Goal: Task Accomplishment & Management: Manage account settings

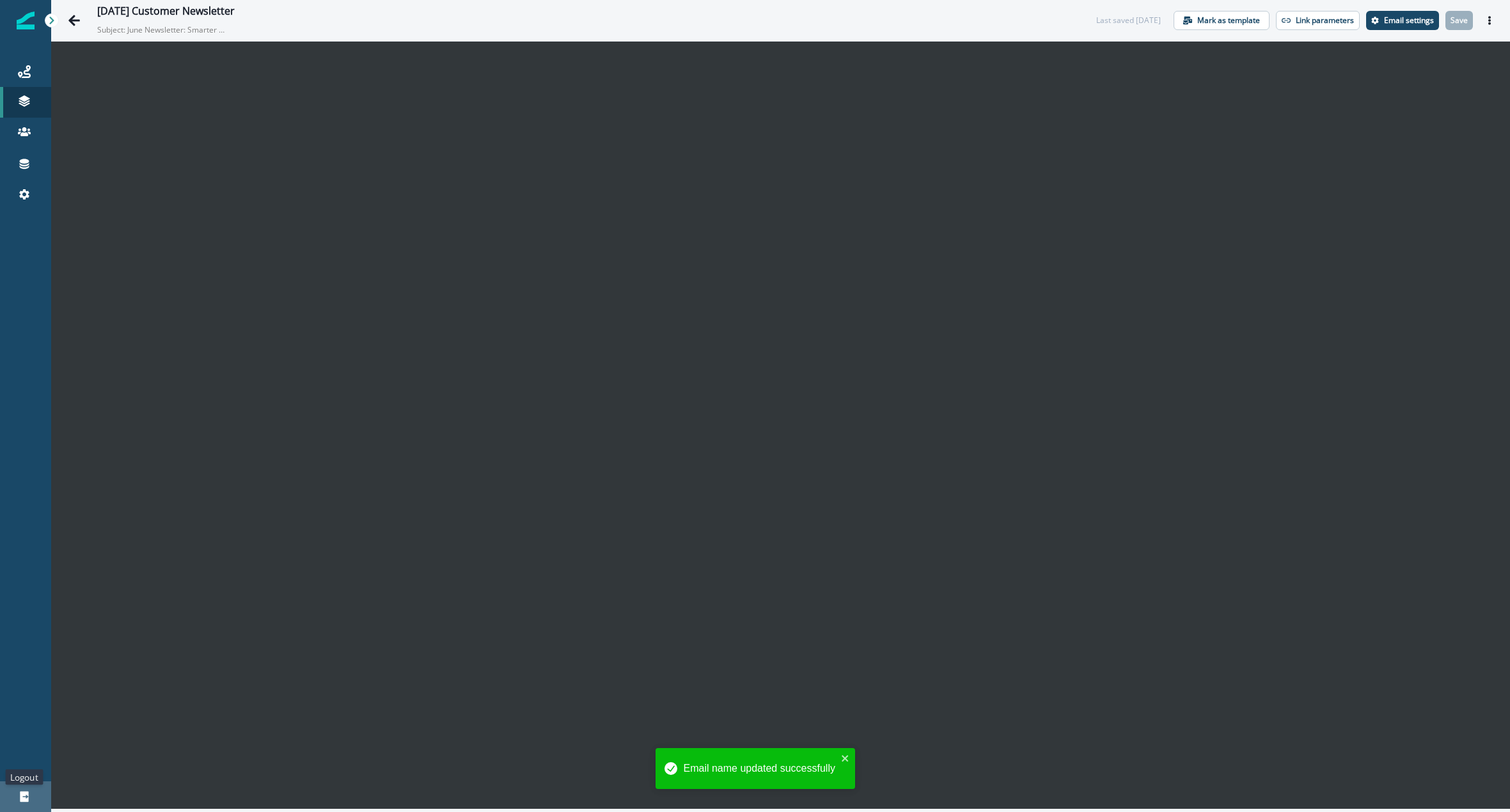
click at [20, 797] on icon at bounding box center [24, 797] width 8 height 11
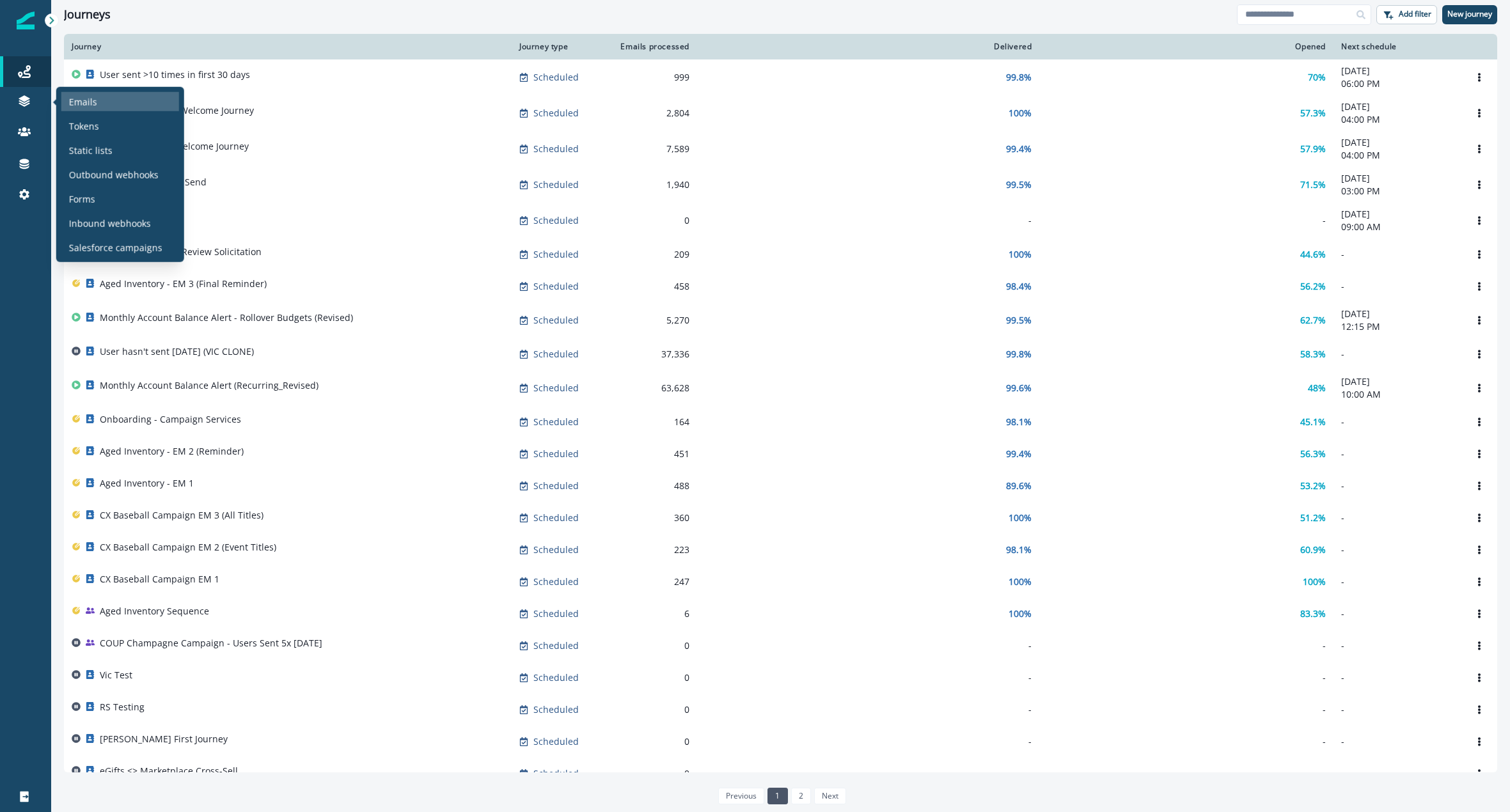
click at [81, 106] on p "Emails" at bounding box center [83, 101] width 28 height 14
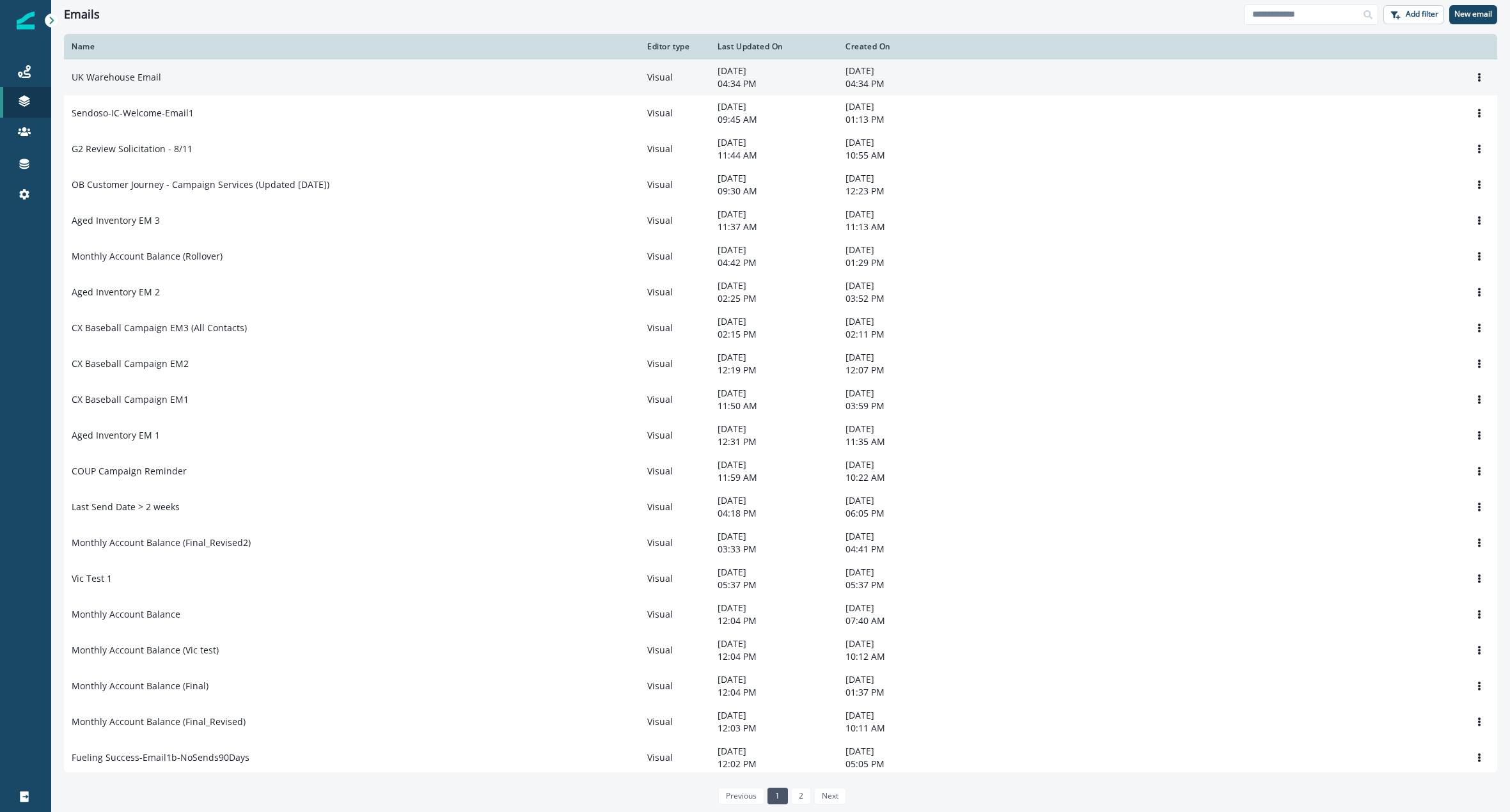
click at [138, 75] on p "UK Warehouse Email" at bounding box center [116, 77] width 89 height 13
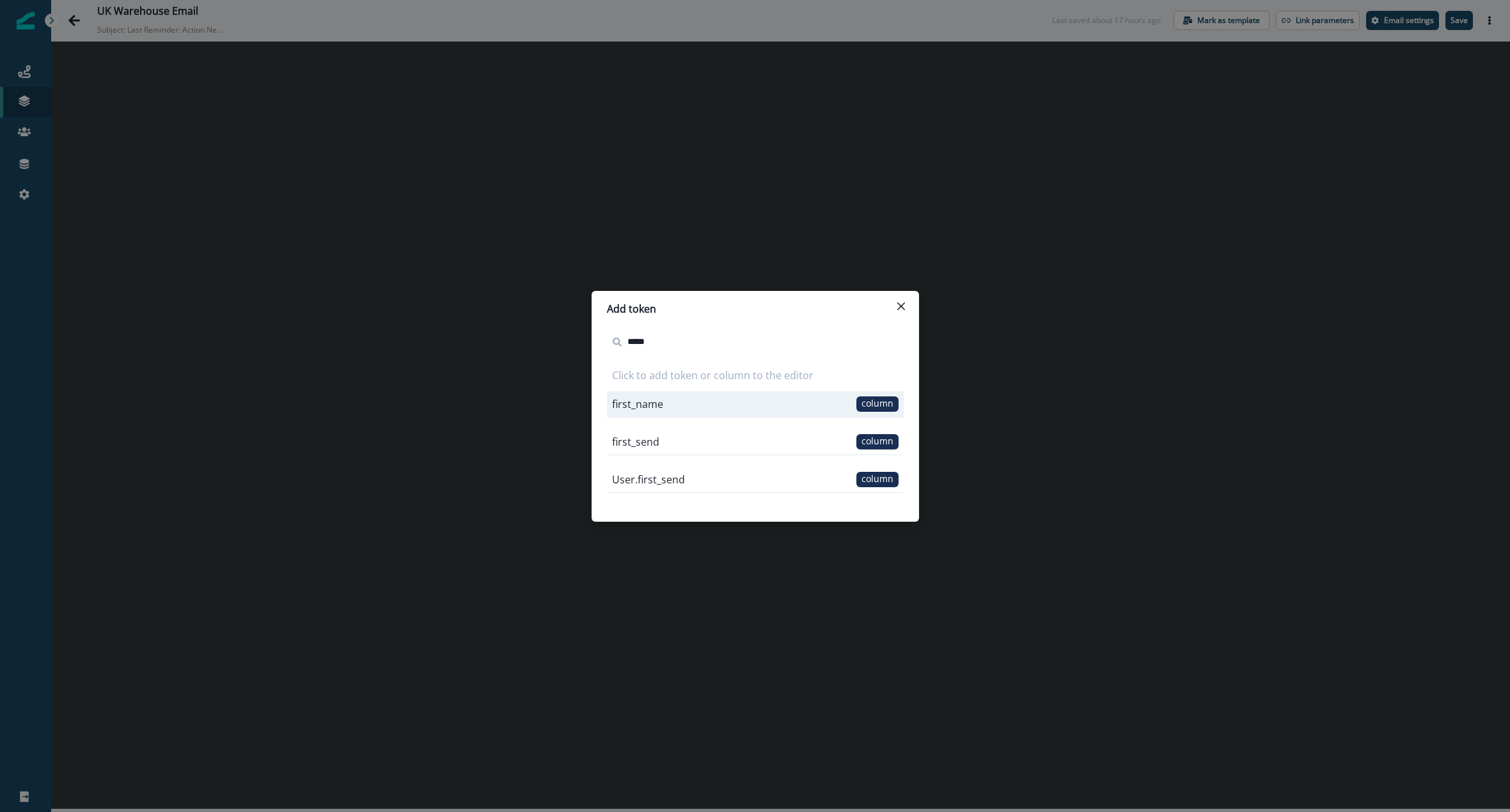
type input "*****"
click at [863, 394] on div "first_name column" at bounding box center [755, 404] width 297 height 26
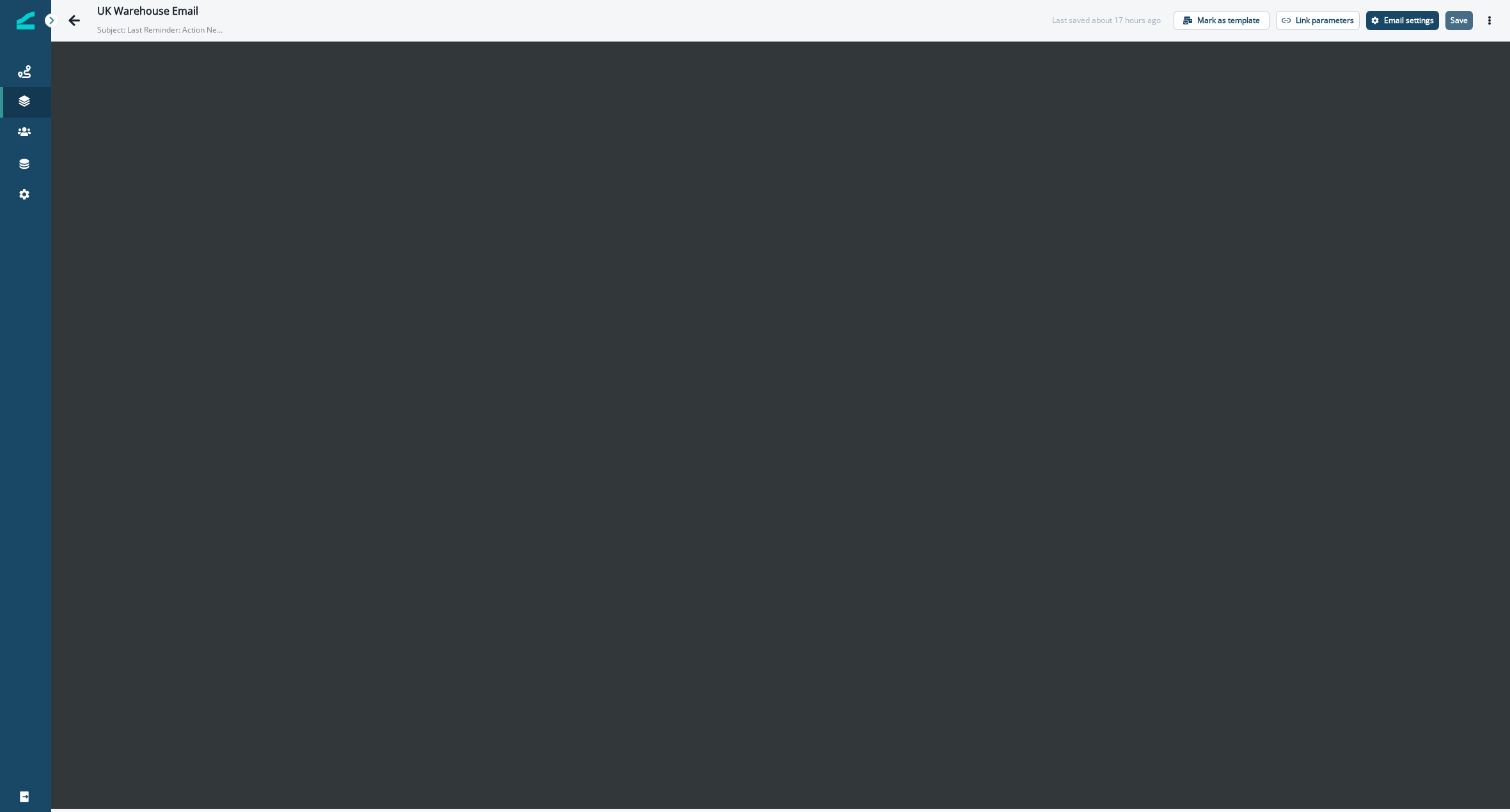
click at [1458, 20] on p "Save" at bounding box center [1459, 21] width 17 height 9
click at [943, 16] on div "UK Warehouse Email" at bounding box center [571, 12] width 948 height 14
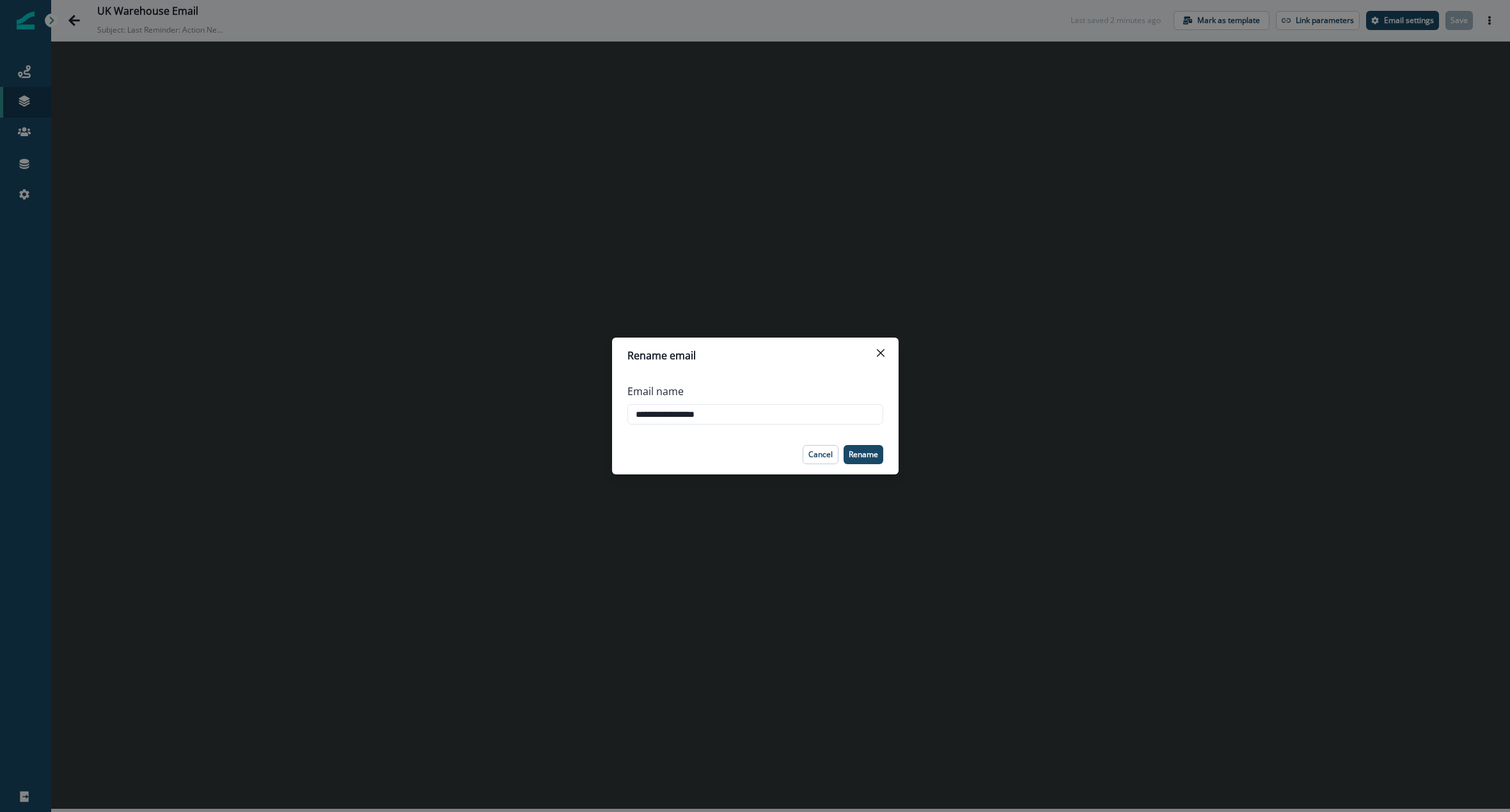
click at [1325, 106] on div "**********" at bounding box center [755, 406] width 1510 height 812
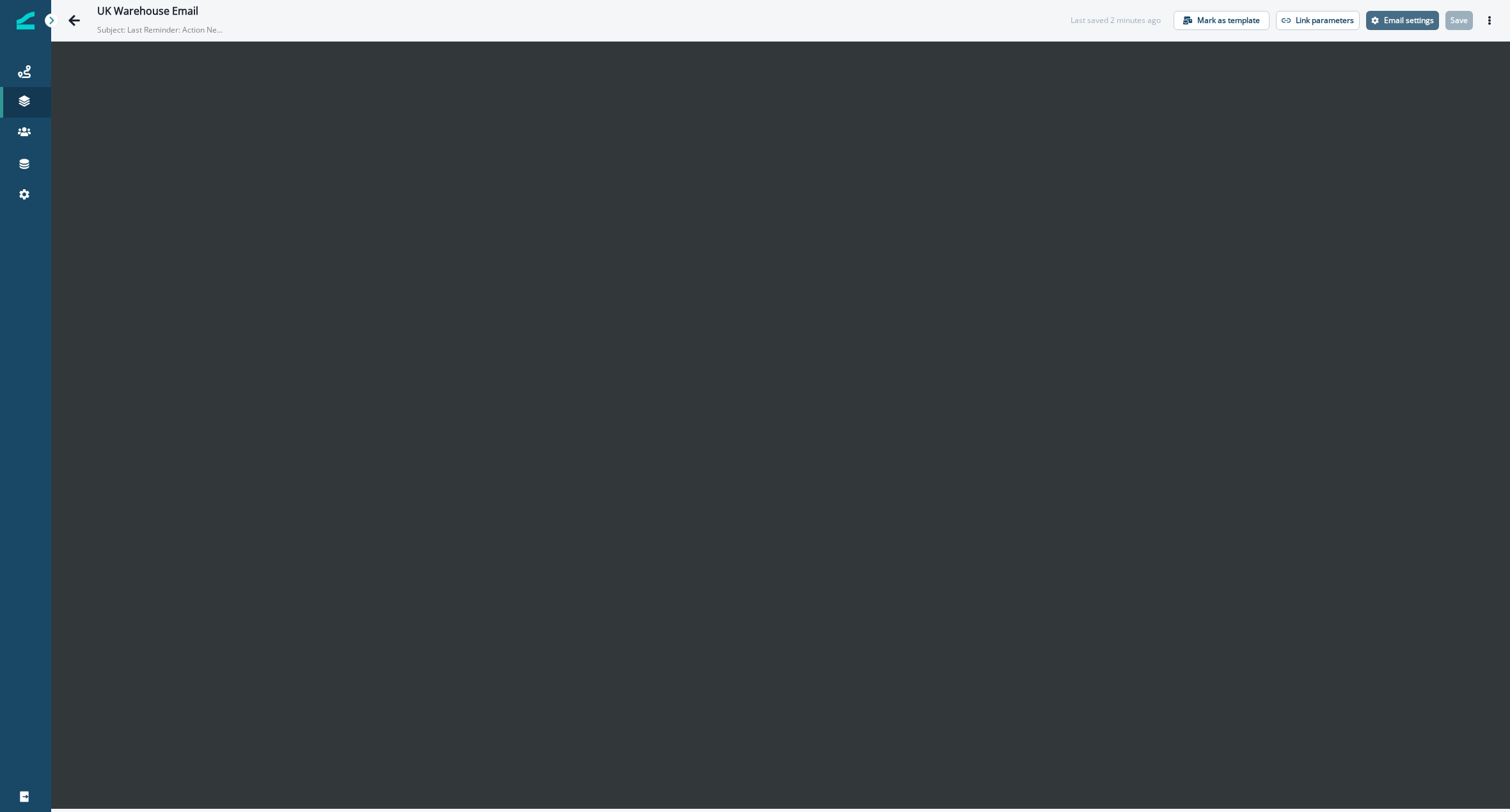
click at [1399, 17] on p "Email settings" at bounding box center [1409, 21] width 50 height 9
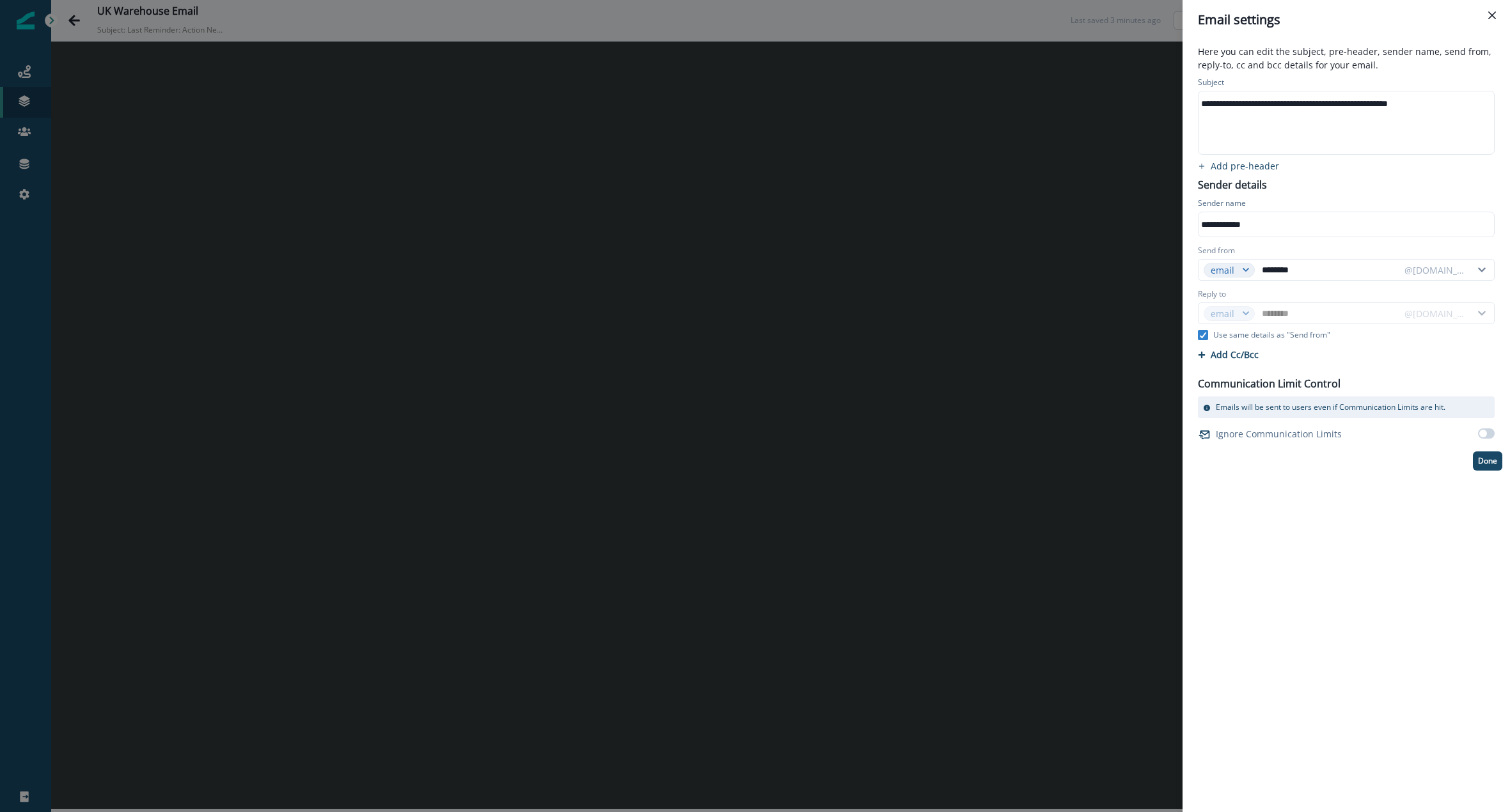
click at [1265, 110] on div "**********" at bounding box center [1345, 104] width 294 height 19
click at [1372, 169] on div "**********" at bounding box center [1346, 272] width 312 height 396
click at [1486, 459] on p "Done" at bounding box center [1487, 461] width 19 height 9
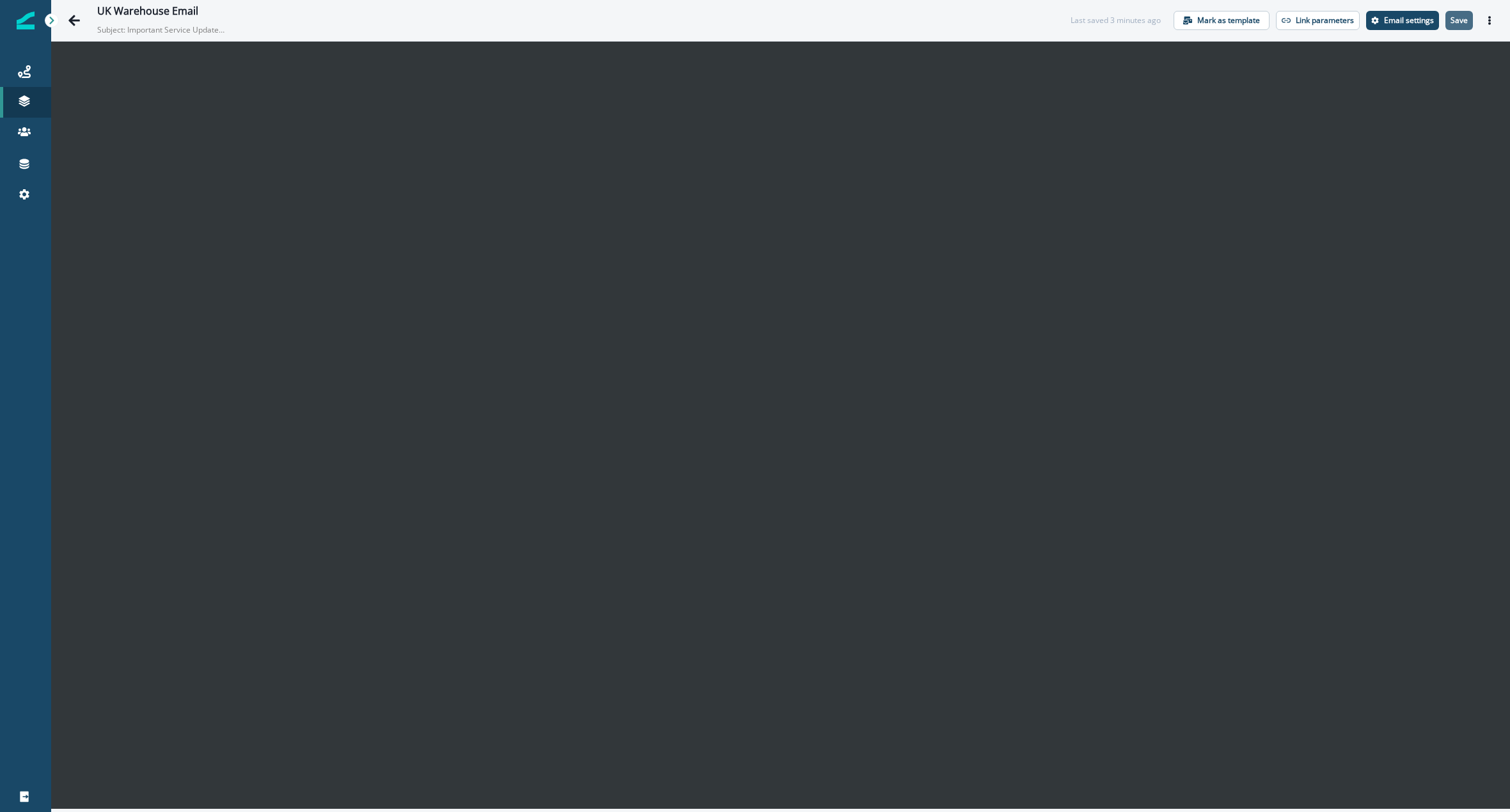
click at [1454, 21] on p "Save" at bounding box center [1459, 21] width 17 height 9
click at [761, 23] on div "UK Warehouse Email Subject: Important Service Update: UK Warehouse Transition i…" at bounding box center [565, 21] width 937 height 31
click at [816, 5] on div "UK Warehouse Email" at bounding box center [573, 12] width 951 height 14
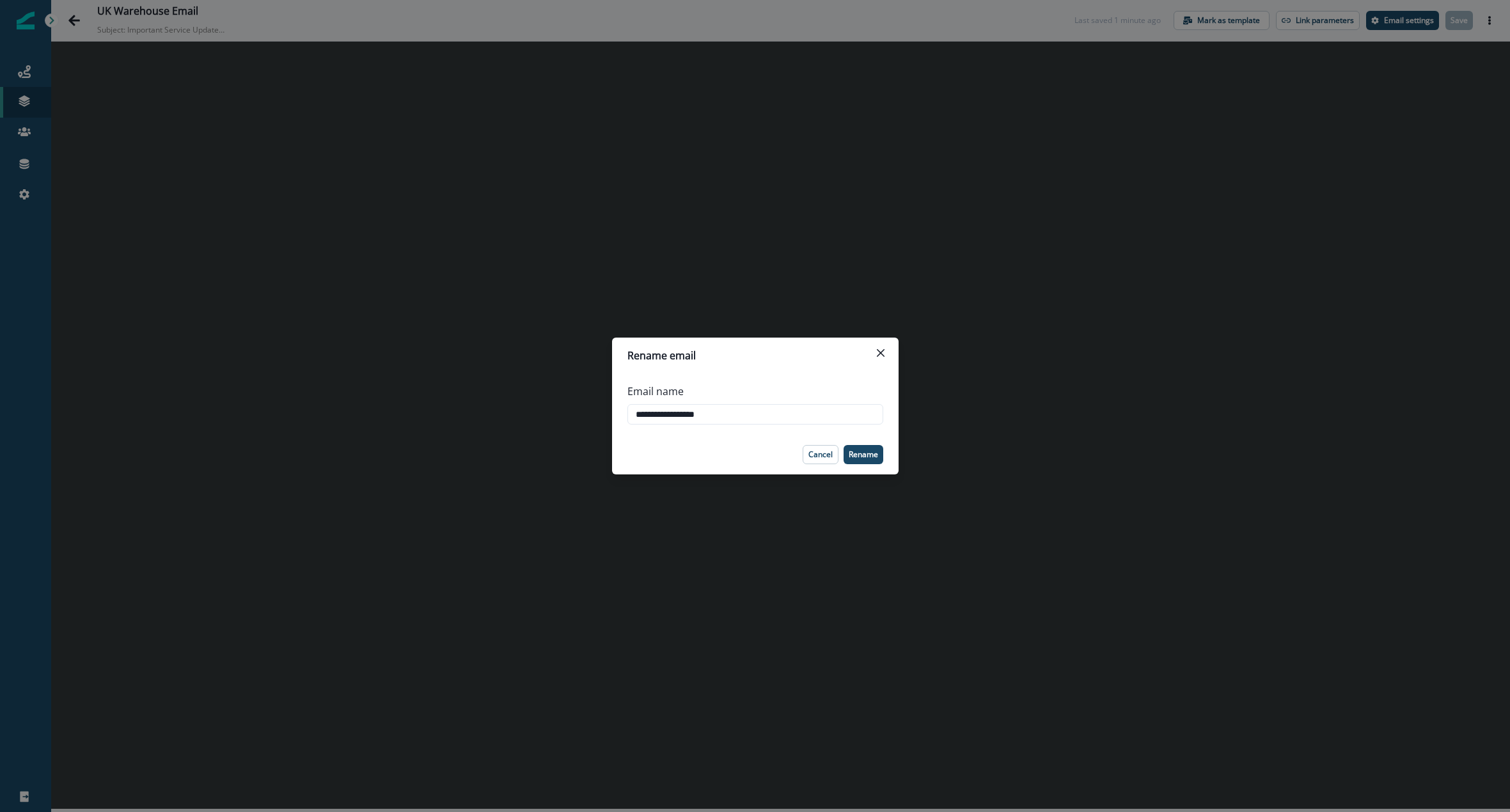
click at [135, 89] on div "**********" at bounding box center [755, 406] width 1510 height 812
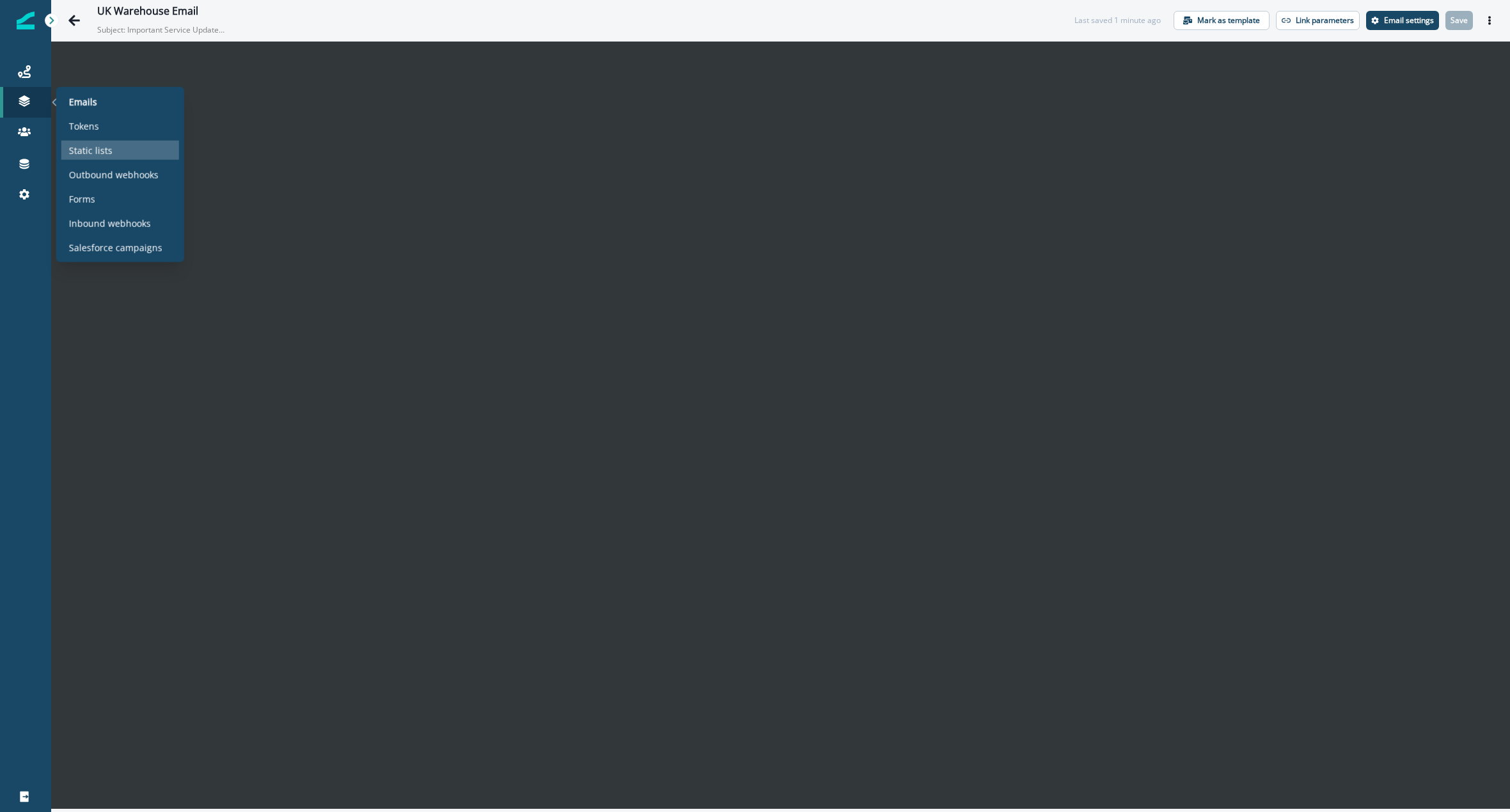
click at [80, 145] on p "Static lists" at bounding box center [91, 150] width 44 height 14
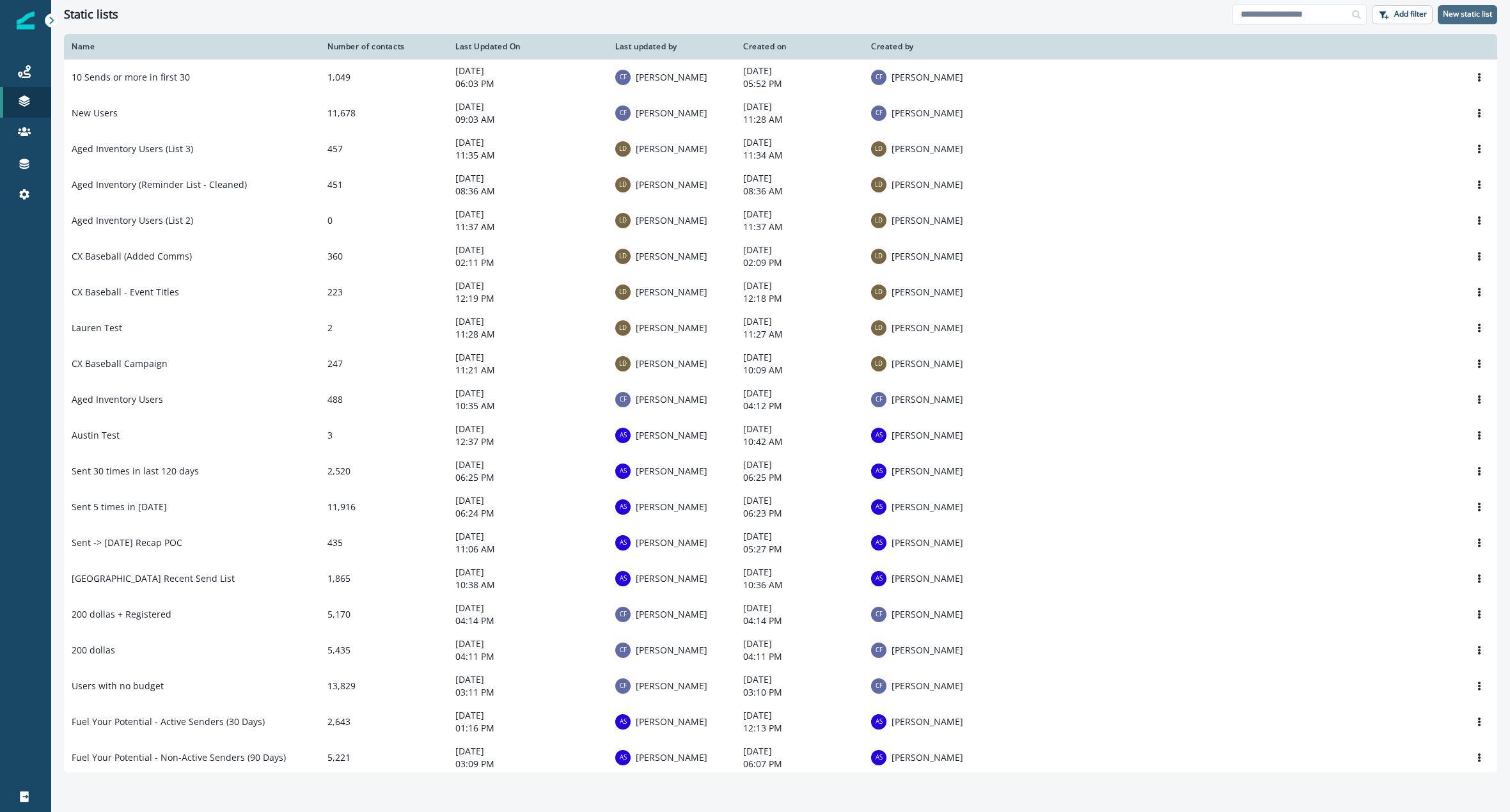
click at [1472, 8] on button "New static list" at bounding box center [1468, 15] width 59 height 19
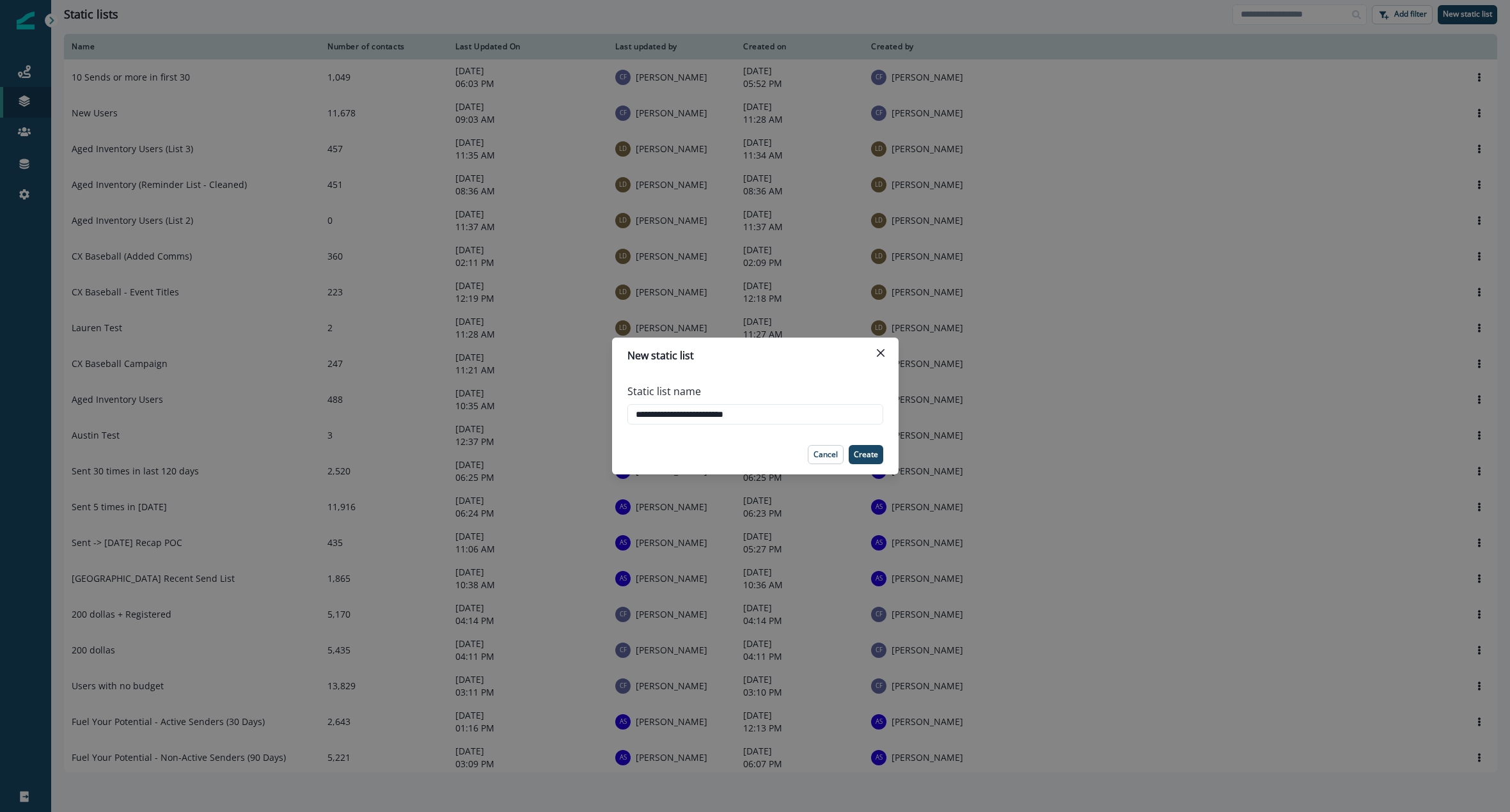
type input "**********"
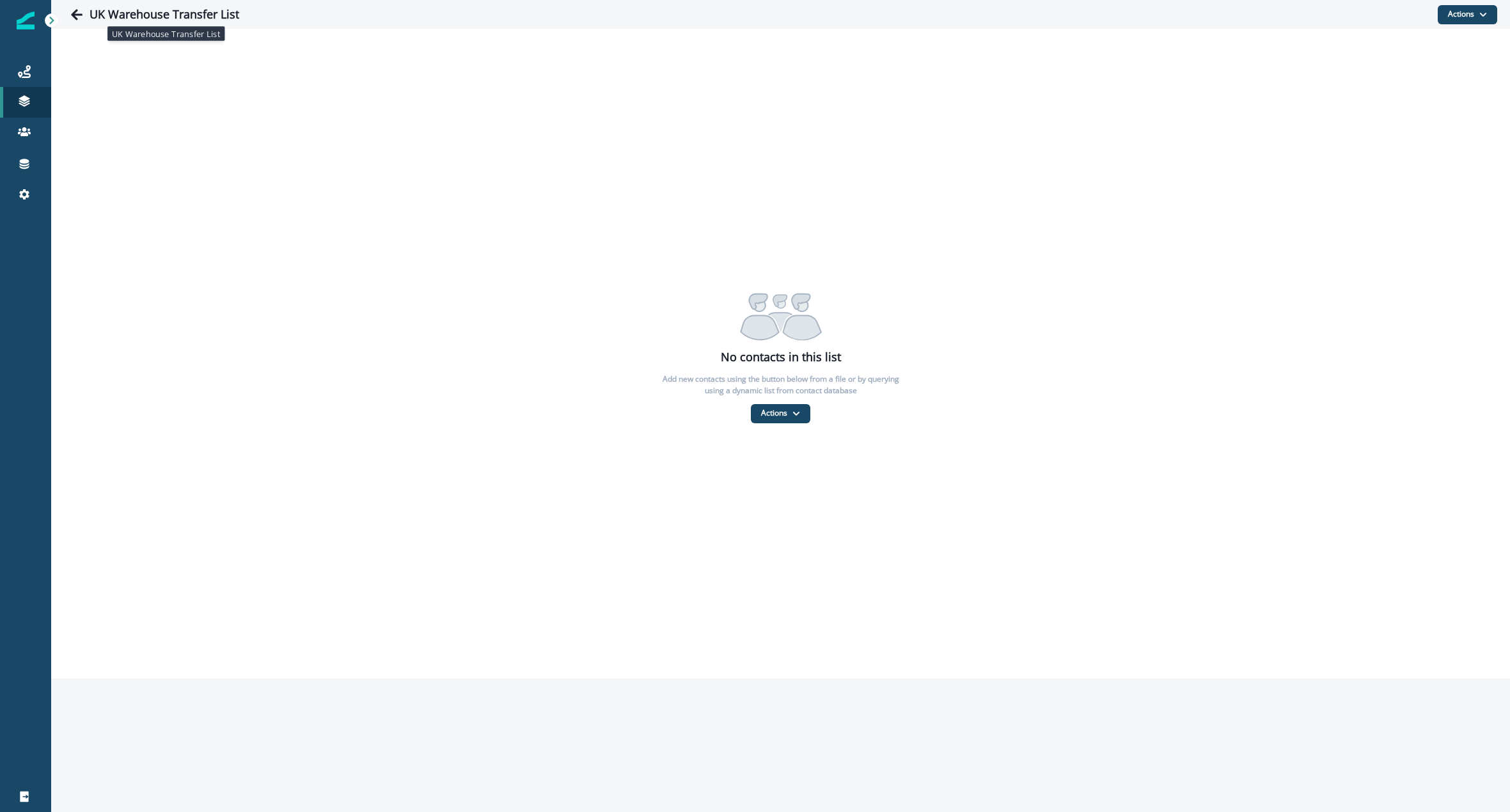
click at [214, 10] on h1 "UK Warehouse Transfer List" at bounding box center [164, 15] width 150 height 14
click at [236, 12] on h1 "UK Warehouse Transfer List" at bounding box center [164, 15] width 150 height 14
click at [763, 401] on div "No contacts in this list Add new contacts using the button below from a file or…" at bounding box center [780, 354] width 1459 height 139
click at [772, 419] on button "Actions" at bounding box center [781, 414] width 59 height 19
click at [787, 467] on button "From a CSV file" at bounding box center [808, 468] width 114 height 21
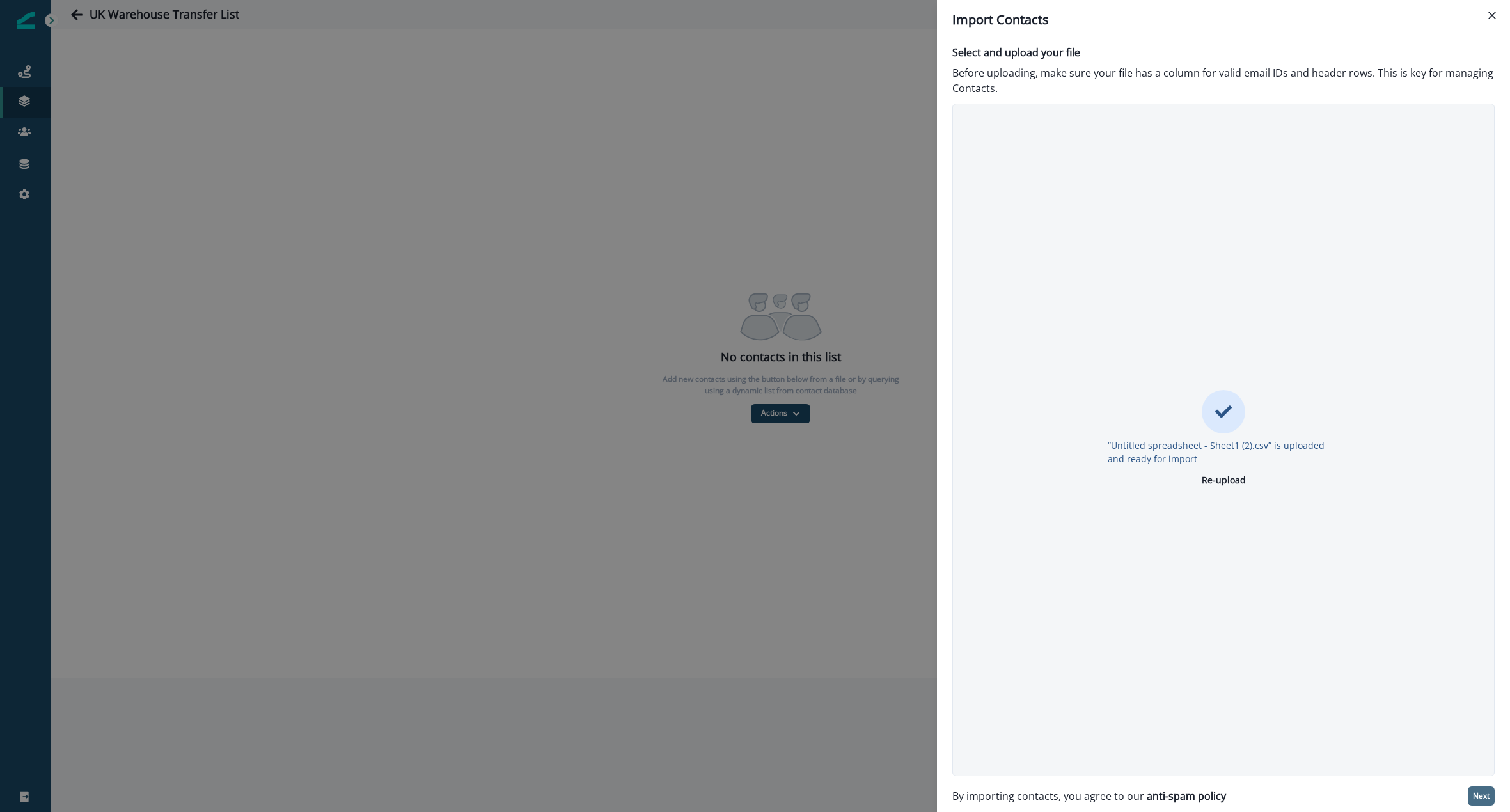
click at [1476, 795] on p "Next" at bounding box center [1481, 796] width 17 height 9
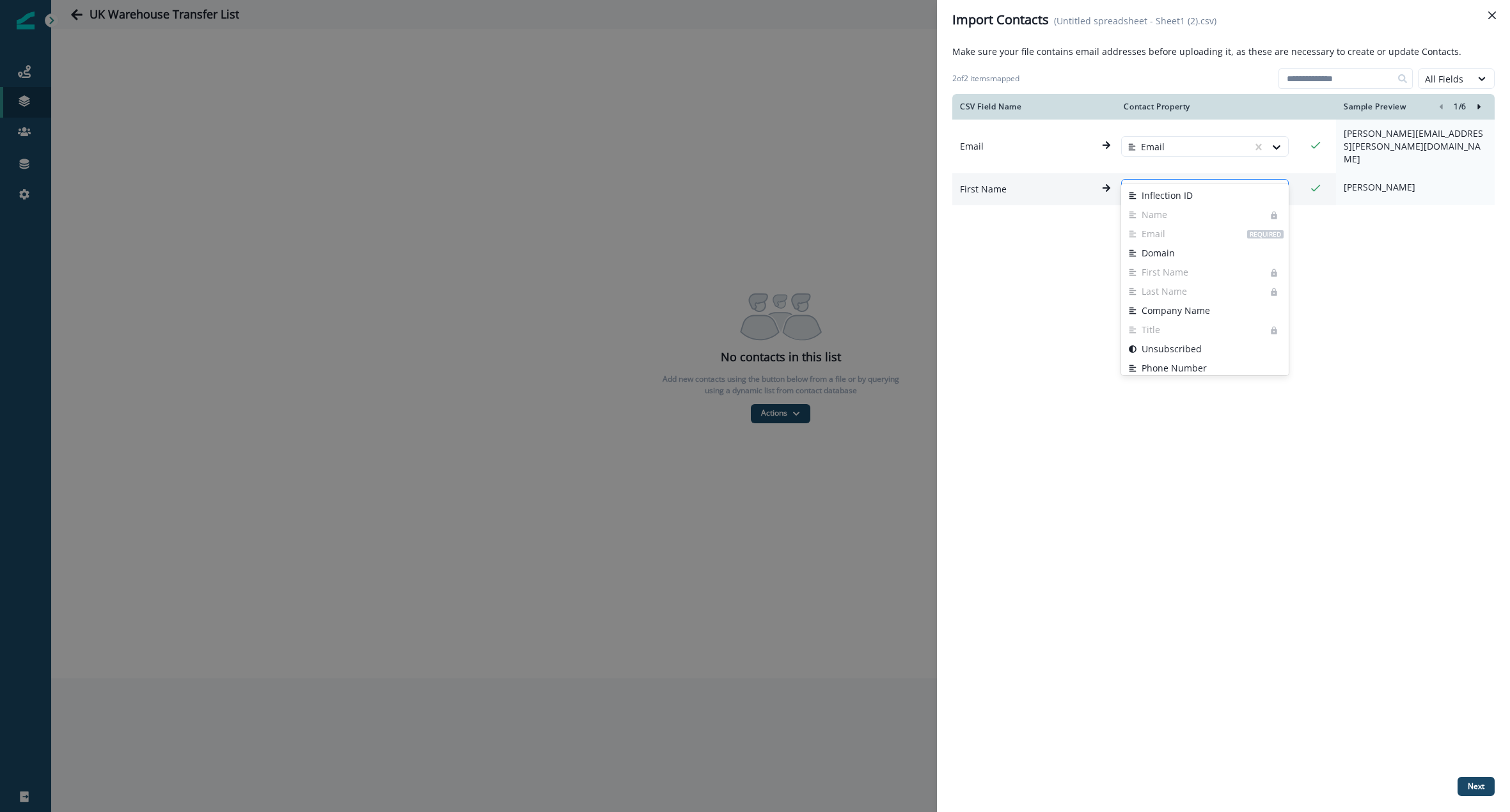
click at [1195, 182] on div at bounding box center [1187, 190] width 118 height 15
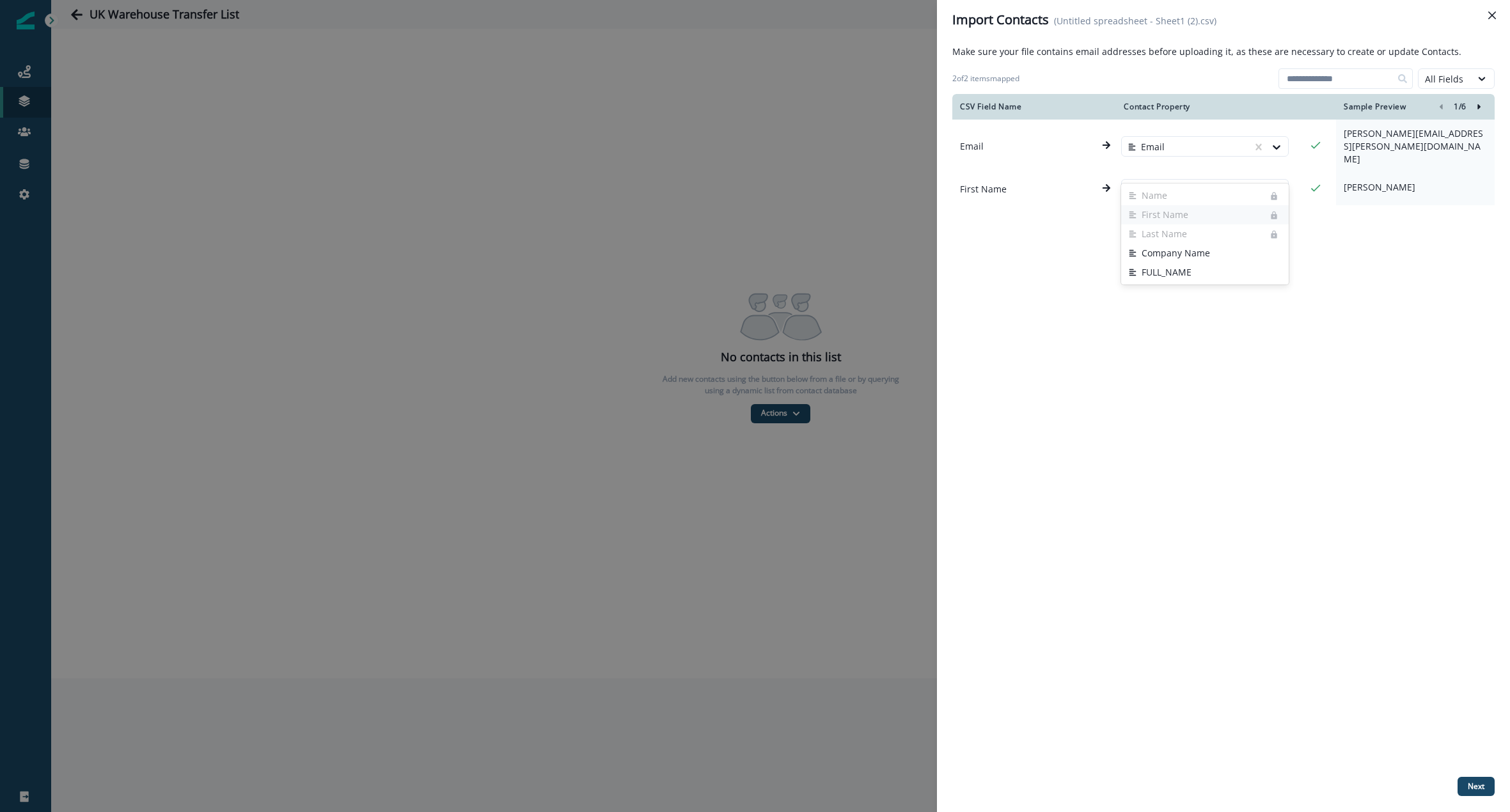
type input "****"
click at [1202, 182] on div at bounding box center [1187, 190] width 118 height 15
click at [1198, 182] on div at bounding box center [1193, 190] width 131 height 15
click at [1195, 182] on div at bounding box center [1193, 190] width 131 height 15
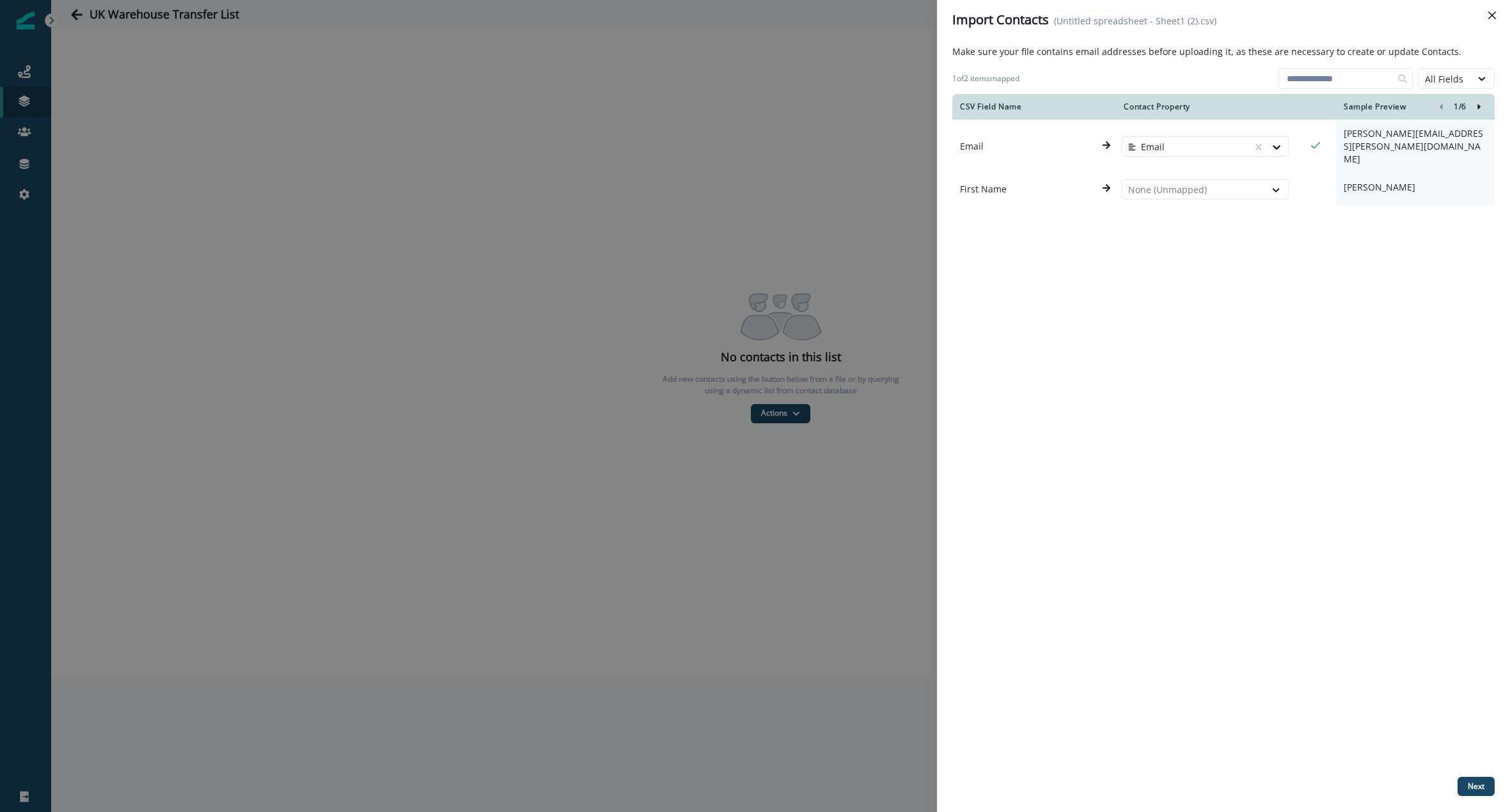
click at [1175, 212] on div "CSV Field Name Contact Property Sample Preview 1 / 6 Email Email [PERSON_NAME][…" at bounding box center [1223, 432] width 543 height 678
click at [1471, 785] on p "Next" at bounding box center [1476, 786] width 17 height 9
click at [1446, 84] on div "All Fields" at bounding box center [1445, 78] width 40 height 14
click at [1448, 138] on div "Mapped Fields" at bounding box center [1463, 132] width 91 height 24
click at [1444, 78] on div "Mapped Fields" at bounding box center [1445, 78] width 40 height 14
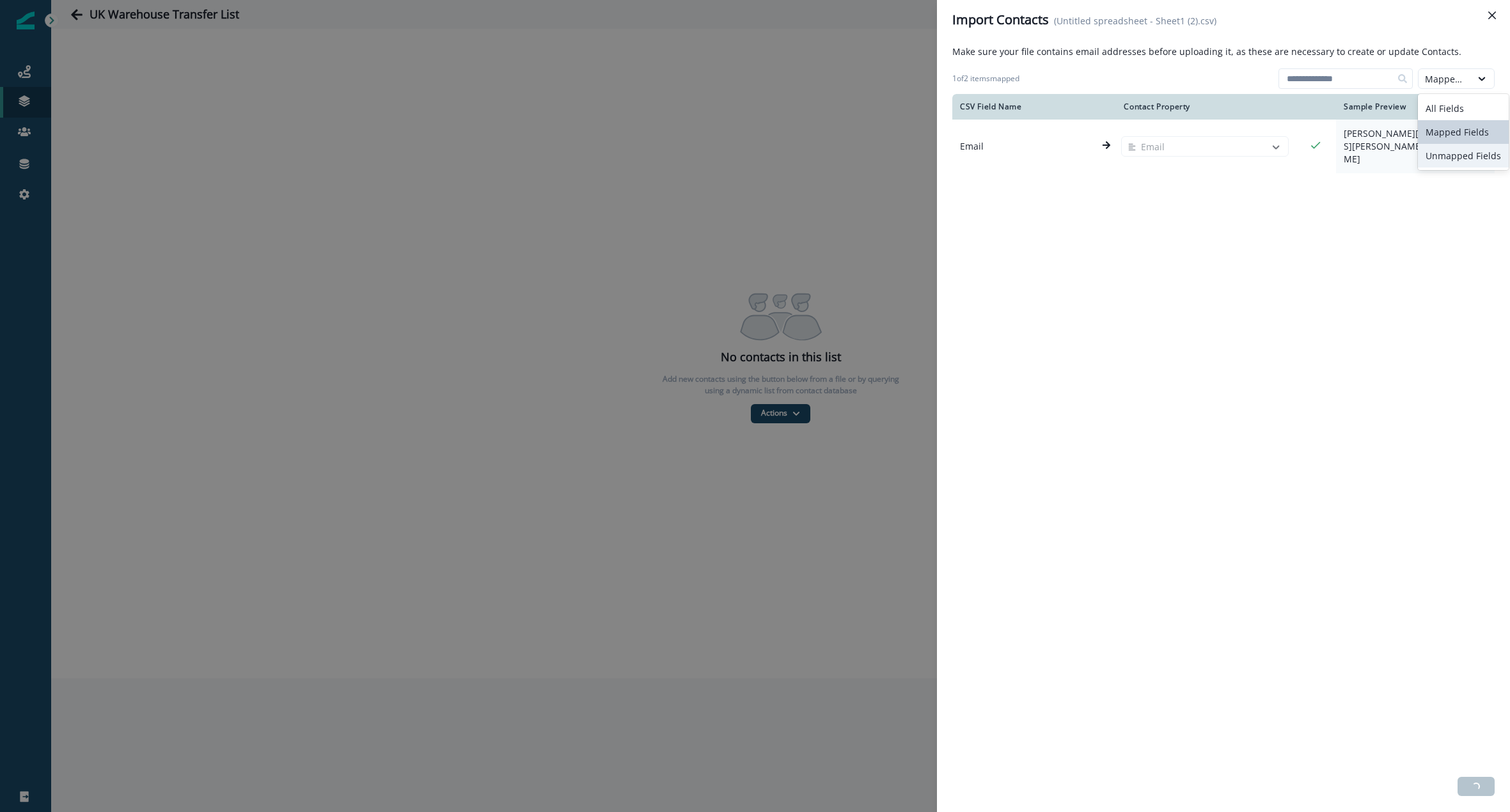
click at [1464, 164] on div "Unmapped Fields" at bounding box center [1463, 156] width 91 height 24
click at [1445, 80] on div "Unmapped Fields" at bounding box center [1445, 78] width 40 height 14
click at [1451, 114] on div "All Fields" at bounding box center [1463, 108] width 91 height 24
click at [1171, 179] on div "None (Unmapped)" at bounding box center [1202, 189] width 172 height 21
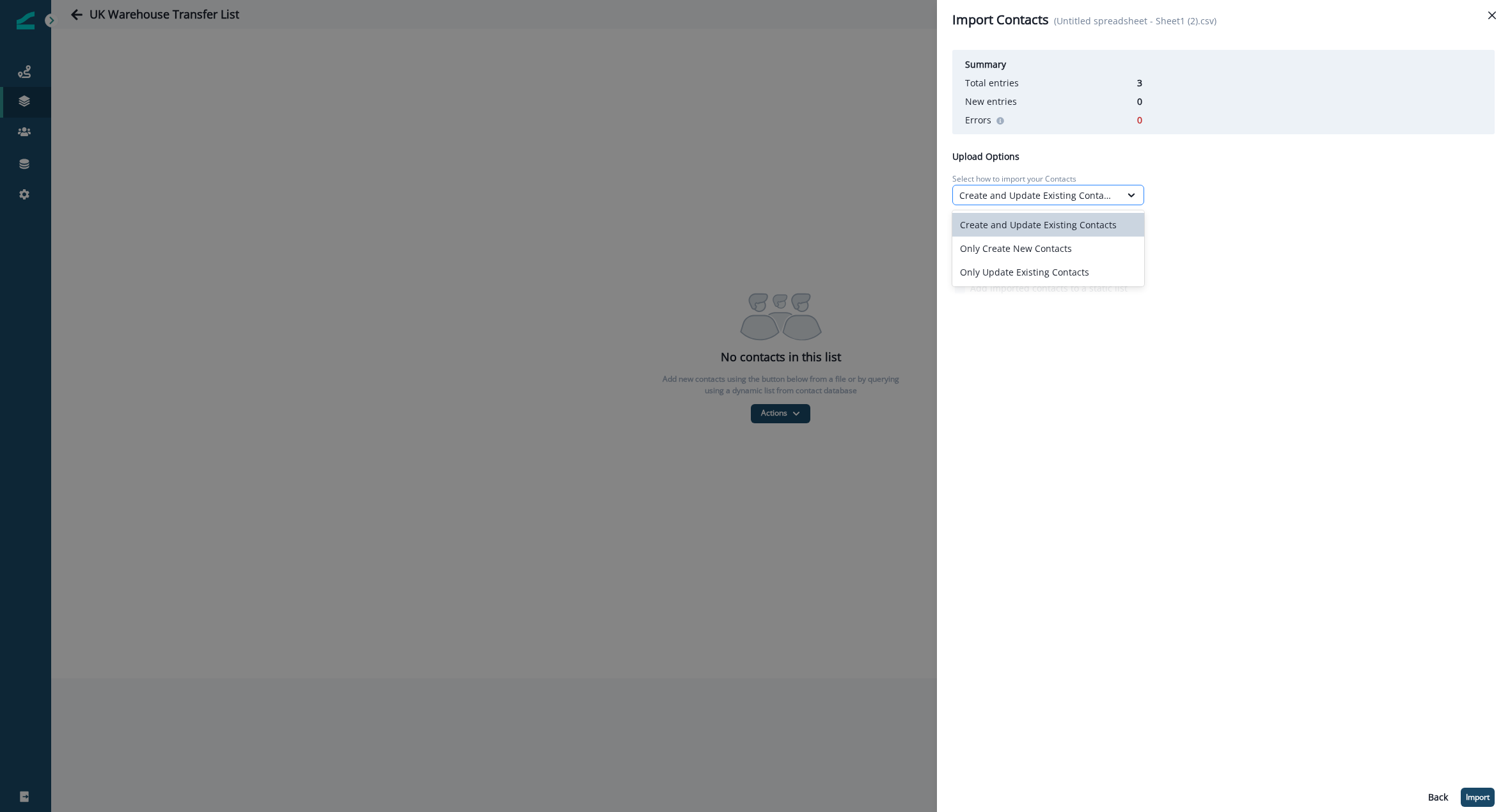
click at [1045, 197] on div "Create and Update Existing Contacts" at bounding box center [1036, 195] width 154 height 14
click at [1050, 272] on div "Only Update Existing Contacts" at bounding box center [1048, 272] width 192 height 24
click at [1217, 293] on div "Static List Support Add Imported contacts to a static list" at bounding box center [1223, 277] width 543 height 40
click at [1470, 790] on button "Import" at bounding box center [1477, 797] width 34 height 19
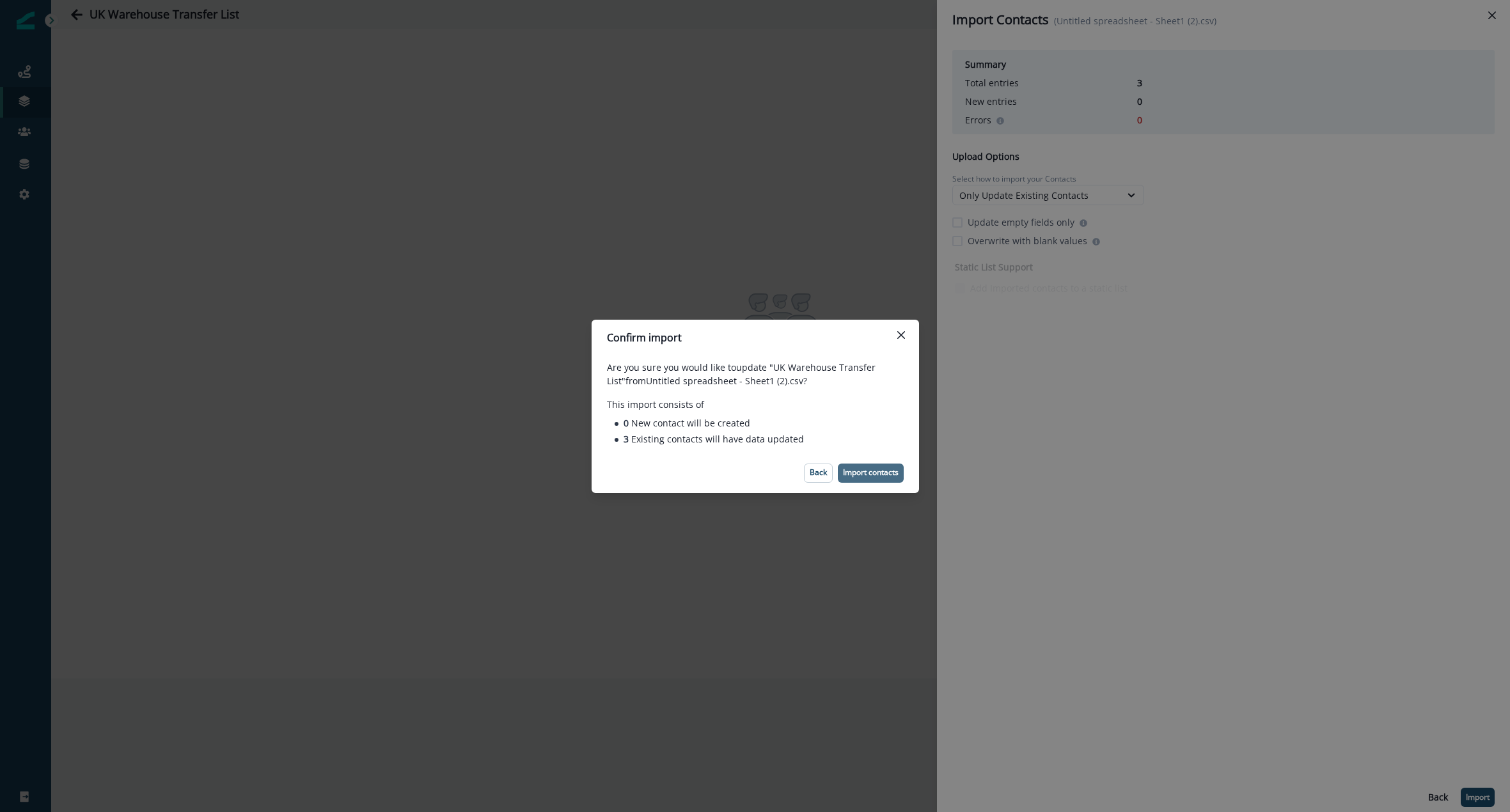
click at [879, 475] on p "Import contacts" at bounding box center [871, 472] width 55 height 9
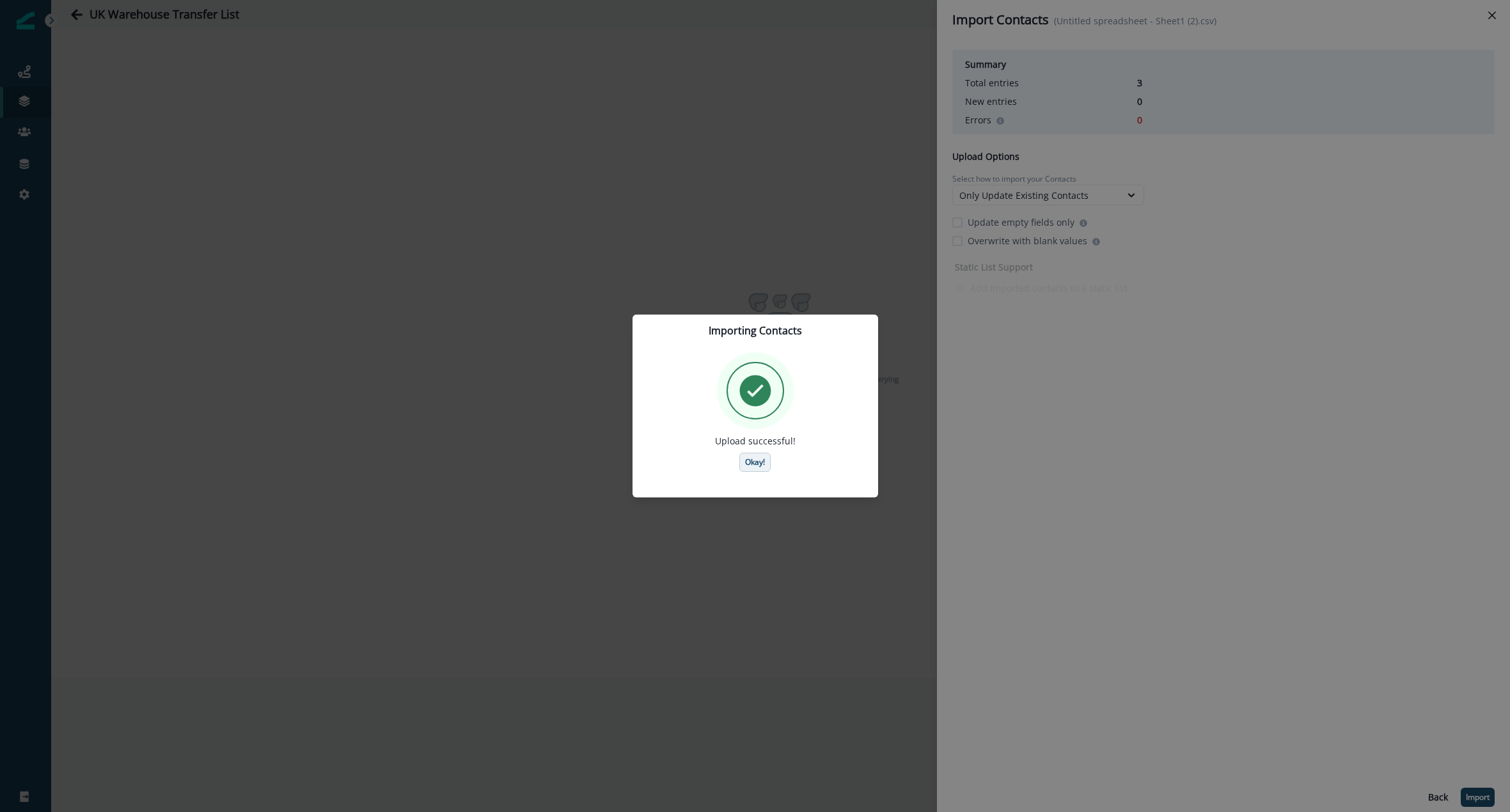
click at [755, 469] on button "Okay!" at bounding box center [755, 462] width 32 height 19
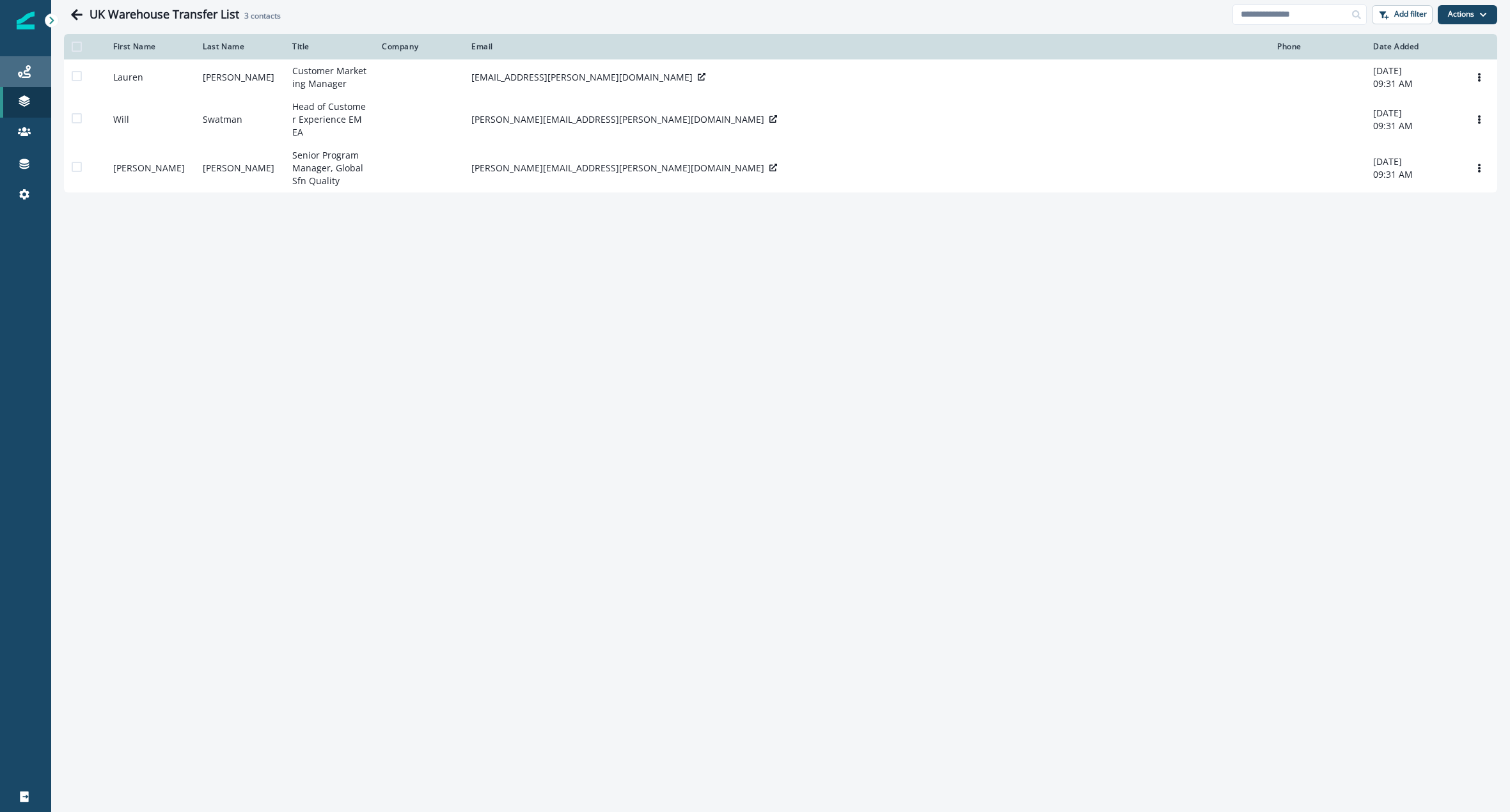
click at [28, 78] on div "Journeys" at bounding box center [26, 71] width 41 height 15
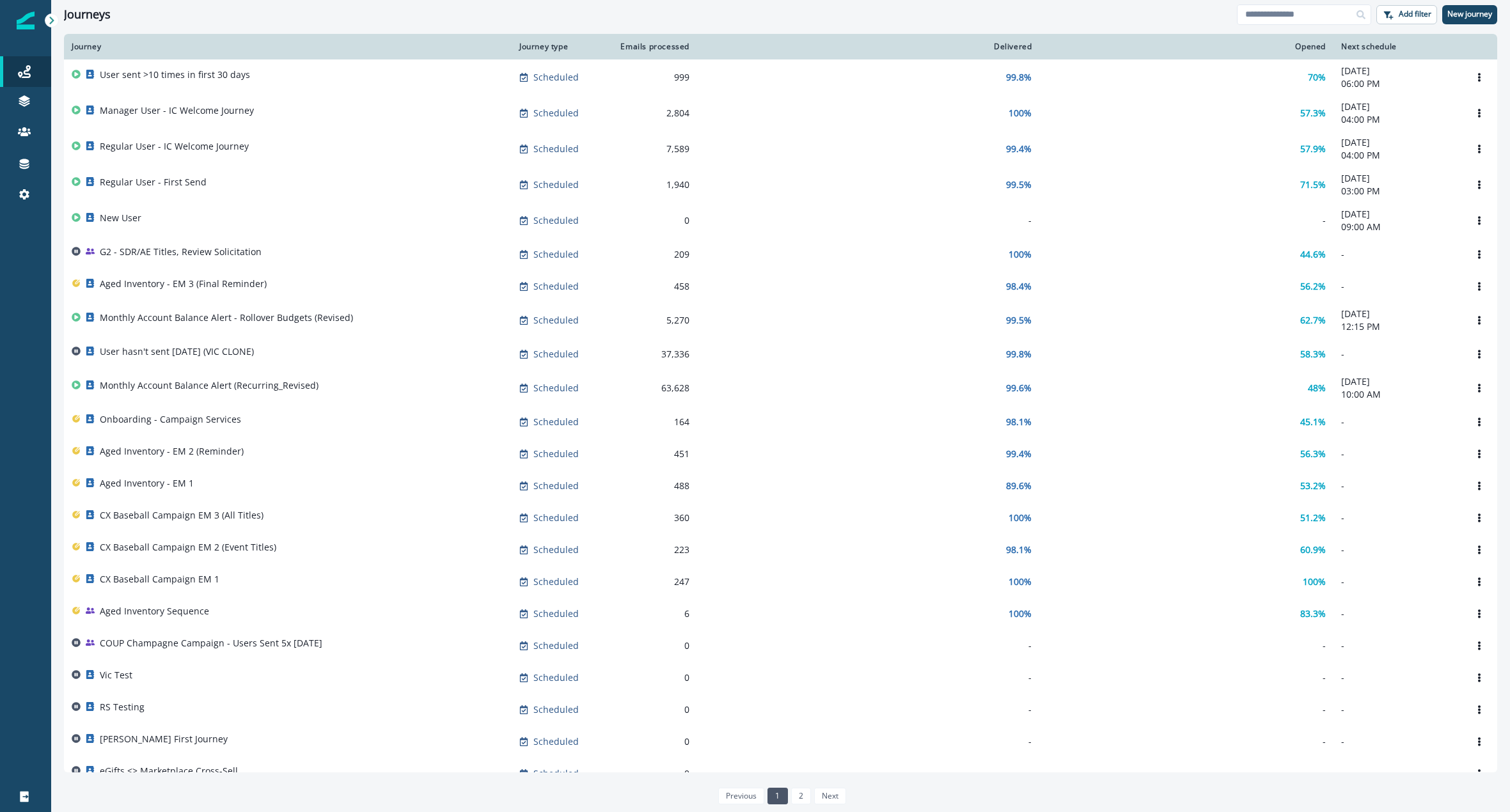
click at [1440, 14] on div "Add filter New journey" at bounding box center [1367, 15] width 260 height 21
click at [1440, 13] on div "Add filter New journey" at bounding box center [1367, 15] width 260 height 21
click at [1448, 12] on p "New journey" at bounding box center [1470, 14] width 45 height 9
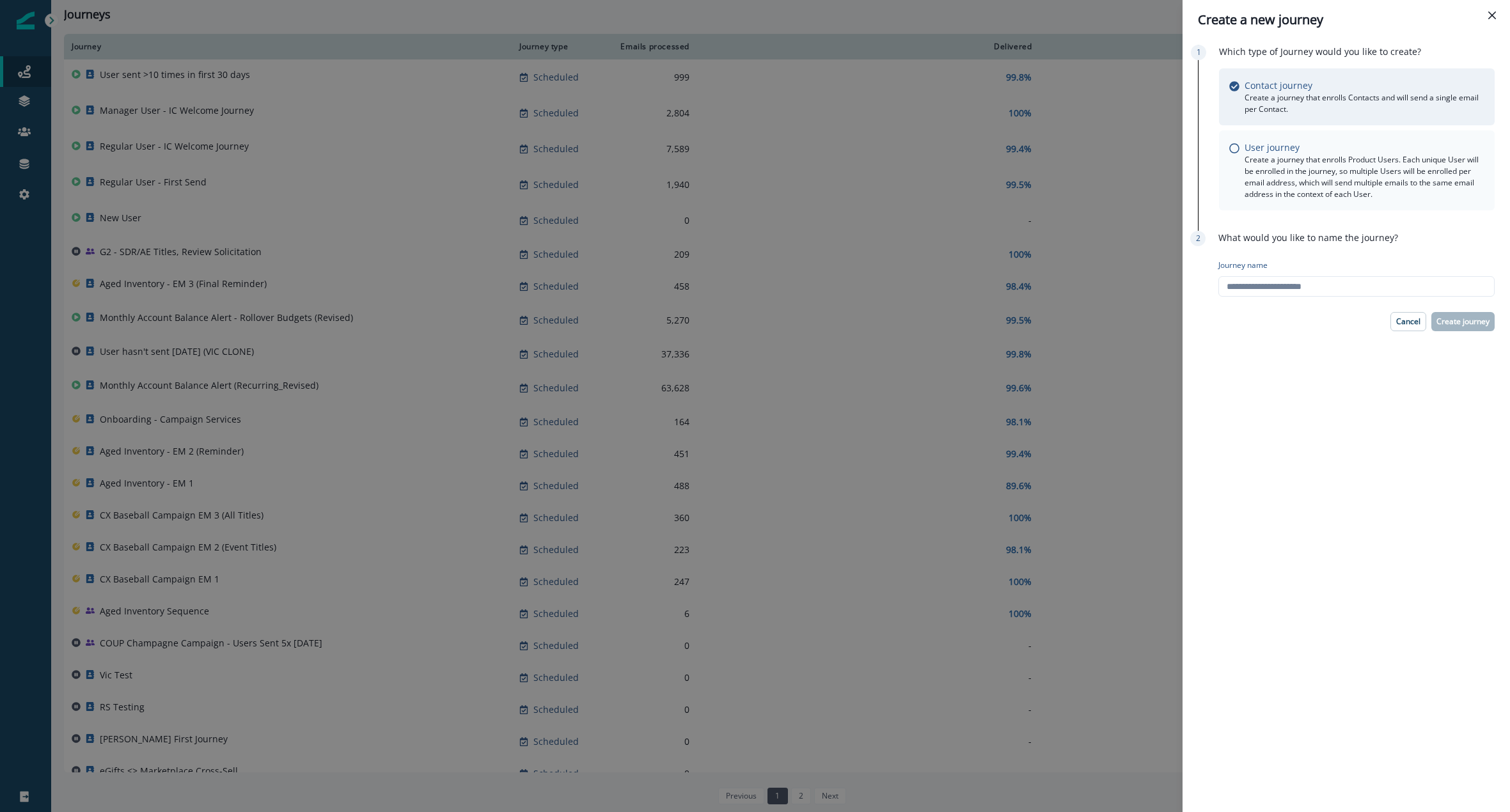
click at [1352, 189] on p "Create a journey that enrolls Product Users. Each unique User will be enrolled …" at bounding box center [1365, 177] width 240 height 46
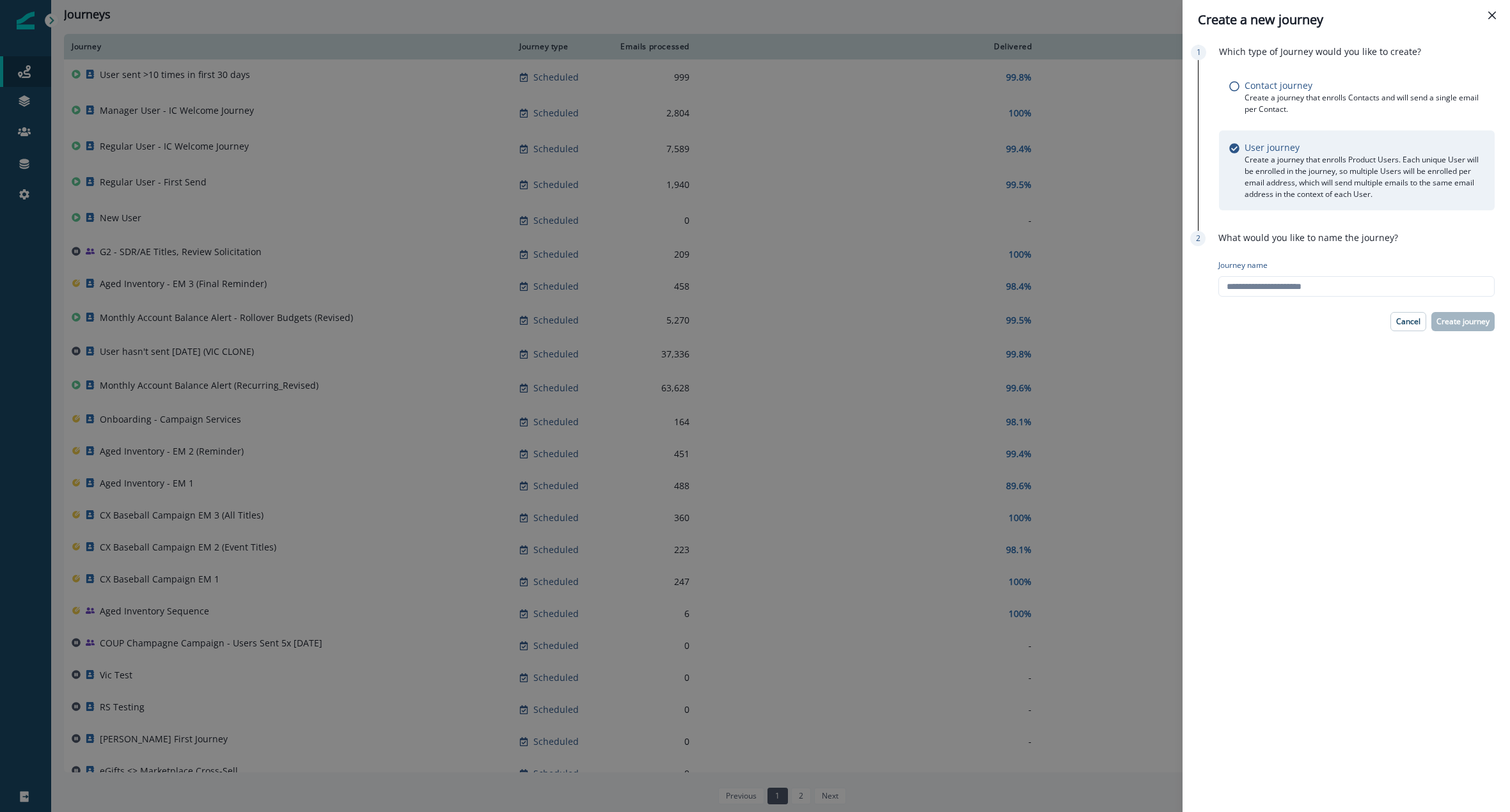
click at [1321, 298] on div "Journey name" at bounding box center [1356, 278] width 276 height 48
click at [1309, 282] on input "Journey name" at bounding box center [1356, 286] width 276 height 21
type input "**********"
click at [1453, 312] on button "Create journey" at bounding box center [1463, 322] width 63 height 19
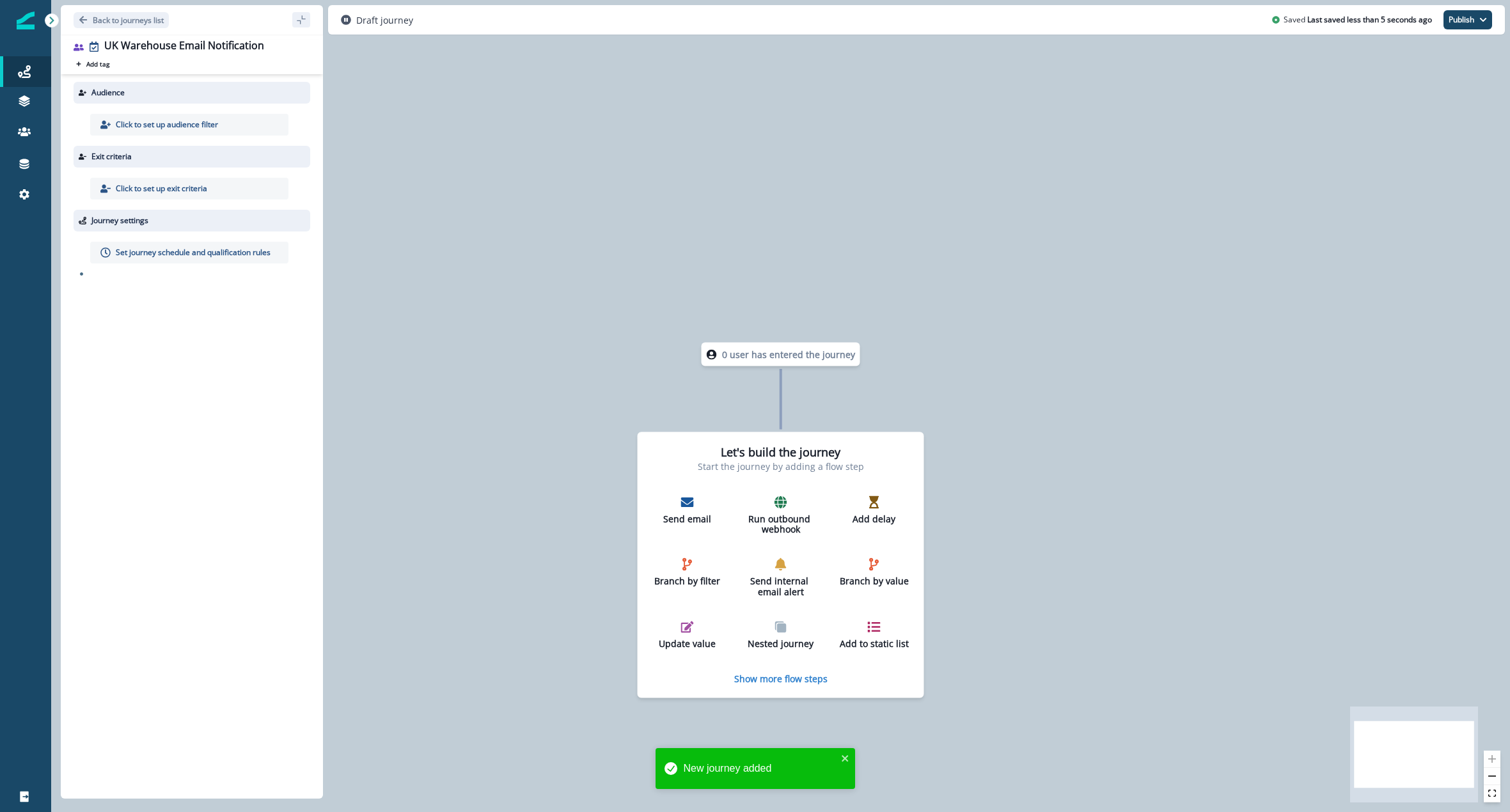
click at [149, 122] on p "Click to set up audience filter" at bounding box center [167, 125] width 102 height 12
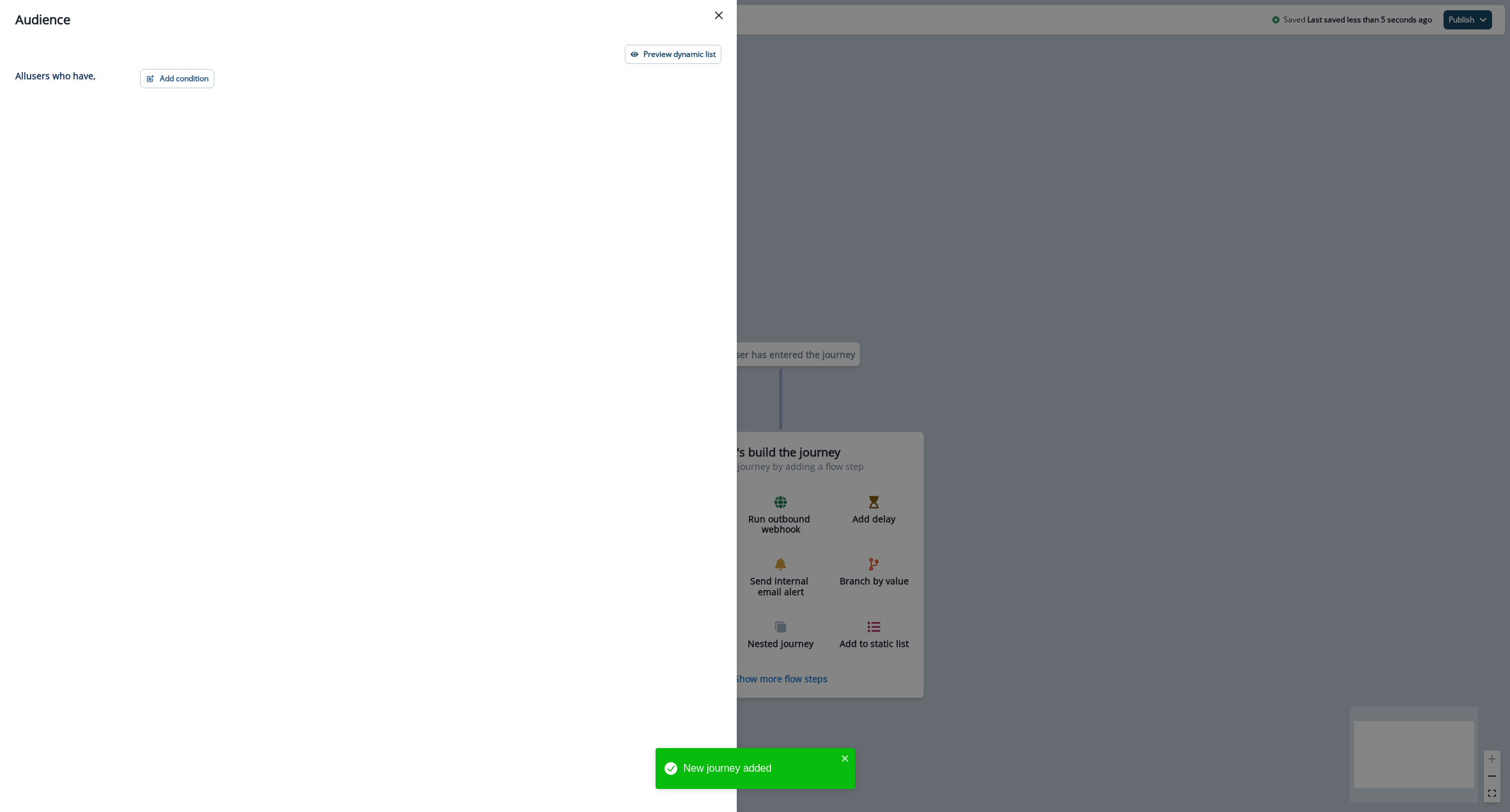
click at [130, 65] on div "Preview dynamic list All user s who have, Add condition Contact properties A pe…" at bounding box center [368, 426] width 737 height 772
click at [159, 75] on button "Add condition" at bounding box center [177, 78] width 74 height 19
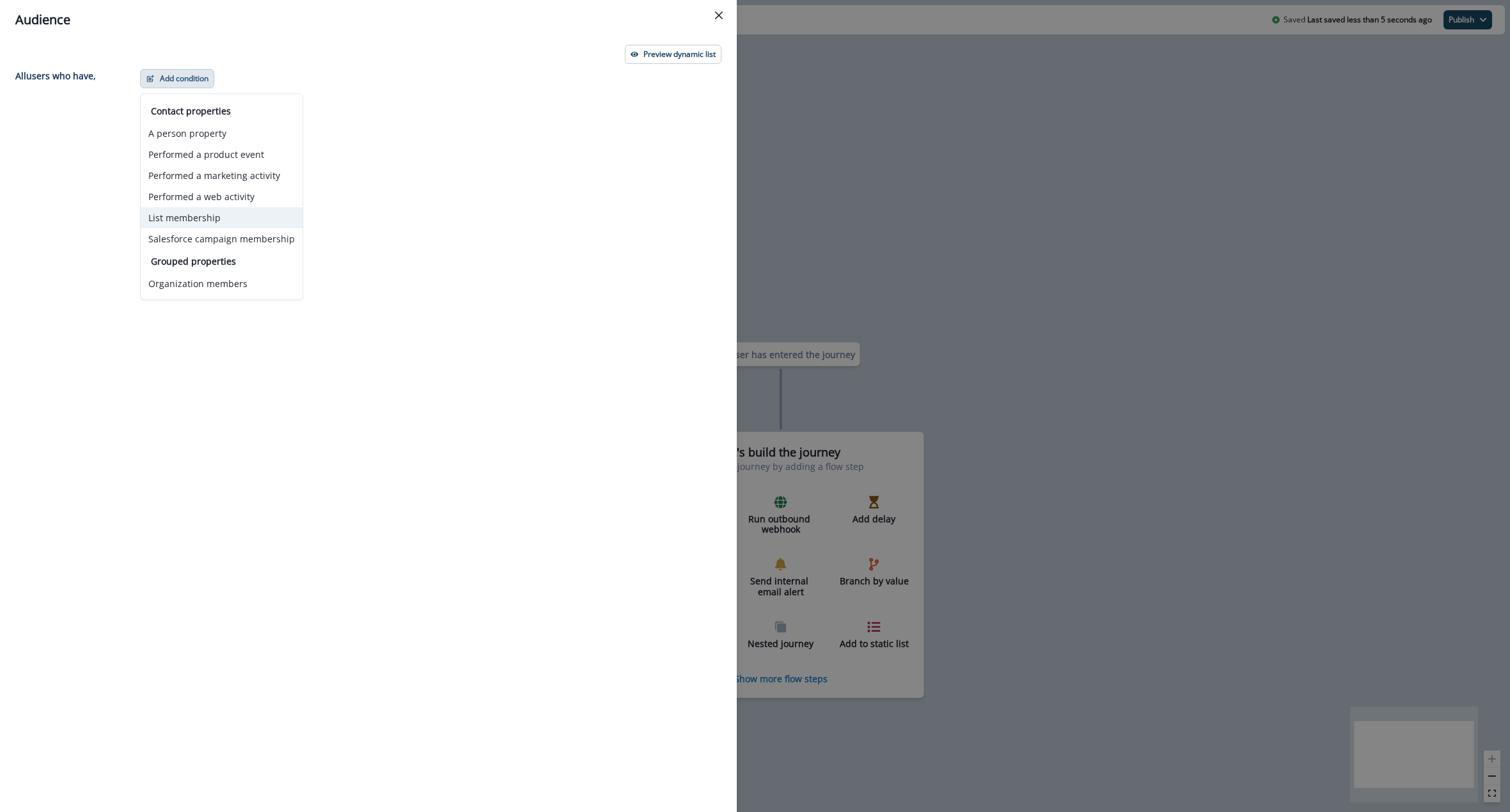
click at [192, 213] on button "List membership" at bounding box center [221, 217] width 162 height 21
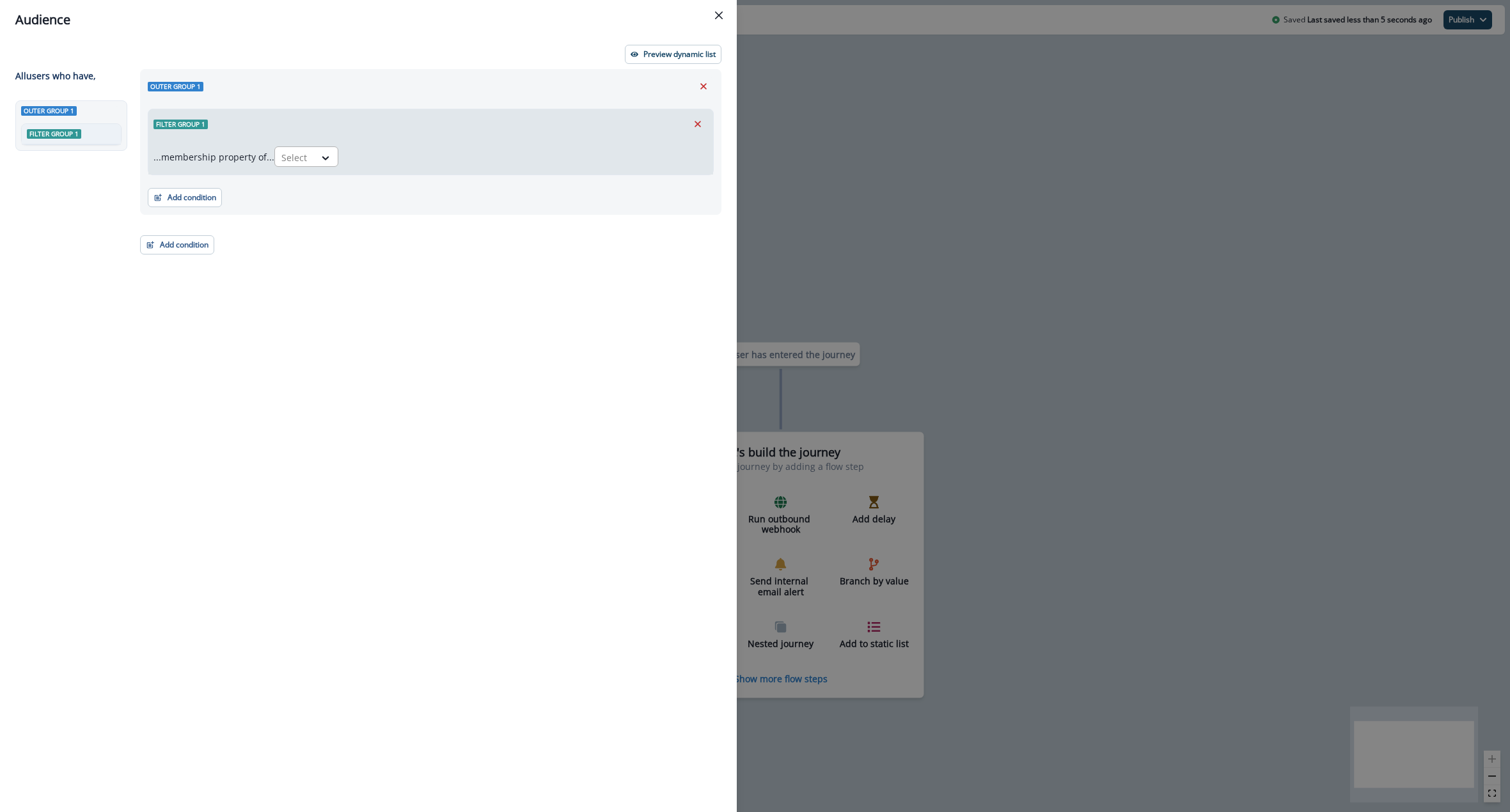
click at [298, 165] on div "Select" at bounding box center [295, 158] width 40 height 21
click at [310, 205] on div "in" at bounding box center [309, 210] width 64 height 24
click at [395, 151] on div at bounding box center [512, 158] width 333 height 16
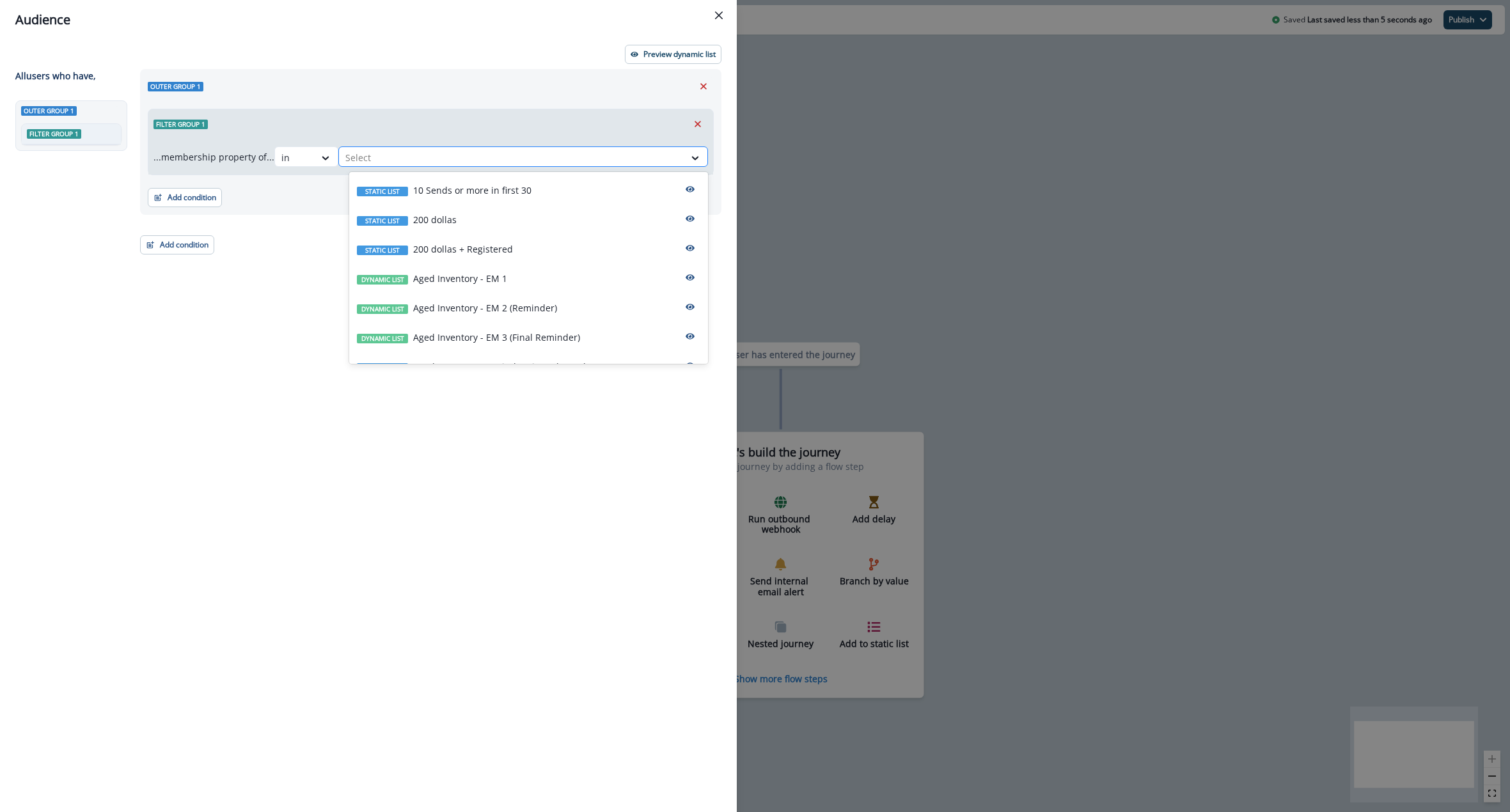
scroll to position [3, 0]
type input "**"
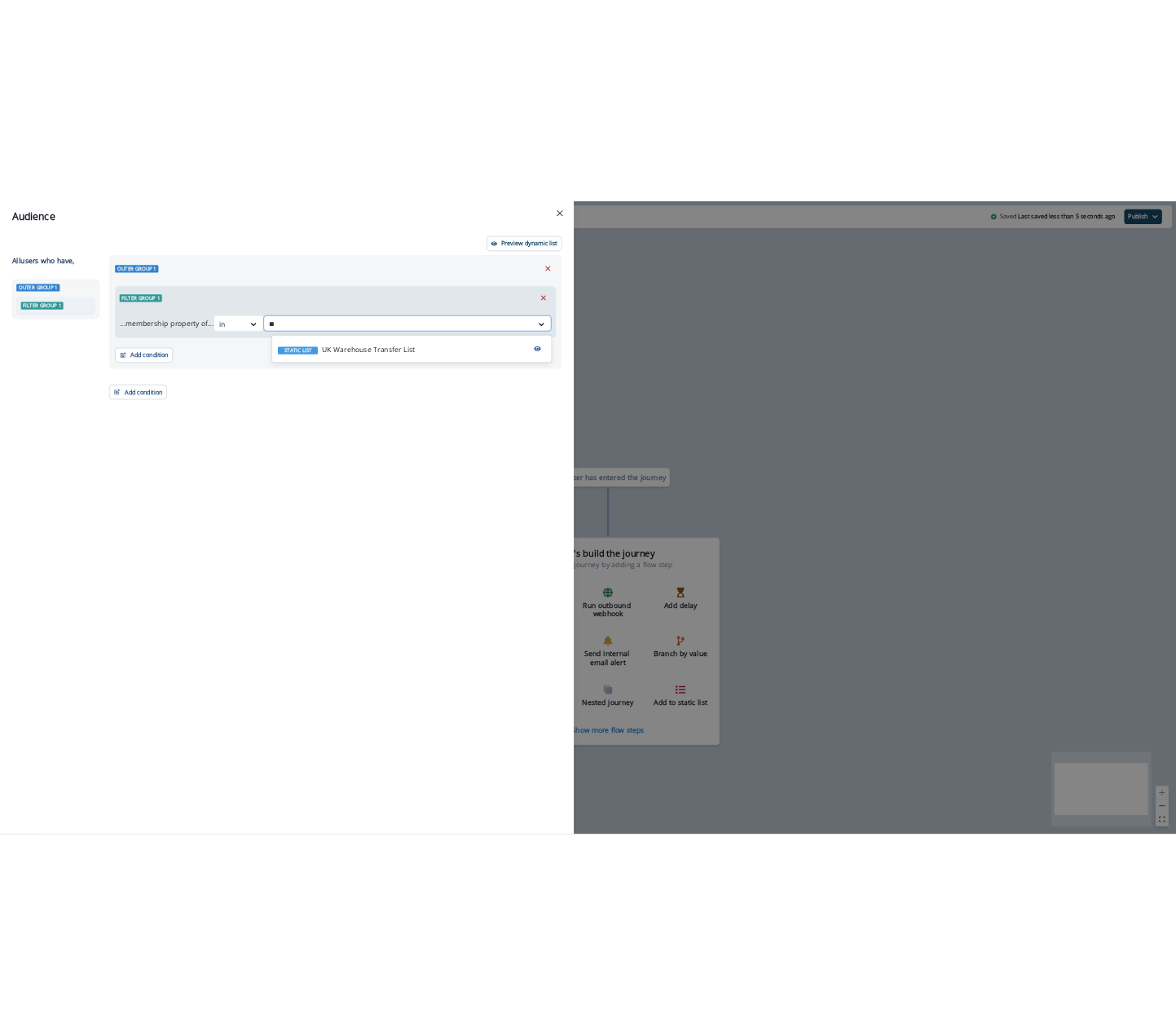
scroll to position [0, 0]
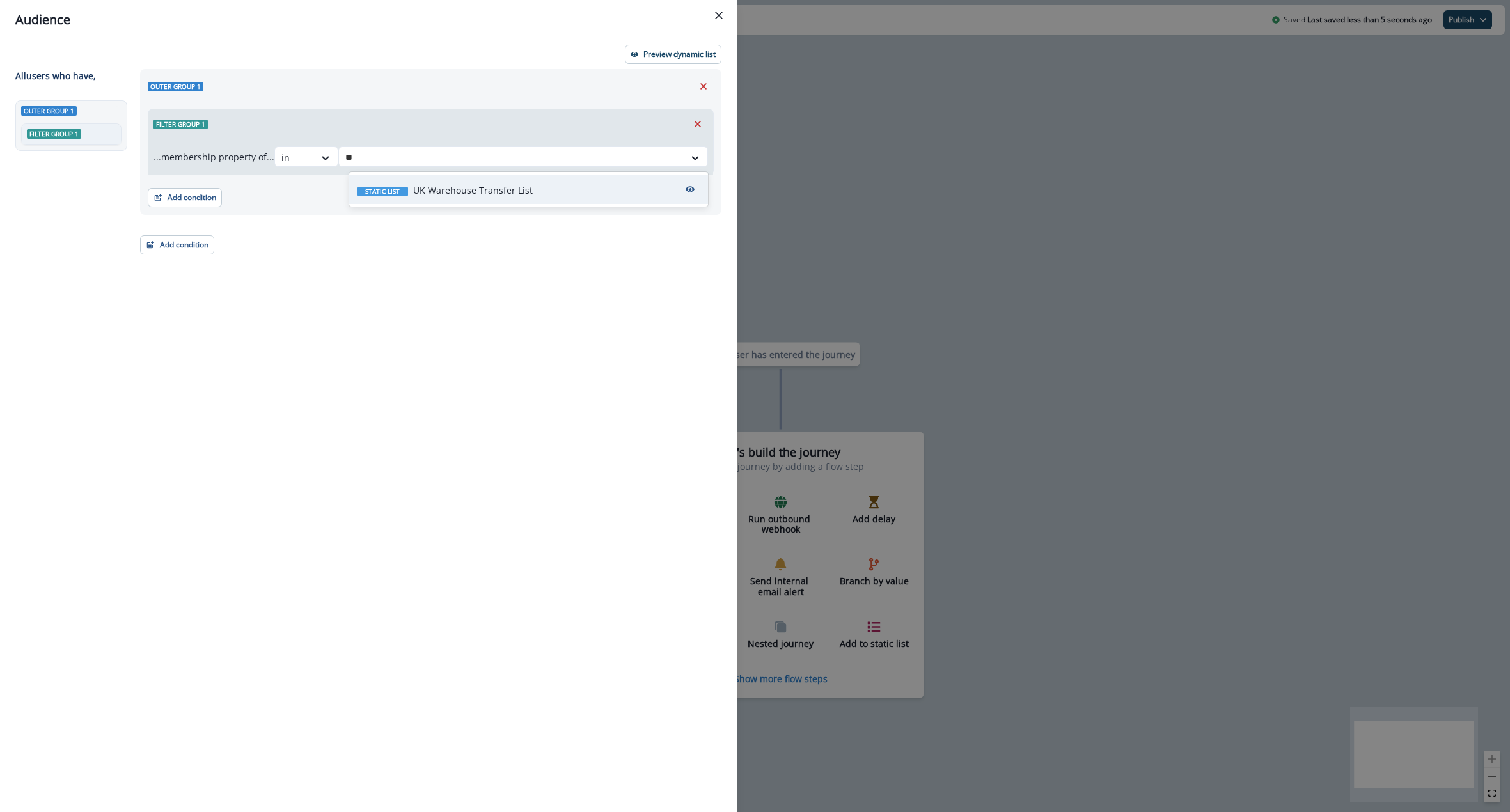
click at [467, 185] on p "UK Warehouse Transfer List" at bounding box center [473, 190] width 120 height 14
click at [490, 280] on div "Outer group 1 Filter group 1 ...membership property of... in option UK Warehous…" at bounding box center [427, 417] width 589 height 696
click at [684, 57] on p "Preview dynamic list" at bounding box center [680, 55] width 72 height 9
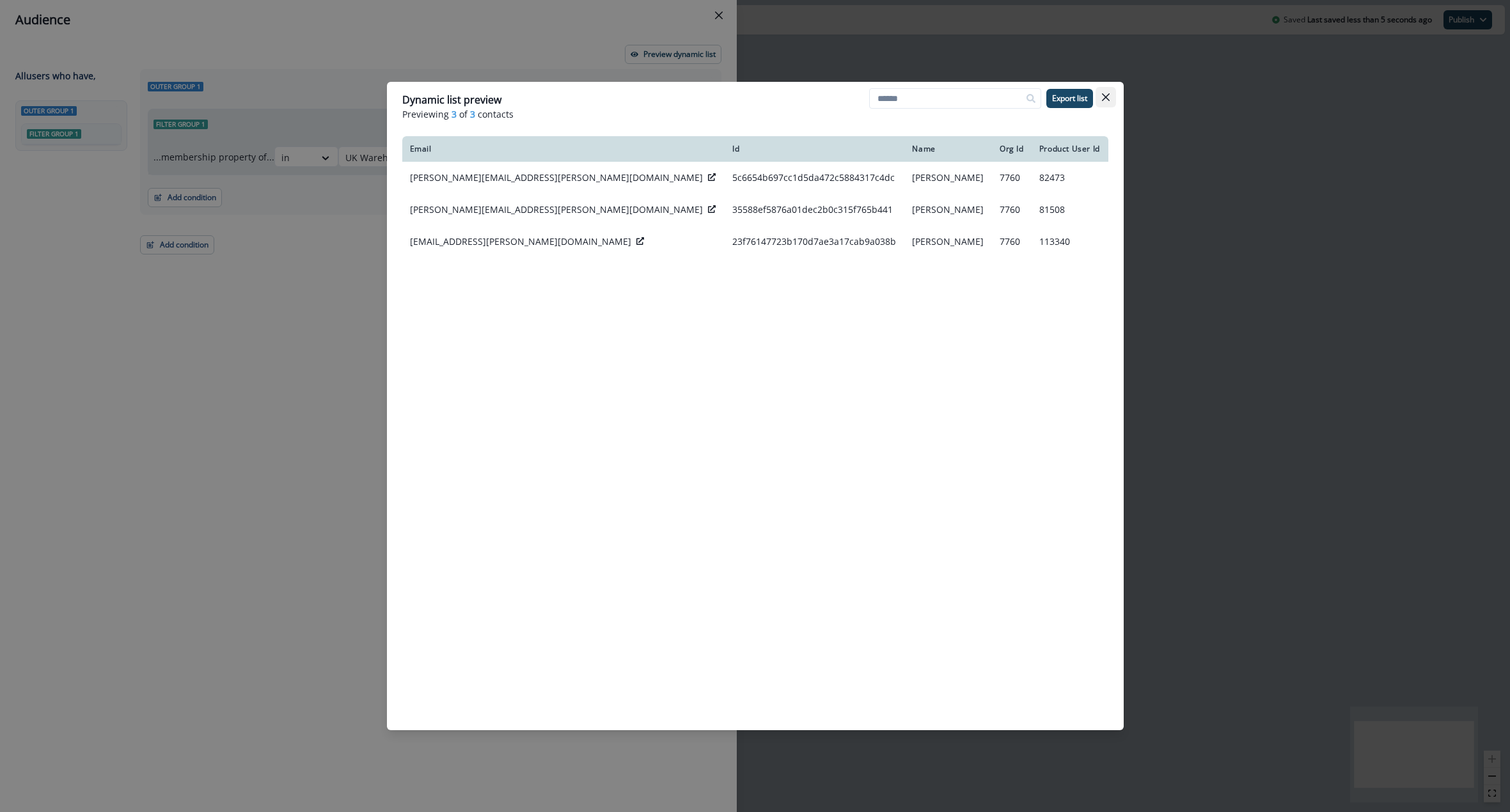
click at [1105, 96] on icon "Close" at bounding box center [1105, 97] width 8 height 8
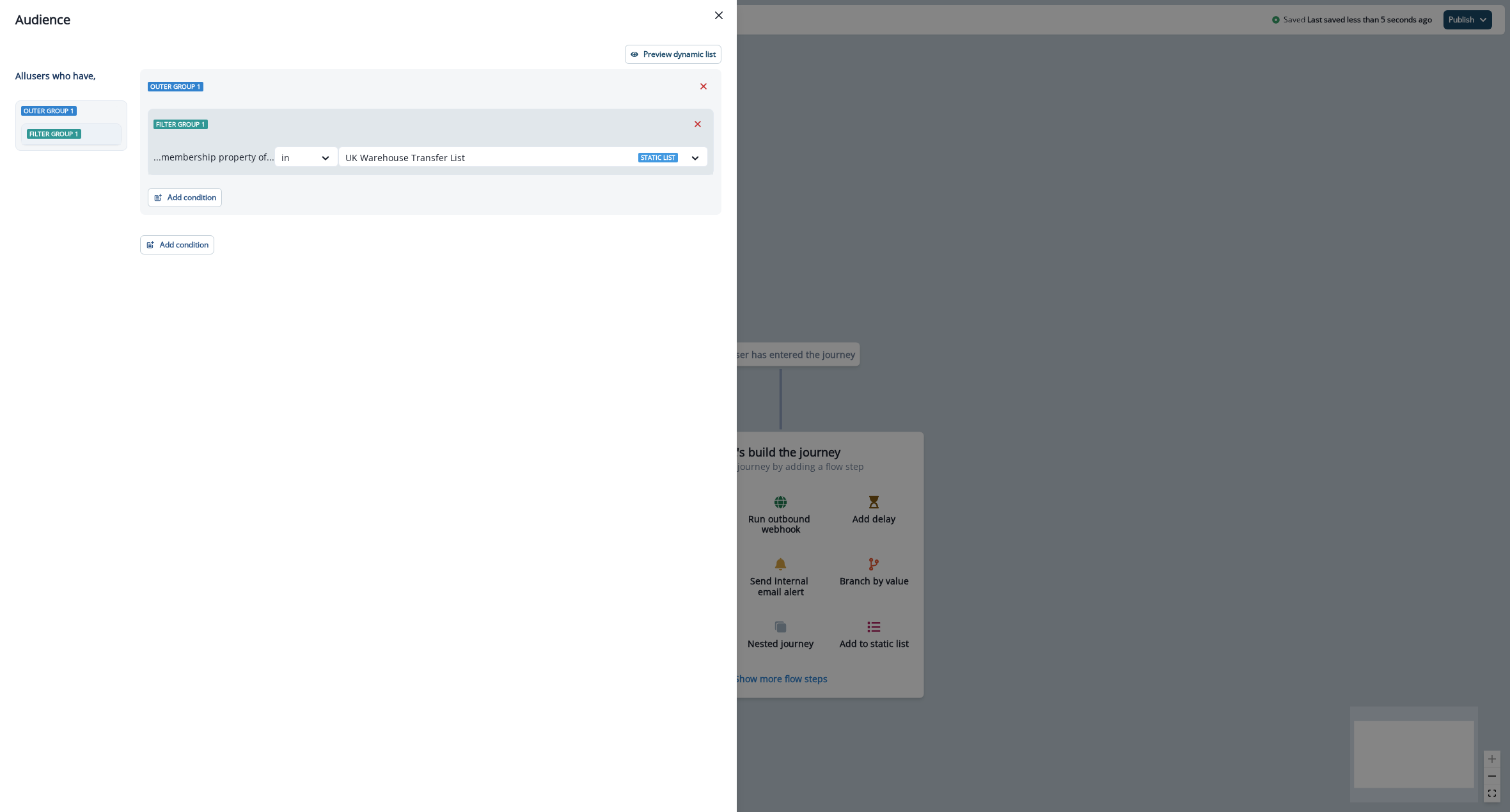
click at [716, 25] on div "Audience" at bounding box center [368, 20] width 706 height 19
click at [720, 16] on icon "Close" at bounding box center [719, 15] width 8 height 8
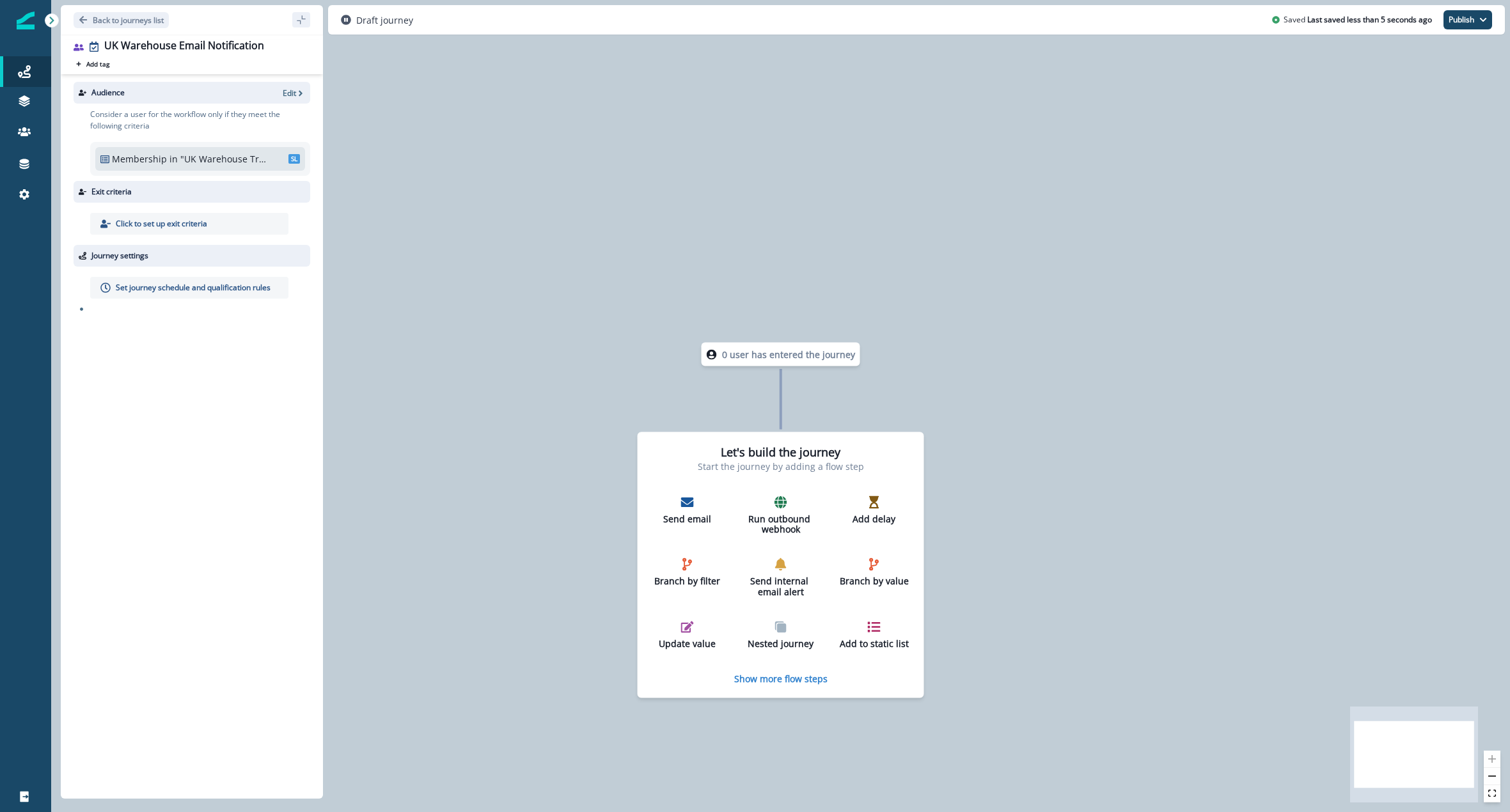
click at [169, 293] on div "Set journey schedule and qualification rules" at bounding box center [189, 288] width 198 height 22
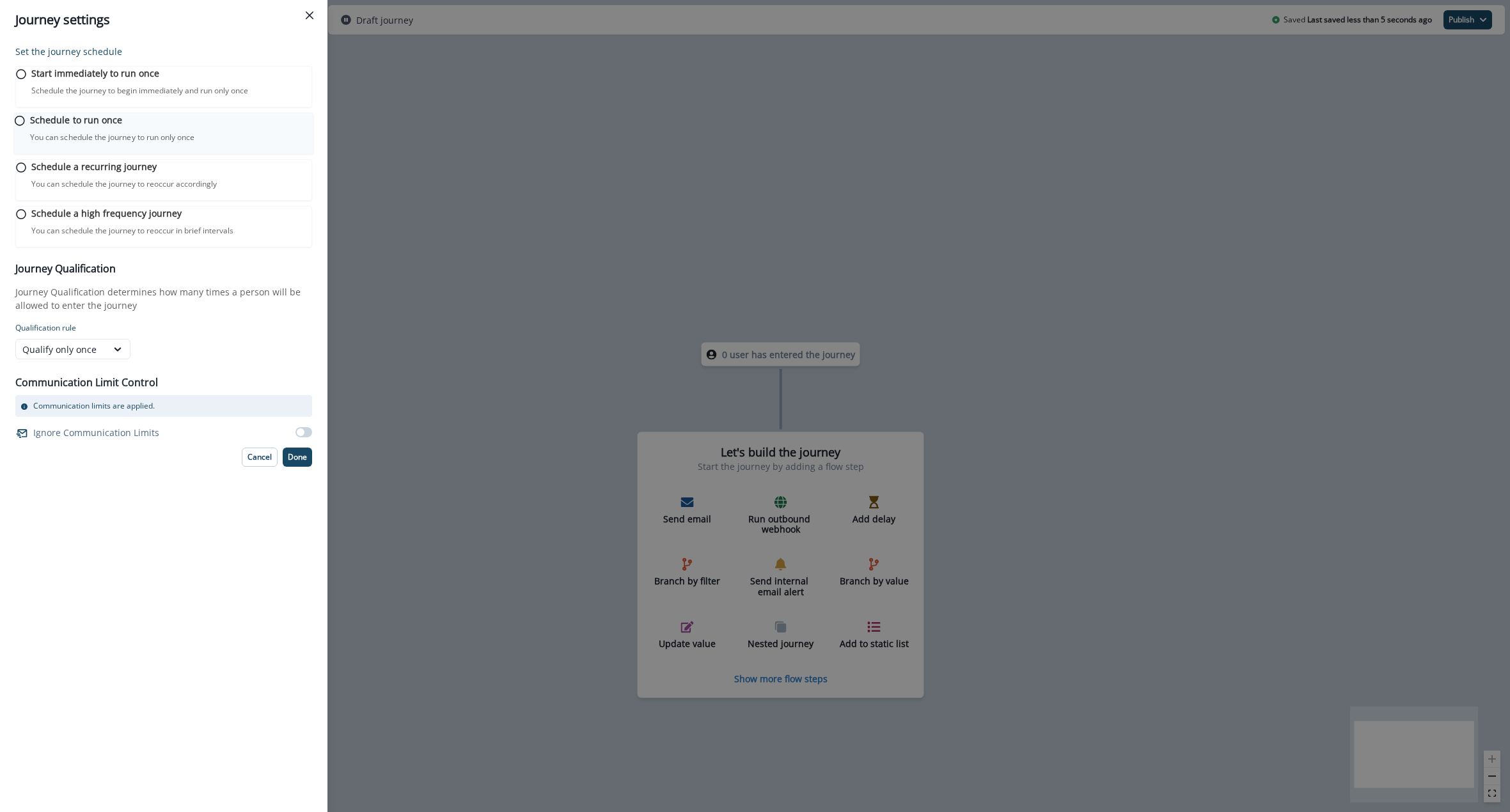
click at [91, 127] on p "Schedule to run once" at bounding box center [76, 120] width 92 height 14
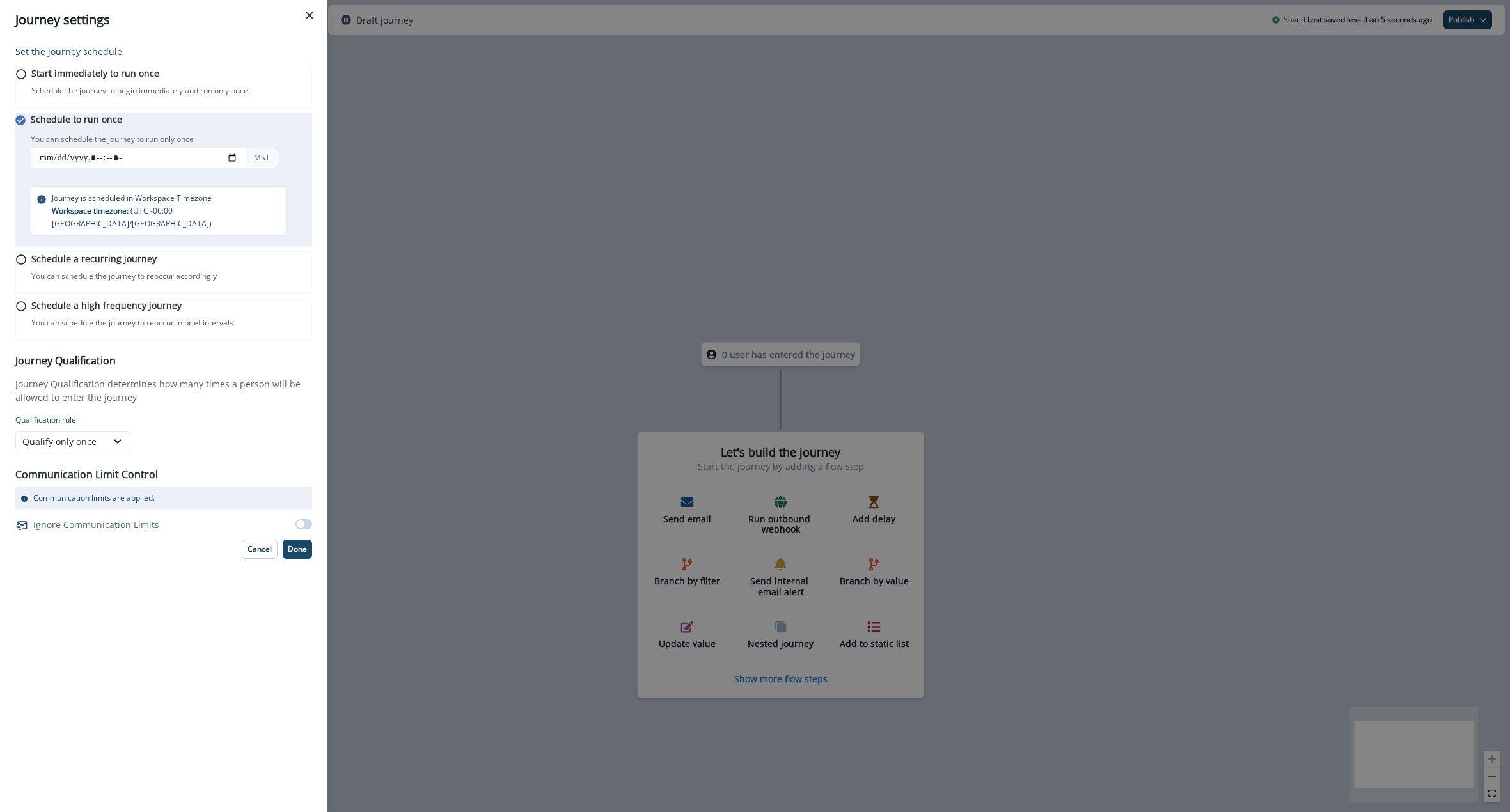
click at [50, 168] on input "datetime-local" at bounding box center [138, 158] width 216 height 21
click at [73, 168] on input "datetime-local" at bounding box center [138, 158] width 216 height 21
click at [234, 168] on input "datetime-local" at bounding box center [138, 158] width 216 height 21
click at [243, 168] on input "datetime-local" at bounding box center [138, 158] width 216 height 21
type input "**********"
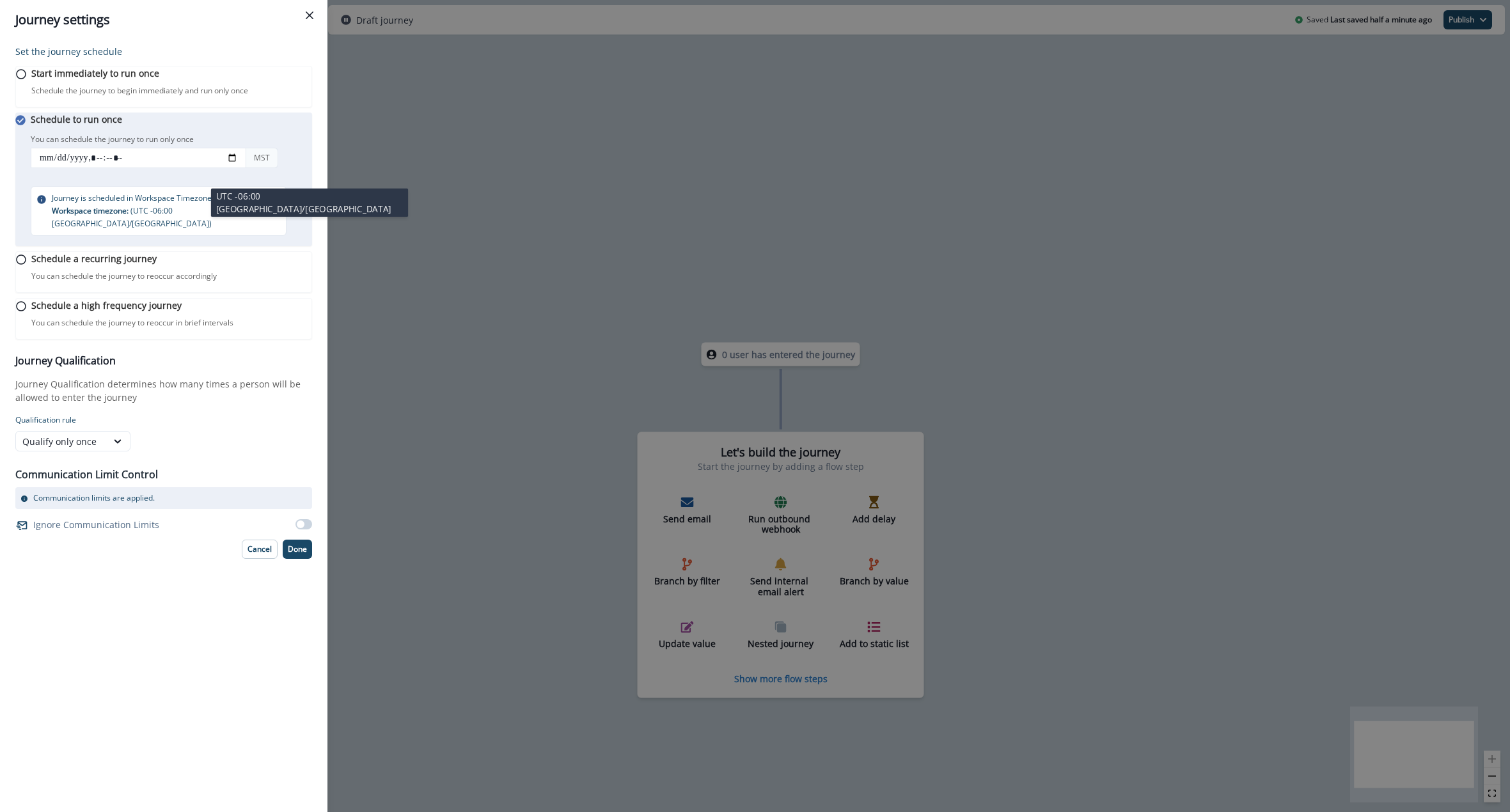
click at [269, 168] on div "MST" at bounding box center [262, 158] width 33 height 21
click at [290, 553] on p "Done" at bounding box center [297, 549] width 19 height 9
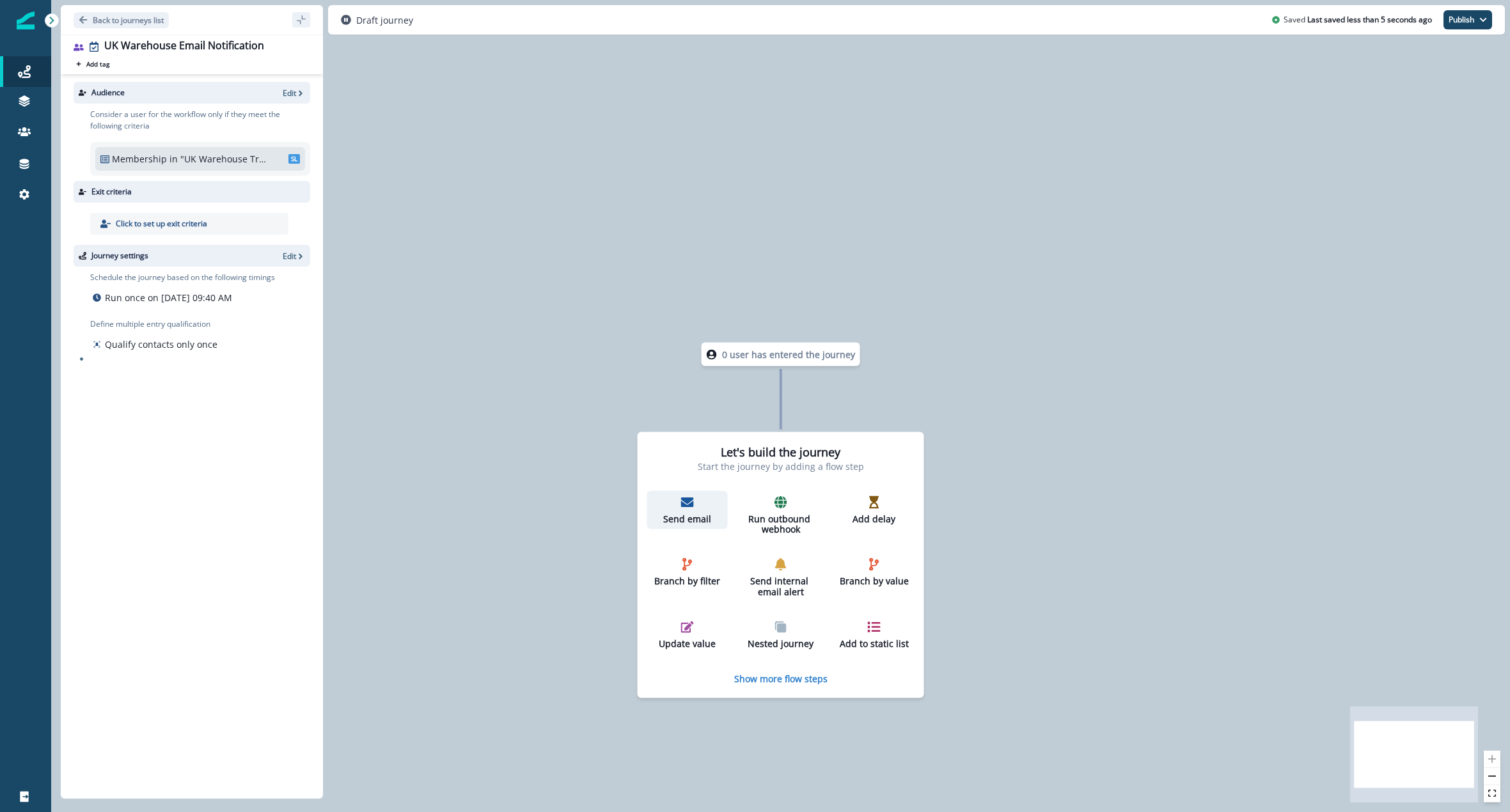
click at [666, 517] on p "Send email" at bounding box center [687, 519] width 70 height 11
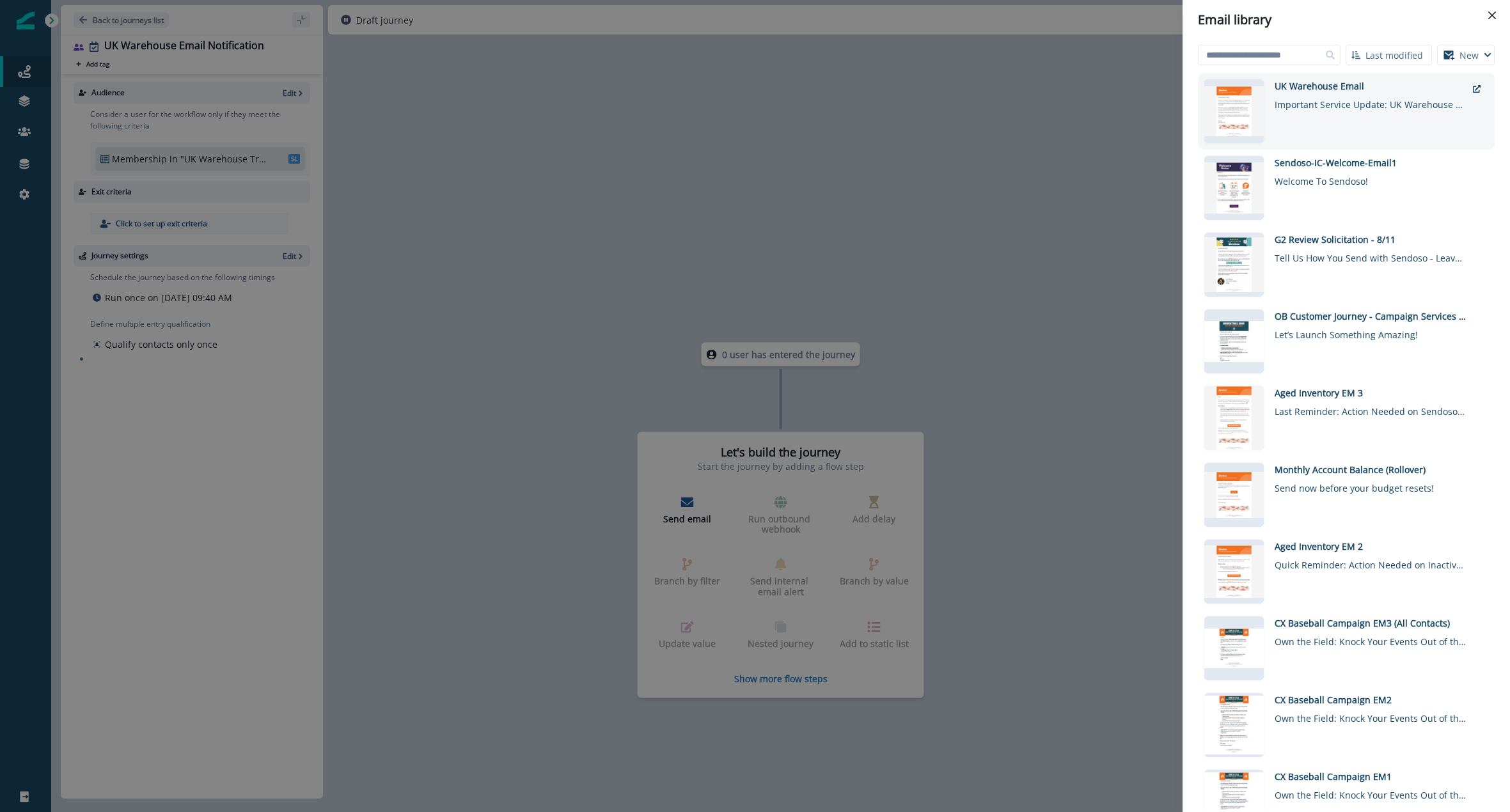
click at [1316, 107] on div "Important Service Update: UK Warehouse Transition in Progress" at bounding box center [1370, 102] width 192 height 19
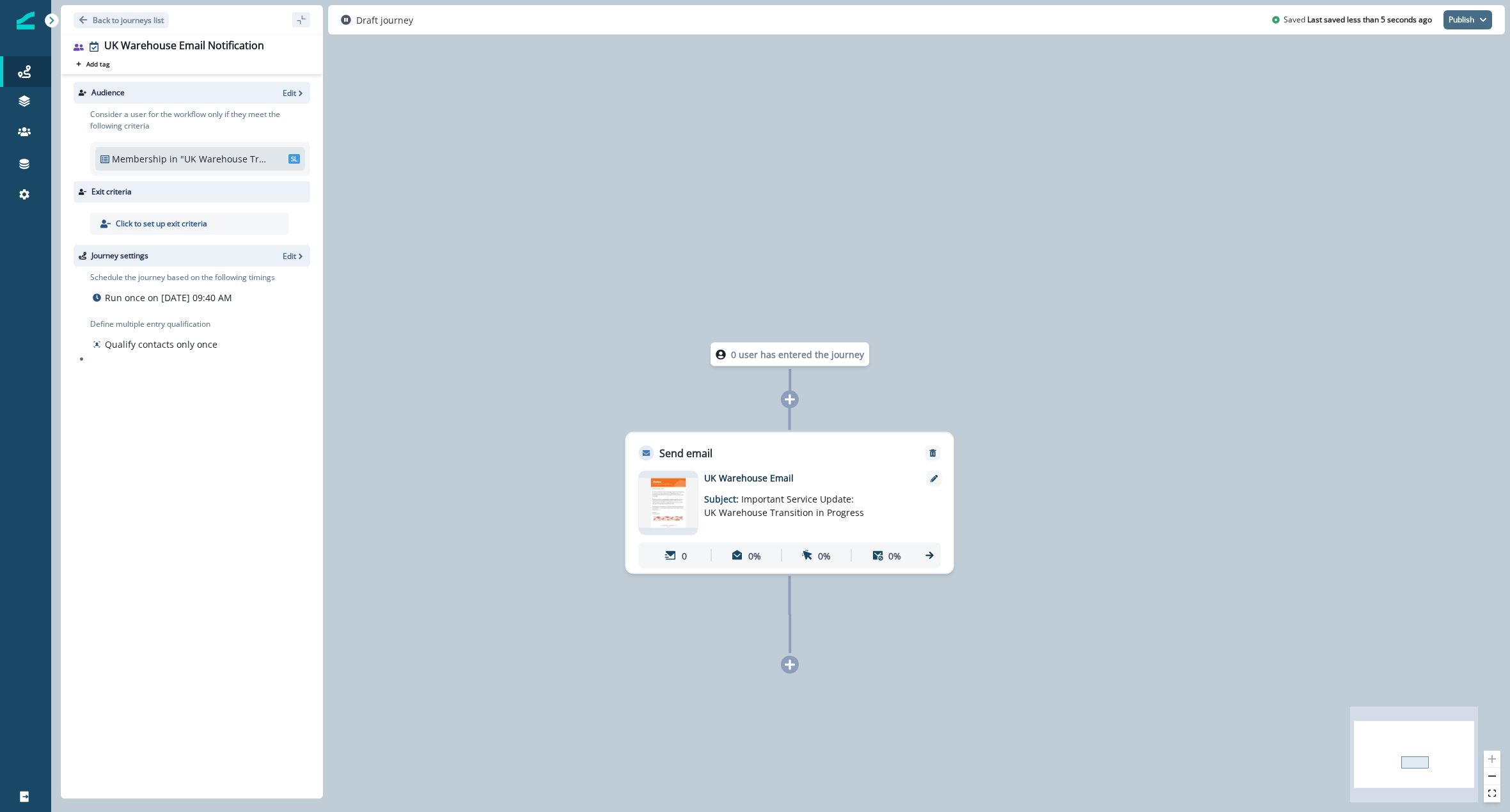
click at [1466, 24] on button "Publish" at bounding box center [1468, 20] width 49 height 19
click at [1411, 43] on button "as active journey" at bounding box center [1421, 52] width 142 height 23
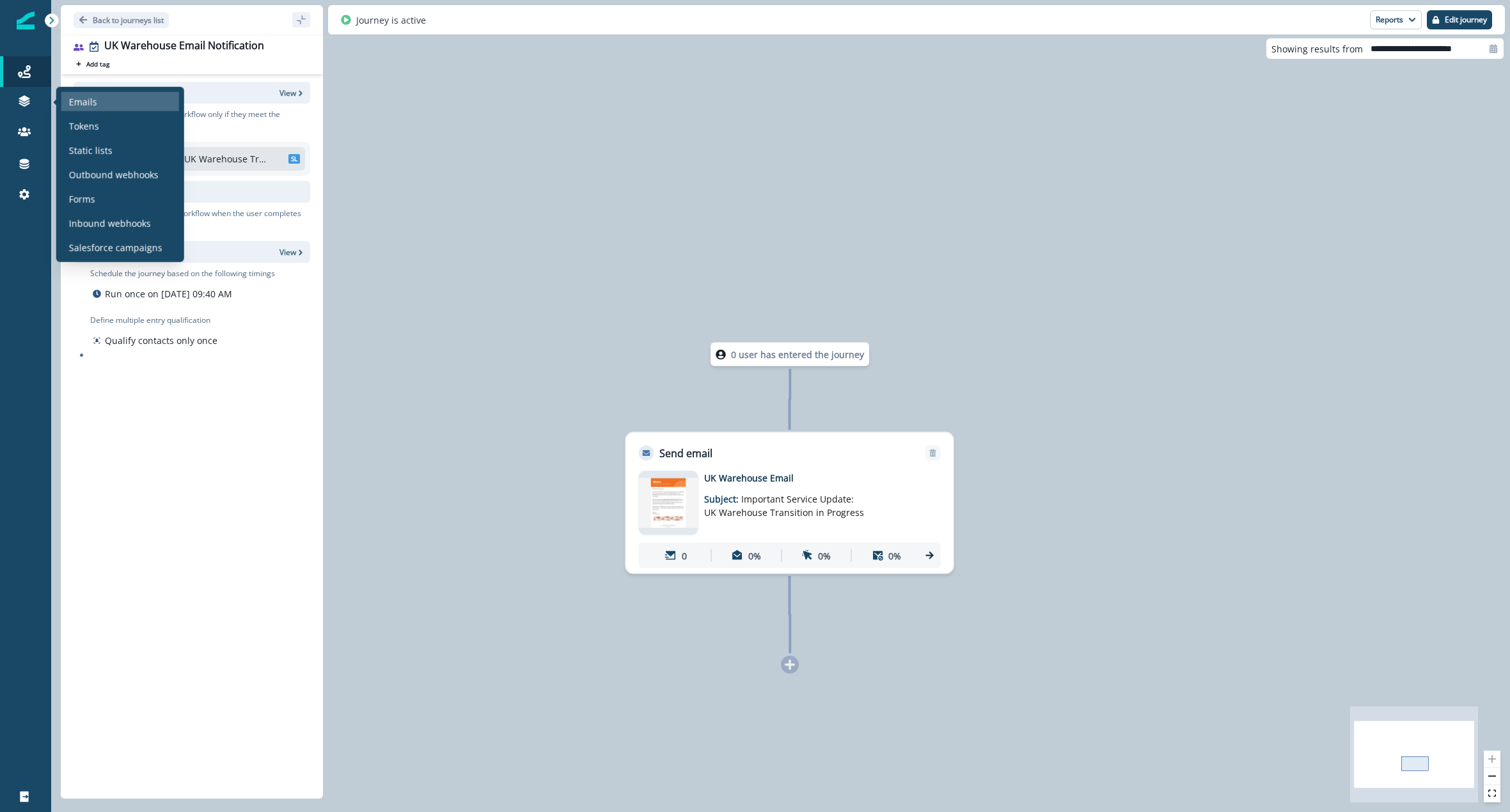
click at [75, 107] on p "Emails" at bounding box center [83, 101] width 28 height 14
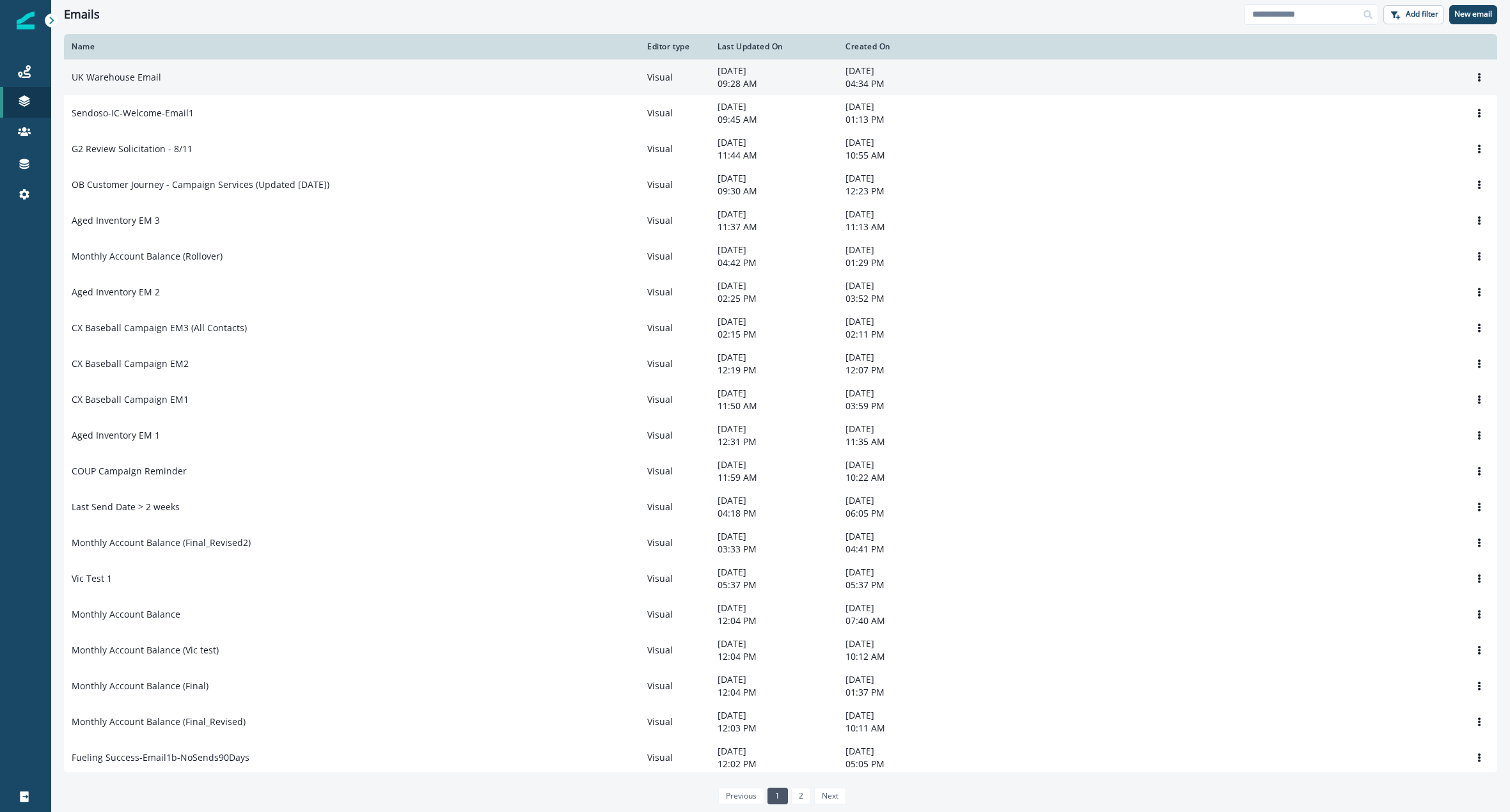
click at [215, 85] on td "UK Warehouse Email" at bounding box center [351, 77] width 575 height 36
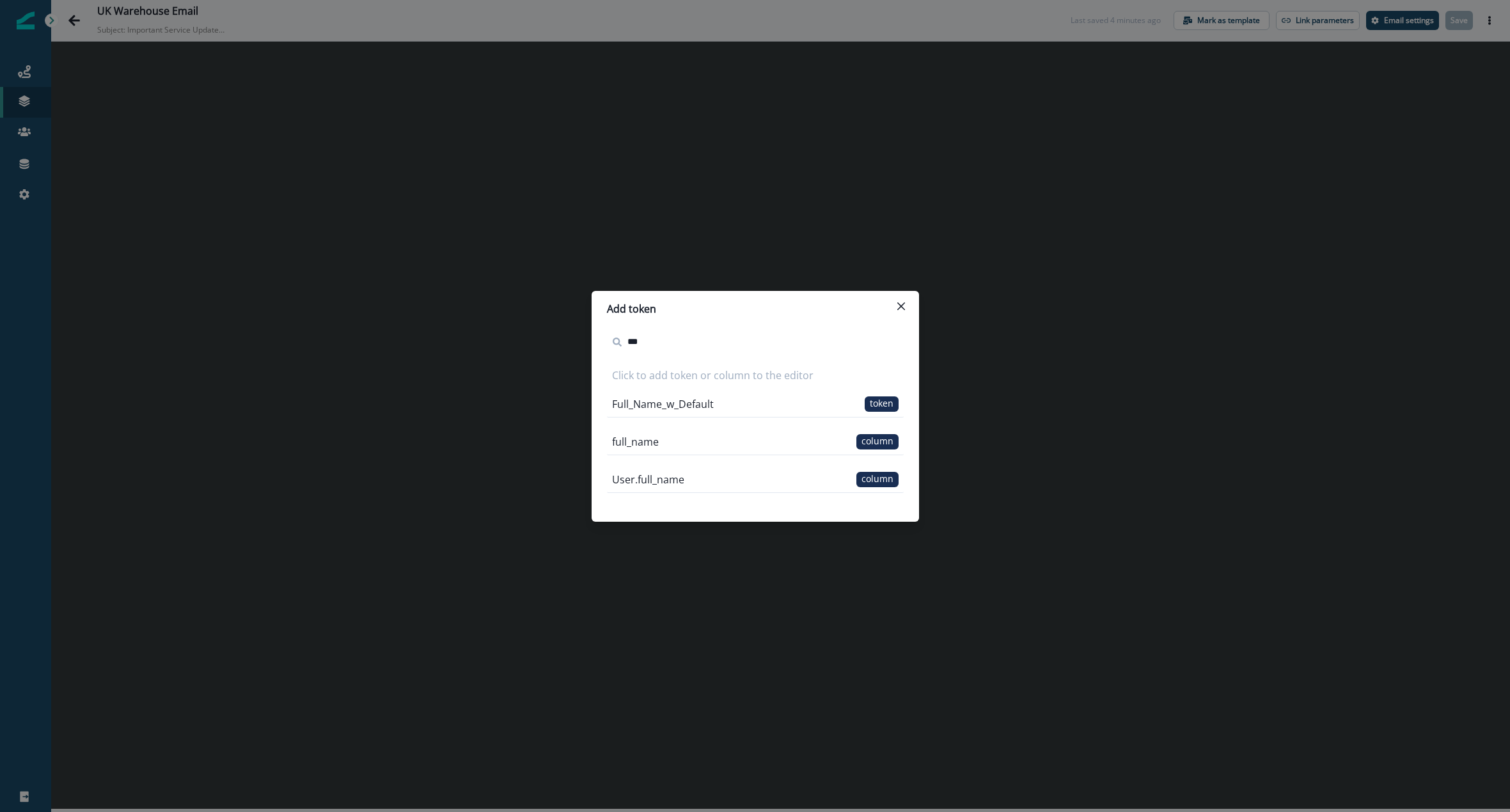
type input "****"
click at [861, 440] on span "column" at bounding box center [877, 442] width 42 height 15
type input "*****"
click at [872, 445] on span "column" at bounding box center [877, 442] width 42 height 15
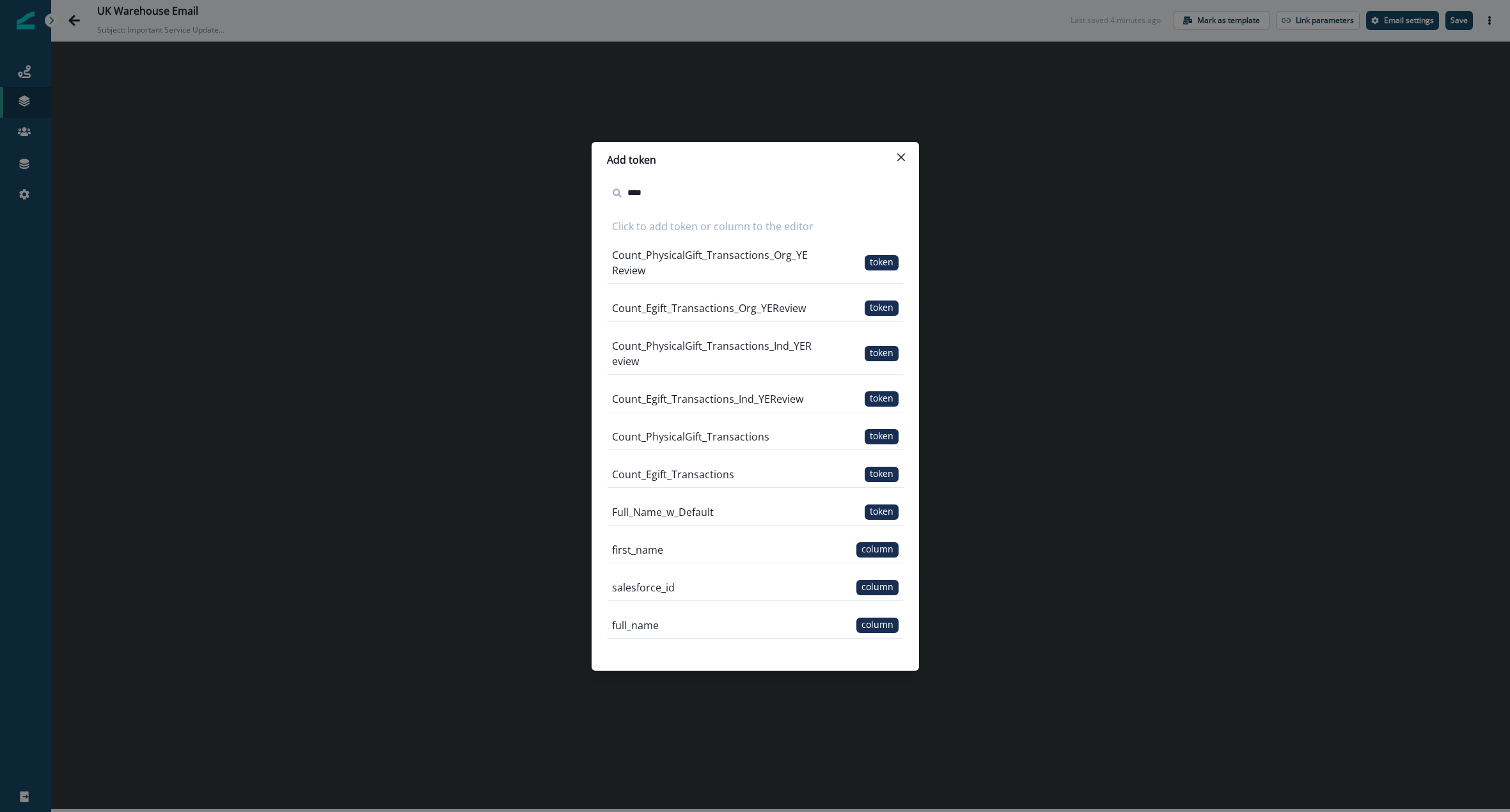
type input "*****"
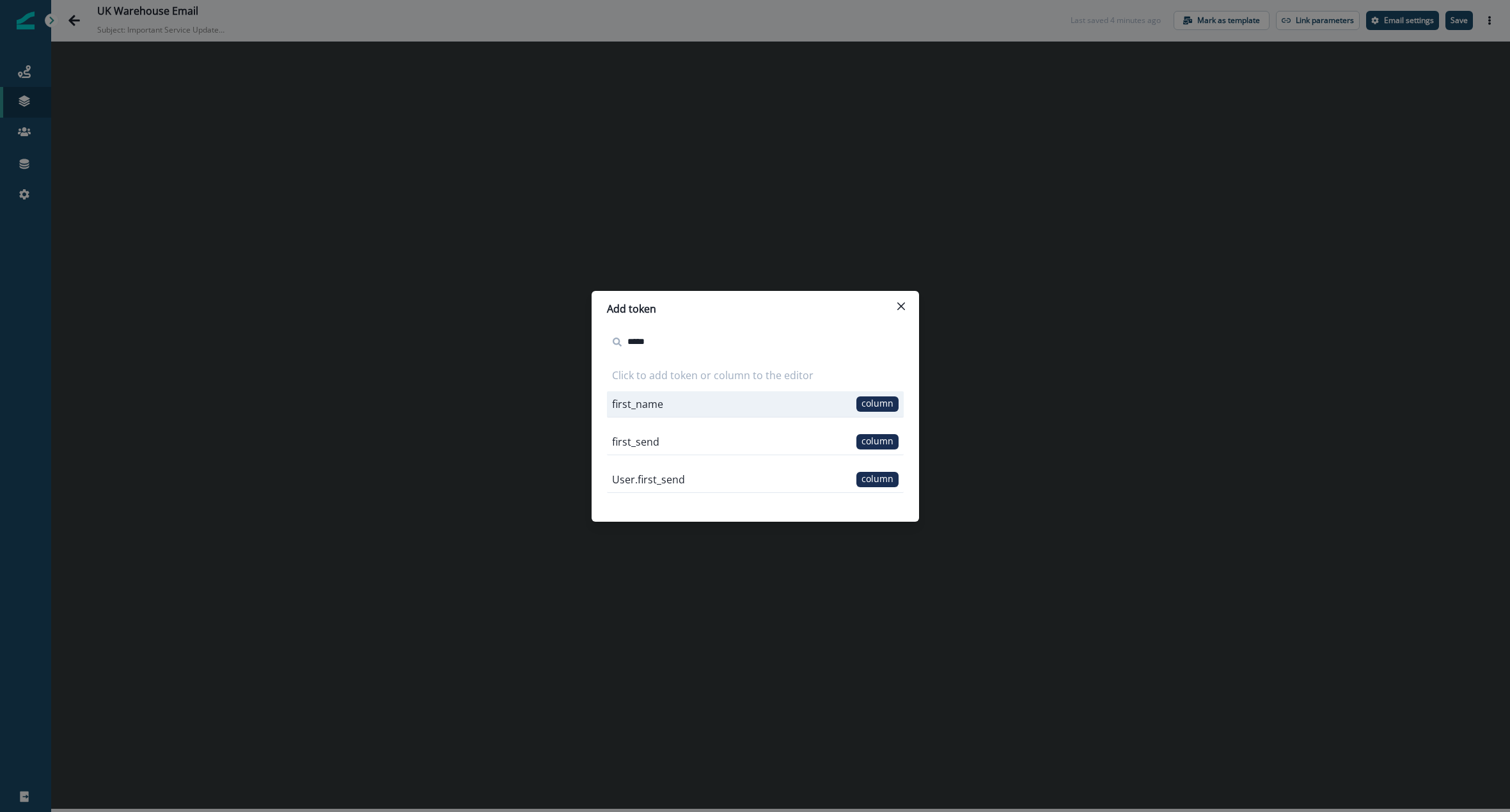
click at [871, 407] on span "column" at bounding box center [877, 404] width 42 height 15
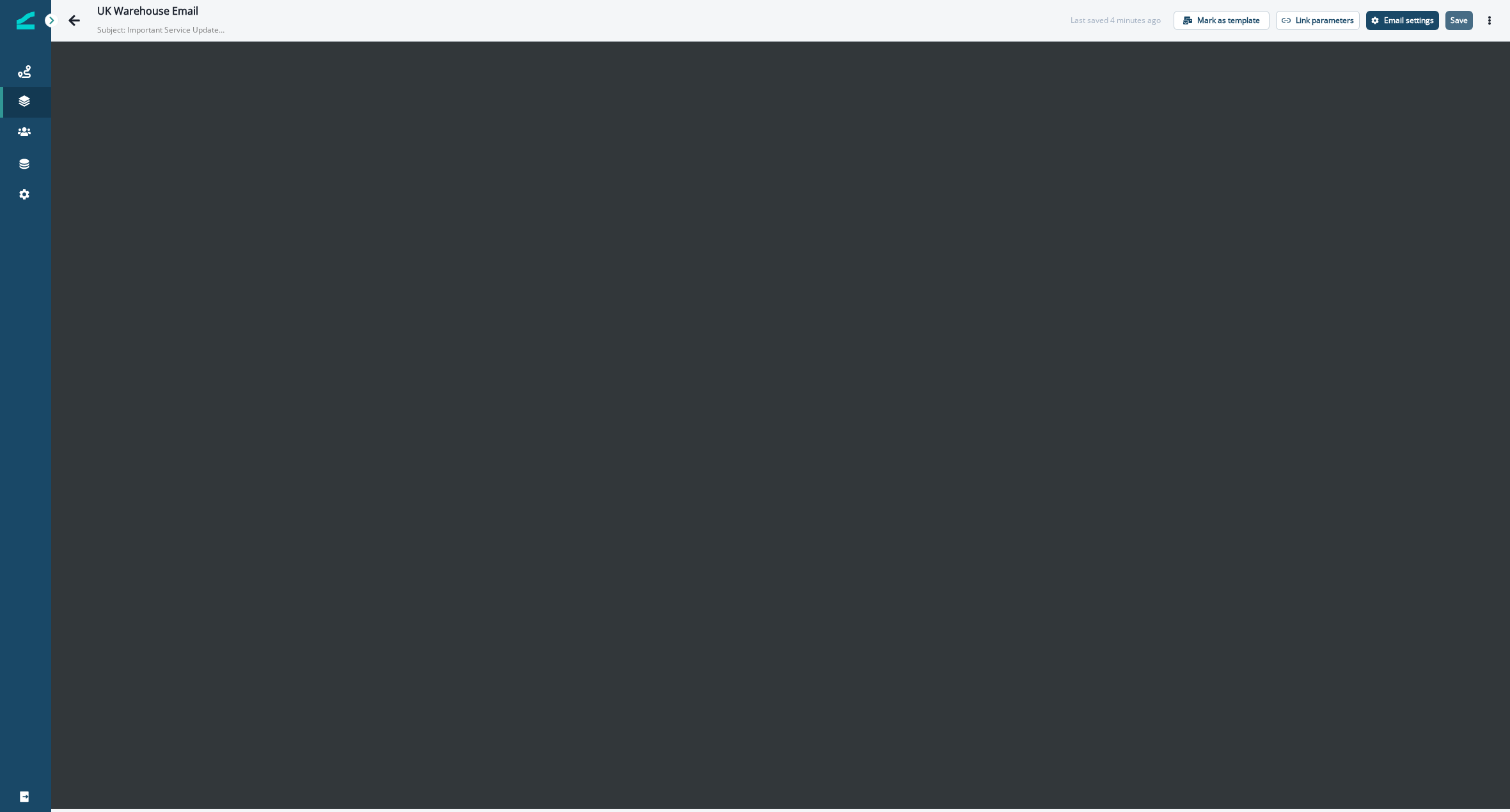
click at [1457, 14] on button "Save" at bounding box center [1459, 21] width 28 height 19
click at [21, 71] on icon at bounding box center [24, 71] width 13 height 13
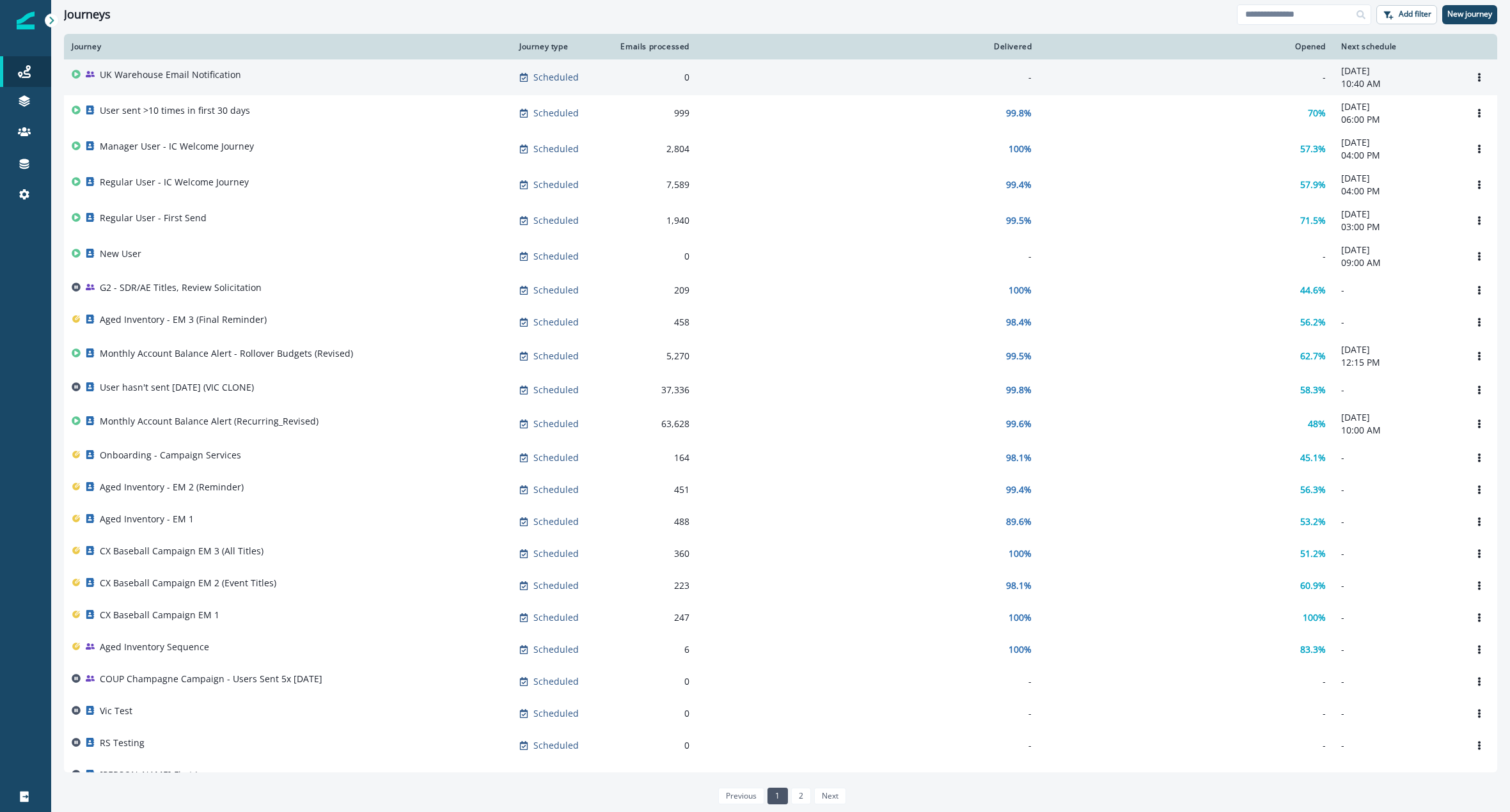
click at [200, 69] on p "UK Warehouse Email Notification" at bounding box center [171, 75] width 142 height 13
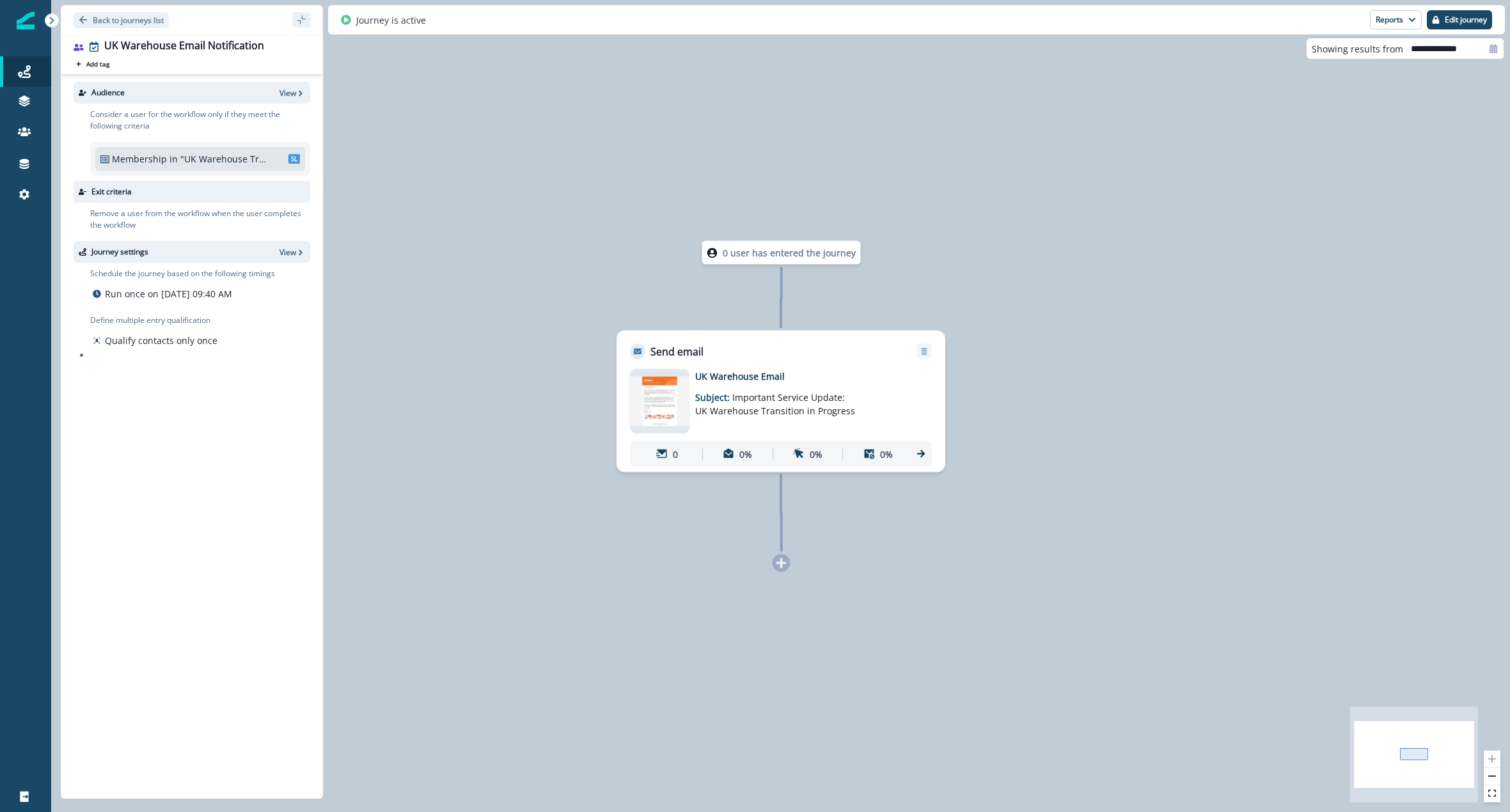
click at [297, 245] on div "Journey settings View" at bounding box center [192, 252] width 237 height 22
click at [1468, 14] on button "Edit journey" at bounding box center [1459, 20] width 65 height 19
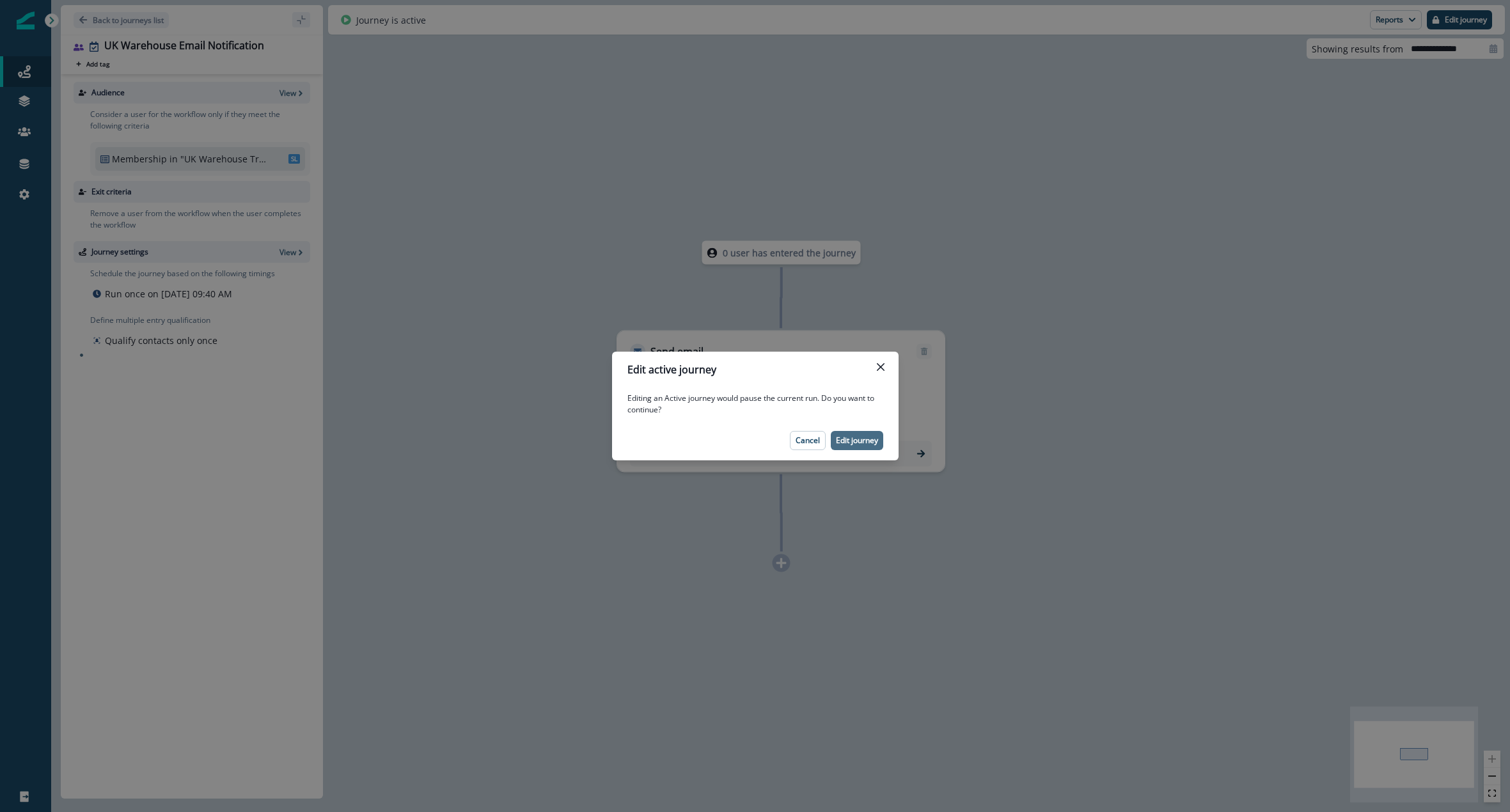
click at [862, 439] on p "Edit journey" at bounding box center [857, 441] width 42 height 9
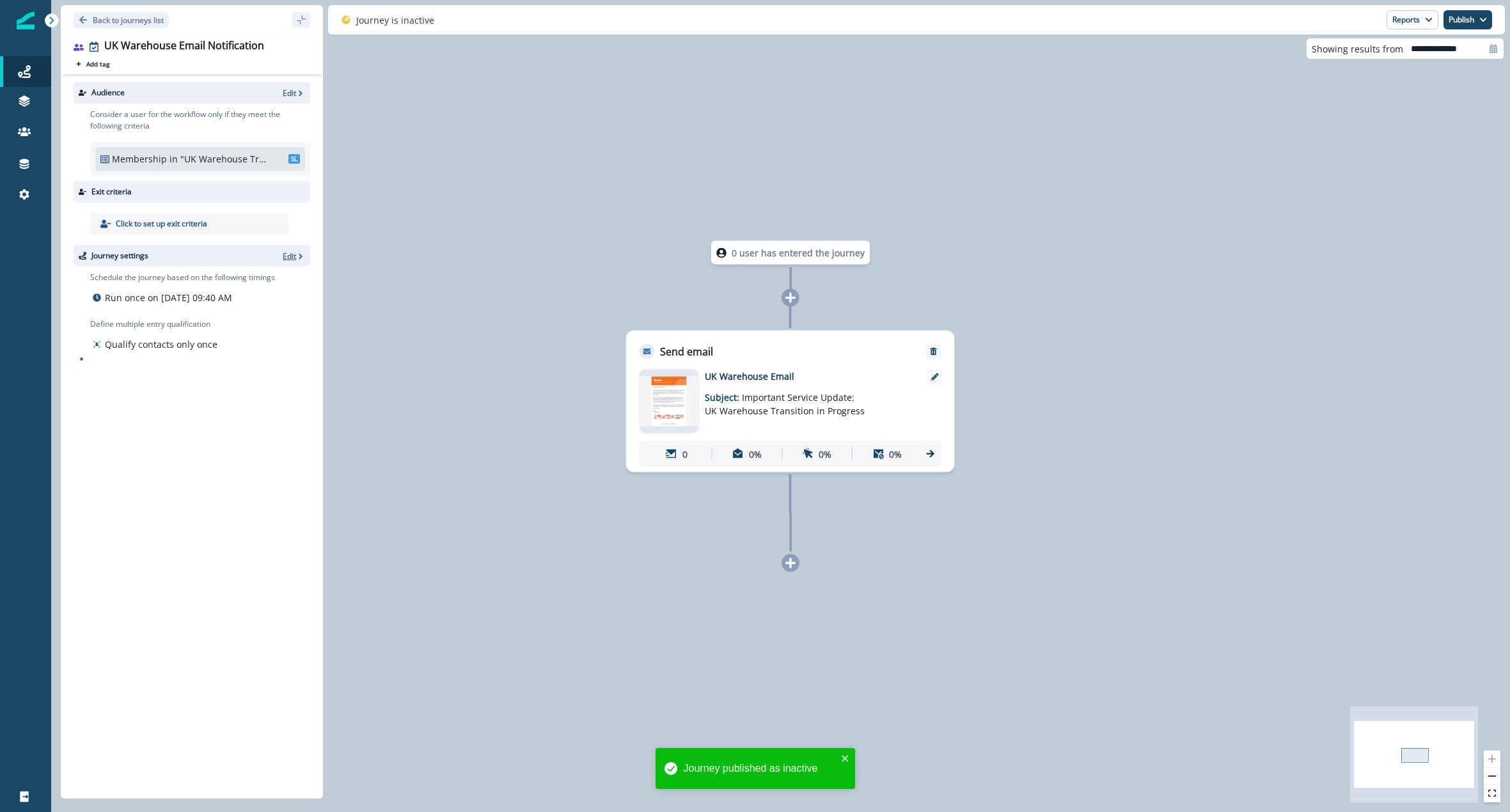
click at [289, 255] on p "Edit" at bounding box center [289, 255] width 14 height 11
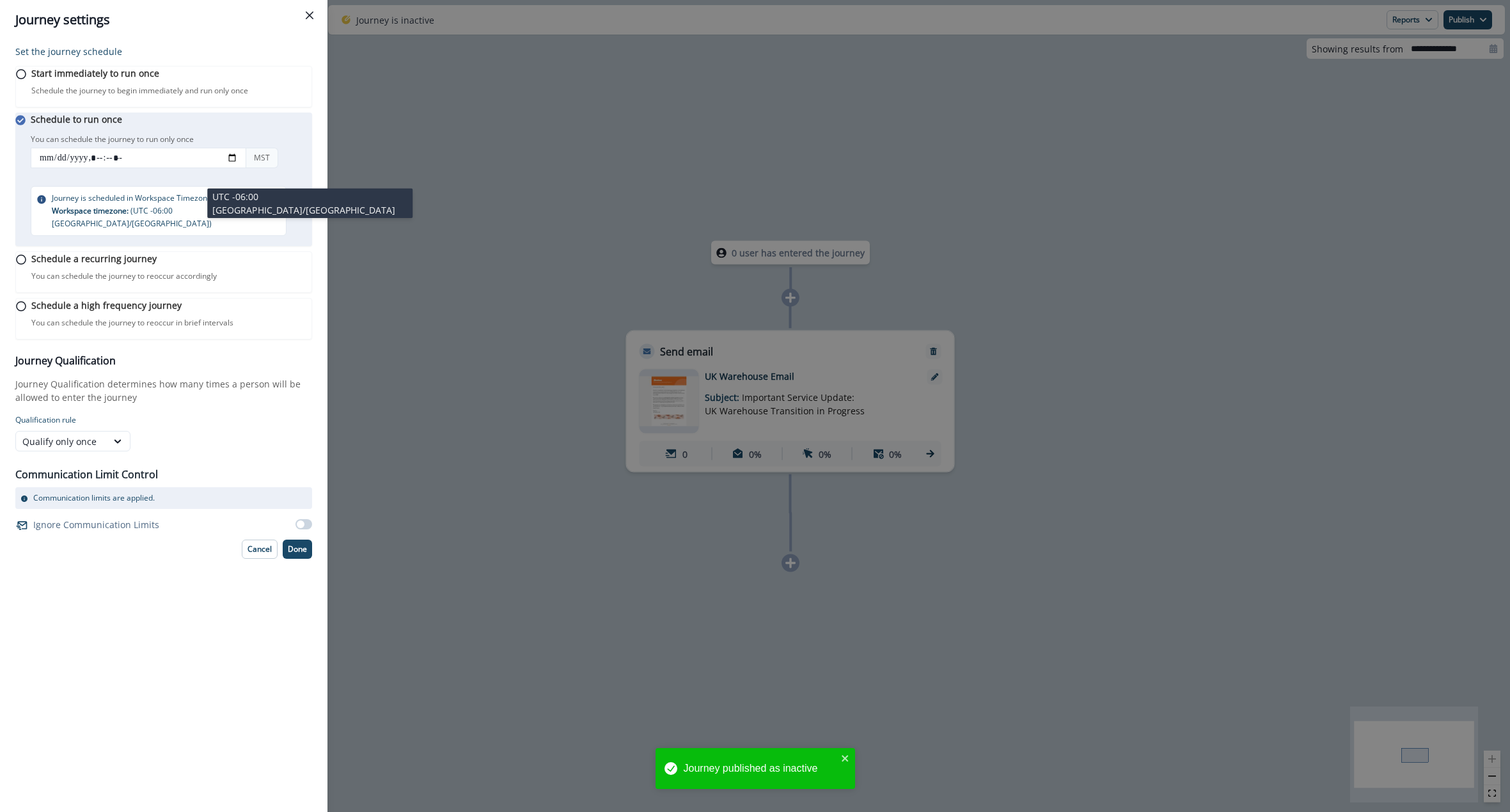
click at [266, 161] on div "MST" at bounding box center [262, 158] width 33 height 21
click at [102, 168] on input "datetime-local" at bounding box center [138, 158] width 216 height 21
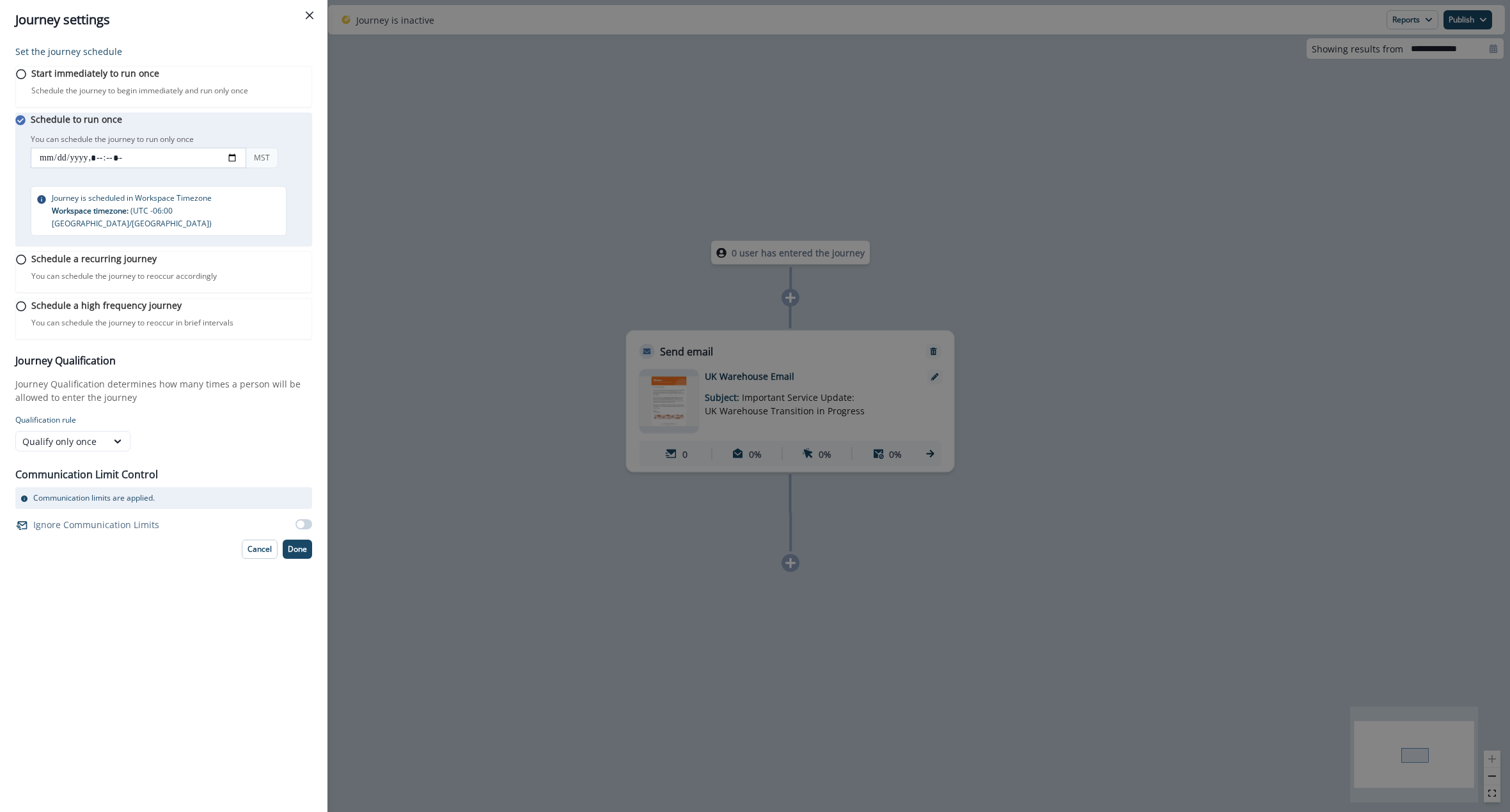
click at [107, 168] on input "datetime-local" at bounding box center [138, 158] width 216 height 21
type input "**********"
click at [151, 145] on p "You can schedule the journey to run only once" at bounding box center [112, 140] width 163 height 12
click at [1155, 73] on div "Journey settings Set the journey schedule Start immediately to run once Schedul…" at bounding box center [755, 406] width 1510 height 812
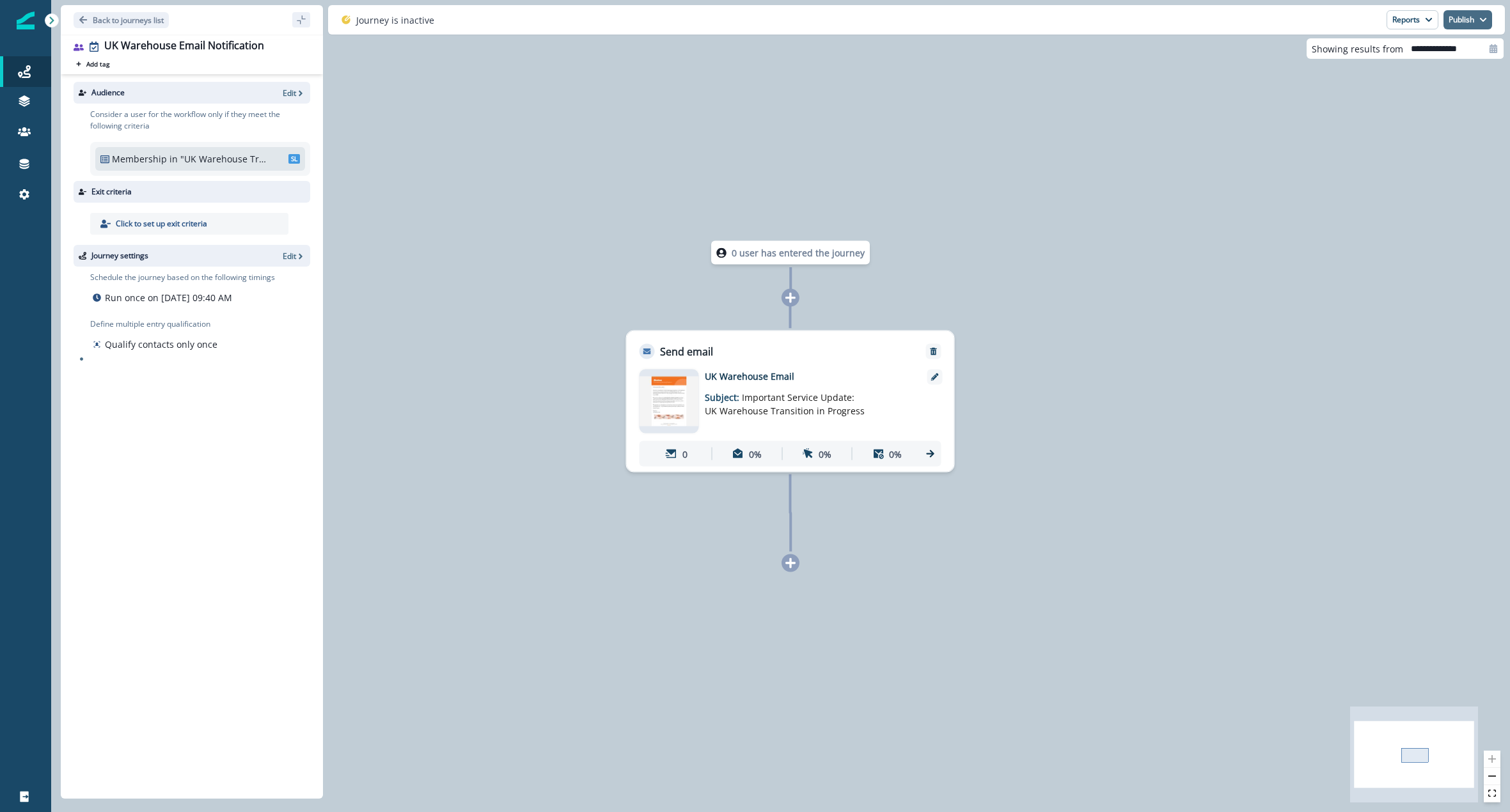
click at [1473, 24] on button "Publish" at bounding box center [1468, 20] width 49 height 19
click at [1400, 57] on button "as active journey" at bounding box center [1421, 52] width 142 height 23
click at [117, 23] on p "Back to journeys list" at bounding box center [128, 20] width 71 height 11
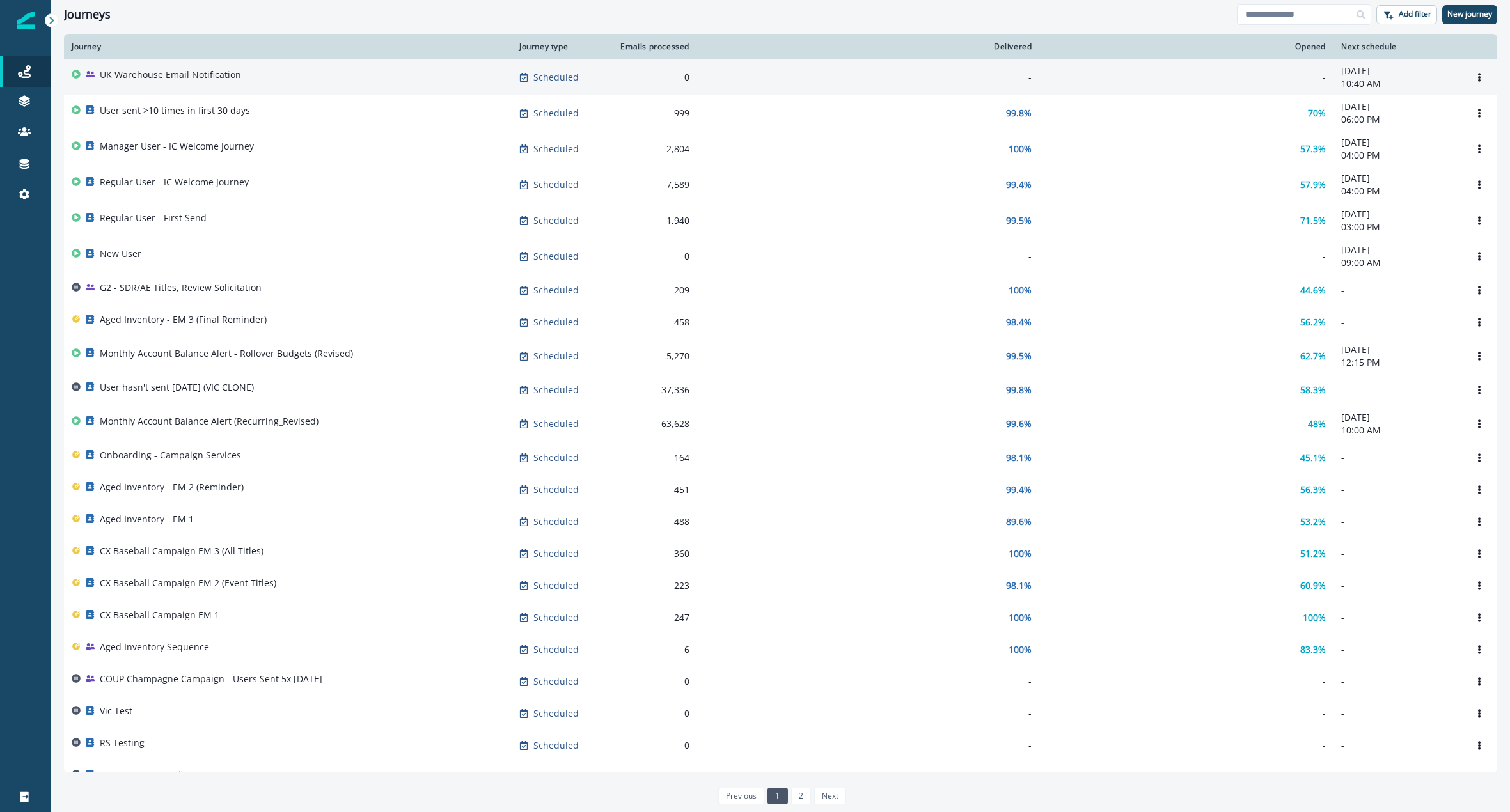
click at [187, 73] on p "UK Warehouse Email Notification" at bounding box center [171, 75] width 142 height 13
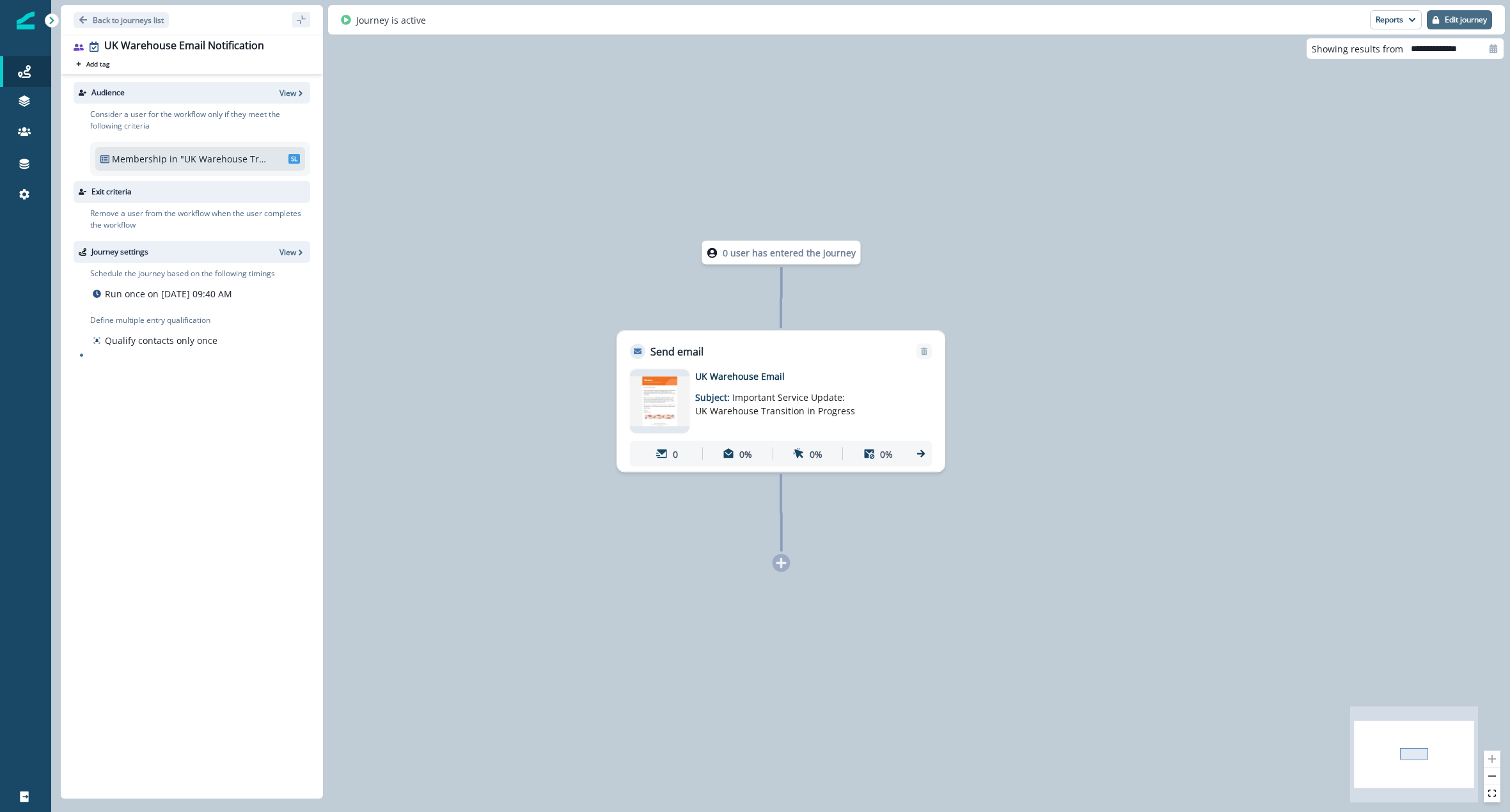
click at [1446, 20] on p "Edit journey" at bounding box center [1466, 20] width 42 height 9
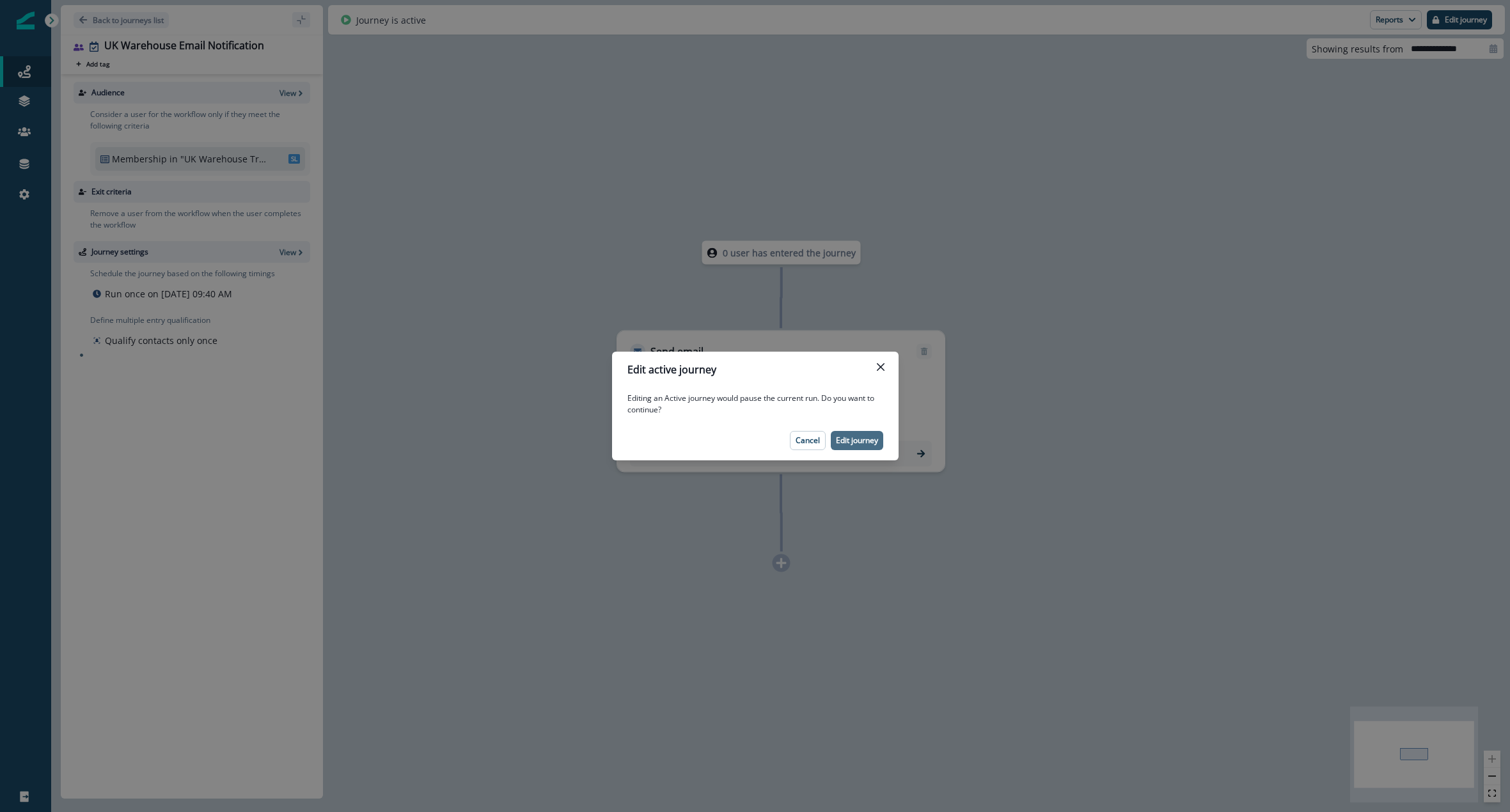
click at [857, 434] on button "Edit journey" at bounding box center [857, 441] width 52 height 19
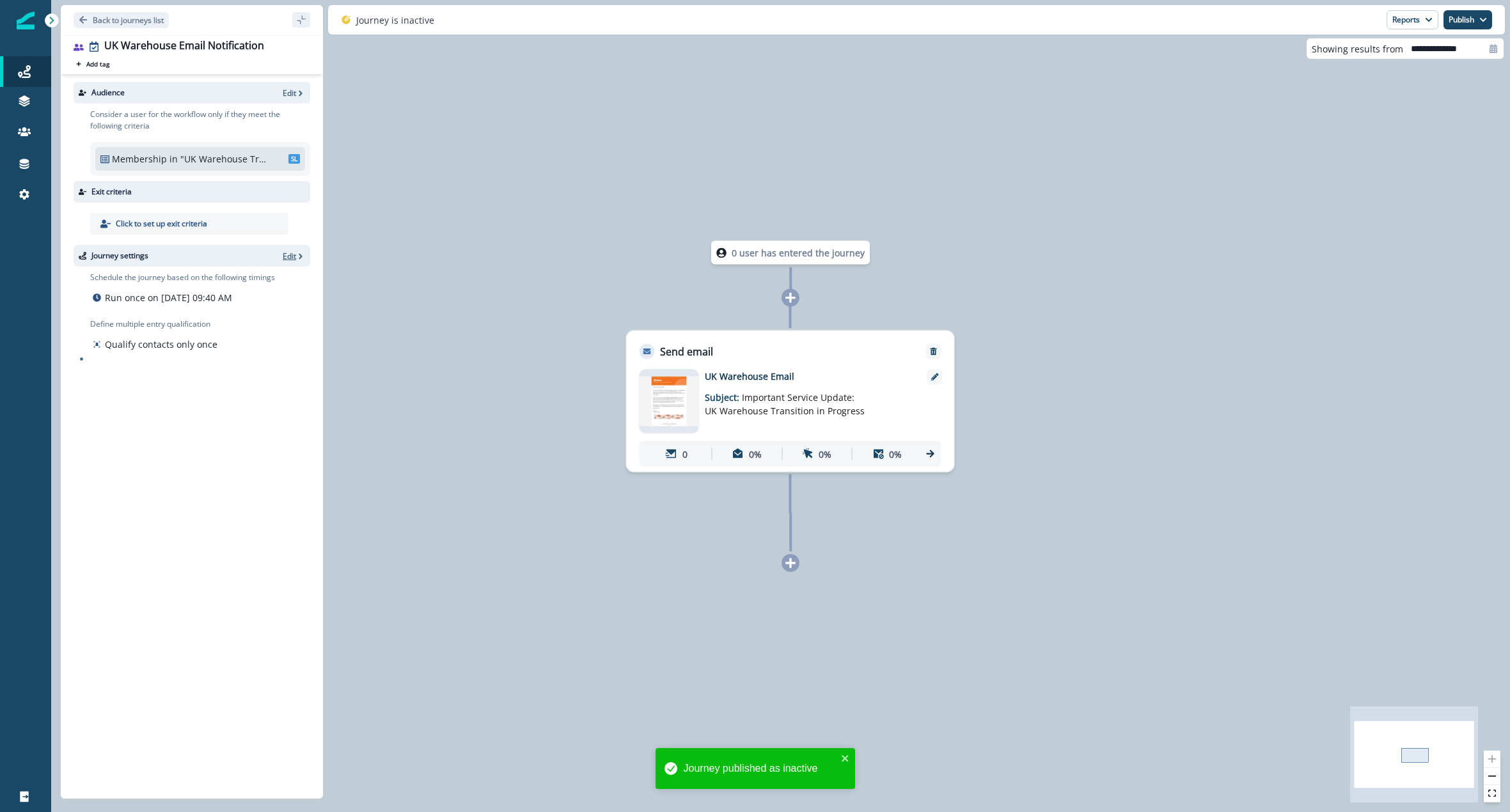
click at [284, 259] on p "Edit" at bounding box center [289, 255] width 14 height 11
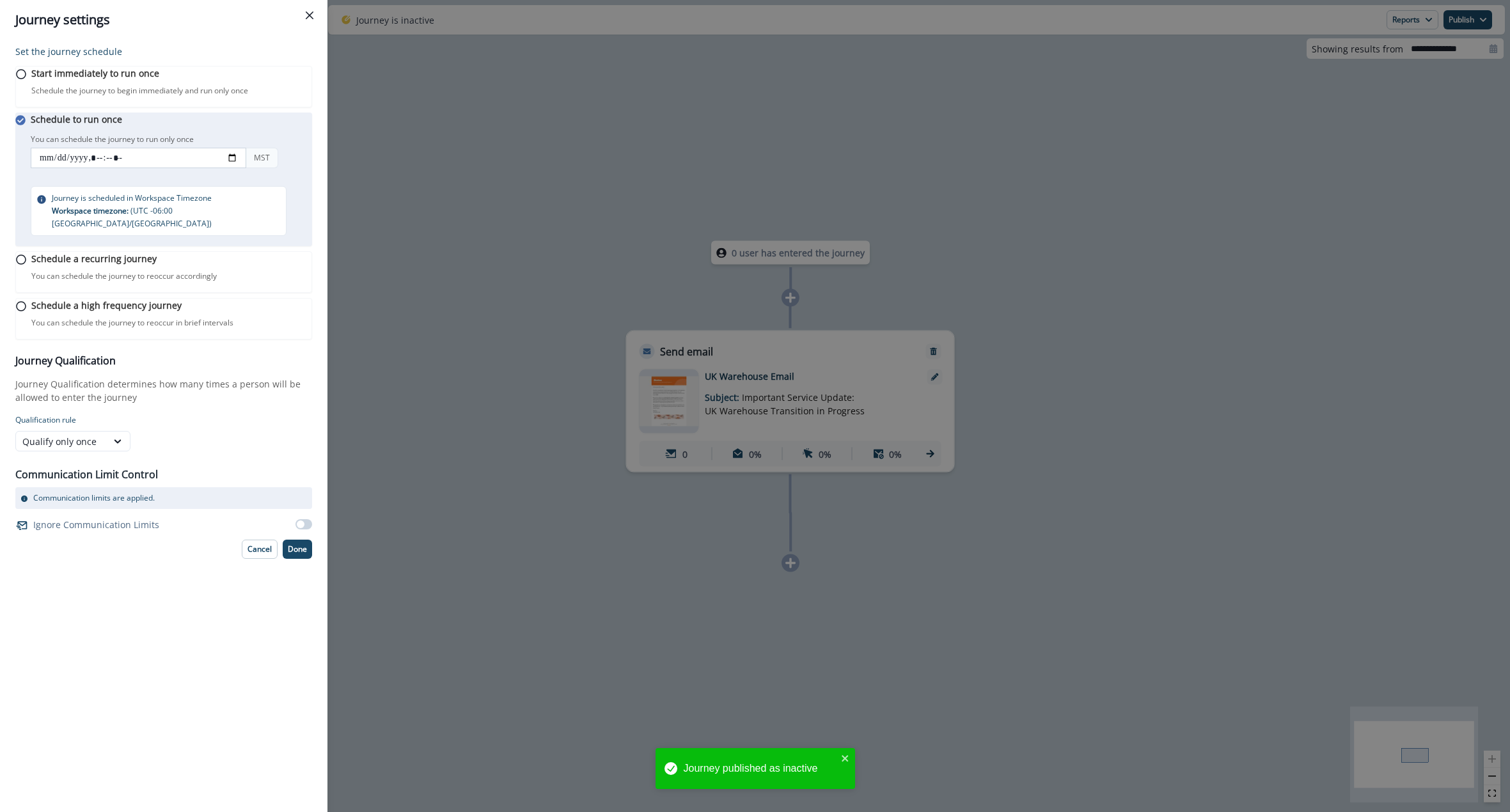
click at [110, 168] on input "datetime-local" at bounding box center [138, 158] width 216 height 21
click at [126, 168] on input "datetime-local" at bounding box center [138, 158] width 216 height 21
click at [142, 168] on input "datetime-local" at bounding box center [138, 158] width 216 height 21
click at [176, 163] on input "datetime-local" at bounding box center [138, 158] width 216 height 21
click at [194, 139] on div "Schedule to run once You can schedule the journey to run only once You can sche…" at bounding box center [171, 174] width 281 height 124
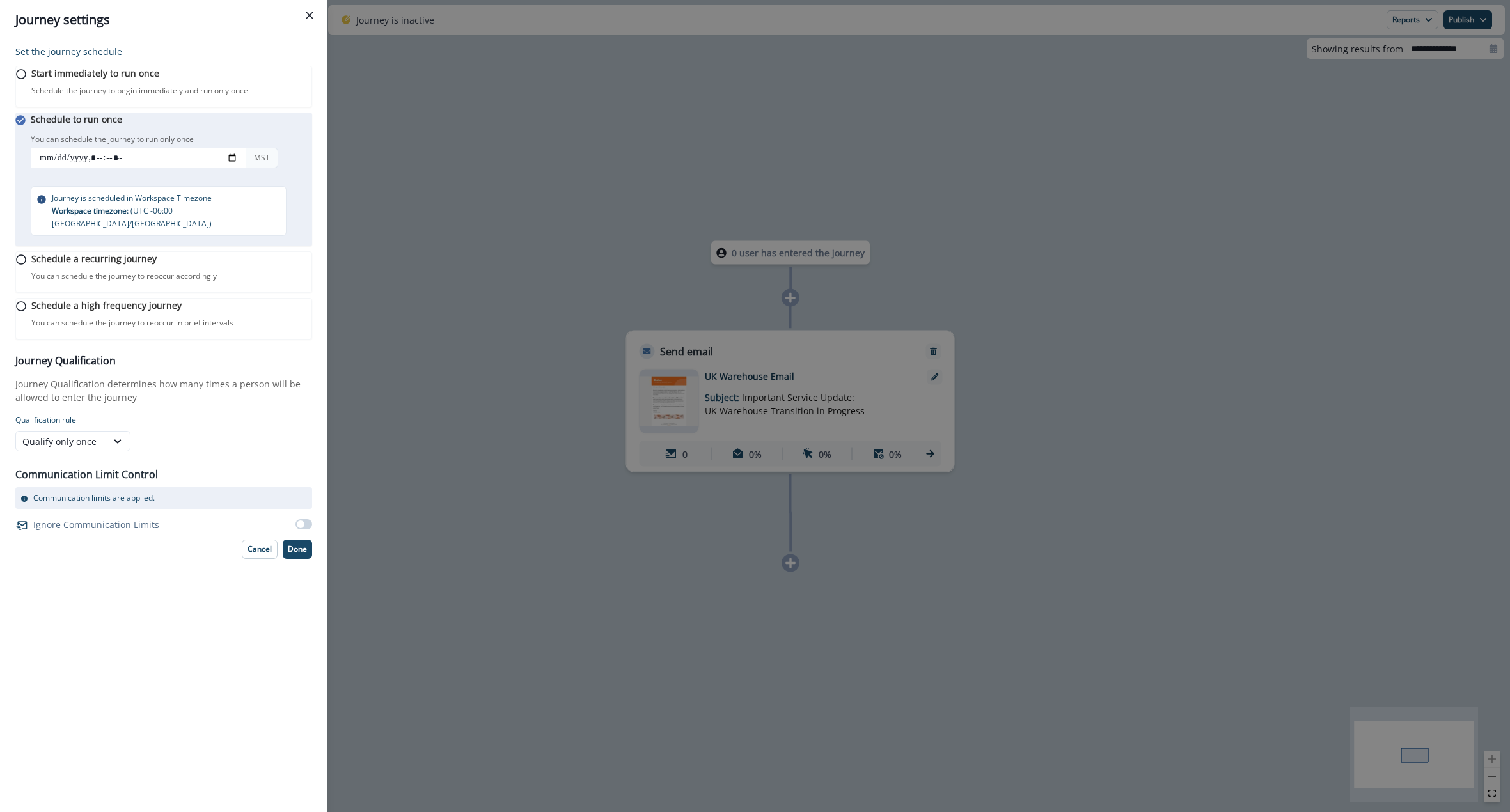
click at [61, 168] on input "datetime-local" at bounding box center [138, 158] width 216 height 21
type input "**********"
click at [110, 145] on p "You can schedule the journey to run only once" at bounding box center [112, 140] width 163 height 12
click at [299, 558] on button "Done" at bounding box center [297, 549] width 30 height 19
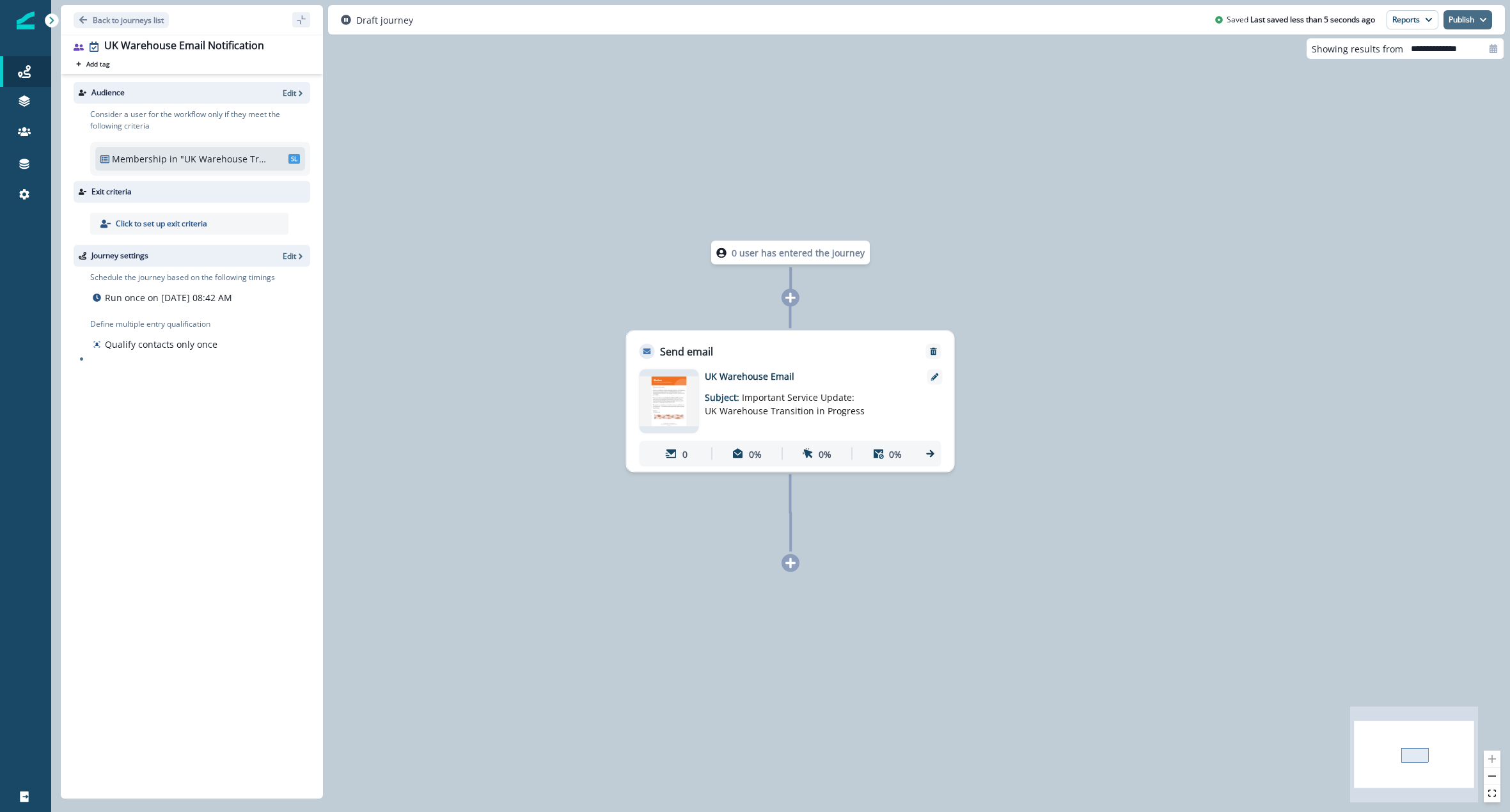
click at [1473, 29] on button "Publish" at bounding box center [1468, 20] width 49 height 19
click at [1397, 47] on button "as active journey" at bounding box center [1421, 52] width 142 height 23
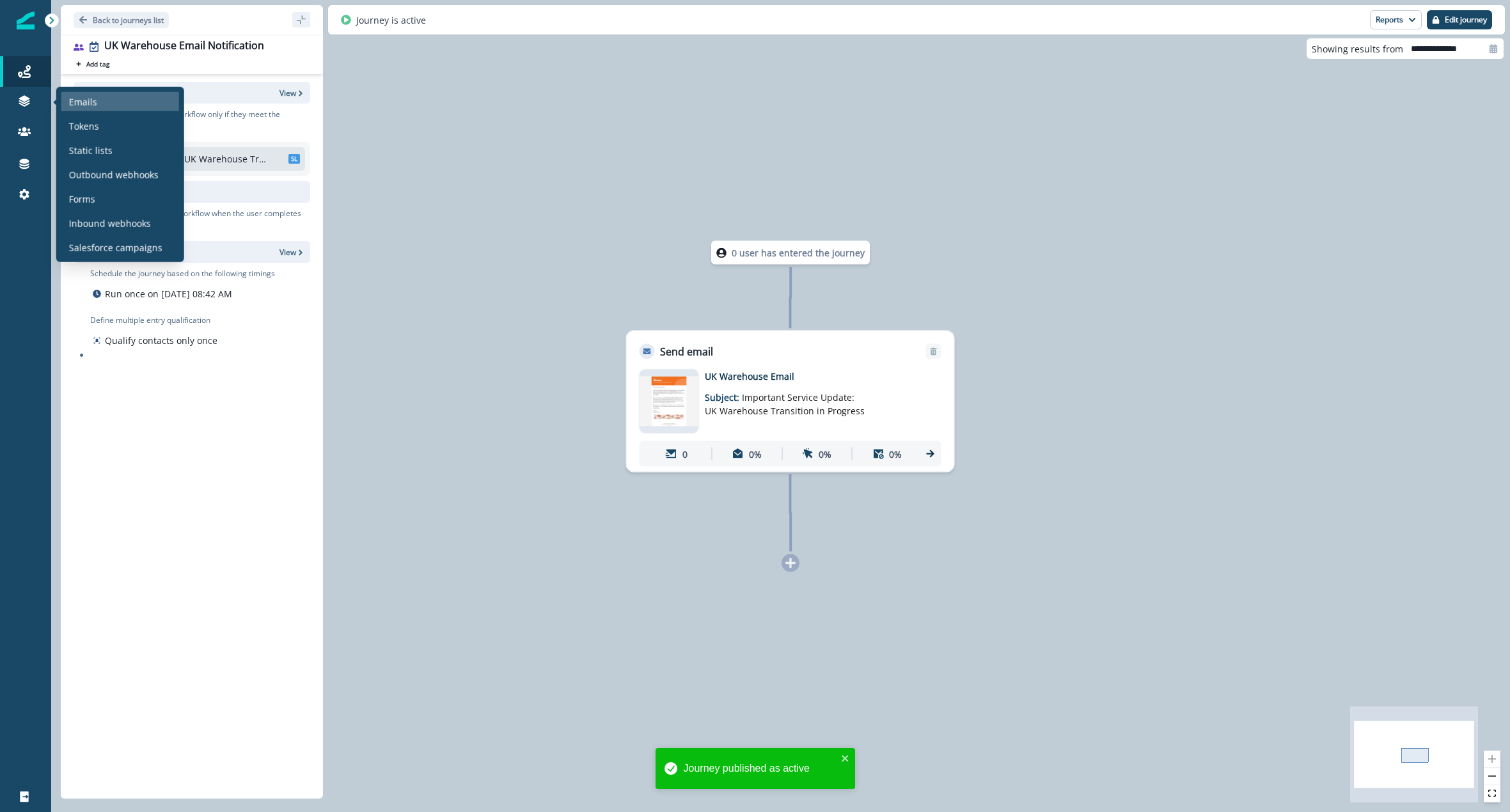
click at [77, 108] on div "Emails" at bounding box center [120, 102] width 118 height 19
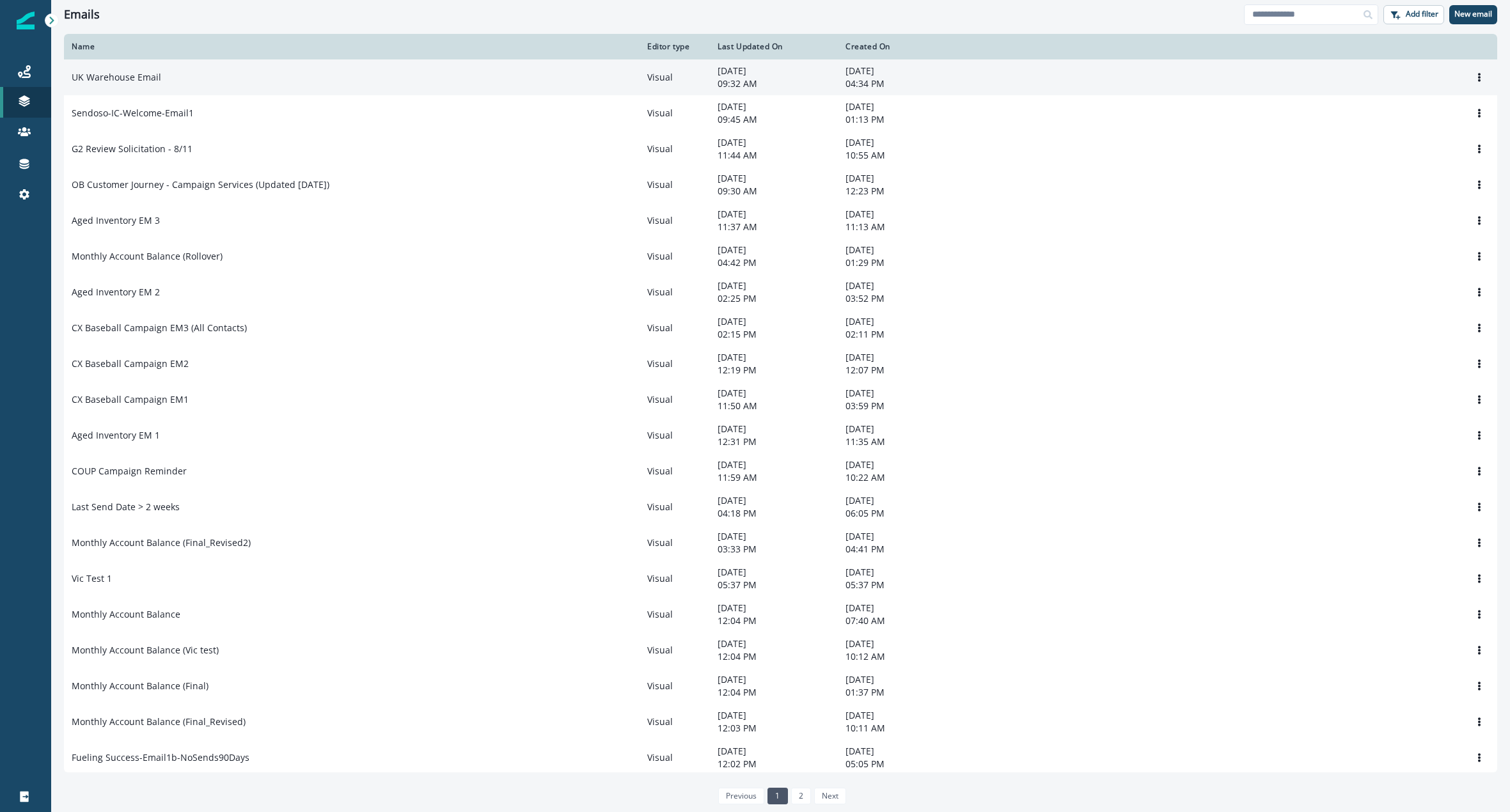
click at [214, 71] on div "UK Warehouse Email" at bounding box center [351, 77] width 560 height 13
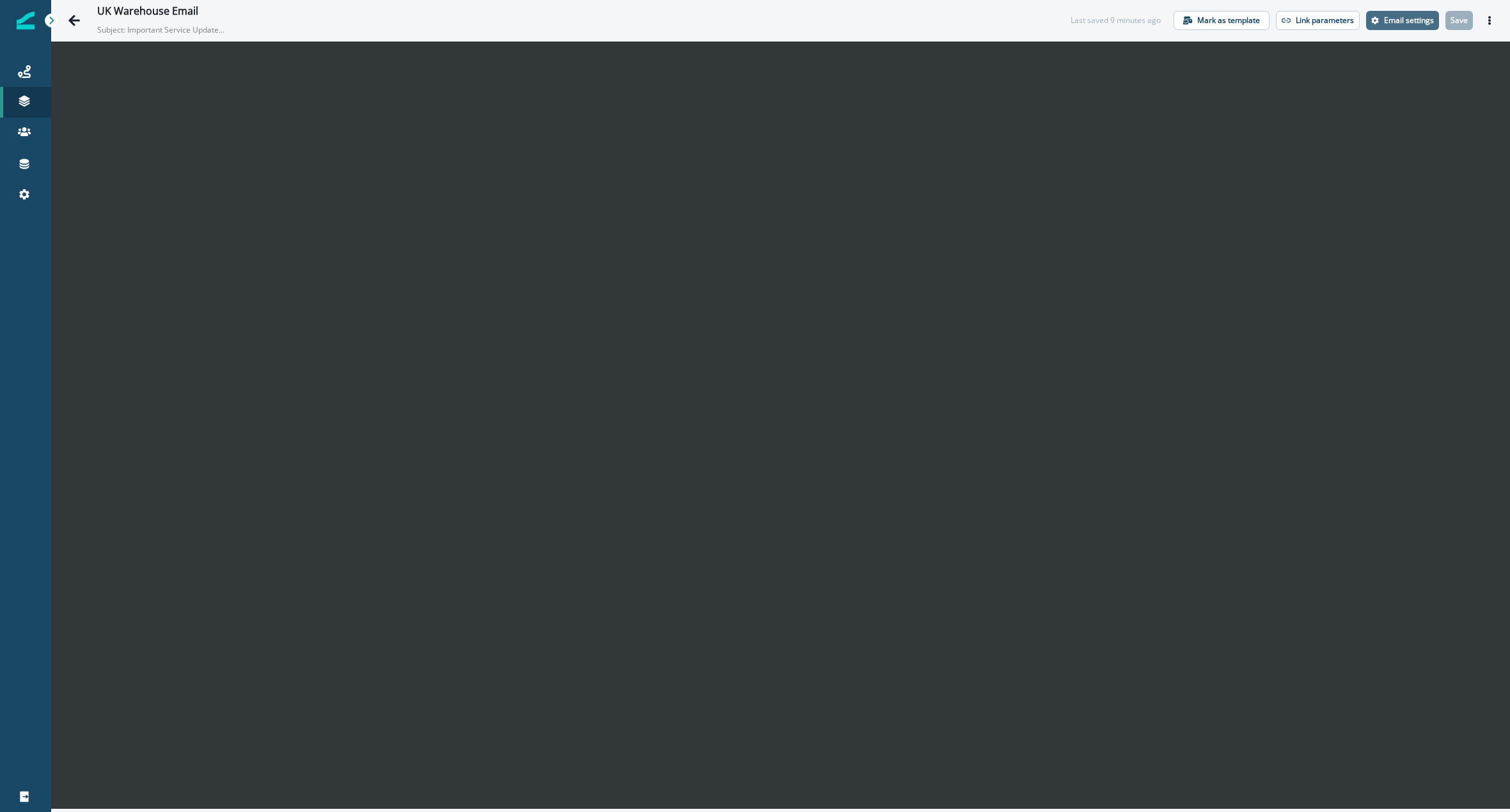
click at [1406, 22] on p "Email settings" at bounding box center [1409, 21] width 50 height 9
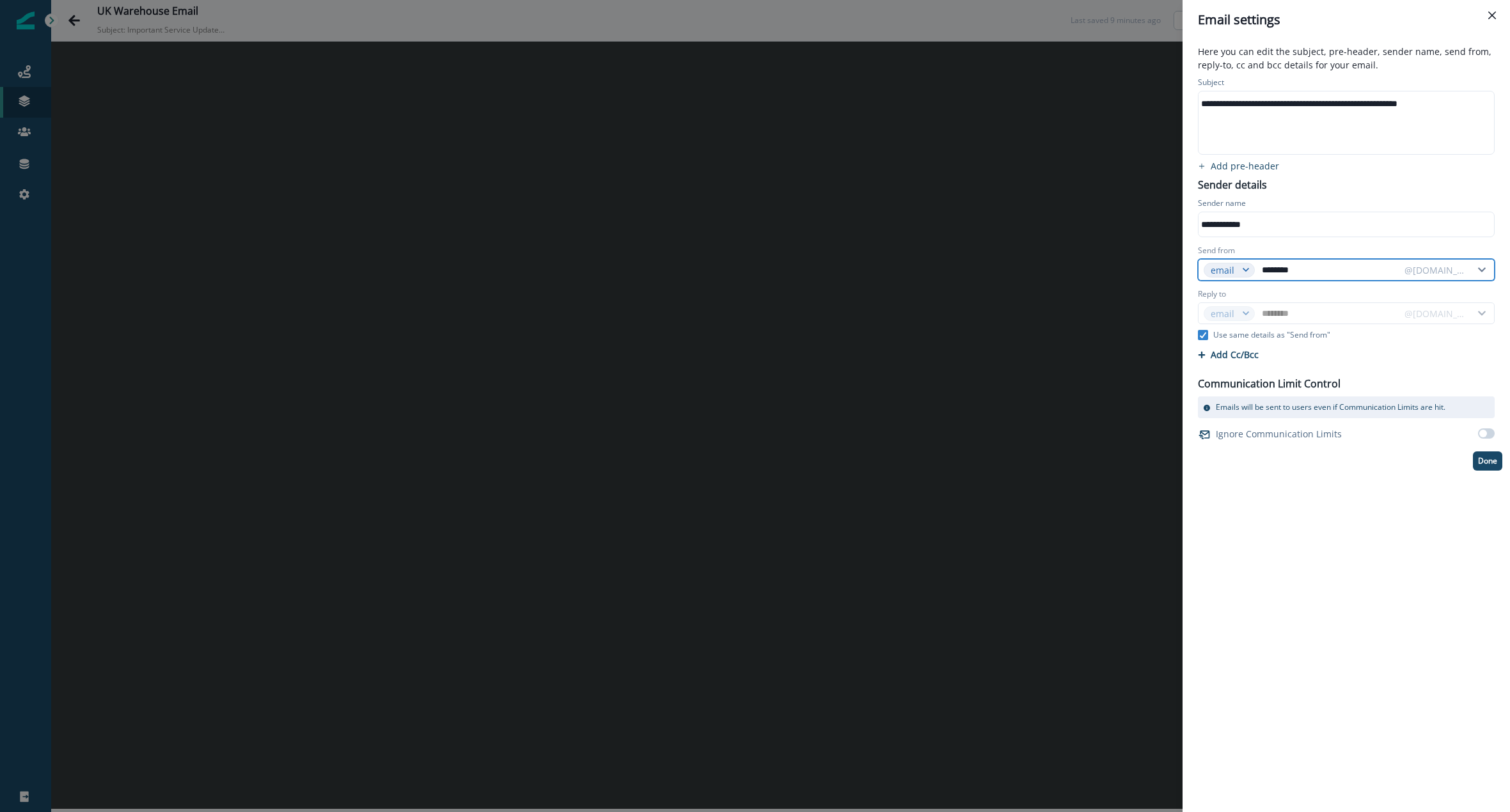
click at [1301, 268] on input "********" at bounding box center [1328, 270] width 140 height 21
type input "*"
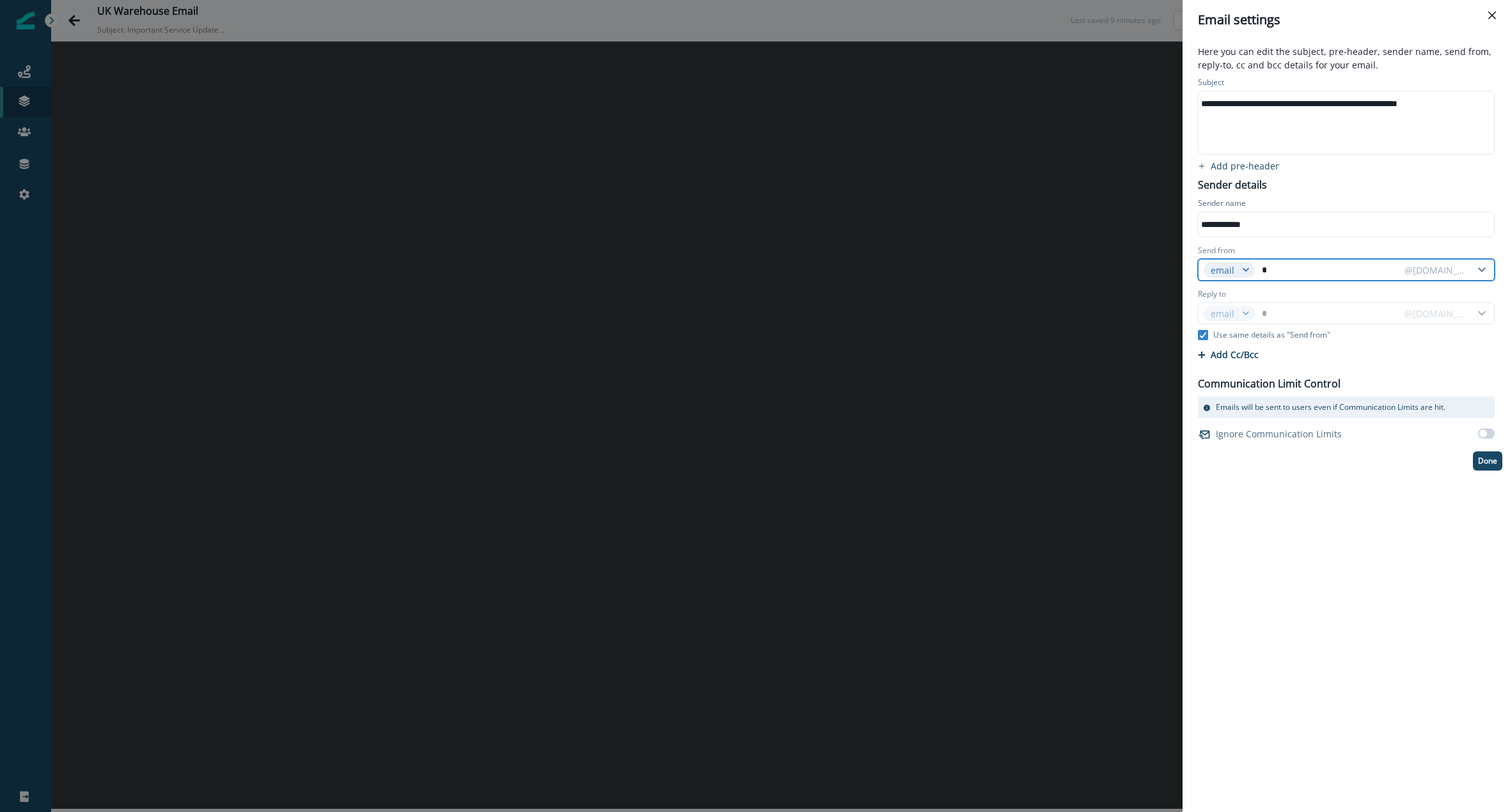
type input "**"
type input "***"
type input "****"
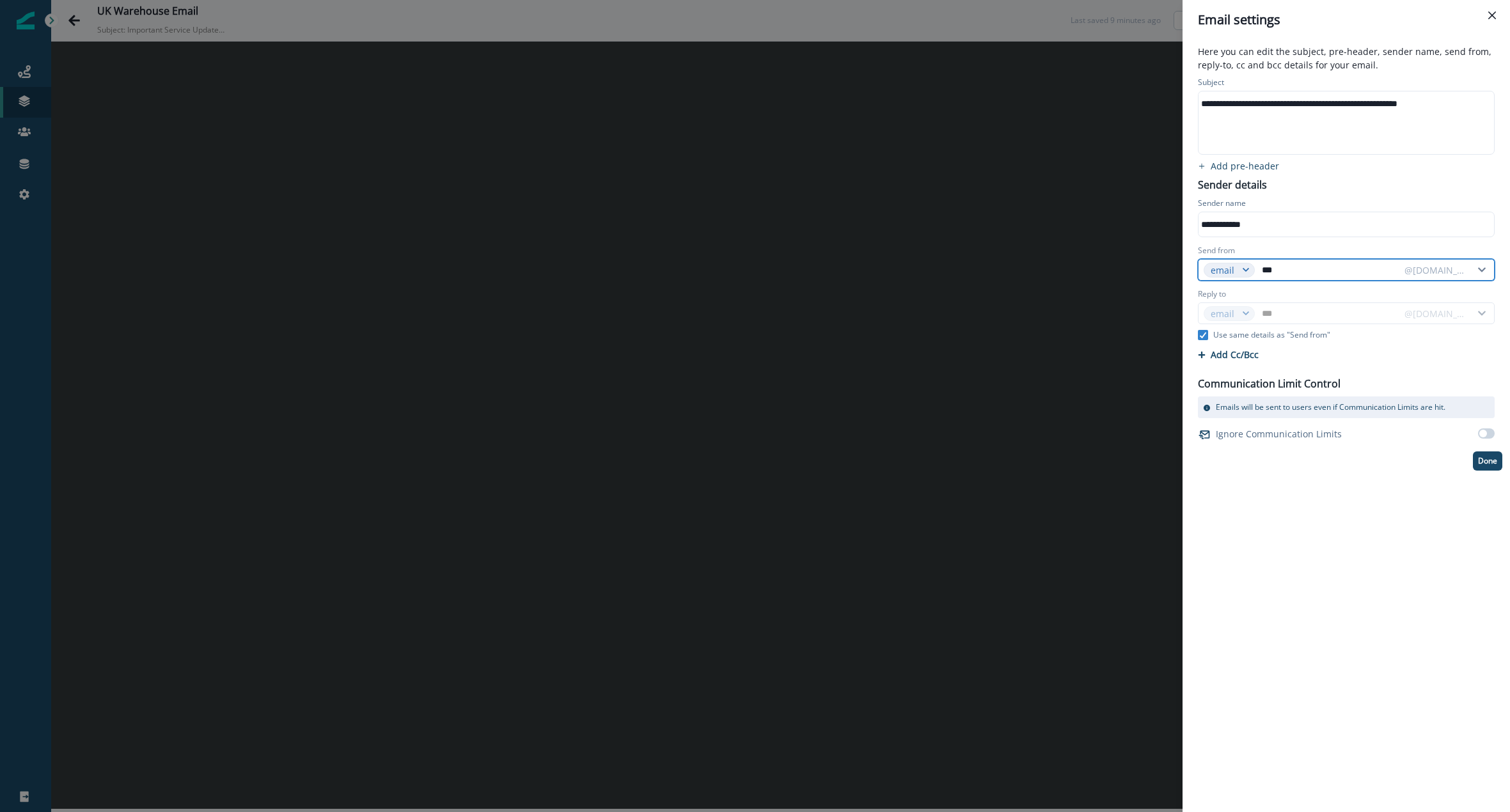
type input "****"
click at [1282, 266] on input "****" at bounding box center [1328, 270] width 140 height 21
paste input "text"
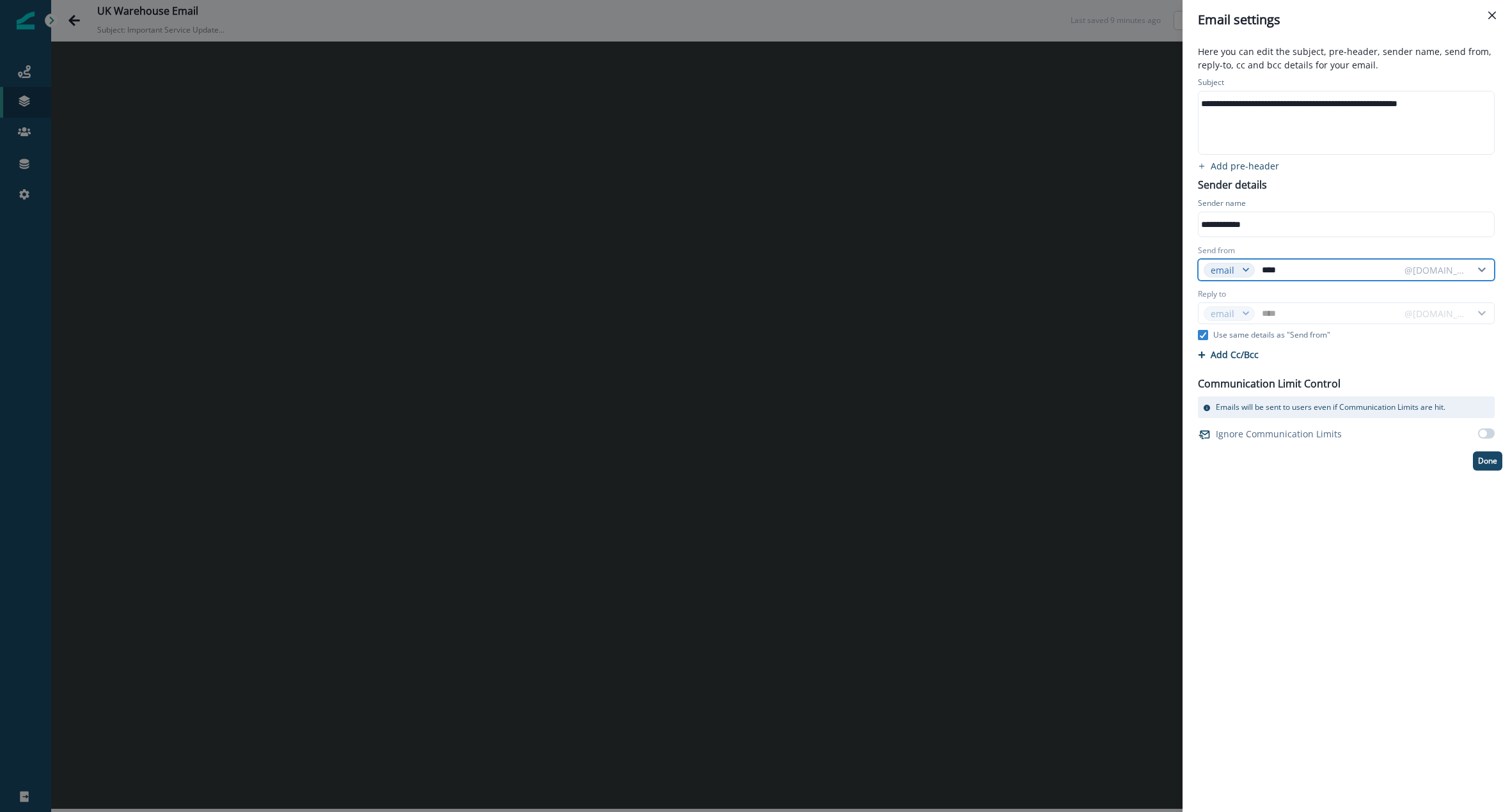
type input "**********"
click at [1297, 294] on div "Reply to" at bounding box center [1346, 295] width 297 height 14
click at [1480, 457] on p "Done" at bounding box center [1487, 461] width 19 height 9
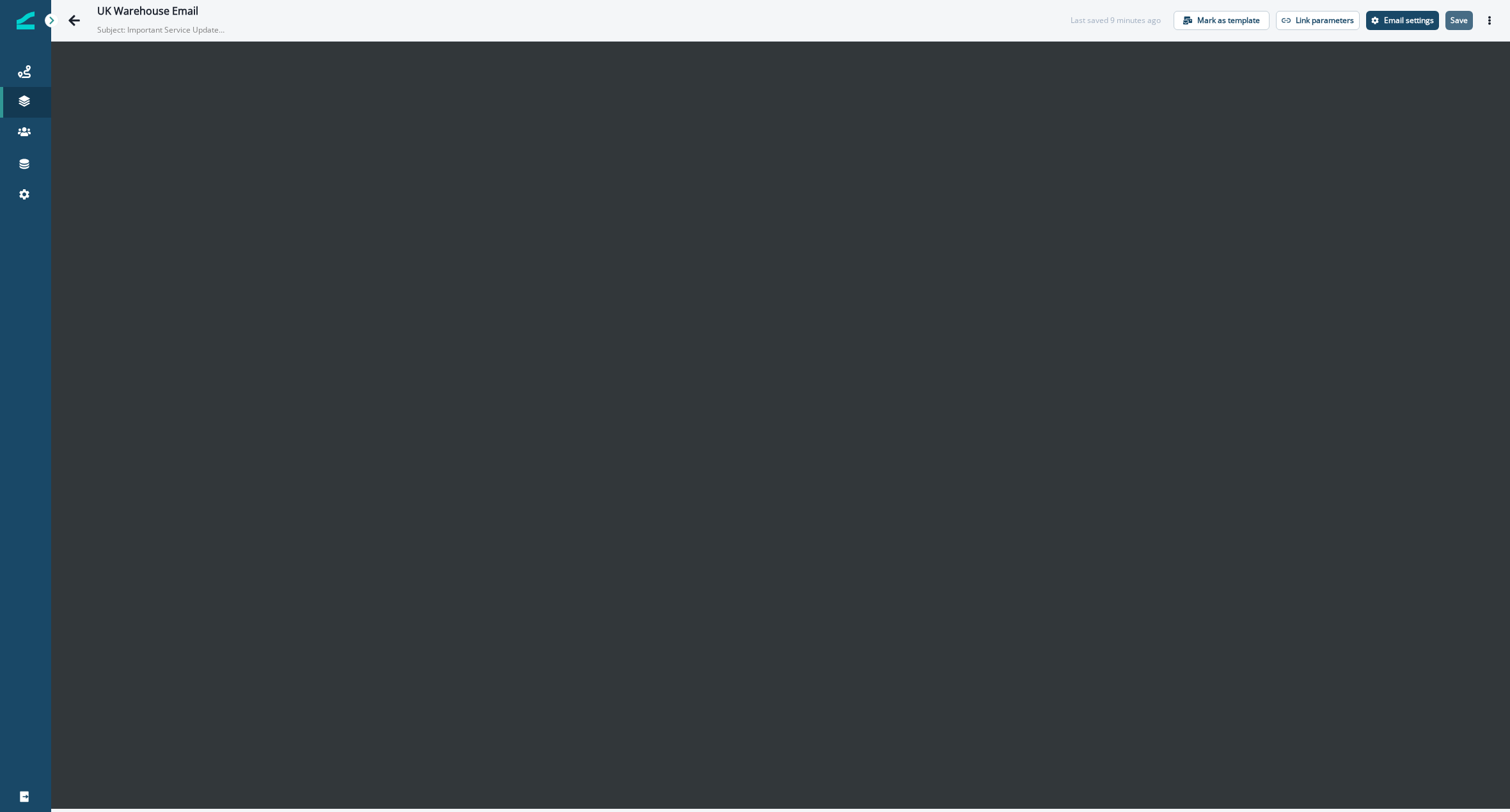
click at [1462, 21] on p "Save" at bounding box center [1459, 21] width 17 height 9
click at [29, 73] on icon at bounding box center [24, 71] width 13 height 13
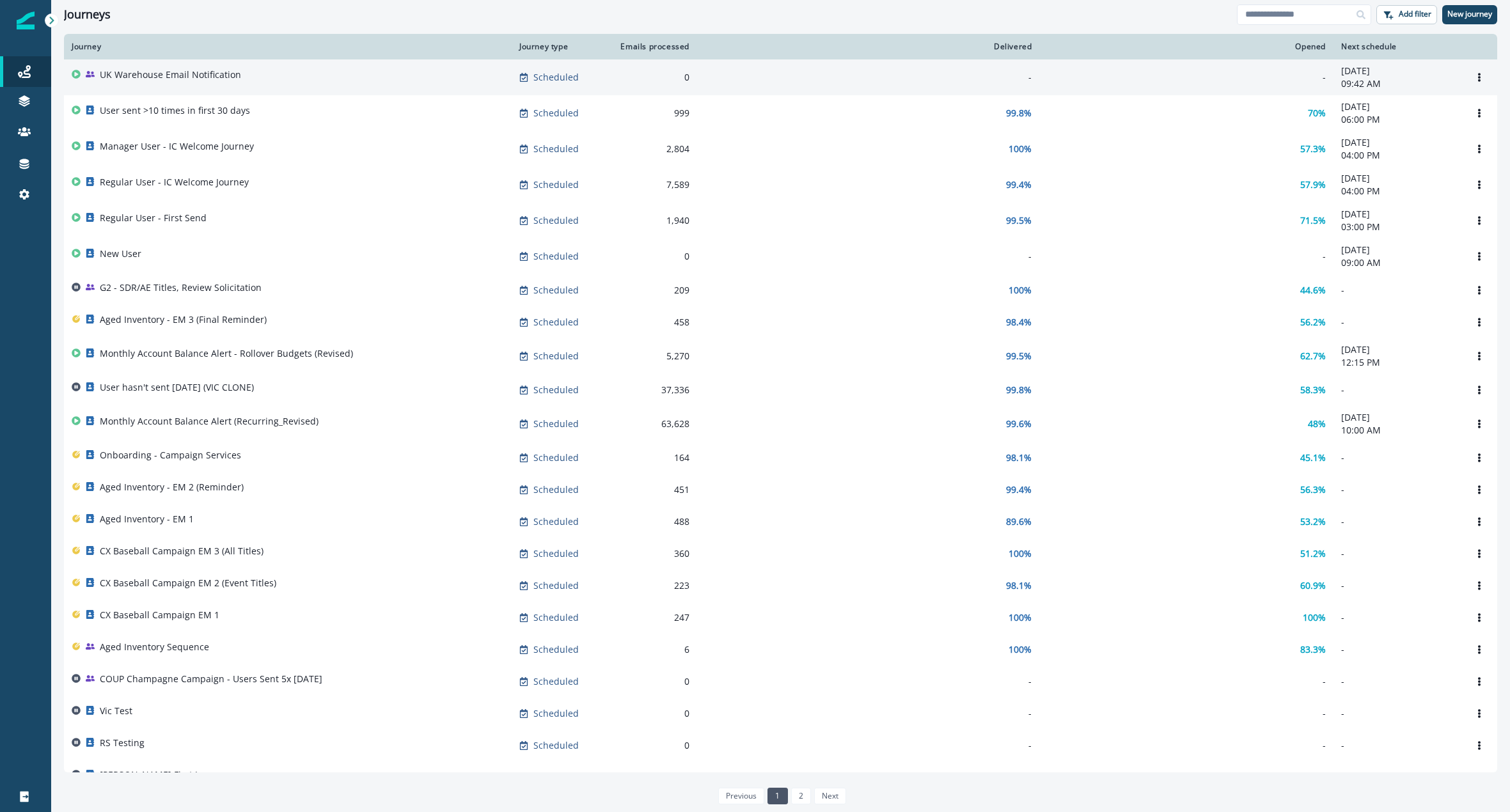
click at [1381, 77] on p "[DATE]" at bounding box center [1397, 71] width 113 height 13
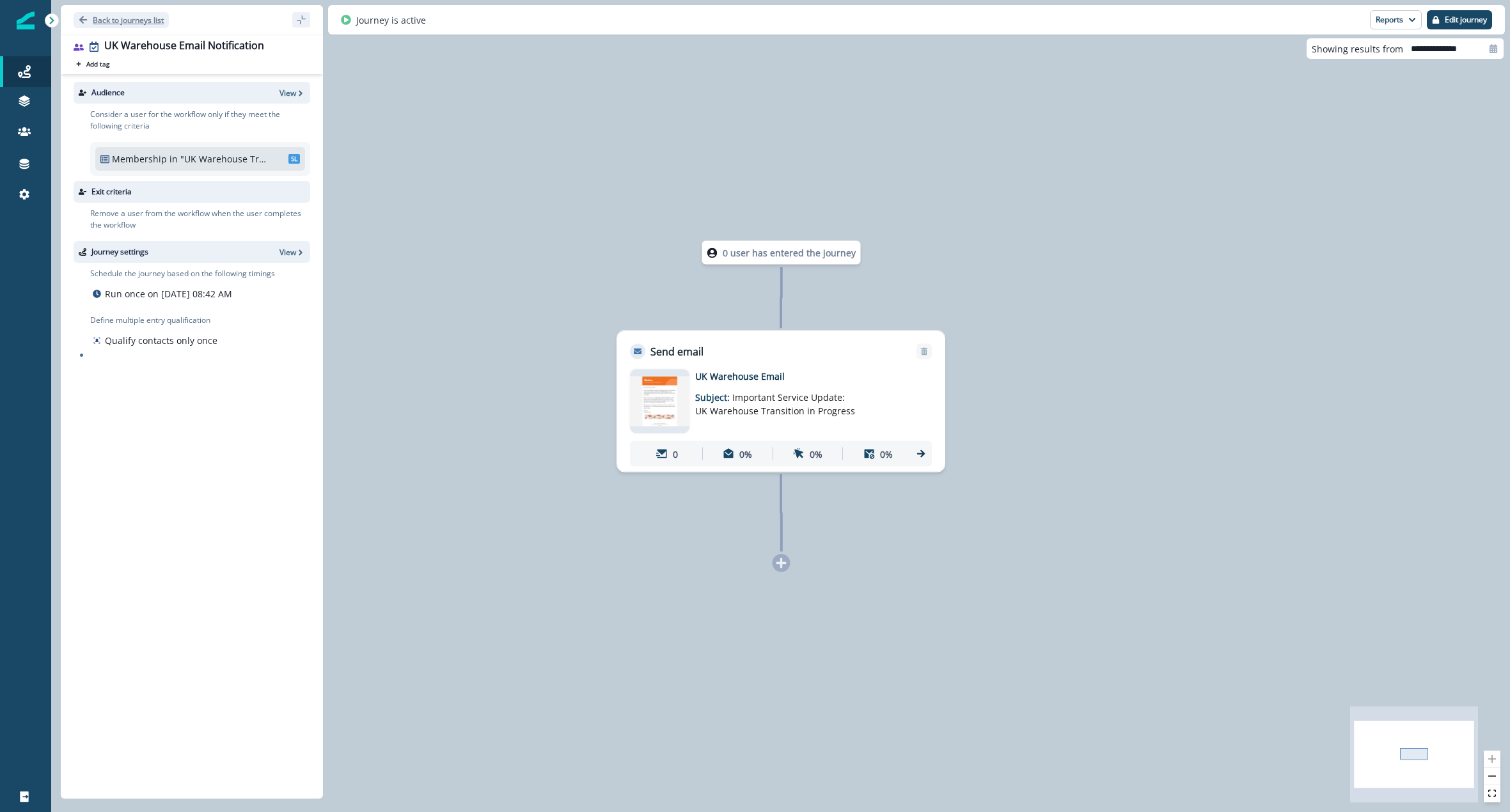
click at [97, 17] on p "Back to journeys list" at bounding box center [128, 20] width 71 height 11
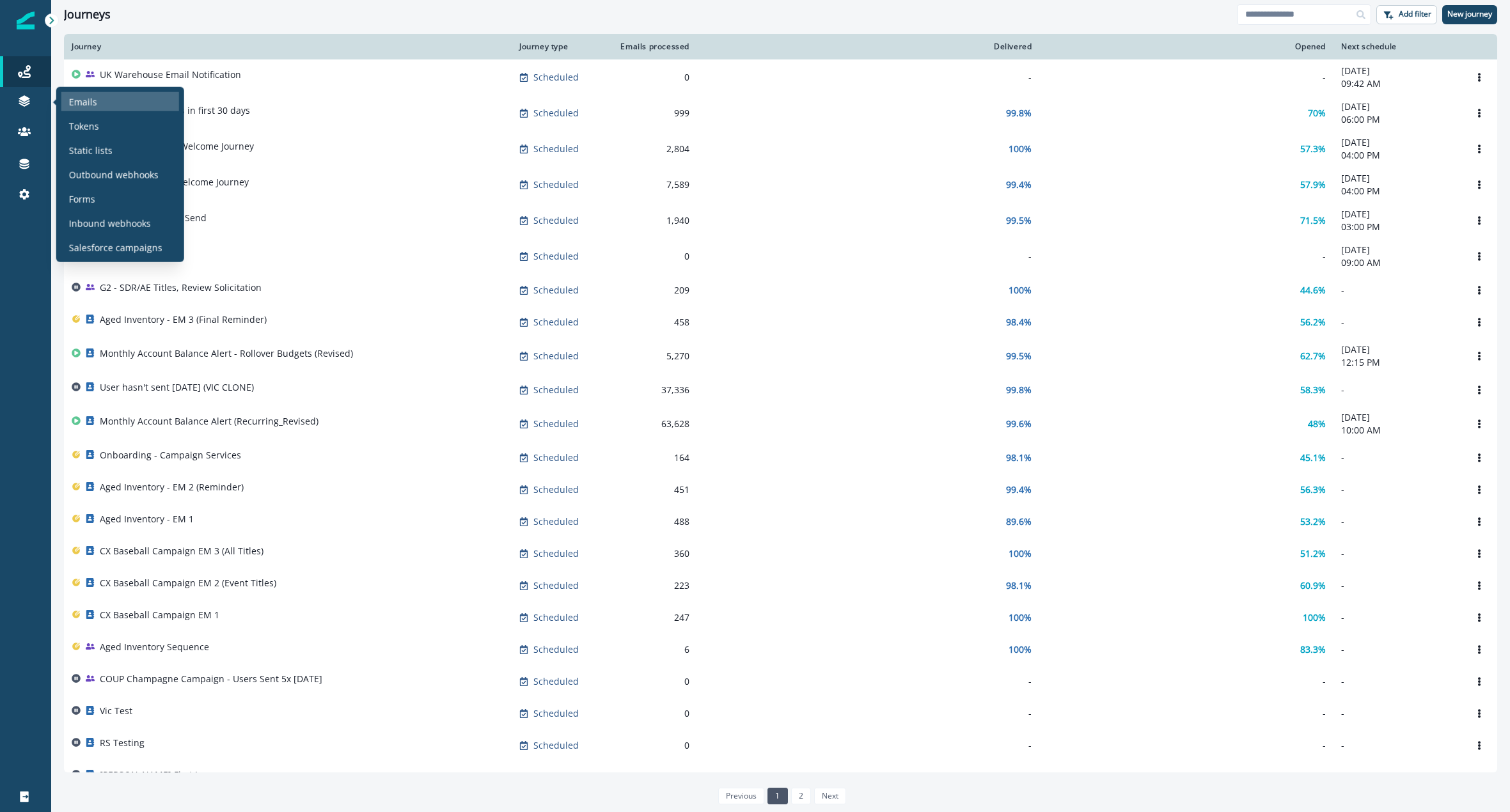
click at [67, 102] on div "Emails" at bounding box center [120, 102] width 118 height 19
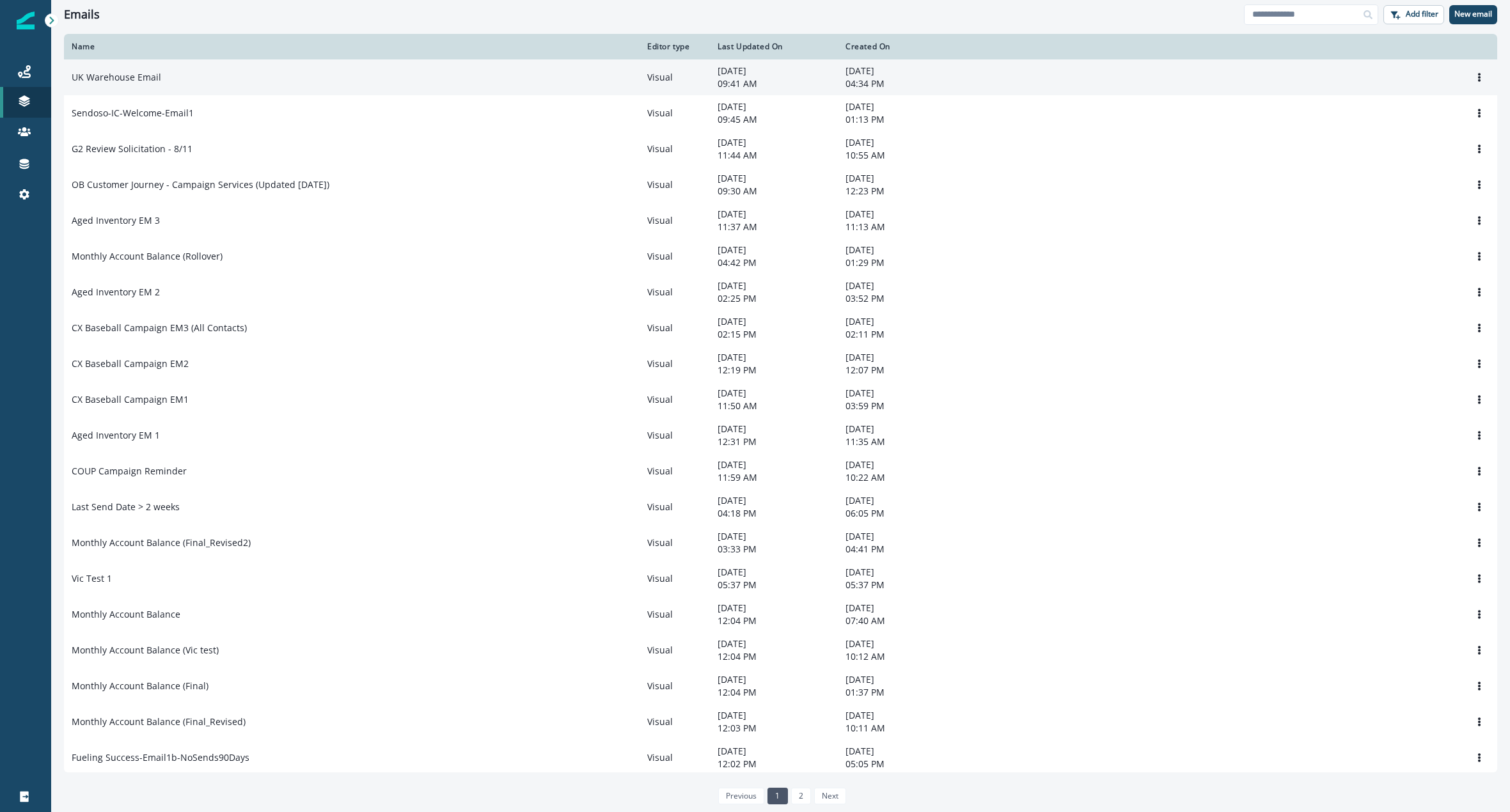
click at [522, 73] on div "UK Warehouse Email" at bounding box center [351, 77] width 560 height 13
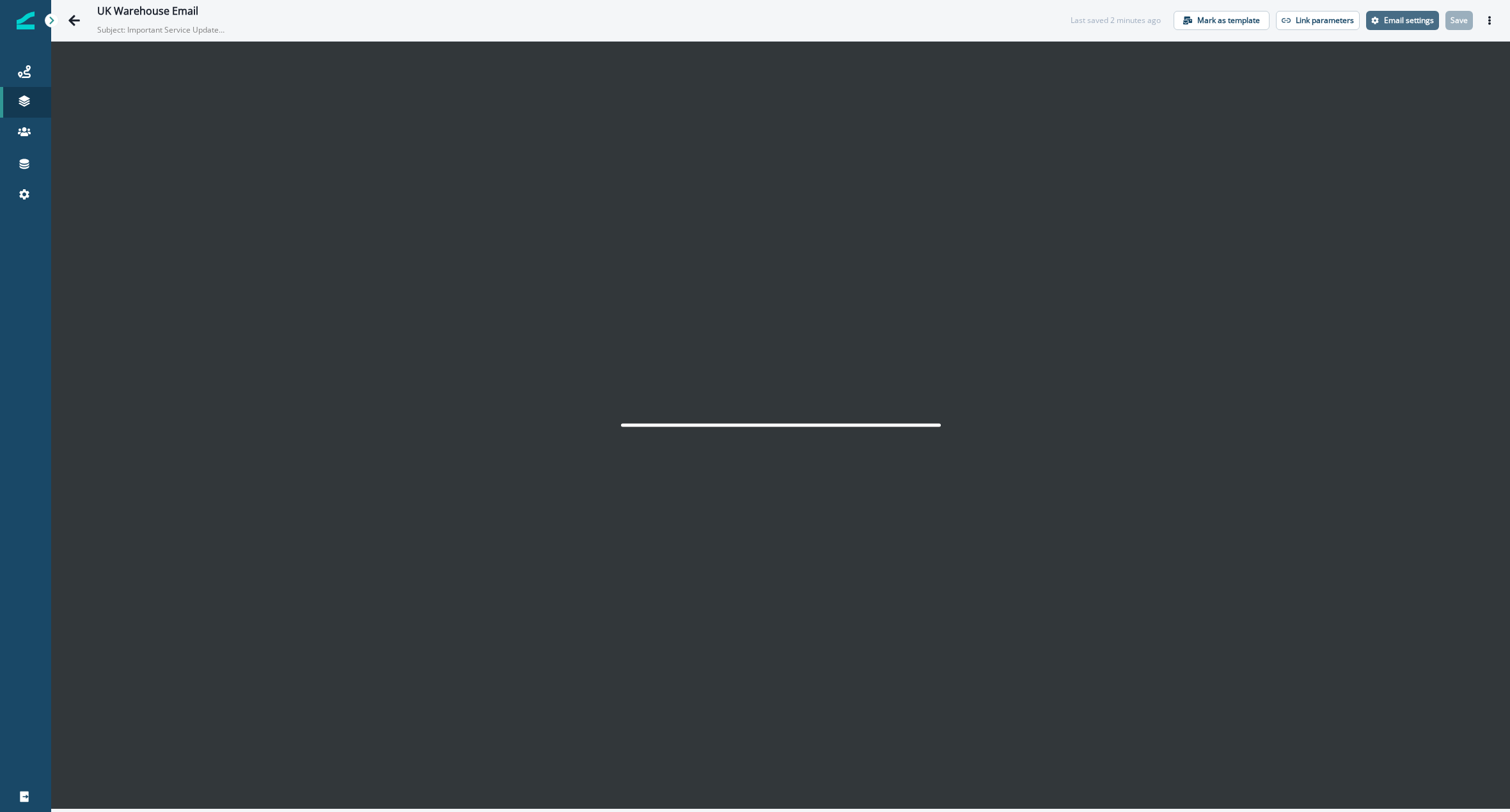
click at [1388, 24] on p "Email settings" at bounding box center [1409, 21] width 50 height 9
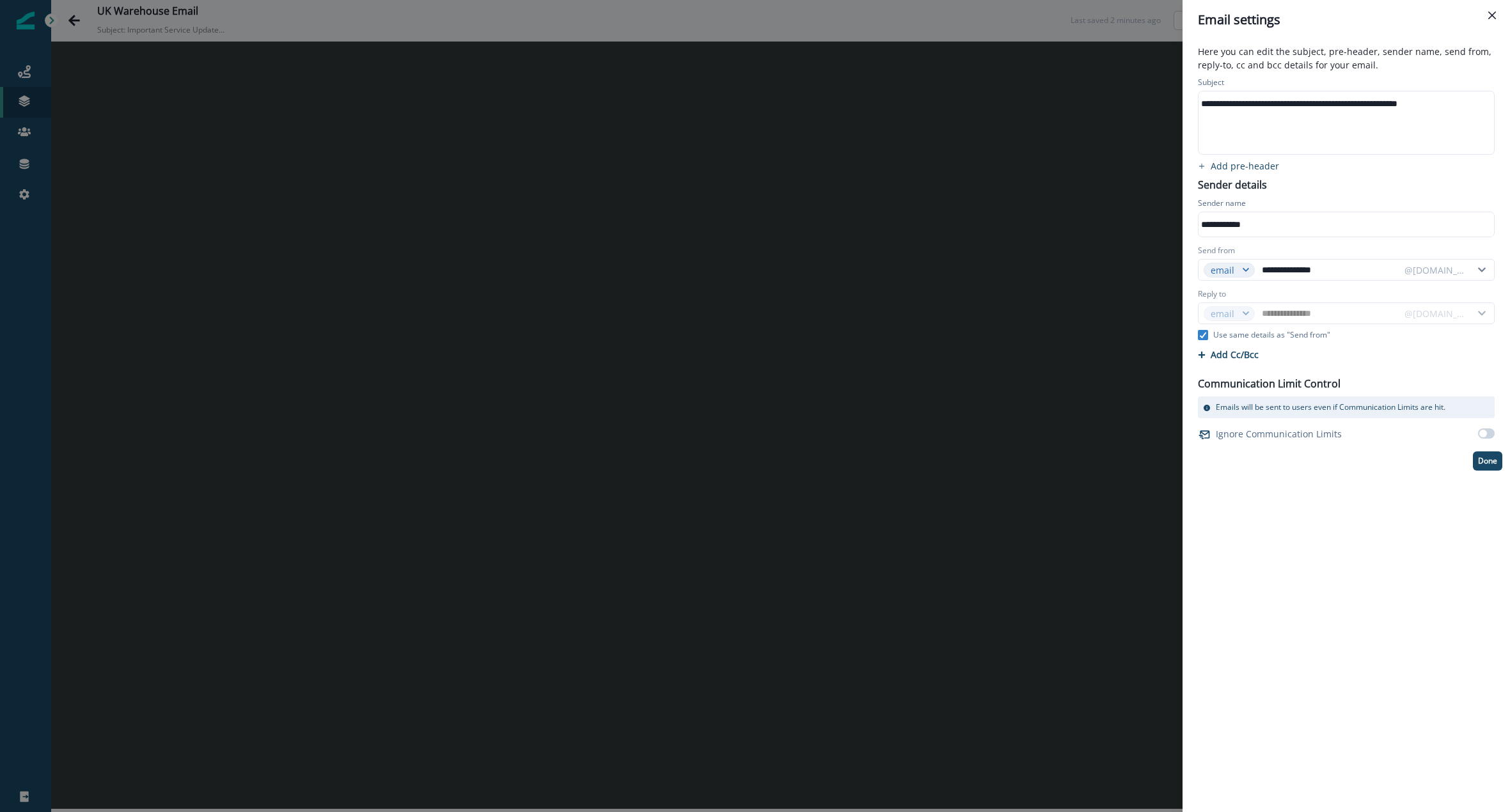
click at [1199, 219] on div "**********" at bounding box center [1345, 225] width 294 height 19
click at [1471, 208] on div "Sender name" at bounding box center [1346, 205] width 297 height 14
click at [1486, 459] on p "Done" at bounding box center [1487, 461] width 19 height 9
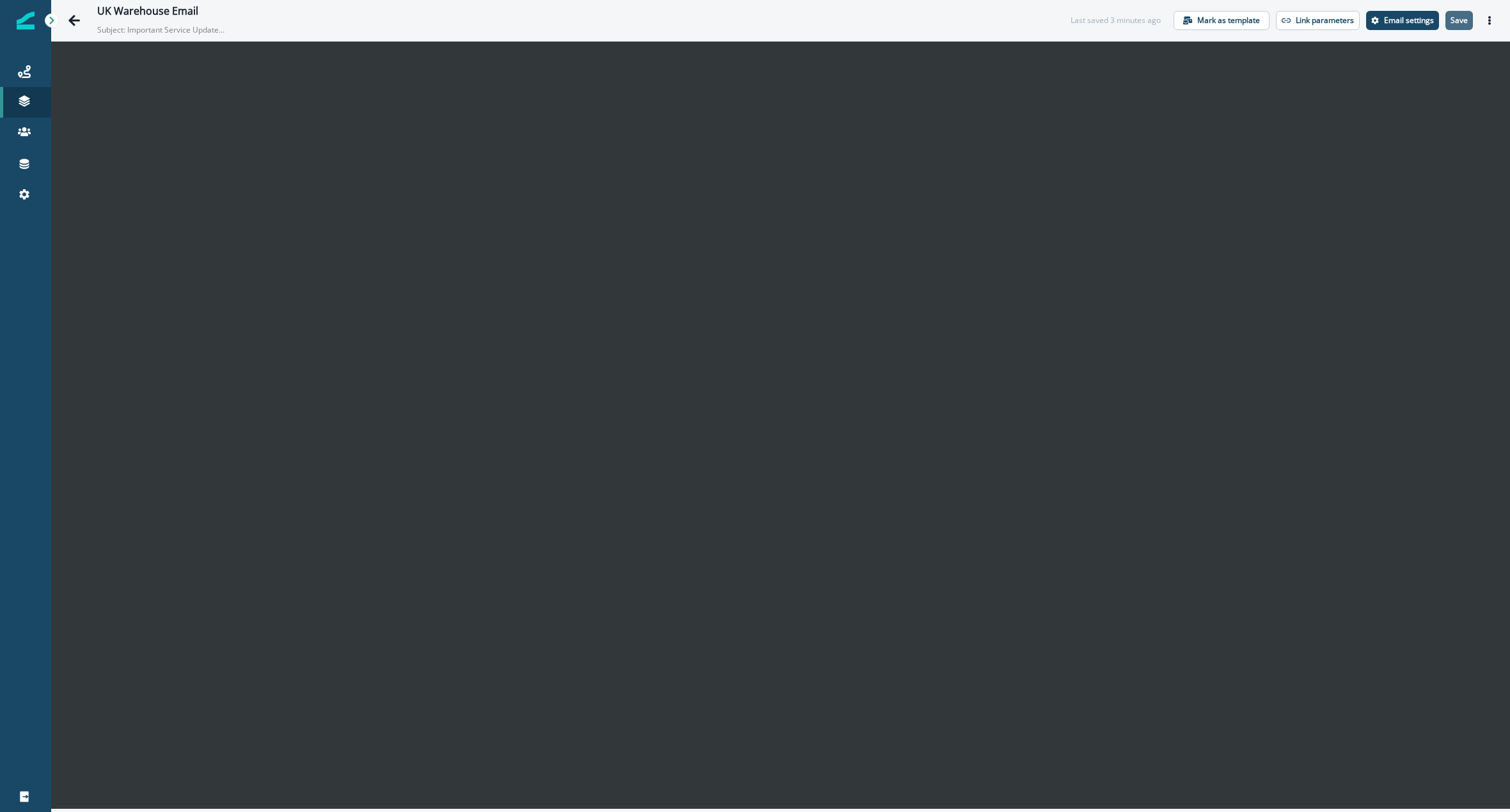
click at [1453, 17] on p "Save" at bounding box center [1459, 21] width 17 height 9
click at [895, 17] on div "UK Warehouse Email" at bounding box center [554, 12] width 913 height 14
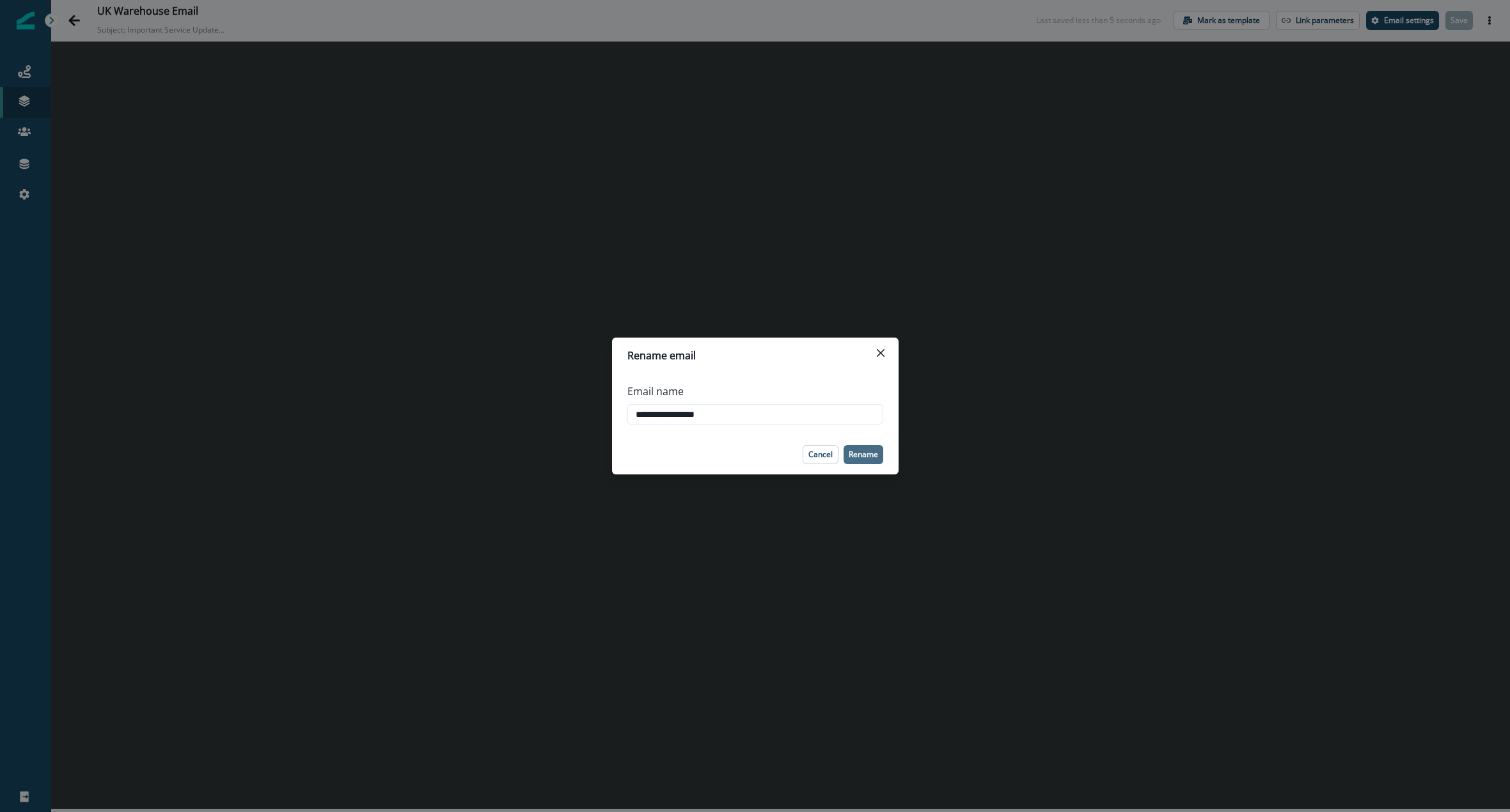
click at [866, 455] on p "Rename" at bounding box center [864, 455] width 30 height 9
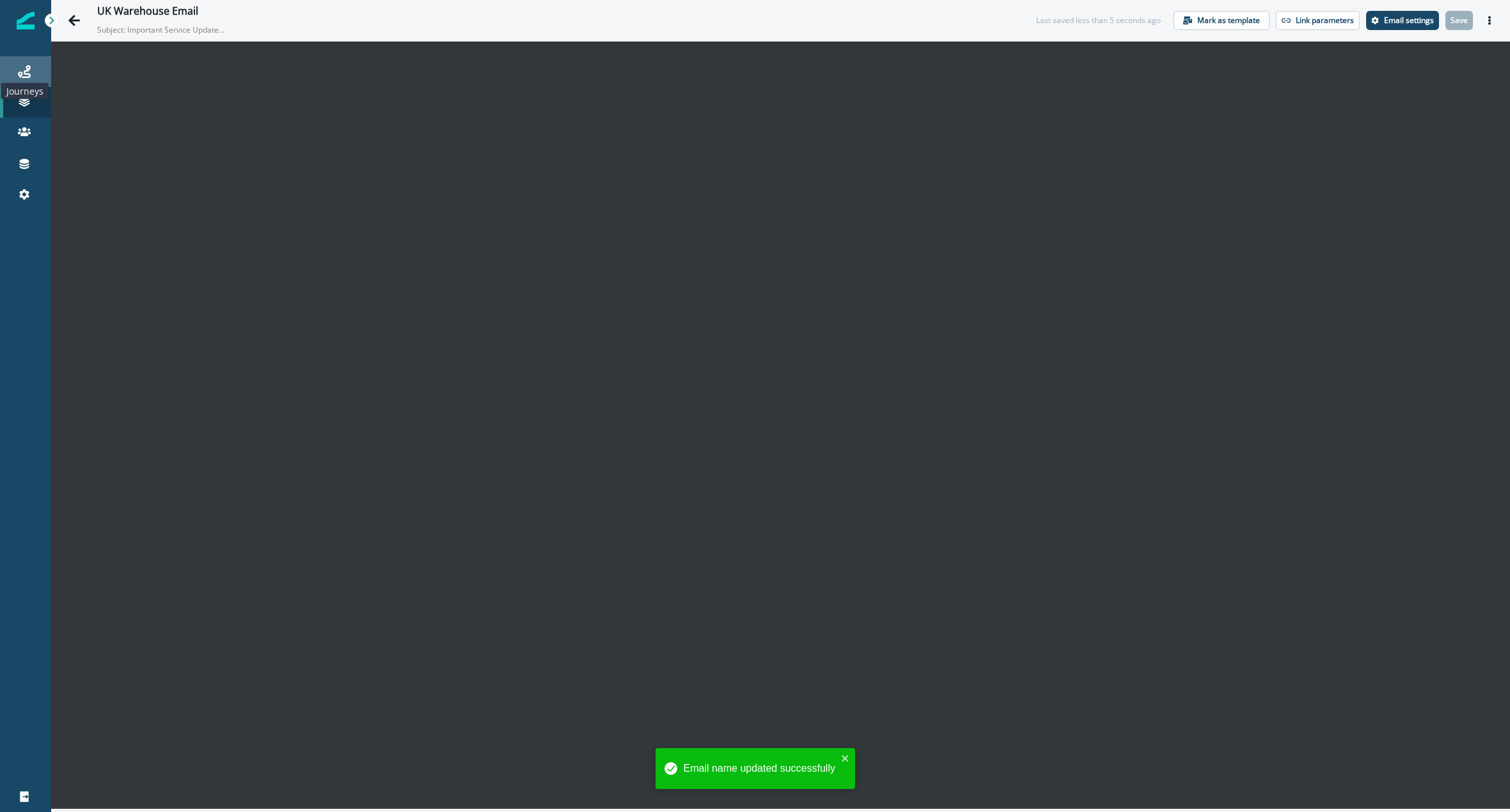
click at [29, 69] on icon at bounding box center [24, 71] width 13 height 13
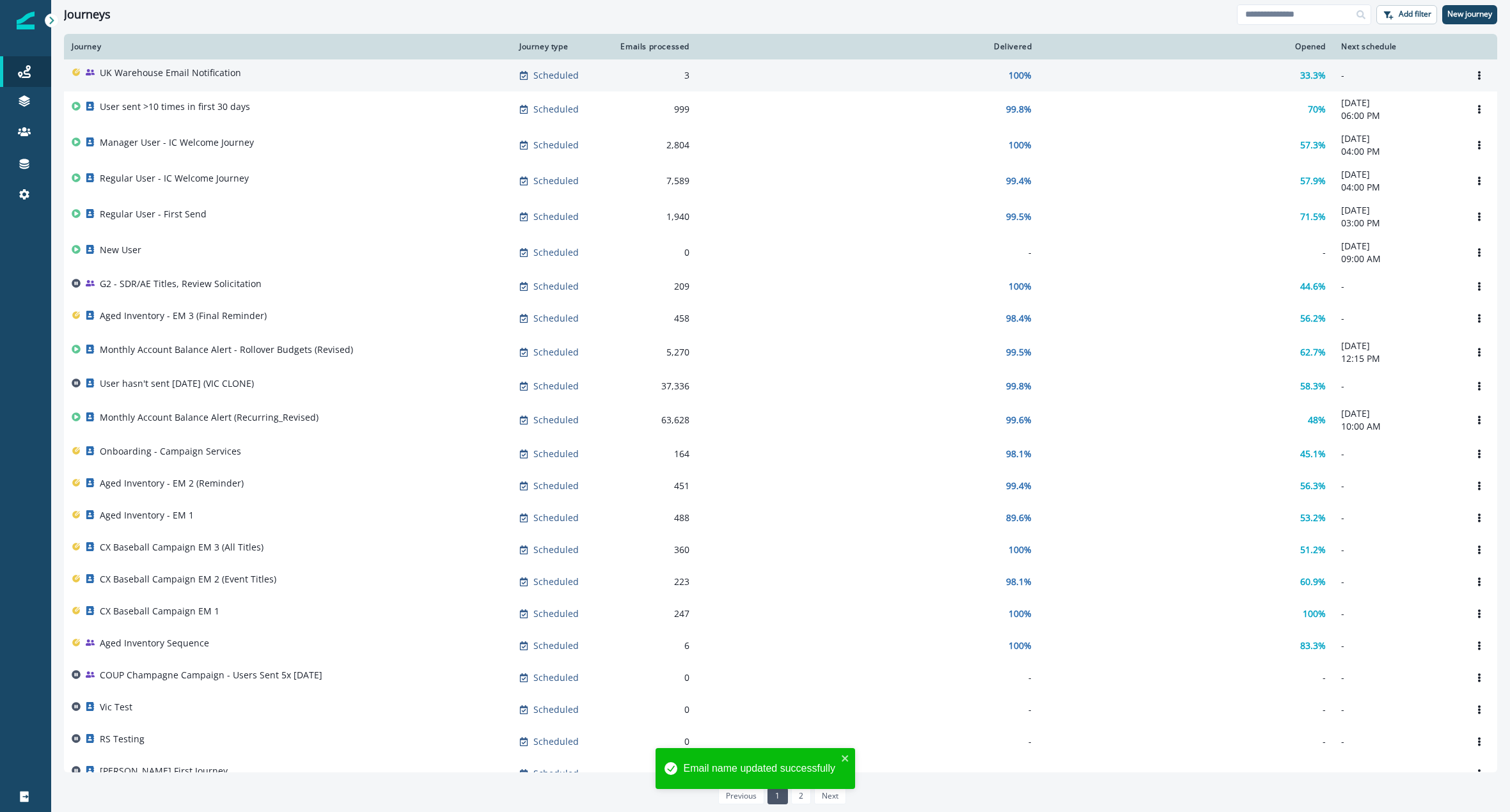
click at [166, 77] on p "UK Warehouse Email Notification" at bounding box center [171, 73] width 142 height 13
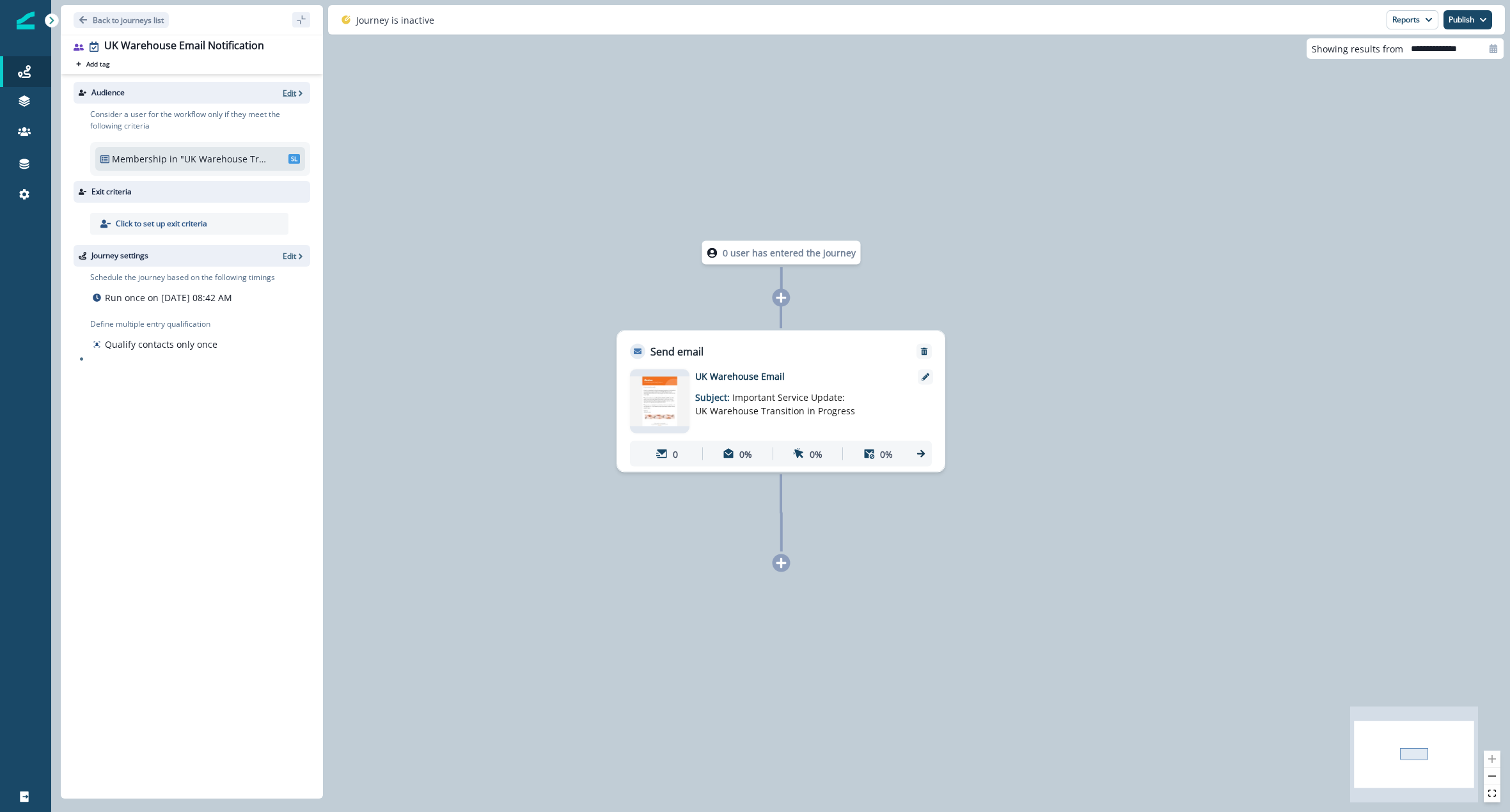
click at [297, 96] on icon "button" at bounding box center [301, 93] width 9 height 9
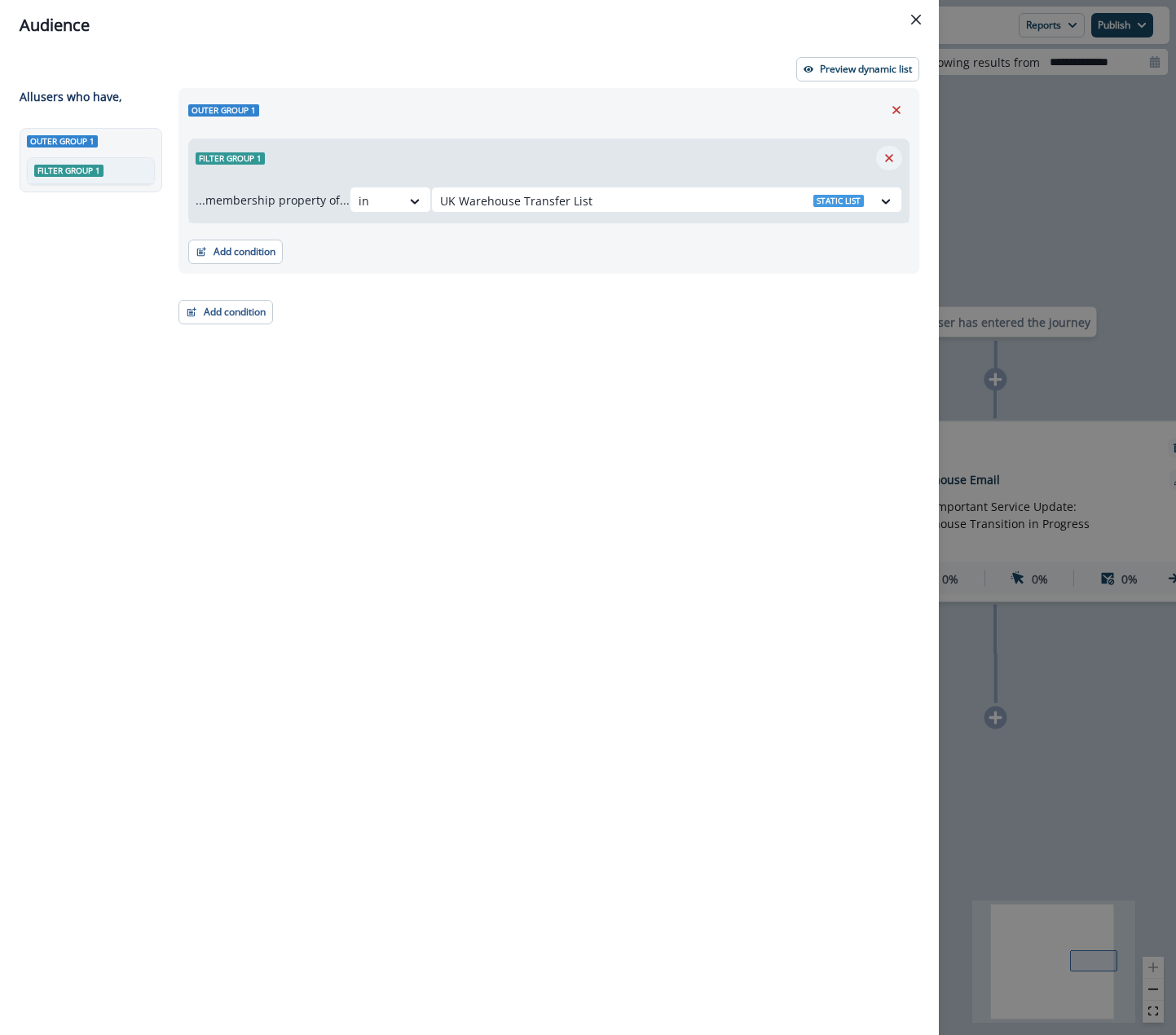
click at [890, 159] on icon "Remove" at bounding box center [889, 158] width 8 height 8
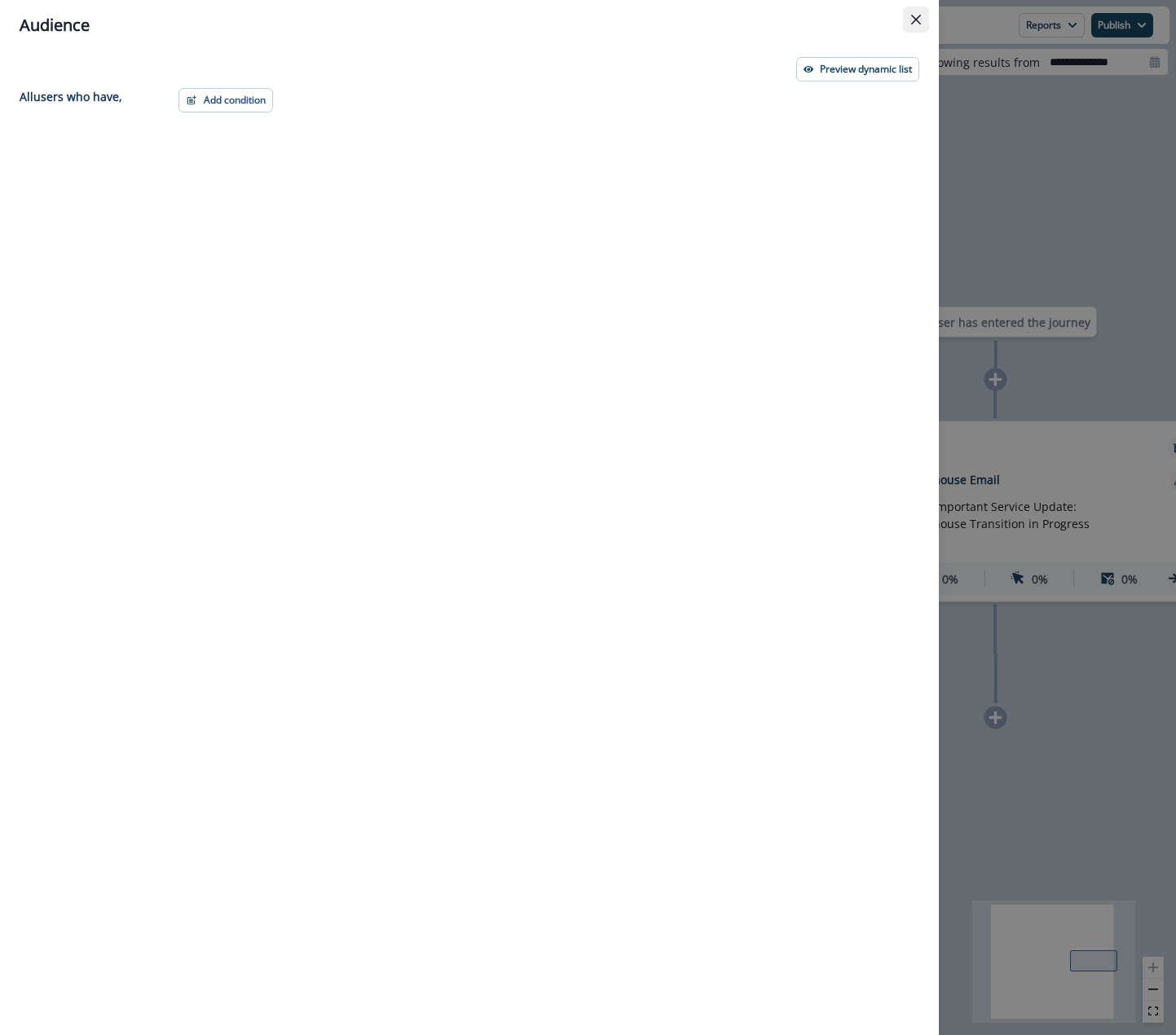
click at [910, 15] on button "Close" at bounding box center [916, 20] width 26 height 26
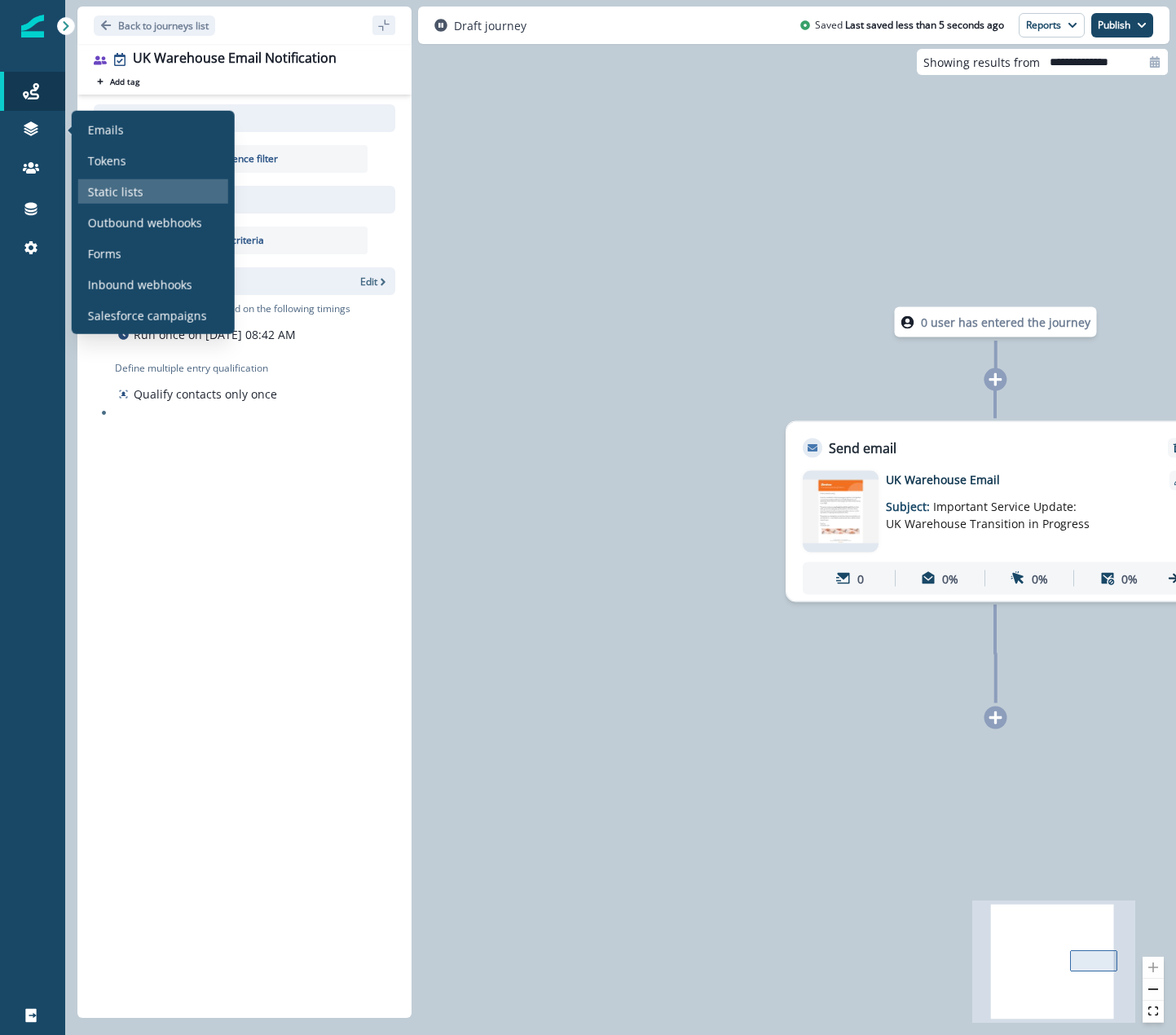
click at [94, 185] on p "Static lists" at bounding box center [116, 191] width 56 height 17
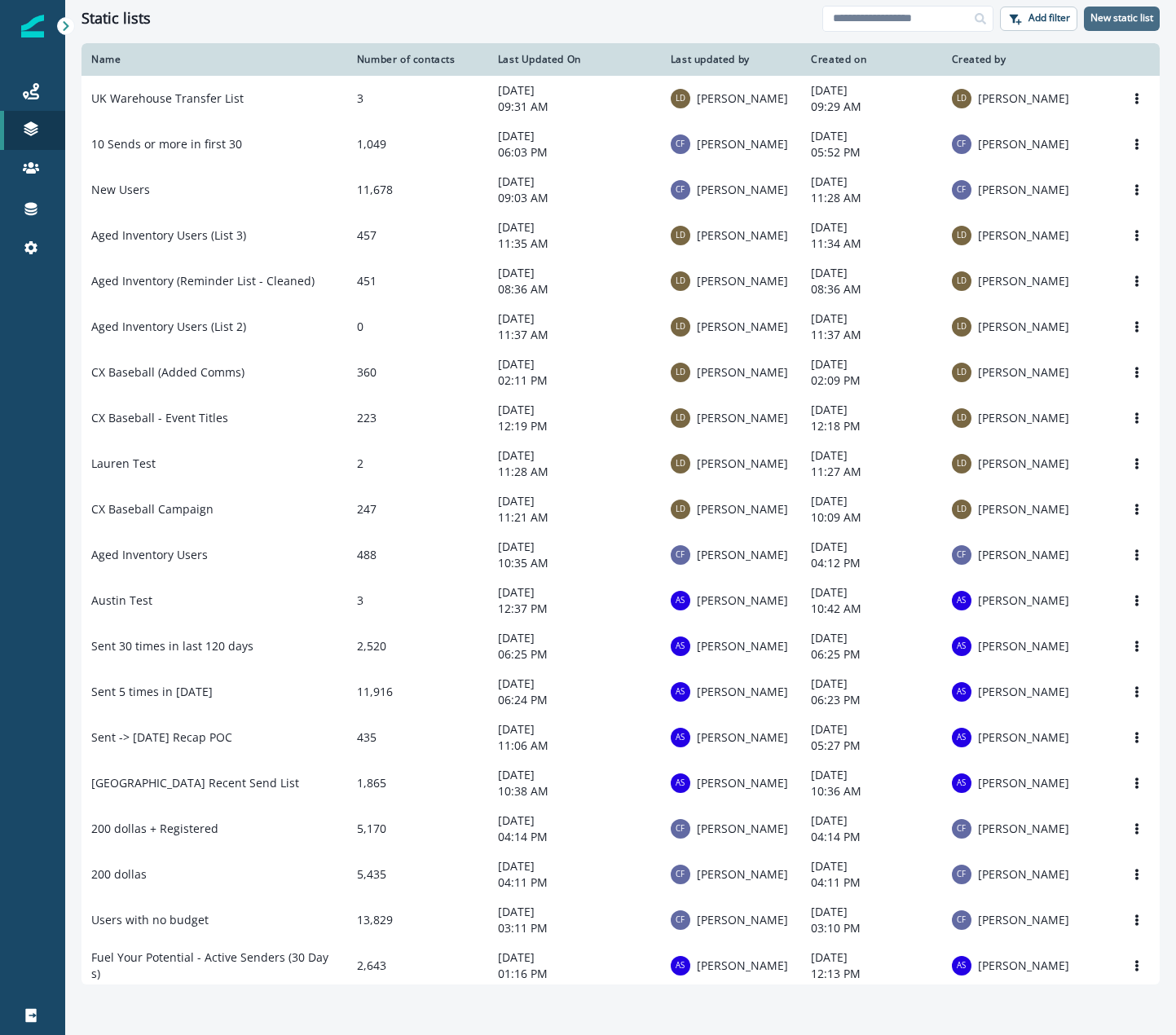
click at [1118, 21] on p "New static list" at bounding box center [1121, 18] width 63 height 11
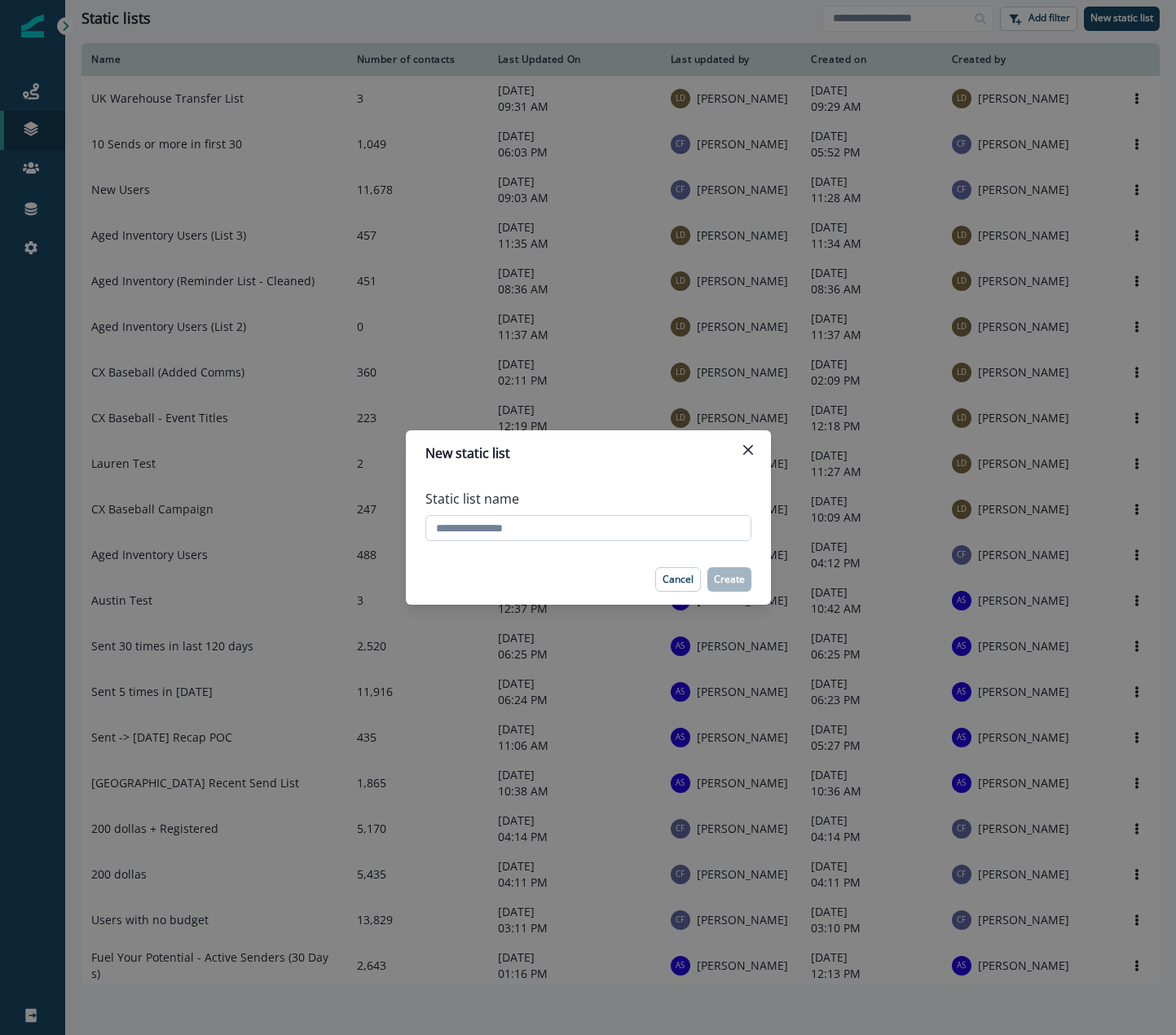
click at [627, 531] on input "Static list name" at bounding box center [588, 528] width 326 height 26
type input "**********"
click at [718, 574] on p "Create" at bounding box center [729, 580] width 31 height 11
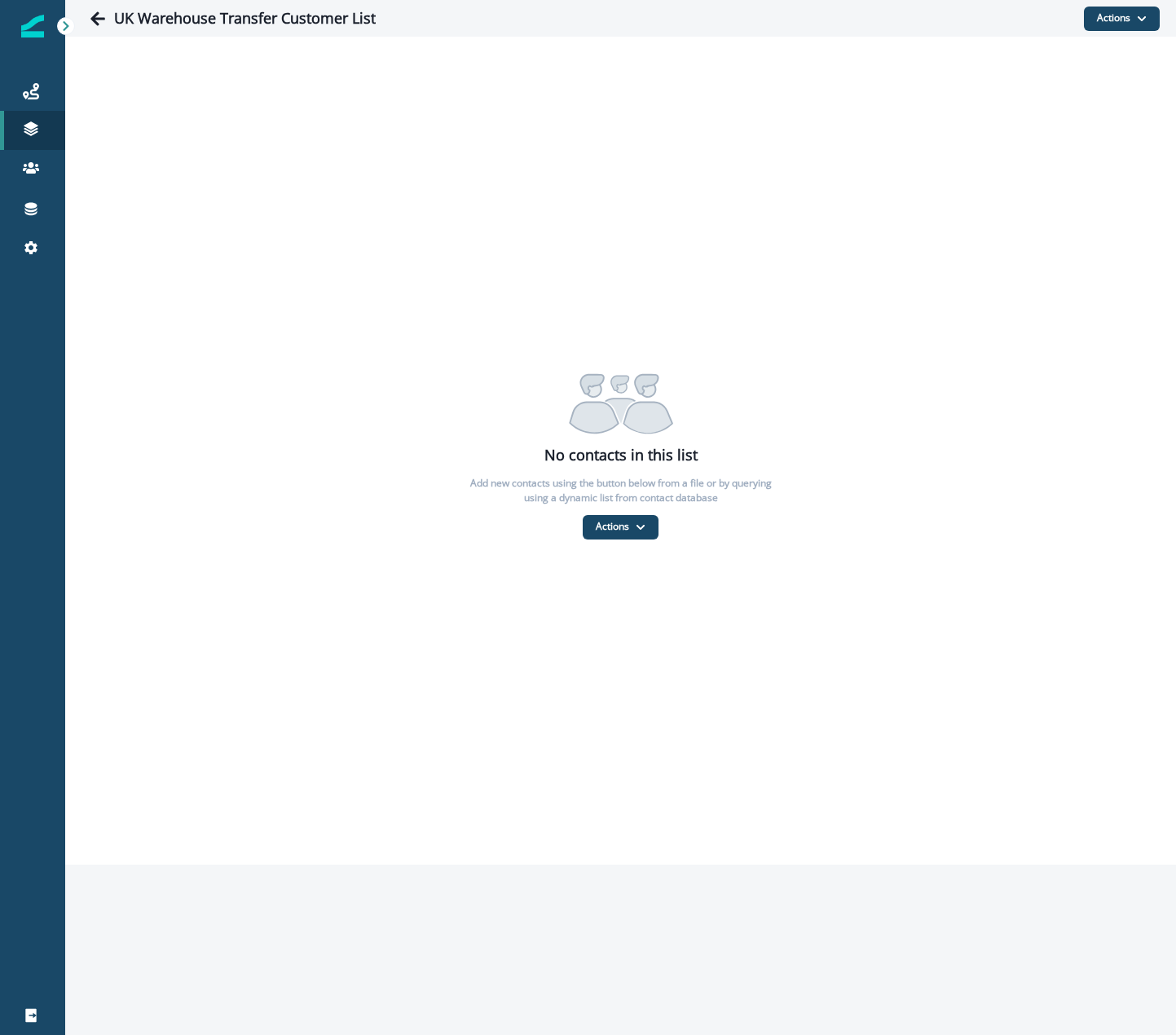
click at [608, 544] on div "No contacts in this list Add new contacts using the button below from a file or…" at bounding box center [620, 451] width 1110 height 828
click at [605, 533] on button "Actions" at bounding box center [620, 527] width 75 height 25
click at [625, 590] on button "From a CSV file" at bounding box center [655, 596] width 145 height 27
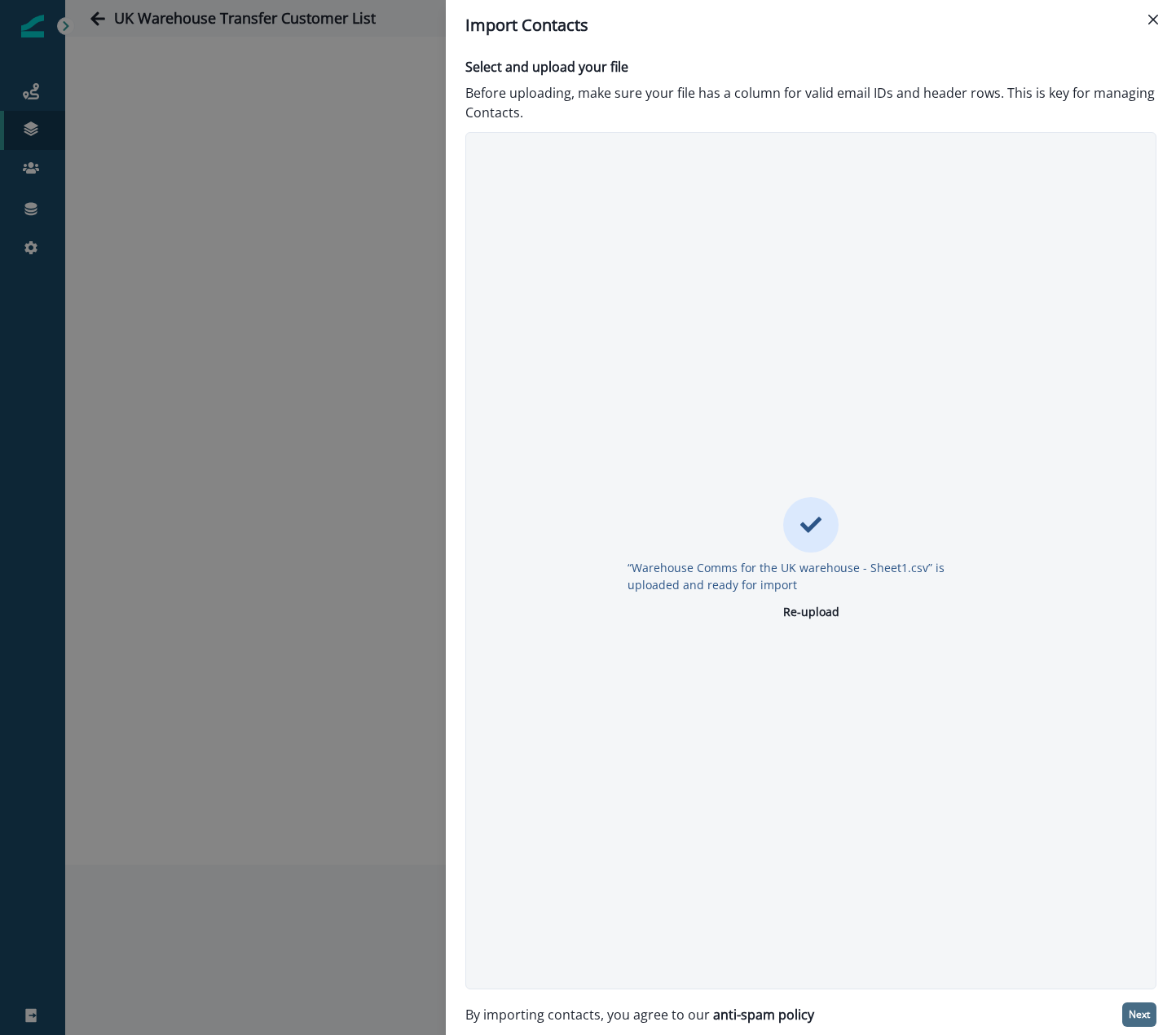
click at [1137, 1020] on p "Next" at bounding box center [1139, 1014] width 21 height 11
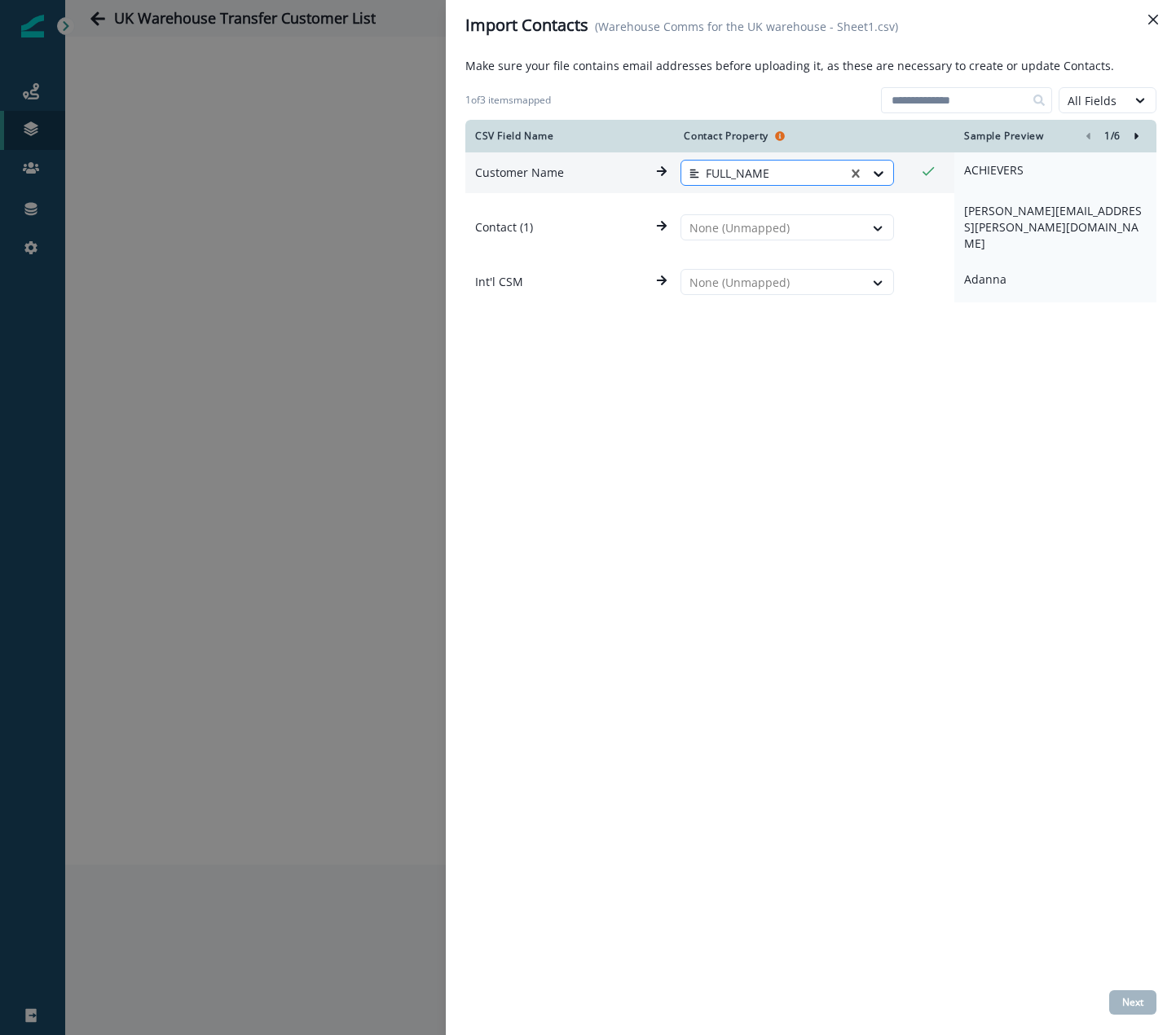
click at [785, 178] on div at bounding box center [764, 174] width 150 height 20
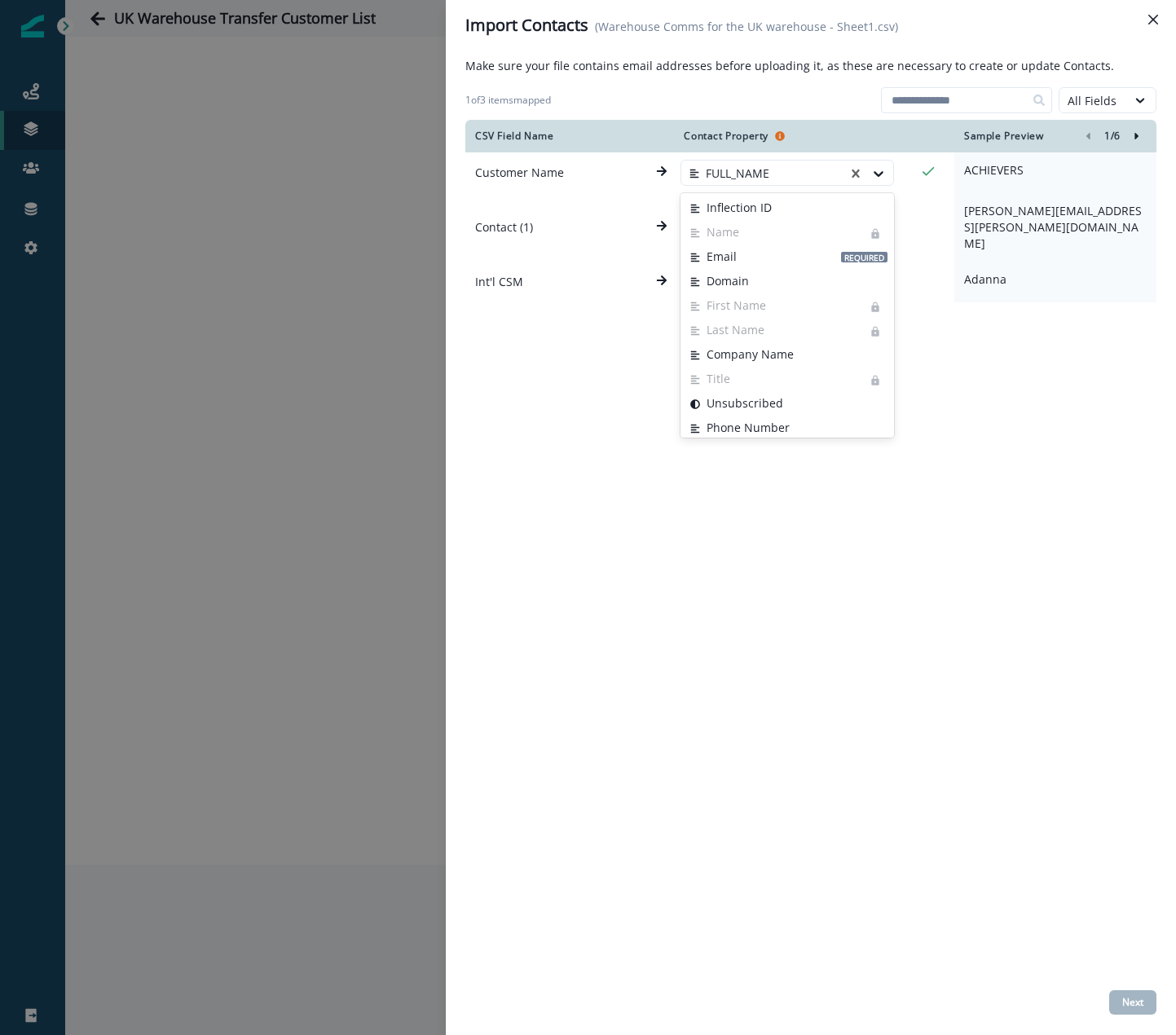
click at [998, 380] on div "CSV Field Name Contact Property Sample Preview 1 / 6 Customer Name FULL_NAME se…" at bounding box center [810, 551] width 691 height 864
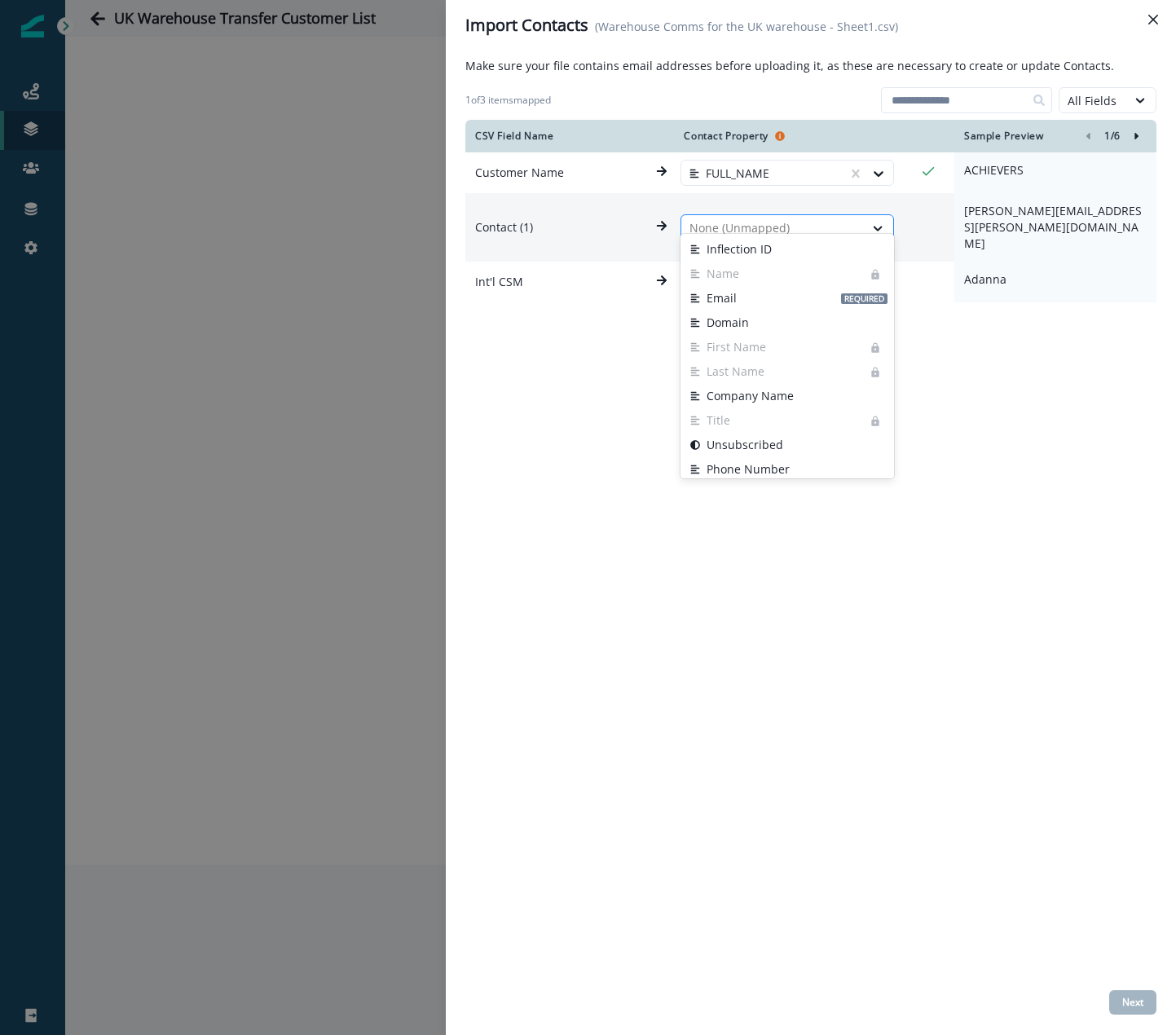
click at [797, 218] on div at bounding box center [773, 228] width 166 height 20
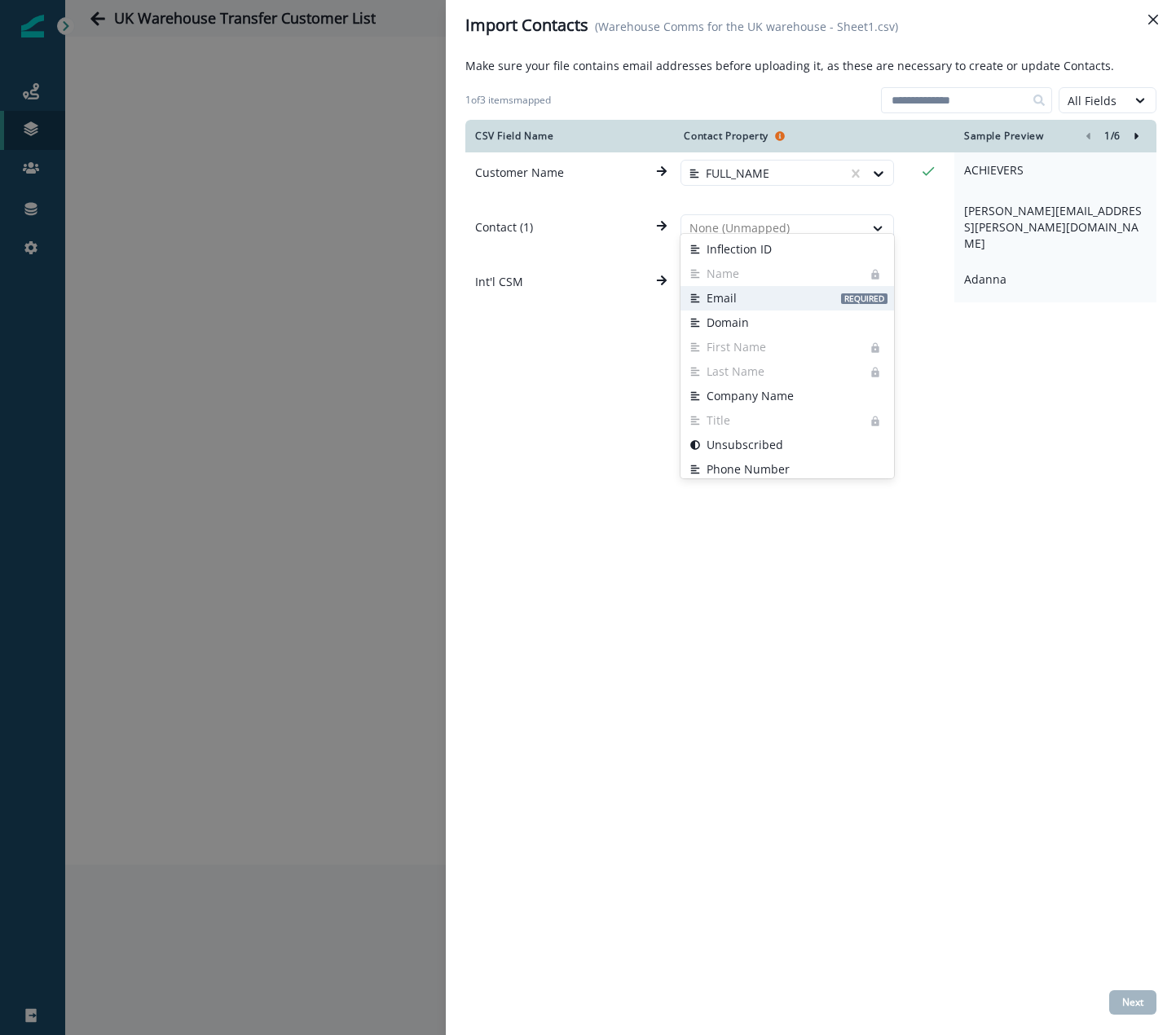
click at [750, 295] on button "Email Required" at bounding box center [787, 299] width 213 height 25
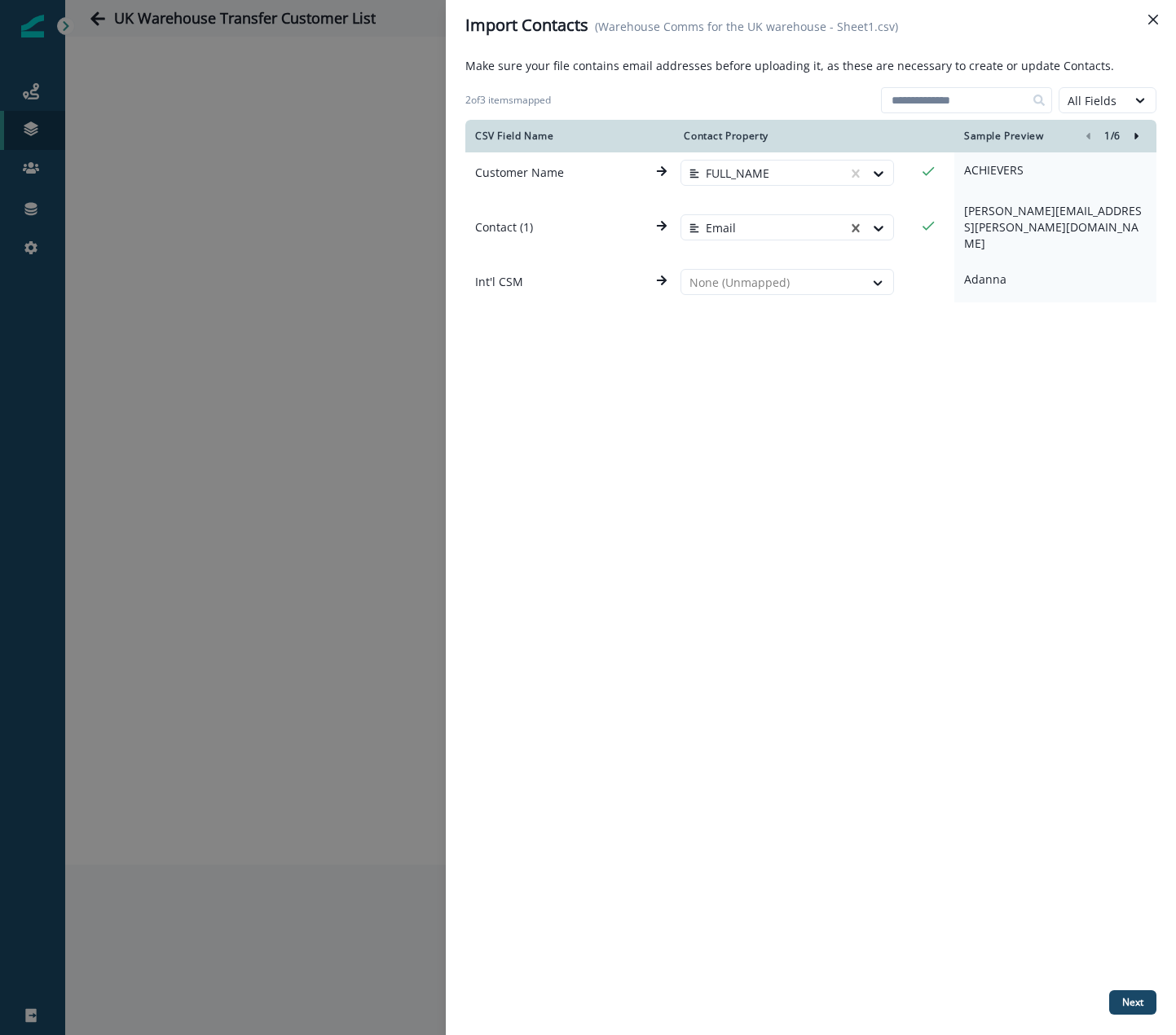
click at [845, 315] on div "CSV Field Name Contact Property Sample Preview 1 / 6 Customer Name FULL_NAME AC…" at bounding box center [810, 551] width 691 height 864
click at [814, 174] on div at bounding box center [764, 174] width 150 height 20
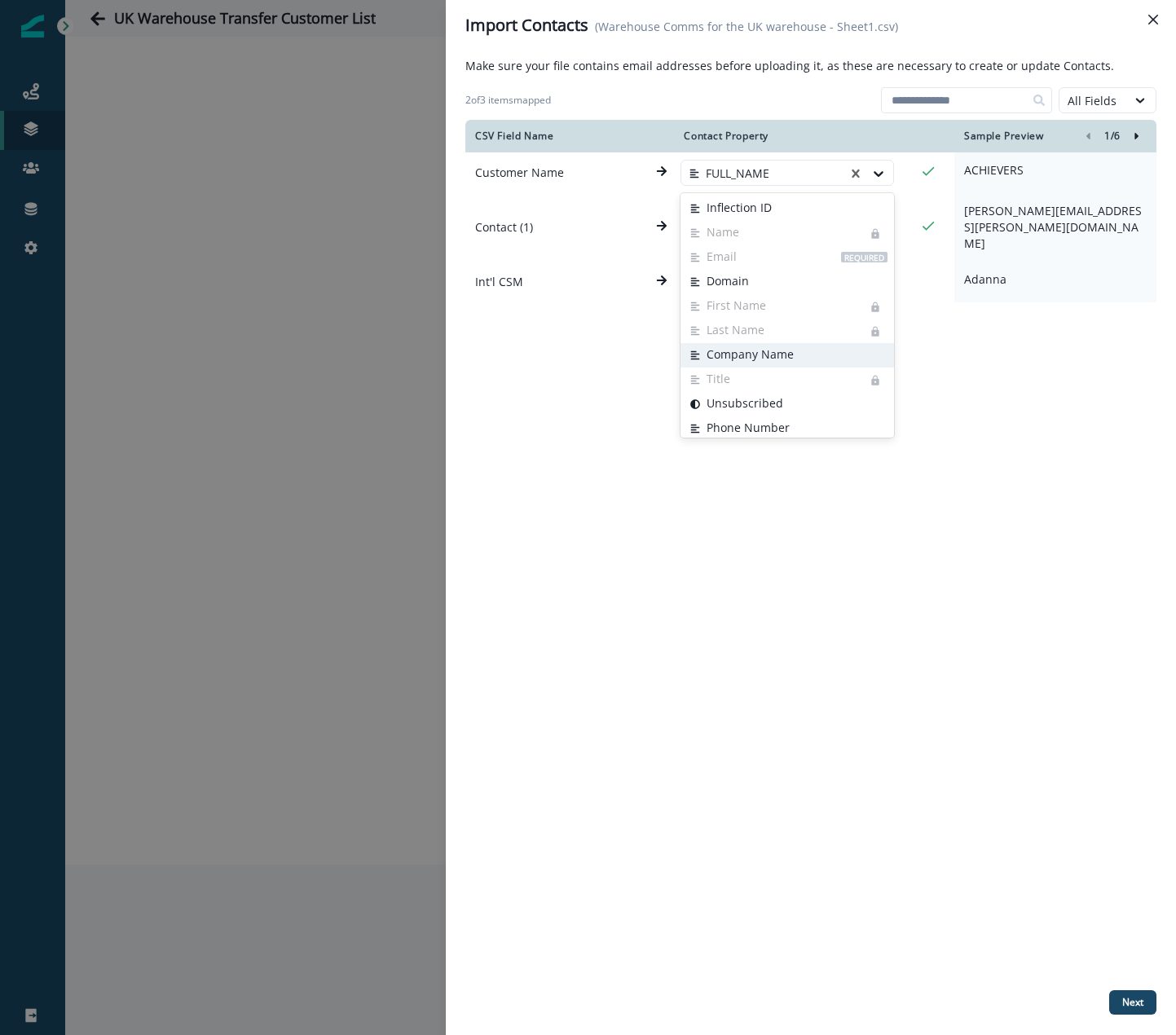
click at [776, 348] on button "Company Name" at bounding box center [787, 355] width 213 height 25
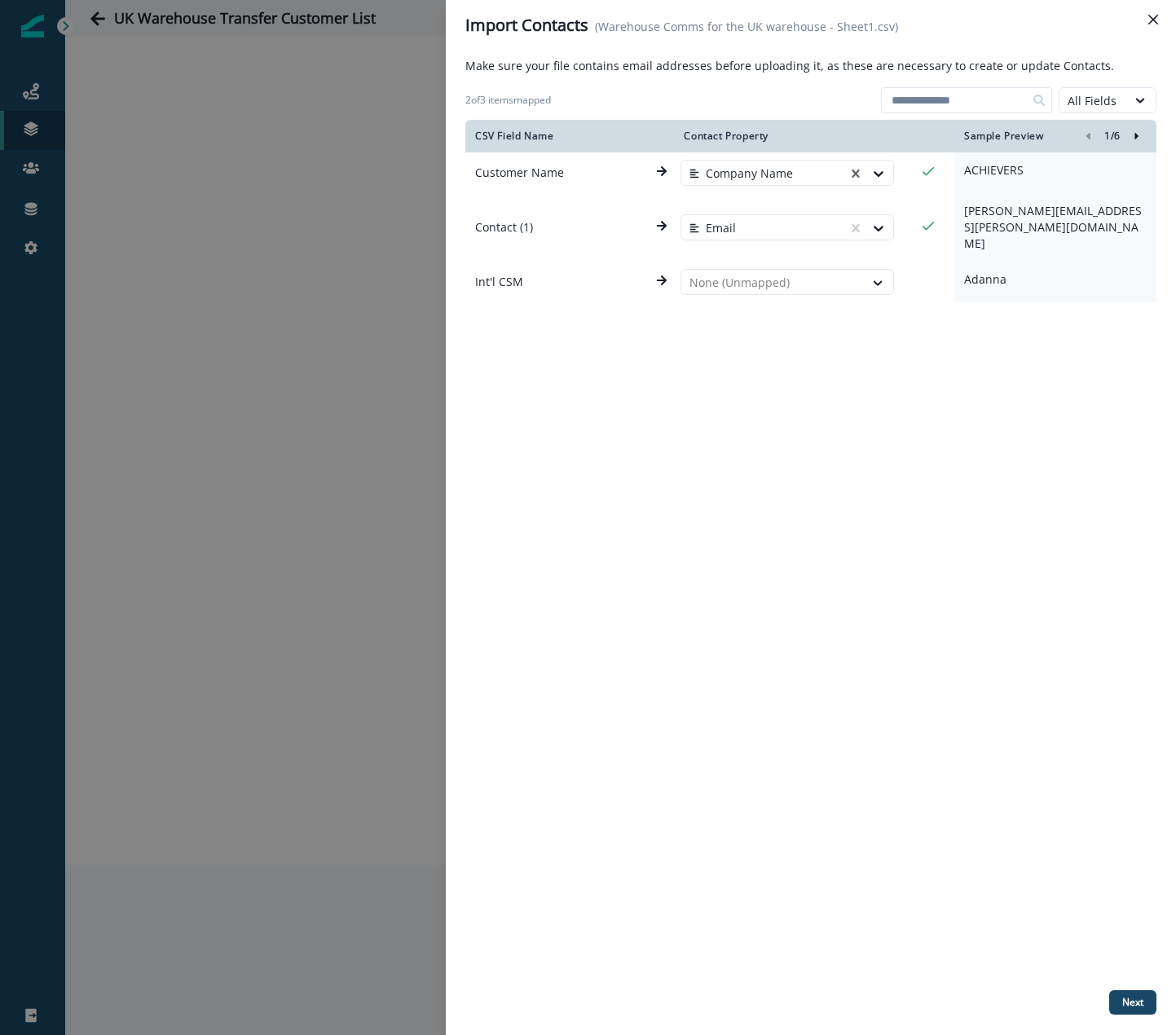
click at [797, 344] on div "CSV Field Name Contact Property Sample Preview 1 / 6 Customer Name option Compa…" at bounding box center [810, 551] width 691 height 864
click at [761, 273] on div at bounding box center [773, 283] width 166 height 20
click at [936, 349] on div "CSV Field Name Contact Property Sample Preview 1 / 6 Customer Name Company Name…" at bounding box center [810, 551] width 691 height 864
click at [843, 273] on div at bounding box center [773, 283] width 166 height 20
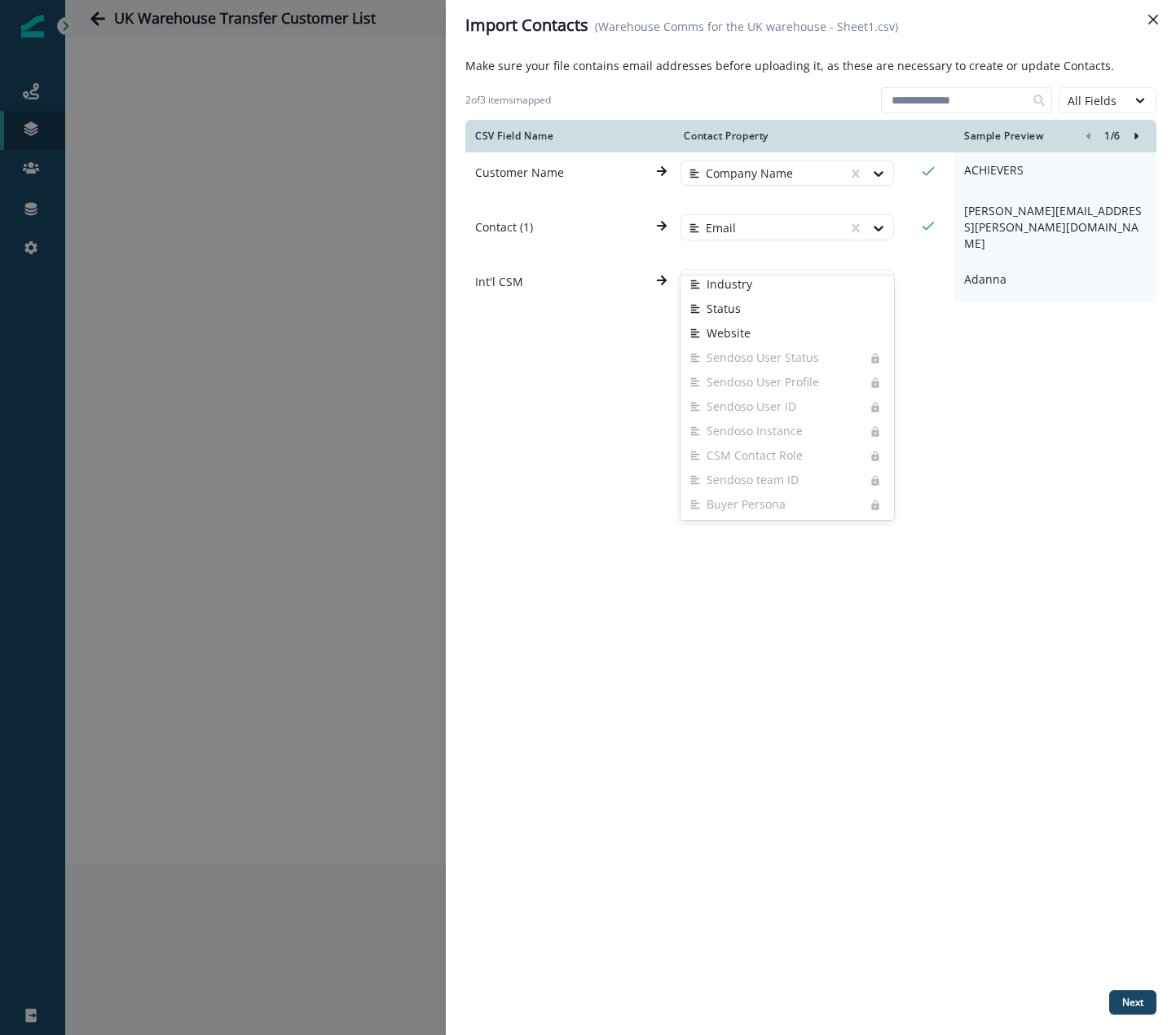
click at [905, 384] on div "CSV Field Name Contact Property Sample Preview 1 / 6 Customer Name Company Name…" at bounding box center [810, 551] width 691 height 864
click at [1137, 1009] on button "Next" at bounding box center [1133, 1002] width 48 height 25
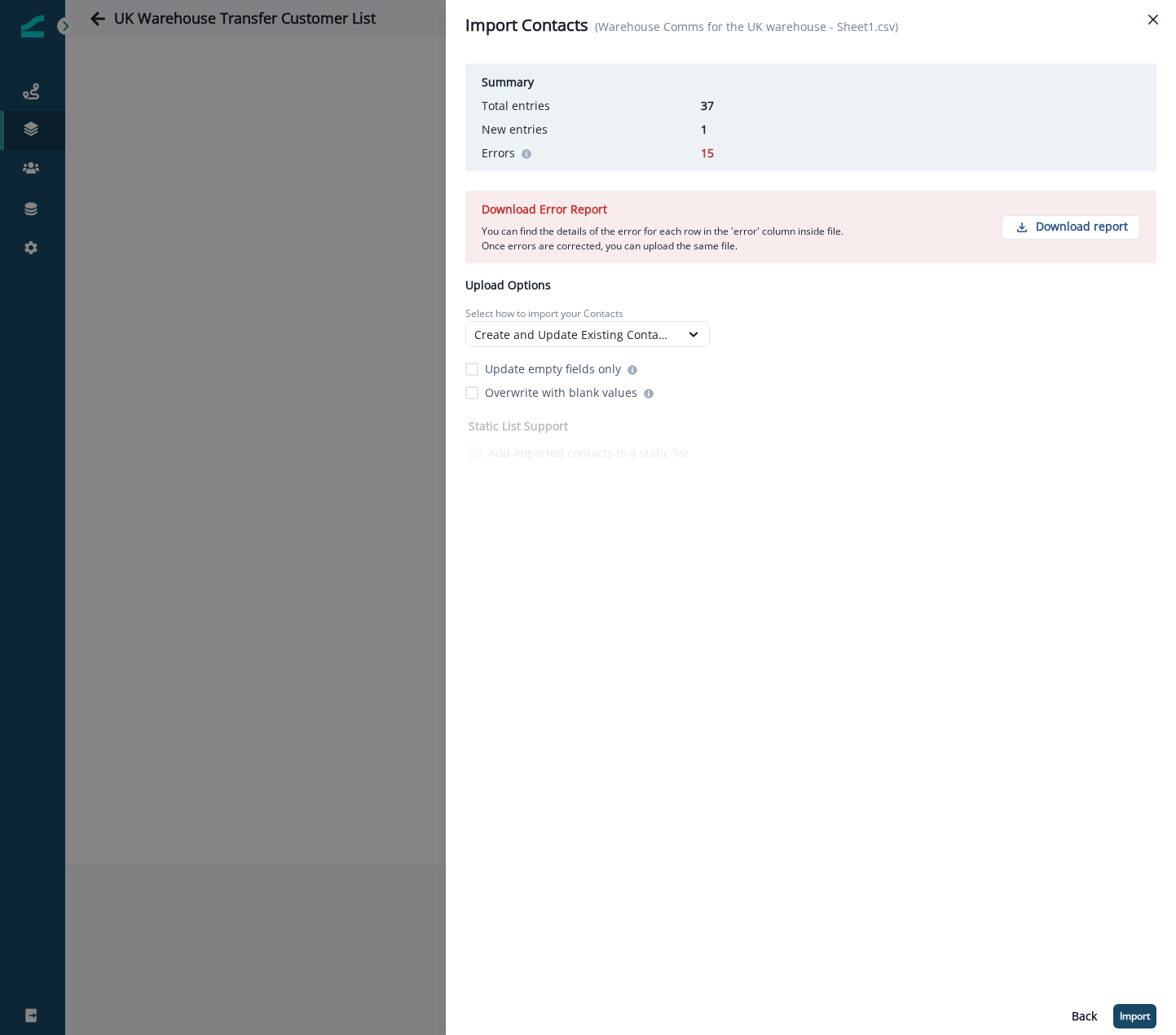
click at [1042, 212] on div "Download Error Report You can find the details of the error for each row in the…" at bounding box center [810, 227] width 691 height 72
click at [1051, 221] on p "Download report" at bounding box center [1082, 226] width 92 height 14
click at [1085, 1010] on p "Back" at bounding box center [1084, 1016] width 25 height 14
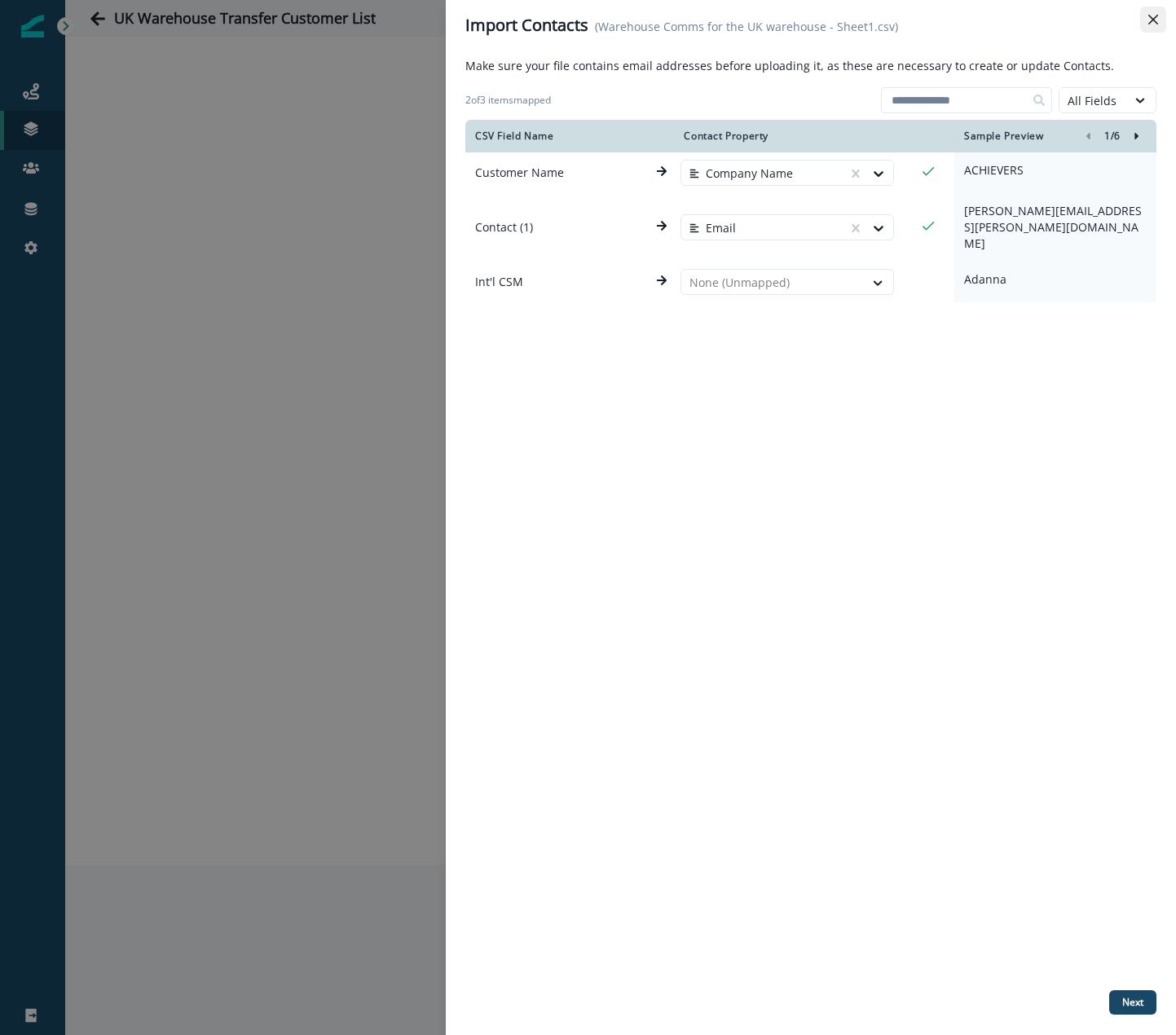
click at [1148, 20] on icon "Close" at bounding box center [1153, 20] width 10 height 10
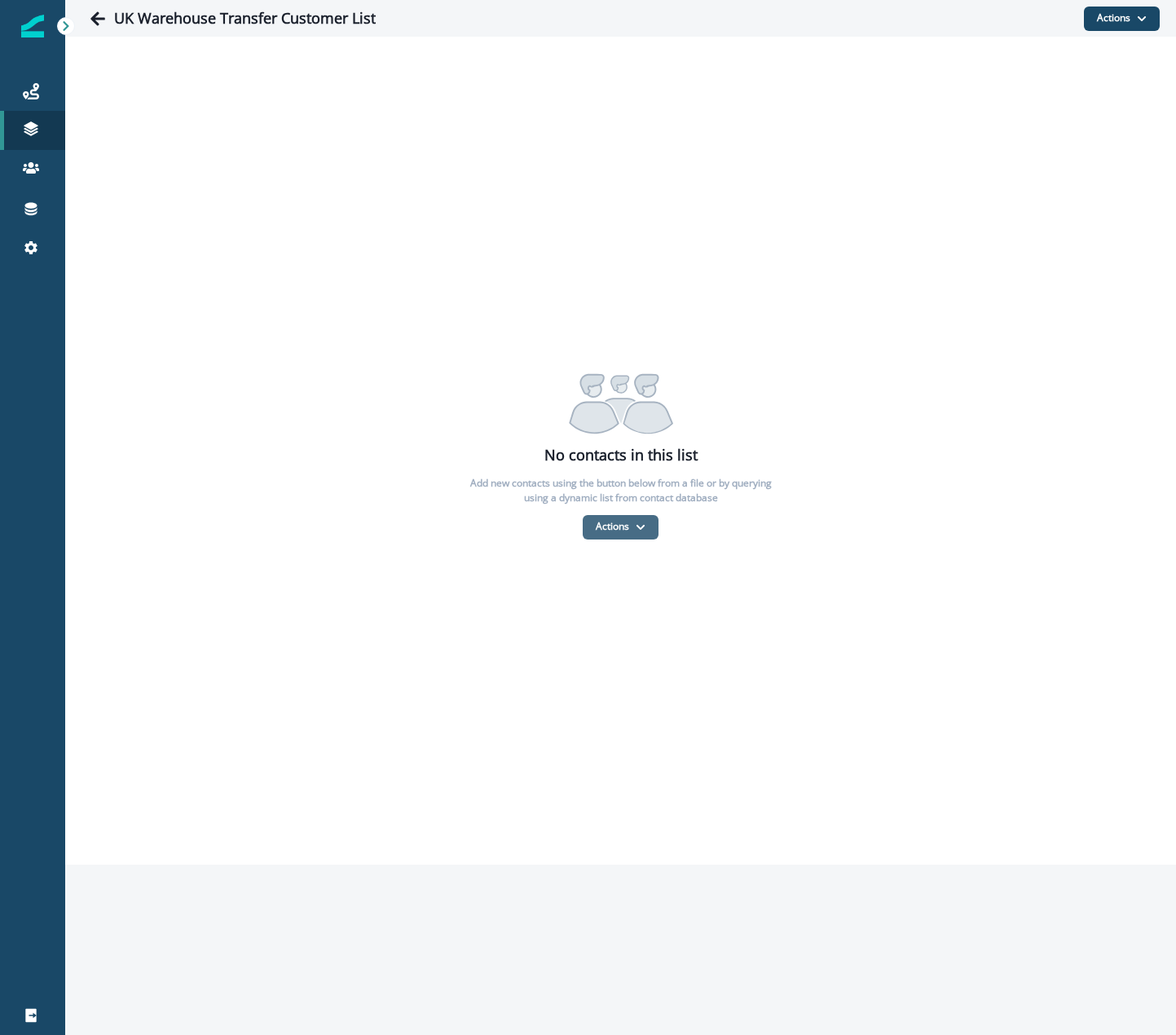
click at [624, 532] on button "Actions" at bounding box center [620, 527] width 75 height 25
click at [630, 603] on button "From a CSV file" at bounding box center [655, 596] width 145 height 27
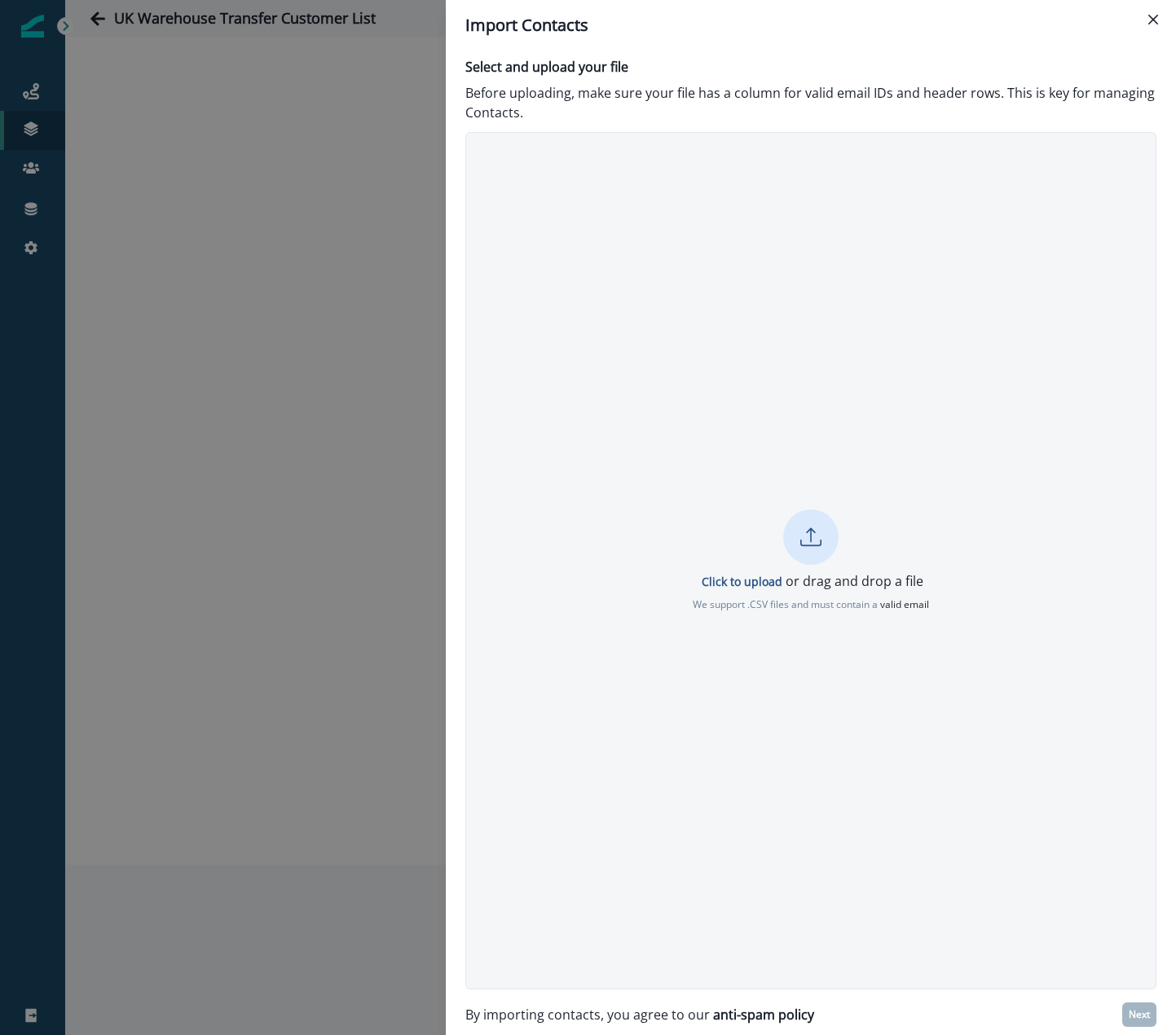
click at [808, 536] on icon at bounding box center [811, 537] width 21 height 21
click at [734, 573] on p "Click to upload or drag and drop a file" at bounding box center [811, 581] width 225 height 20
click at [1135, 1013] on p "Next" at bounding box center [1139, 1014] width 21 height 11
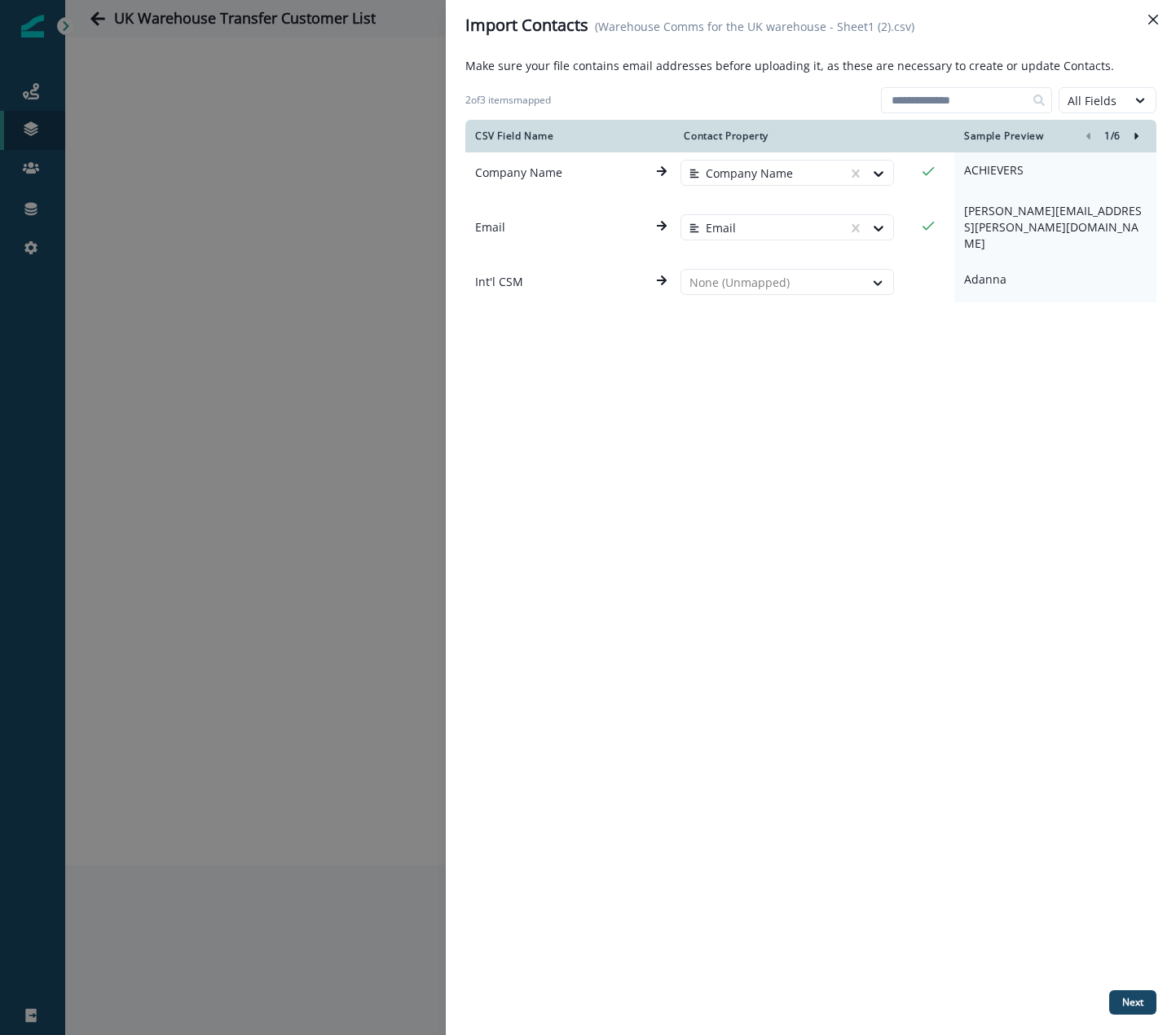
click at [1124, 991] on button "Next" at bounding box center [1133, 1002] width 48 height 25
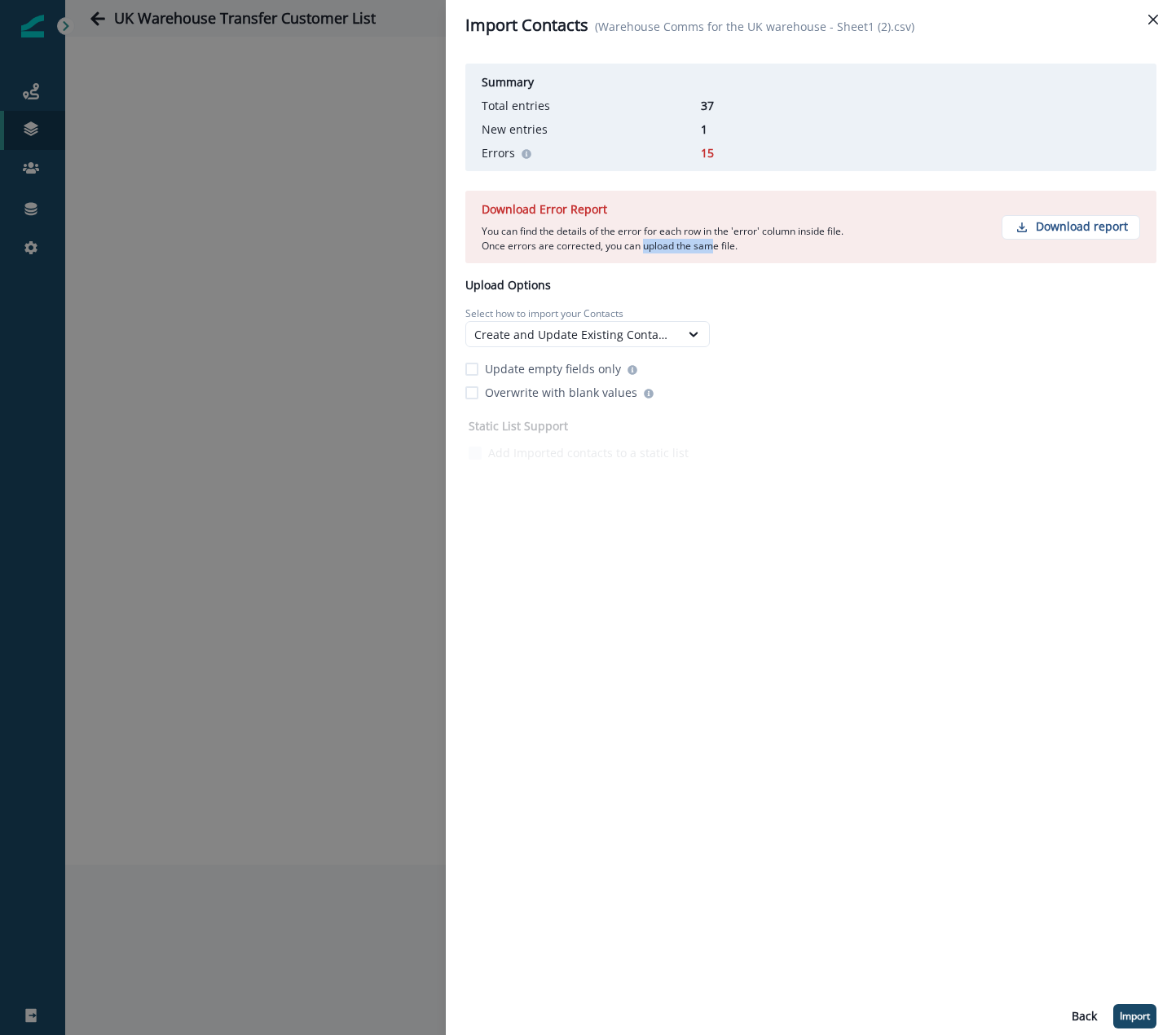
drag, startPoint x: 688, startPoint y: 244, endPoint x: 718, endPoint y: 246, distance: 30.1
click at [718, 246] on p "You can find the details of the error for each row in the 'error' column inside…" at bounding box center [664, 239] width 367 height 30
click at [508, 335] on div "Create and Update Existing Contacts" at bounding box center [572, 334] width 197 height 17
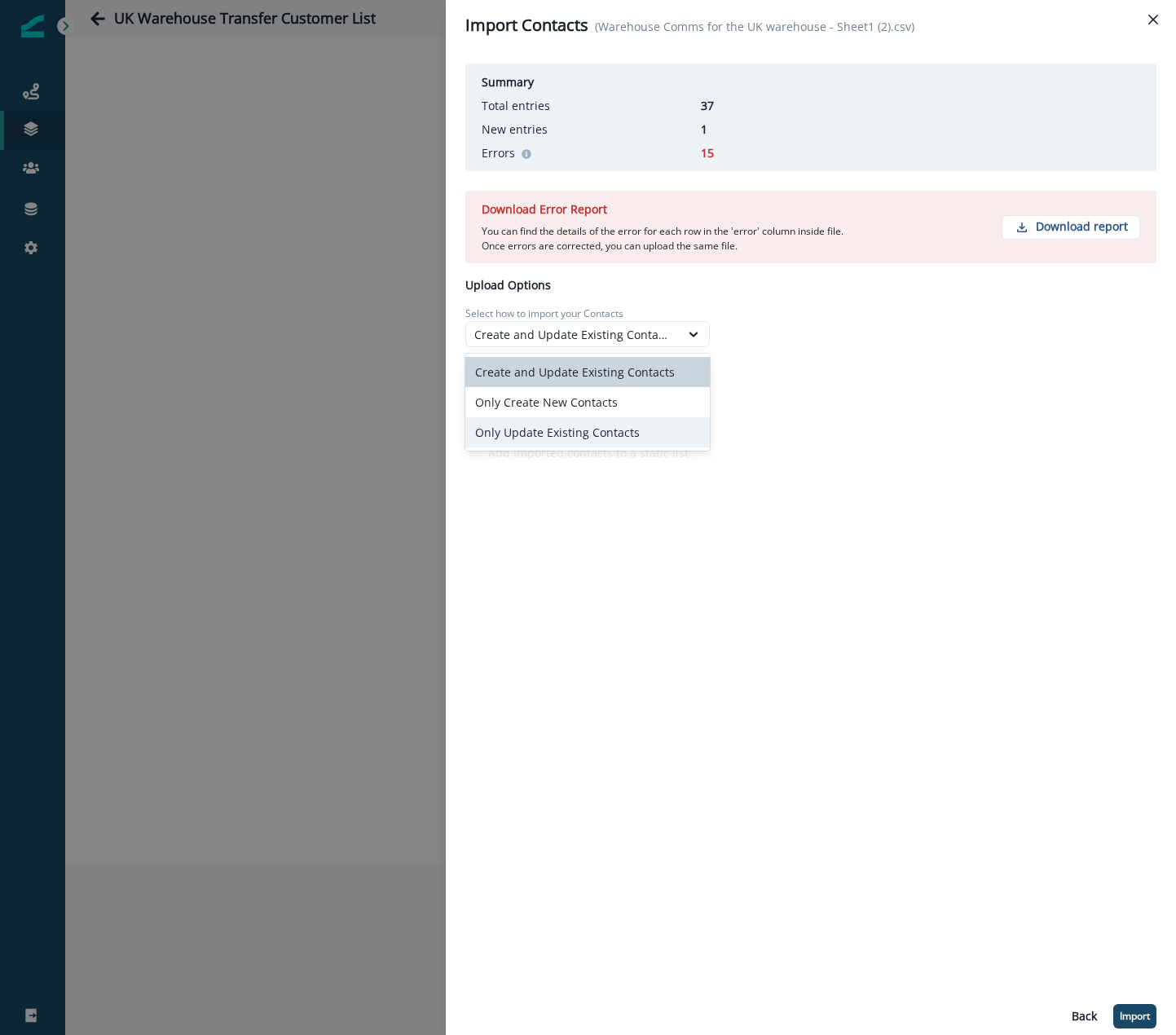
click at [527, 428] on div "Only Update Existing Contacts" at bounding box center [587, 432] width 244 height 30
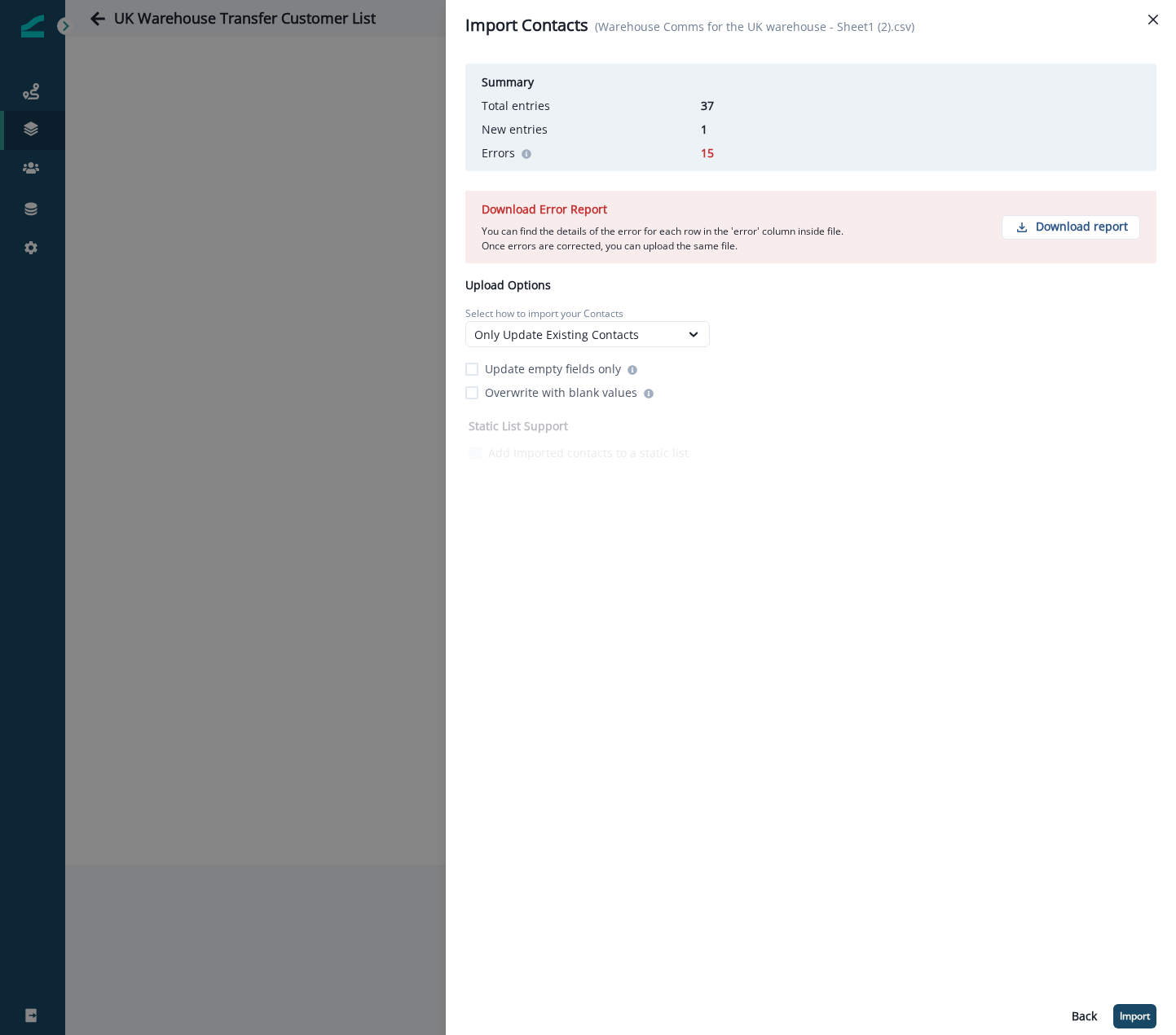
click at [612, 509] on div "Summary Total entries 37 New entries 1 Errors 15 Download Error Report You can …" at bounding box center [810, 543] width 691 height 971
click at [799, 472] on div "Summary Total entries 37 New entries 1 Errors 15 Download Error Report You can …" at bounding box center [810, 543] width 691 height 971
click at [1087, 226] on p "Download report" at bounding box center [1082, 226] width 92 height 14
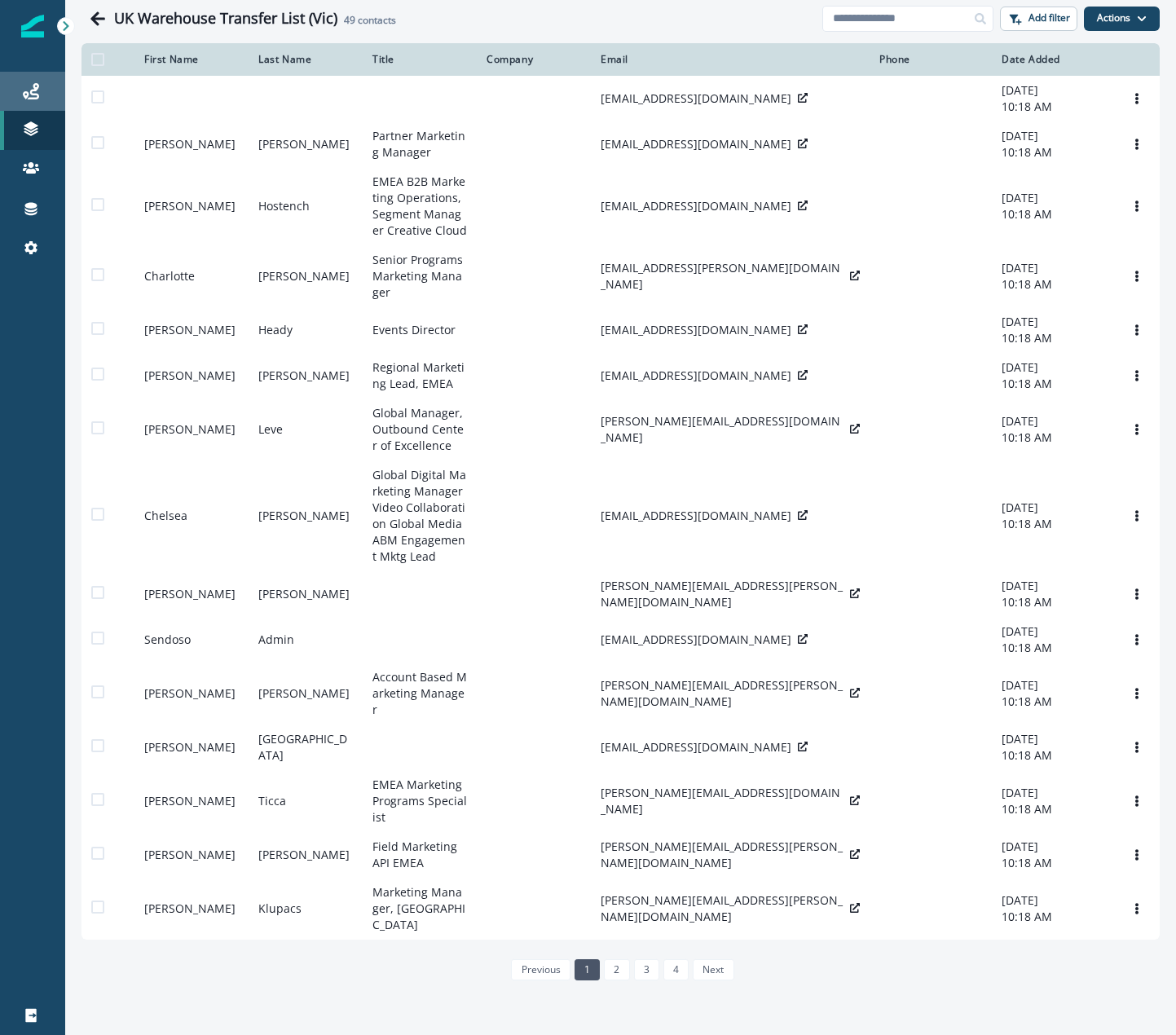
click at [30, 89] on icon at bounding box center [31, 91] width 16 height 16
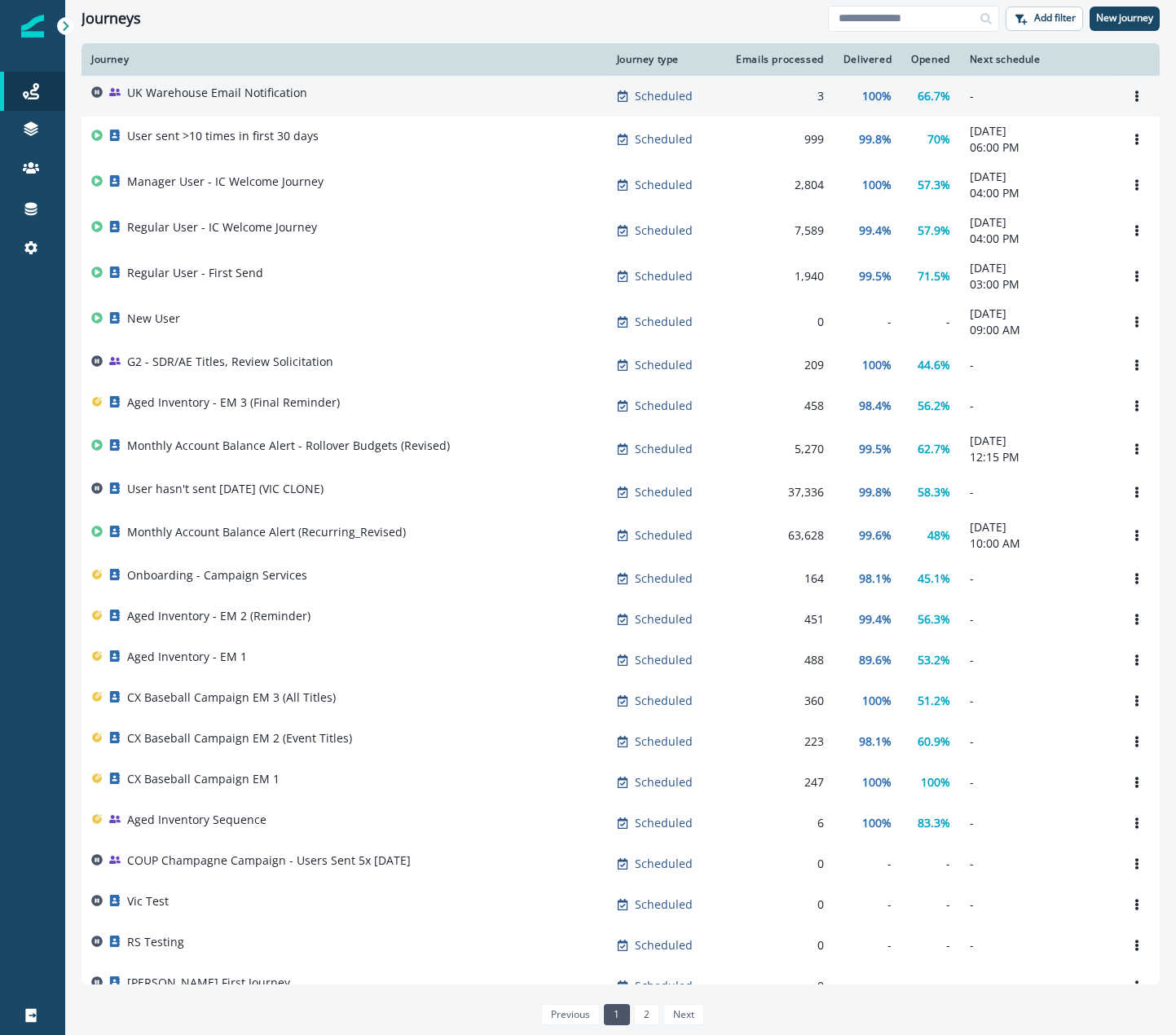
click at [245, 96] on p "UK Warehouse Email Notification" at bounding box center [217, 93] width 180 height 16
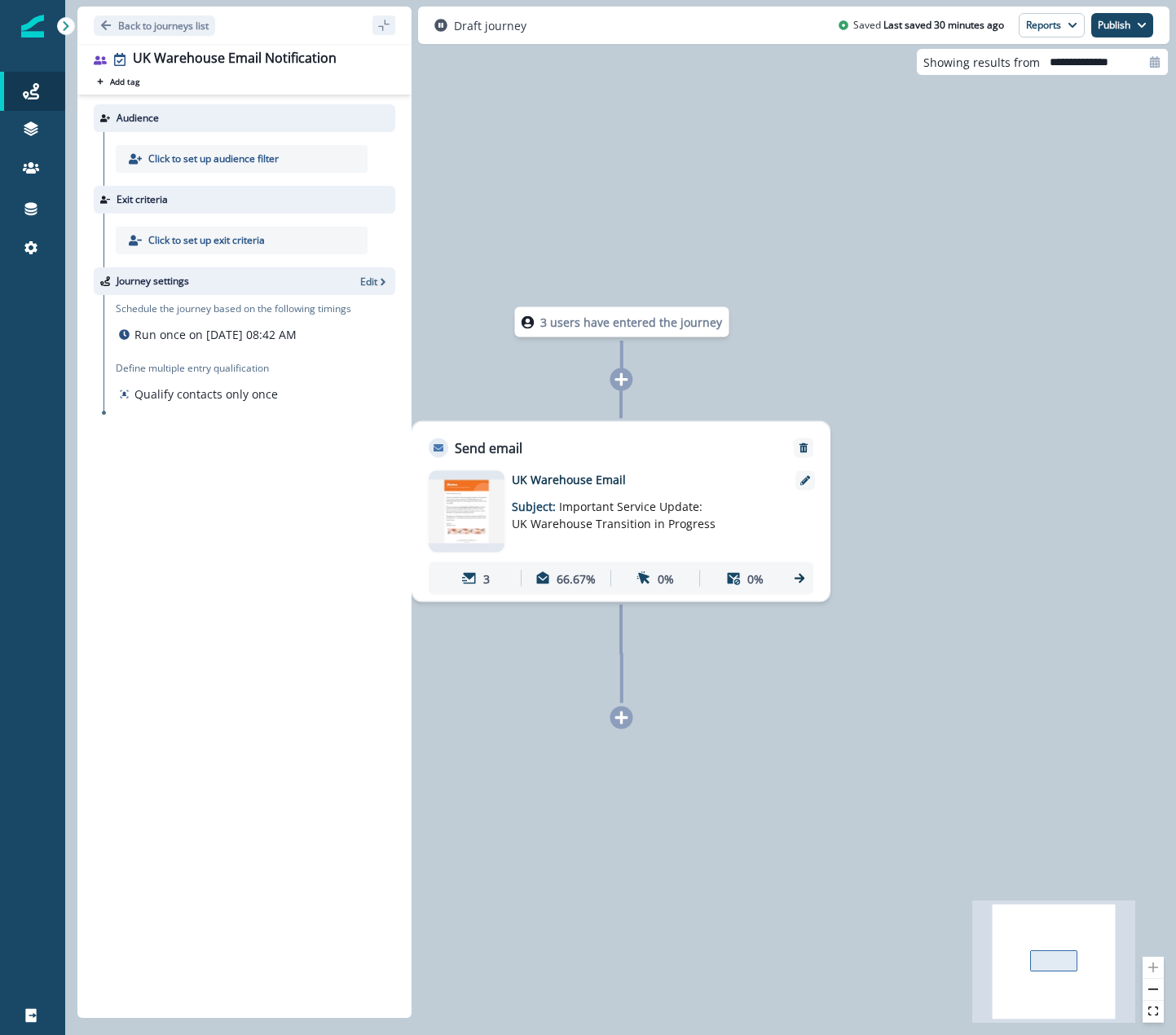
click at [194, 165] on p "Click to set up audience filter" at bounding box center [213, 159] width 130 height 15
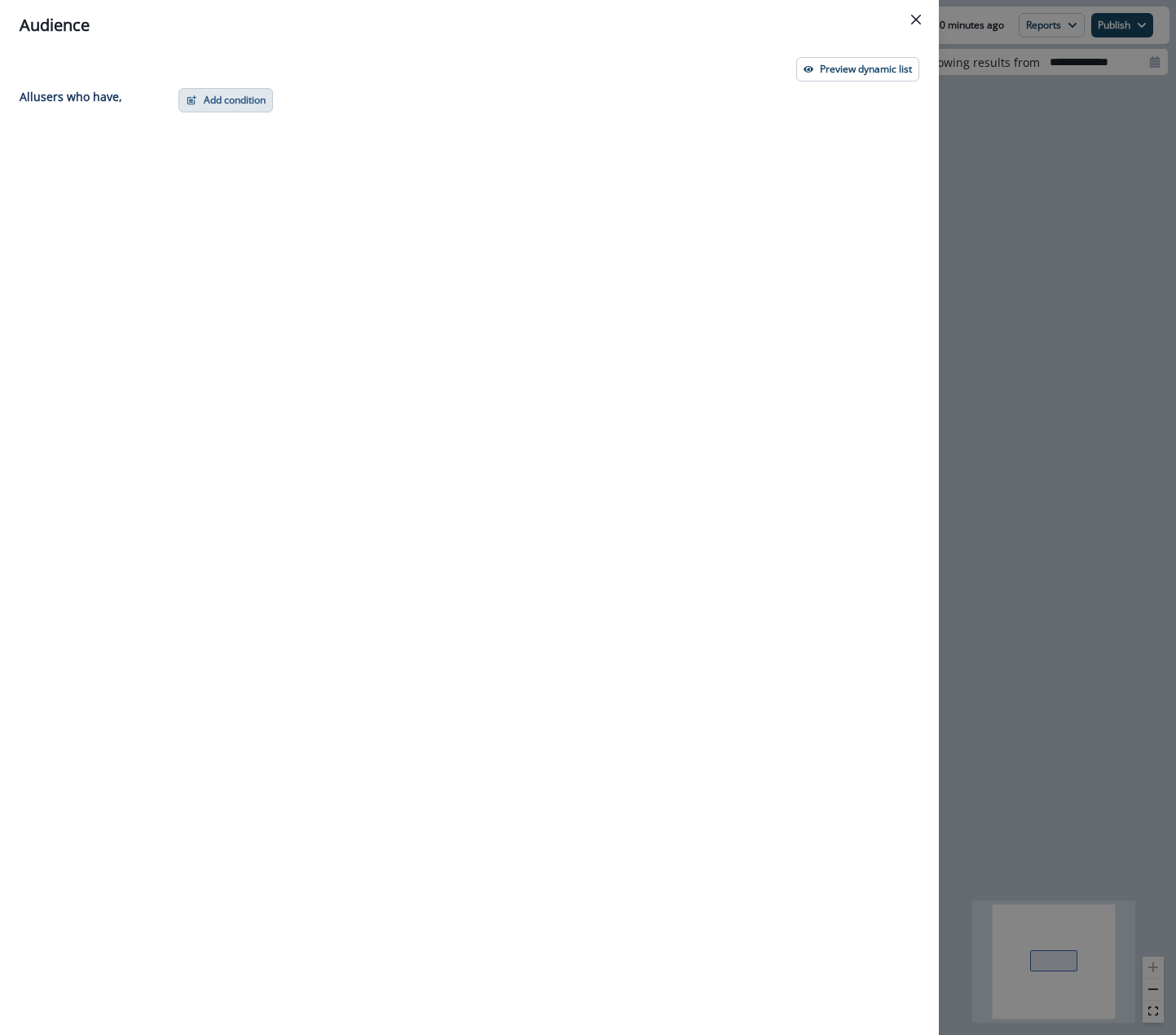
click at [230, 95] on button "Add condition" at bounding box center [226, 100] width 94 height 25
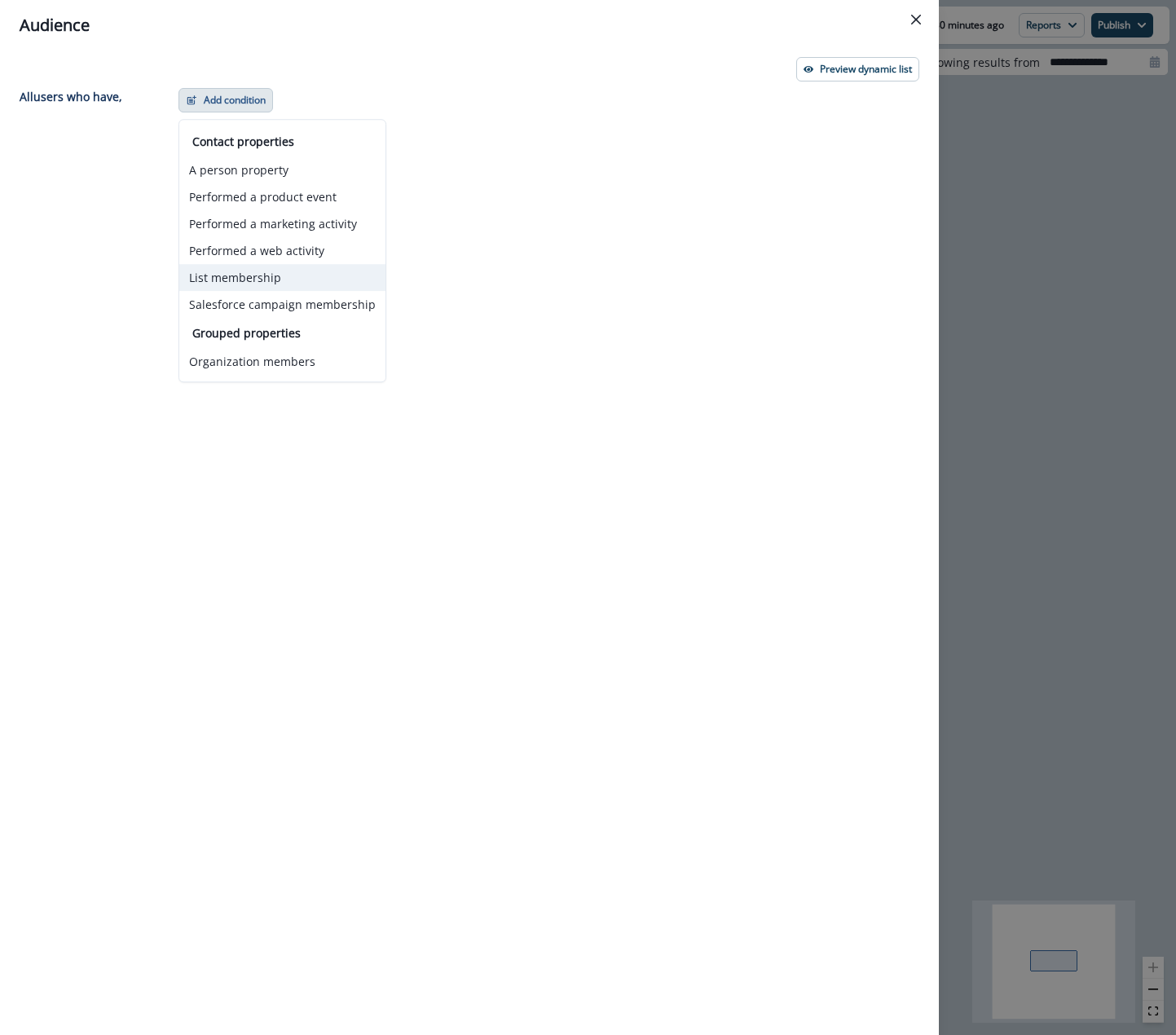
click at [233, 277] on button "List membership" at bounding box center [282, 277] width 206 height 27
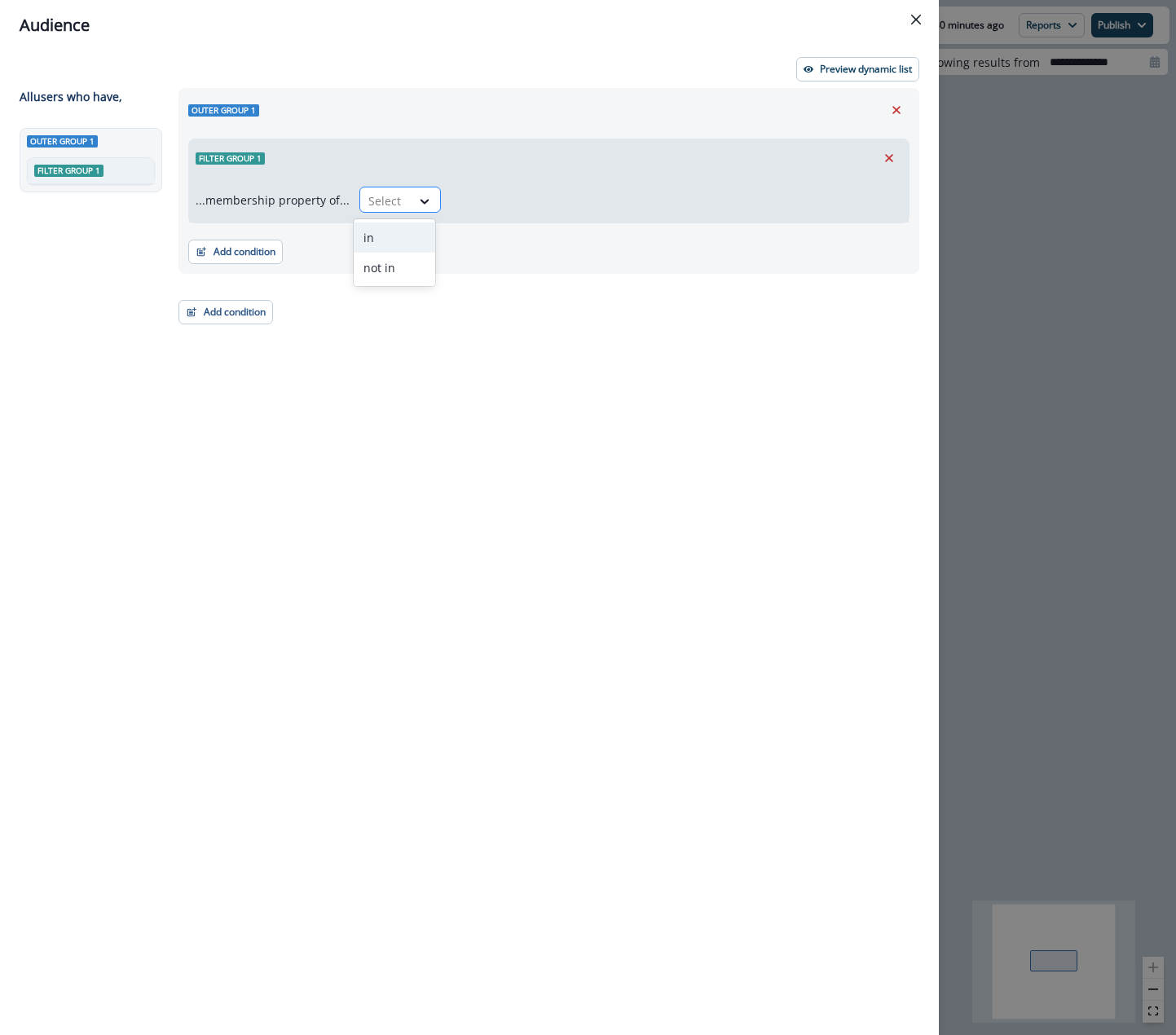
click at [382, 188] on div "Select" at bounding box center [385, 201] width 51 height 27
click at [381, 248] on div "in" at bounding box center [394, 237] width 81 height 30
click at [511, 202] on div at bounding box center [661, 201] width 404 height 21
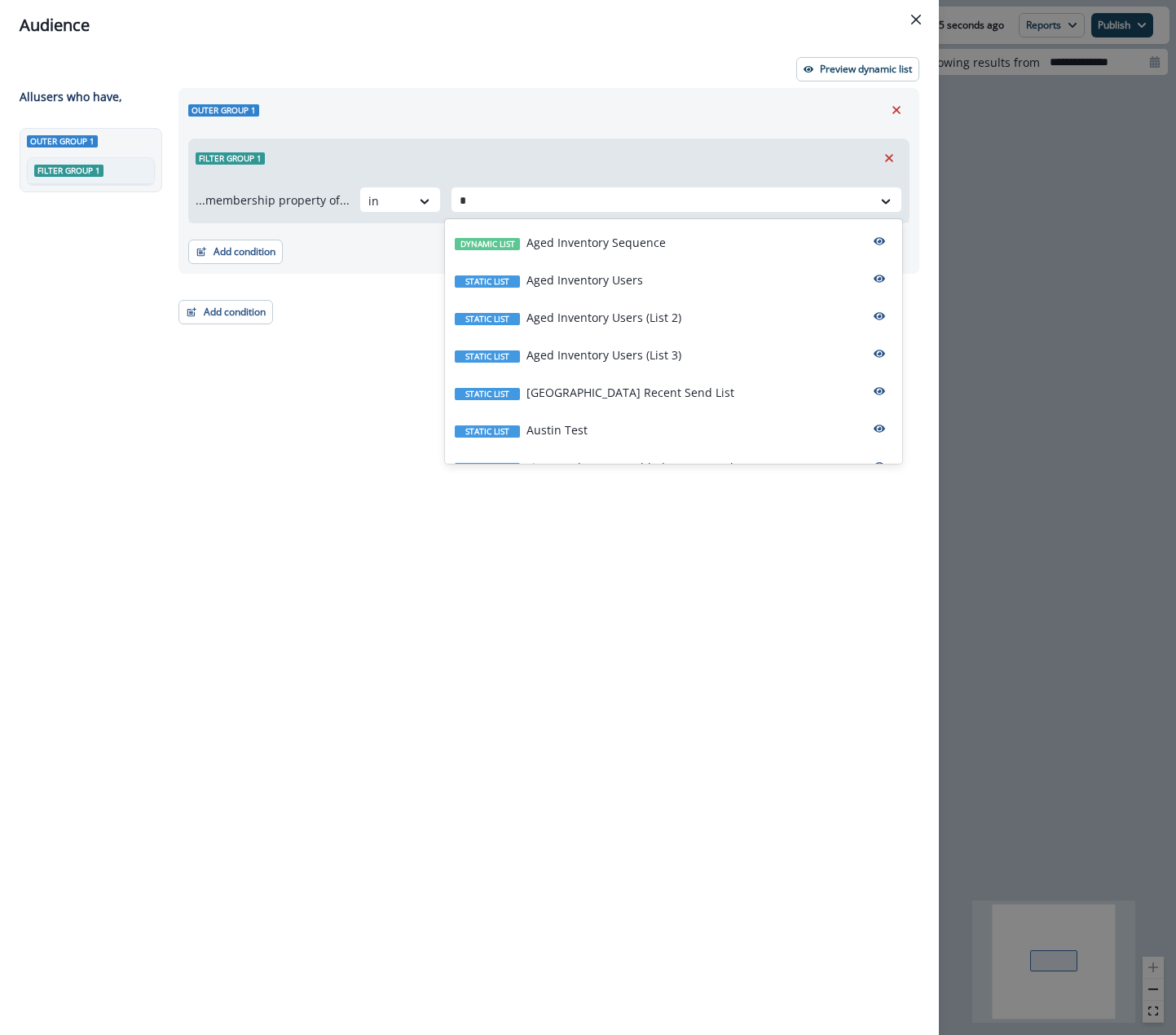
type input "**"
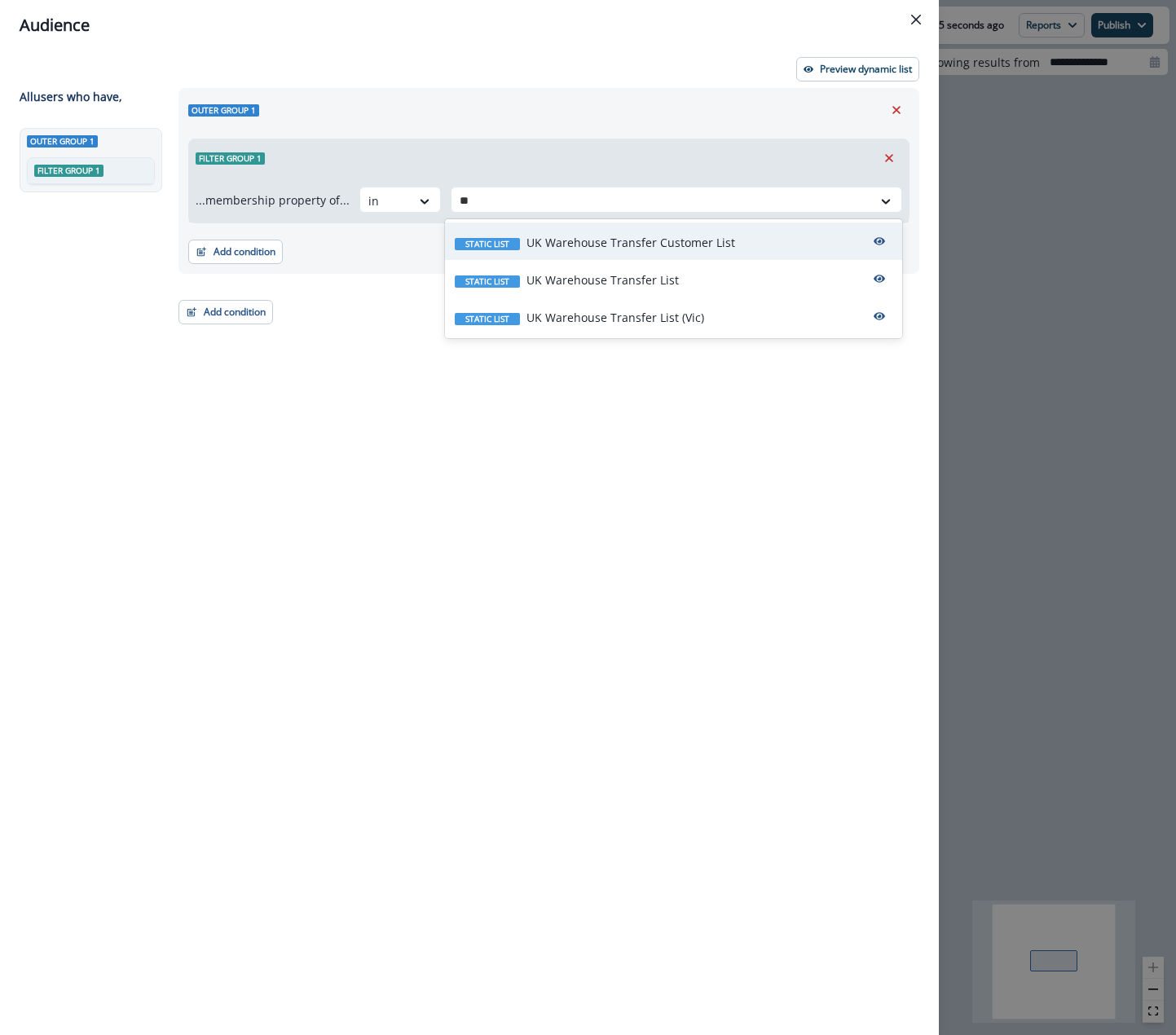
click at [610, 248] on p "UK Warehouse Transfer Customer List" at bounding box center [631, 242] width 208 height 17
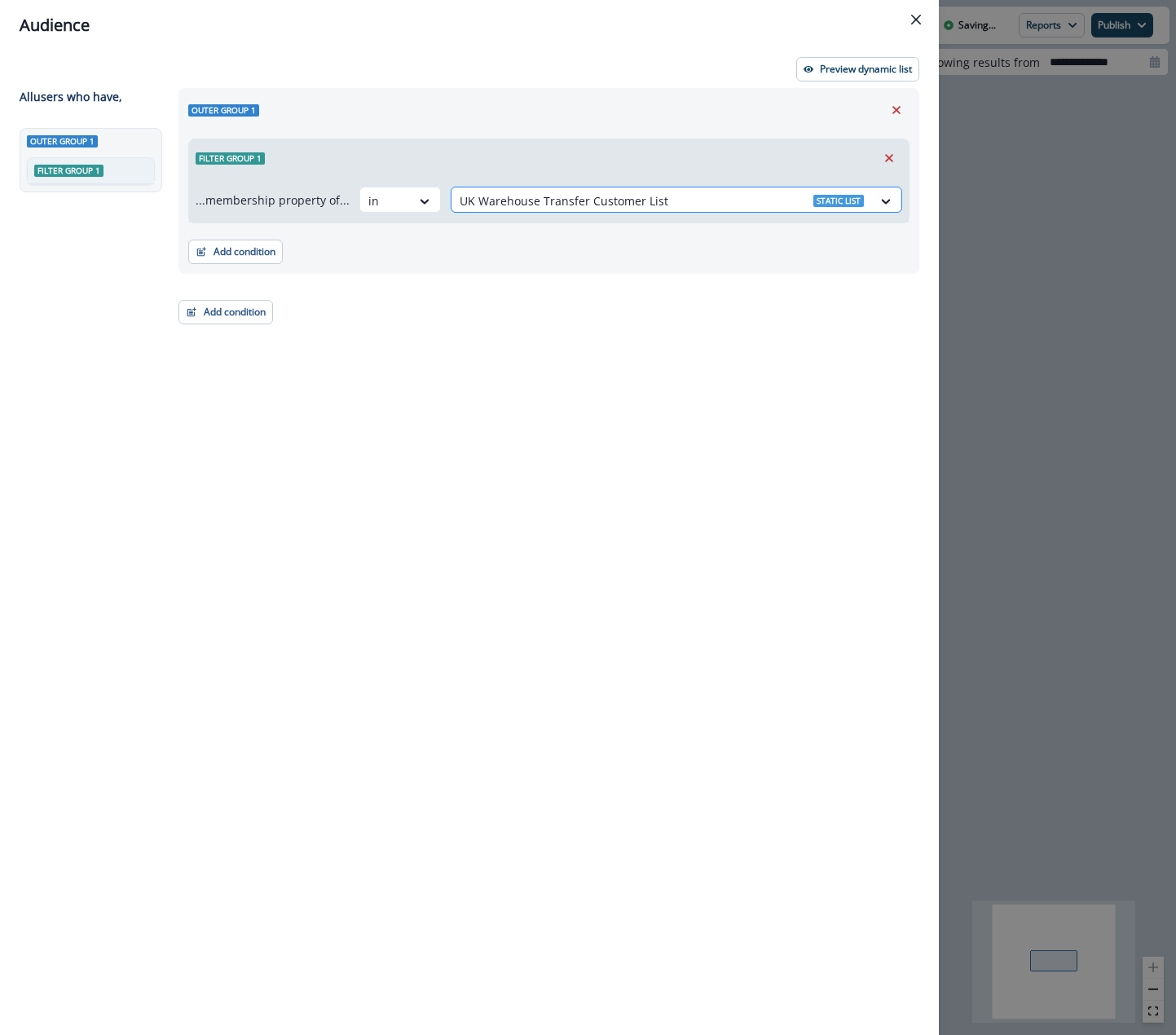
click at [627, 202] on div at bounding box center [661, 201] width 404 height 21
click at [639, 198] on div at bounding box center [661, 201] width 404 height 21
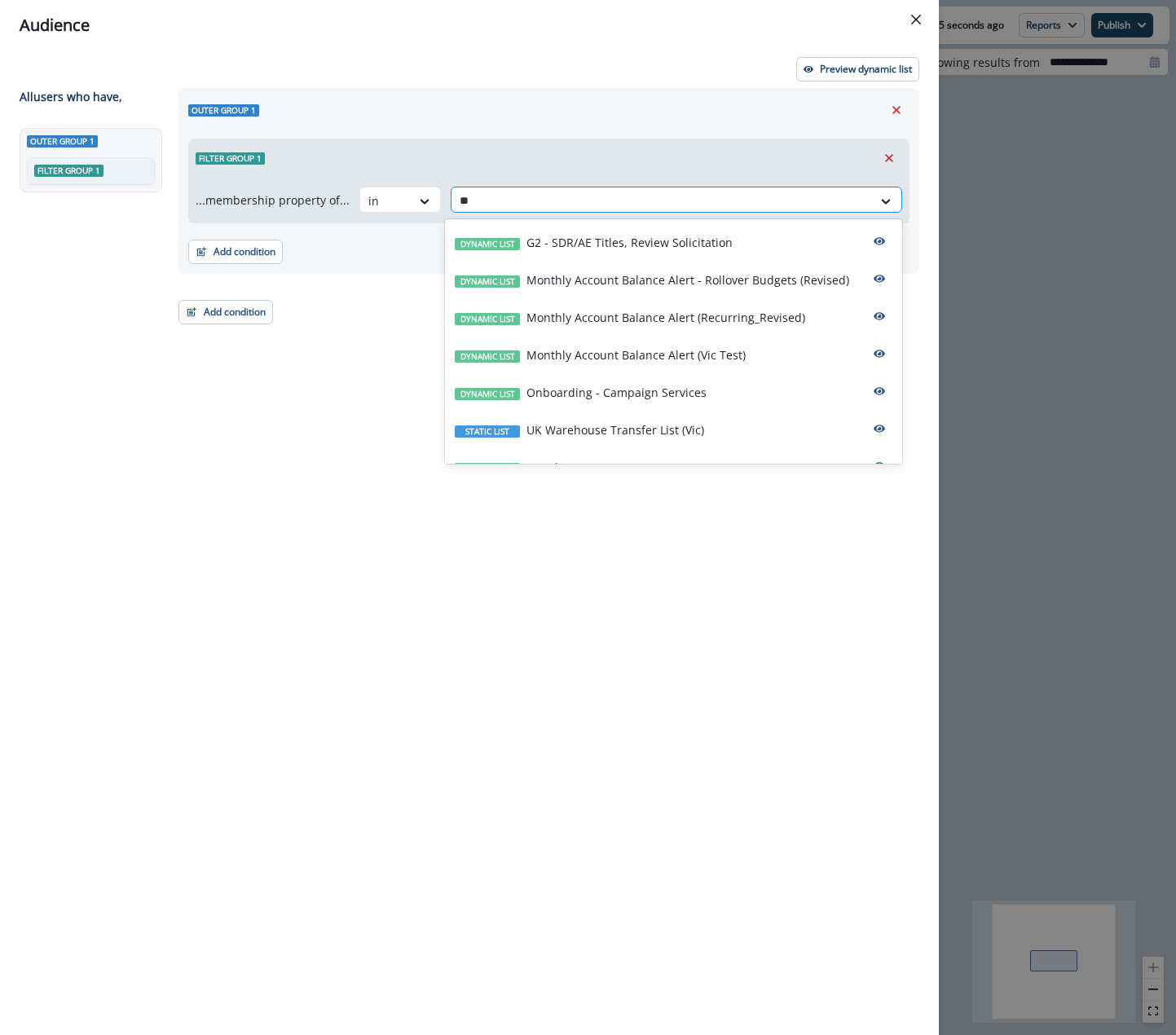
type input "***"
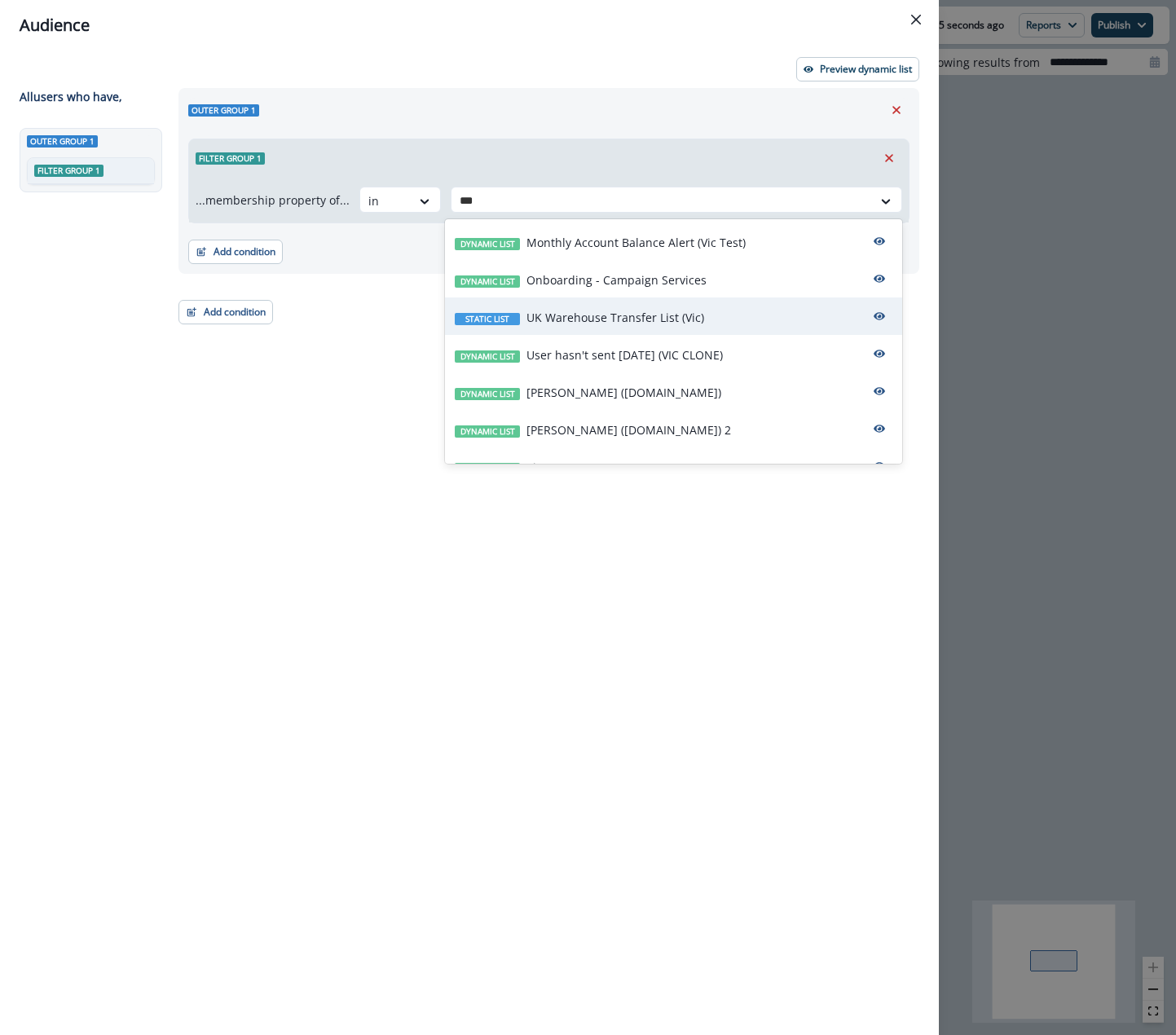
click at [600, 309] on p "UK Warehouse Transfer List (Vic)" at bounding box center [615, 317] width 178 height 17
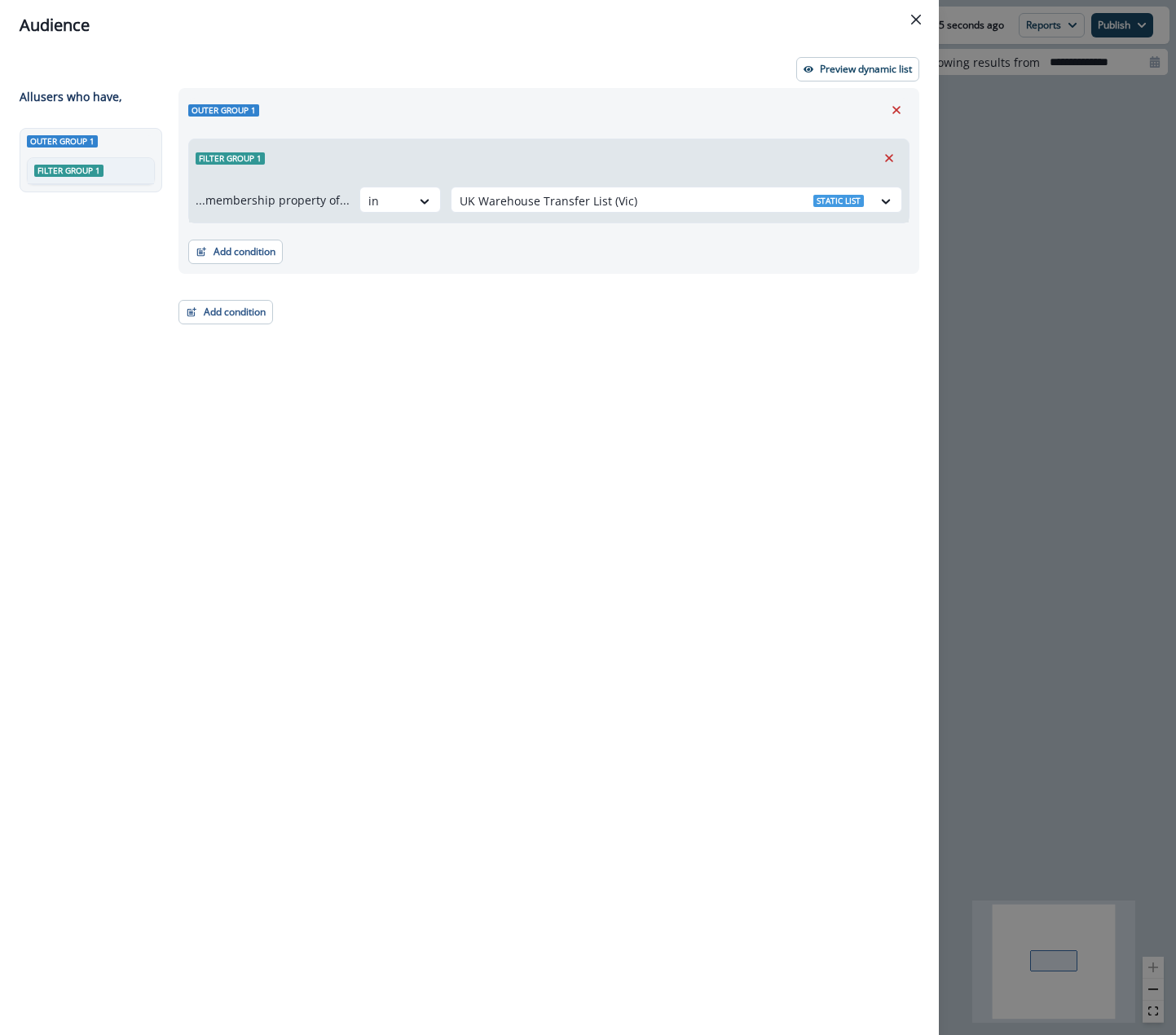
click at [489, 326] on div "Outer group 1 Filter group 1 ...membership property of... in option UK Warehous…" at bounding box center [544, 531] width 750 height 887
click at [854, 75] on button "Preview dynamic list" at bounding box center [858, 70] width 123 height 25
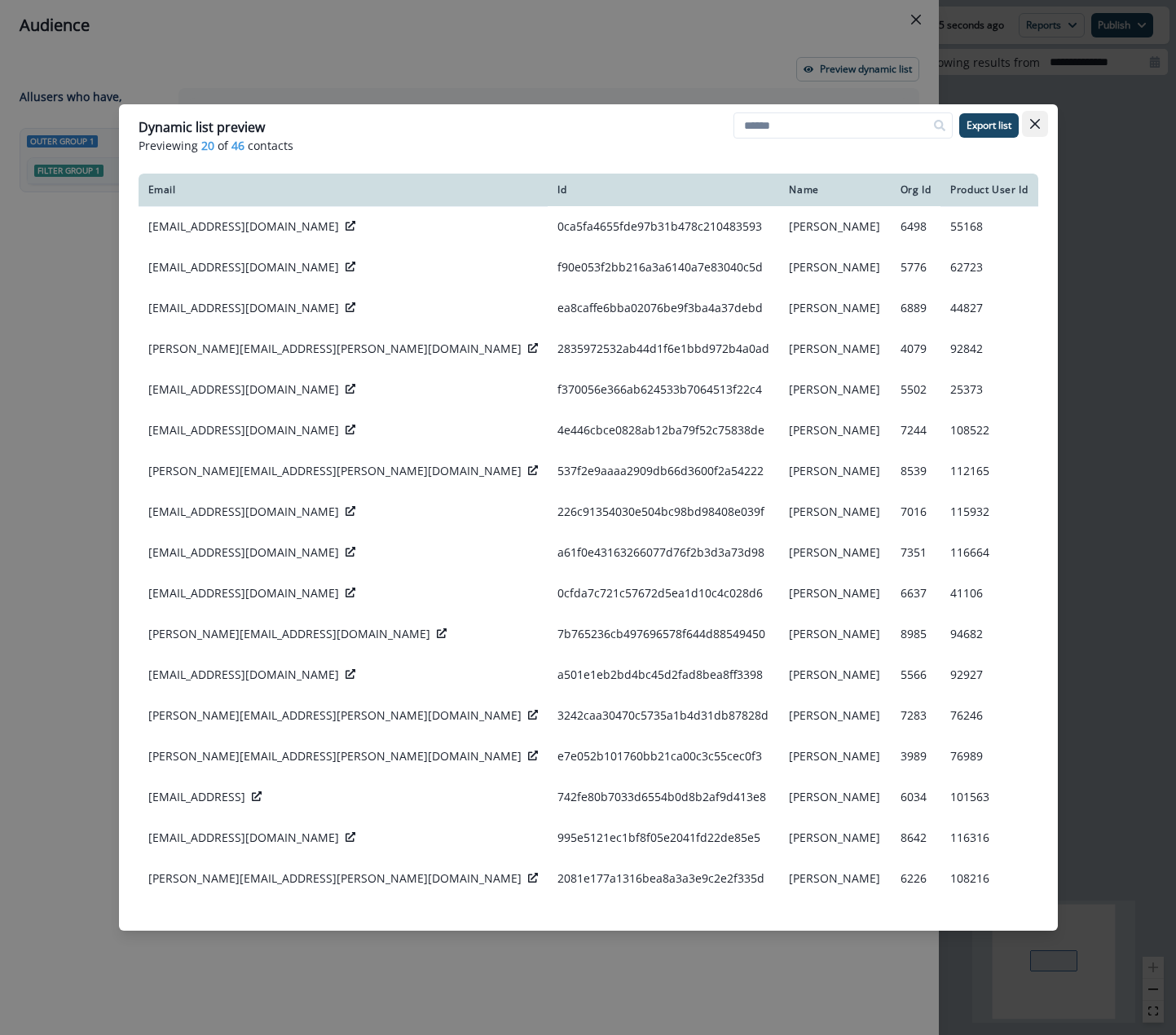
click at [1037, 121] on icon "Close" at bounding box center [1034, 124] width 10 height 10
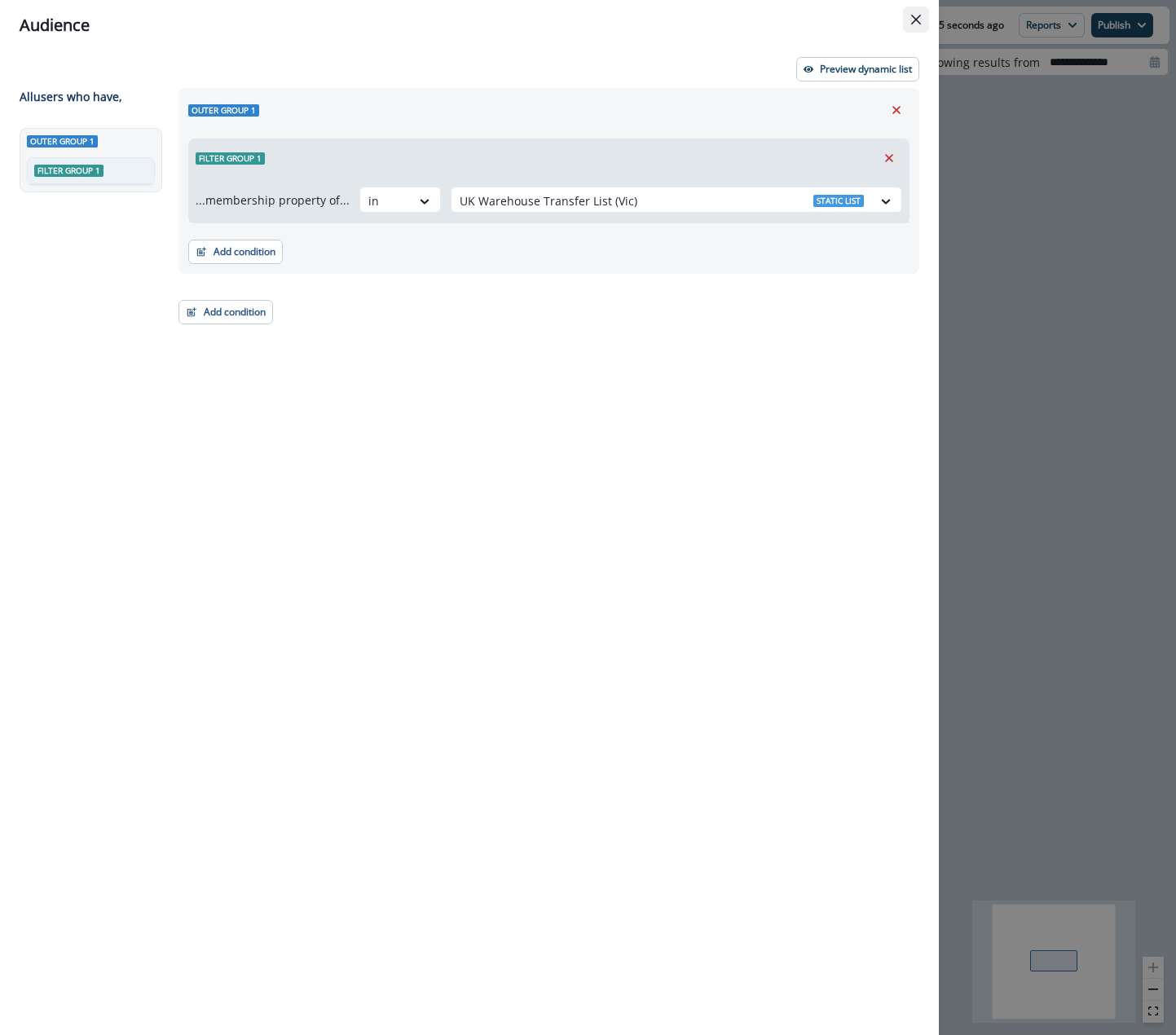
click at [913, 24] on icon "Close" at bounding box center [916, 20] width 10 height 10
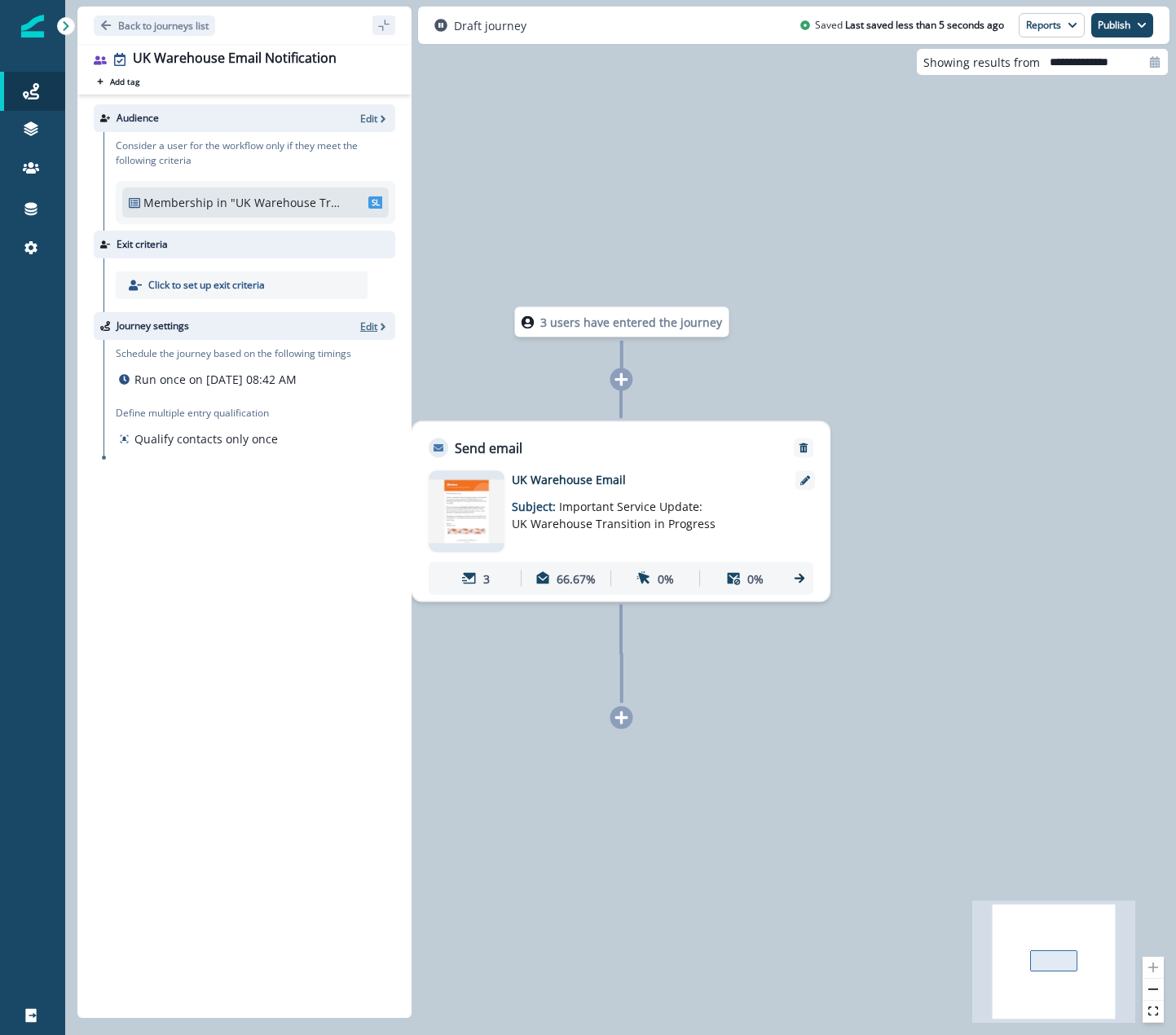
click at [370, 321] on p "Edit" at bounding box center [368, 326] width 17 height 14
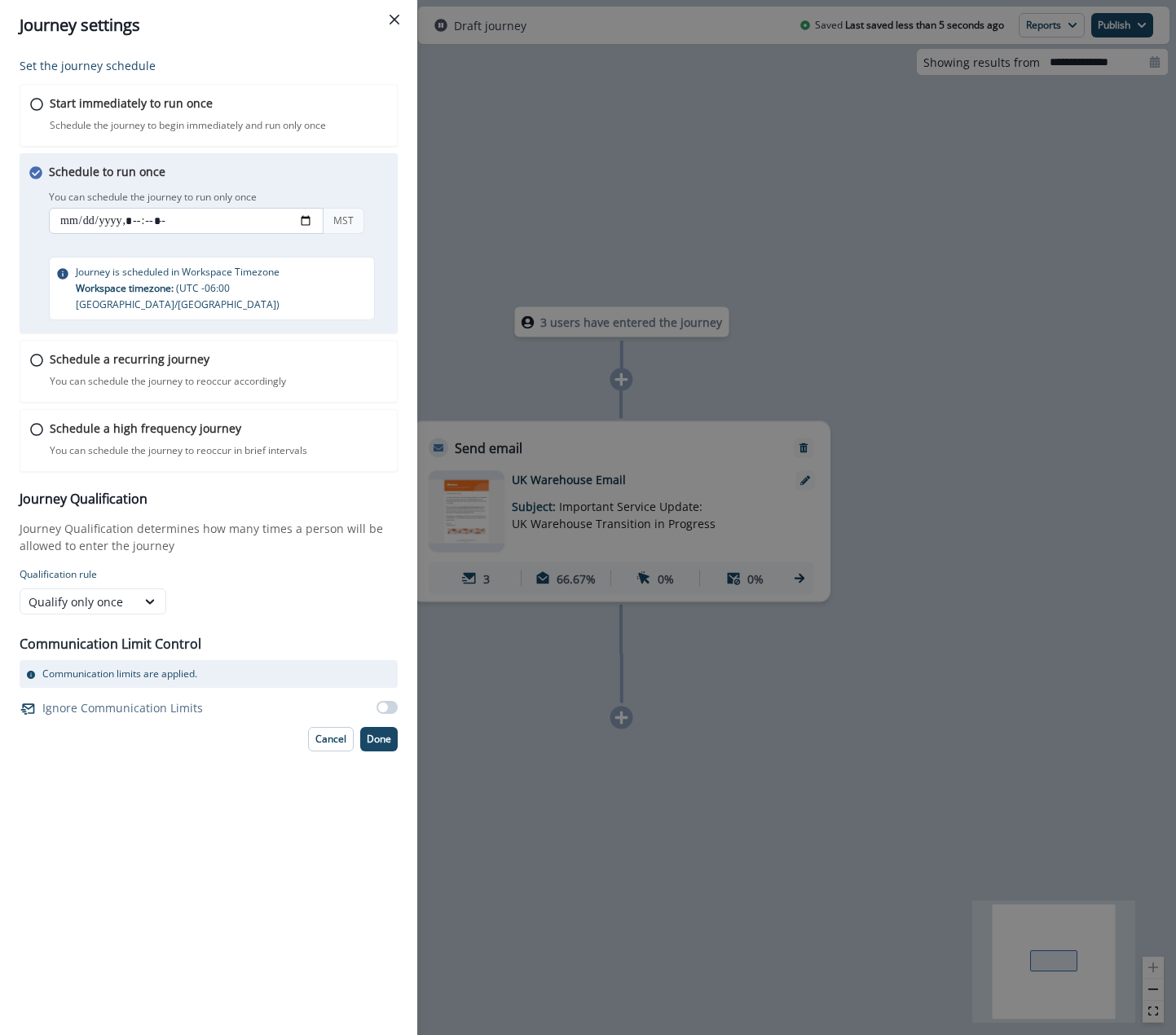
click at [168, 221] on input "datetime-local" at bounding box center [186, 221] width 275 height 26
click at [140, 221] on input "datetime-local" at bounding box center [186, 221] width 275 height 26
click at [166, 219] on input "datetime-local" at bounding box center [186, 221] width 275 height 26
click at [145, 227] on input "datetime-local" at bounding box center [186, 221] width 275 height 26
click at [135, 219] on input "datetime-local" at bounding box center [186, 221] width 275 height 26
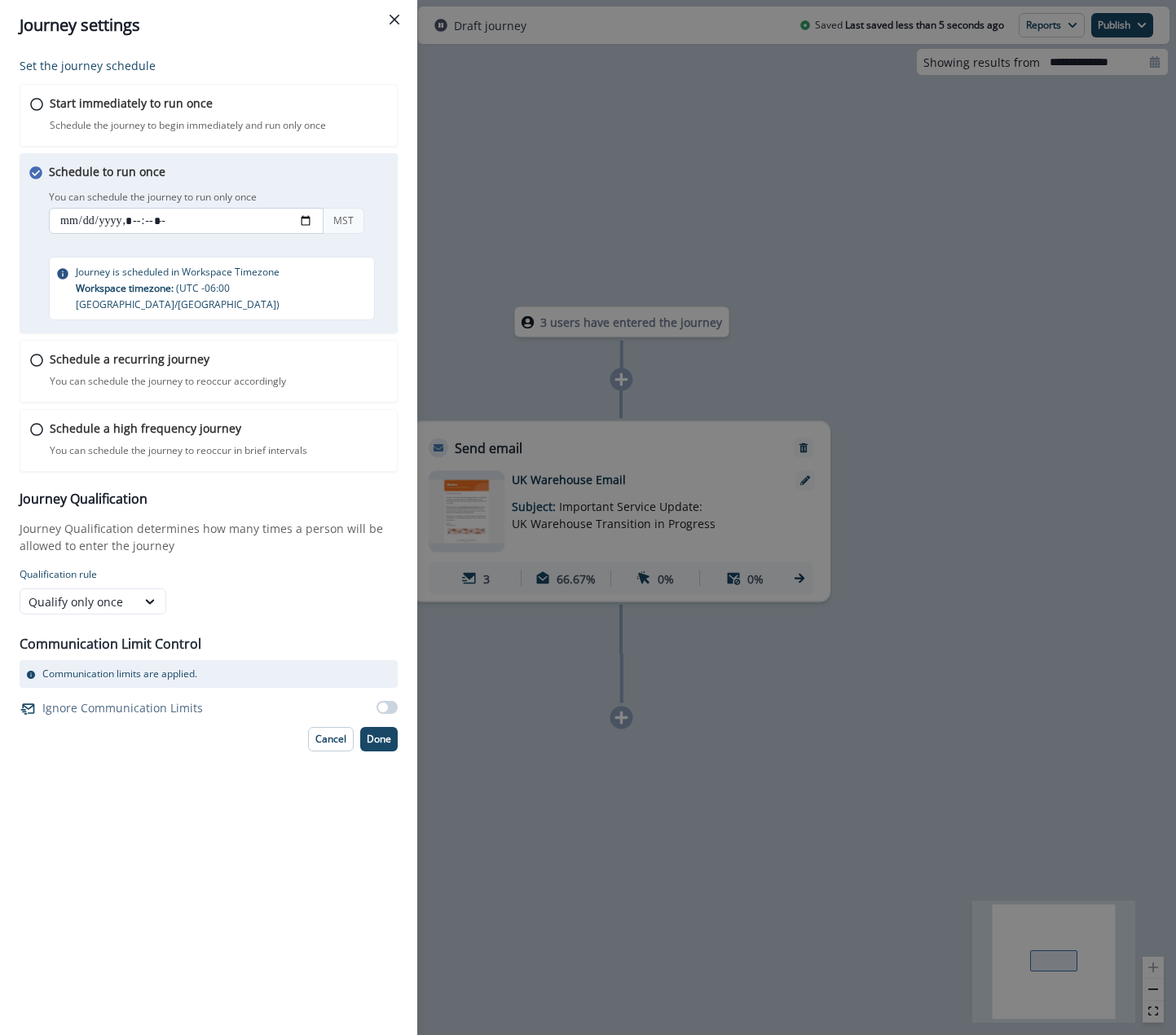
type input "**********"
click at [206, 223] on input "datetime-local" at bounding box center [186, 221] width 275 height 26
click at [330, 230] on div "MST" at bounding box center [343, 221] width 42 height 26
click at [344, 244] on div "Schedule to run once You can schedule the journey to run only once You can sche…" at bounding box center [224, 242] width 350 height 157
click at [382, 733] on p "Done" at bounding box center [379, 739] width 25 height 11
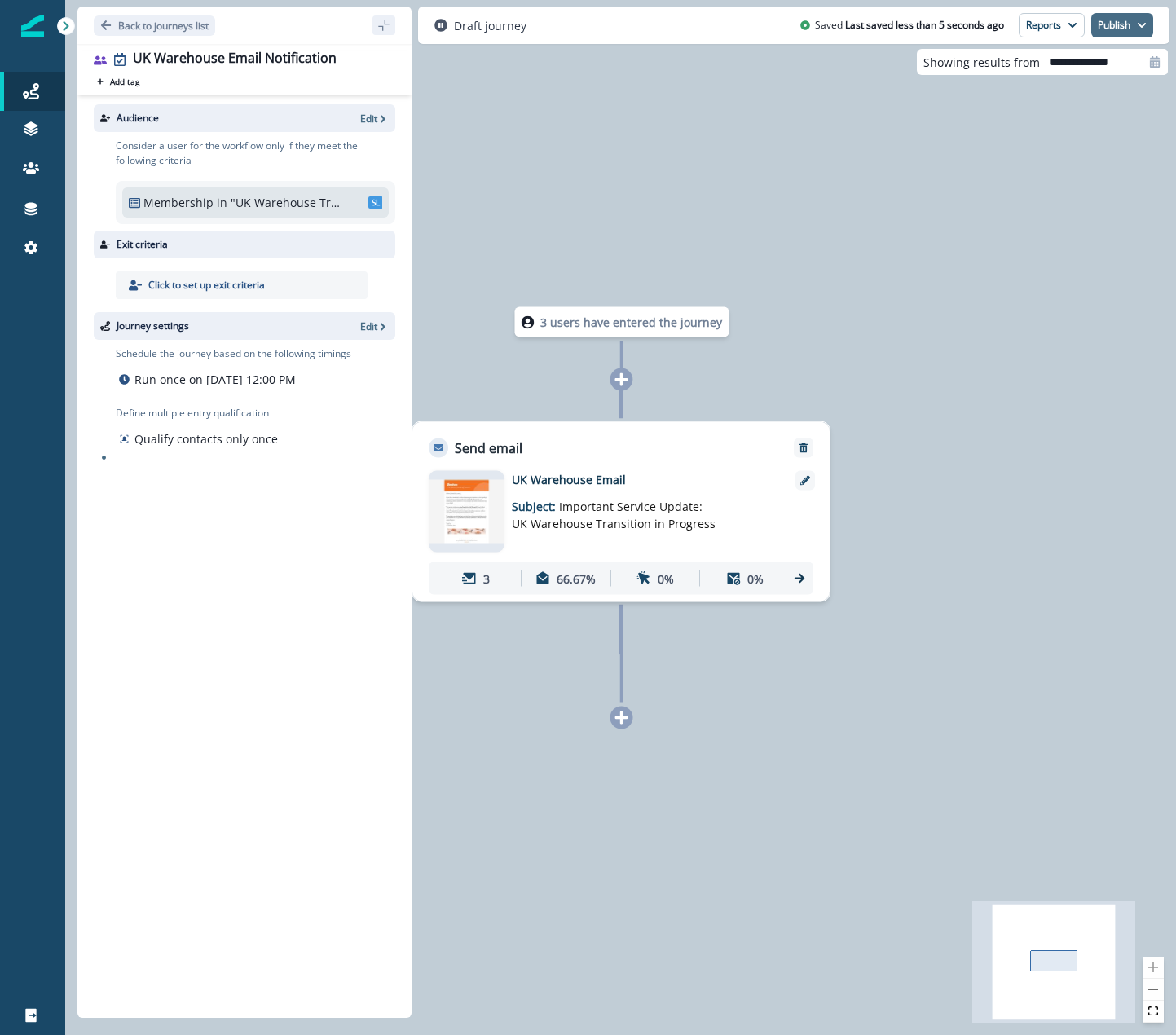
click at [1110, 29] on button "Publish" at bounding box center [1122, 25] width 62 height 25
click at [1063, 64] on button "as active journey" at bounding box center [1061, 66] width 181 height 30
